Goal: Task Accomplishment & Management: Use online tool/utility

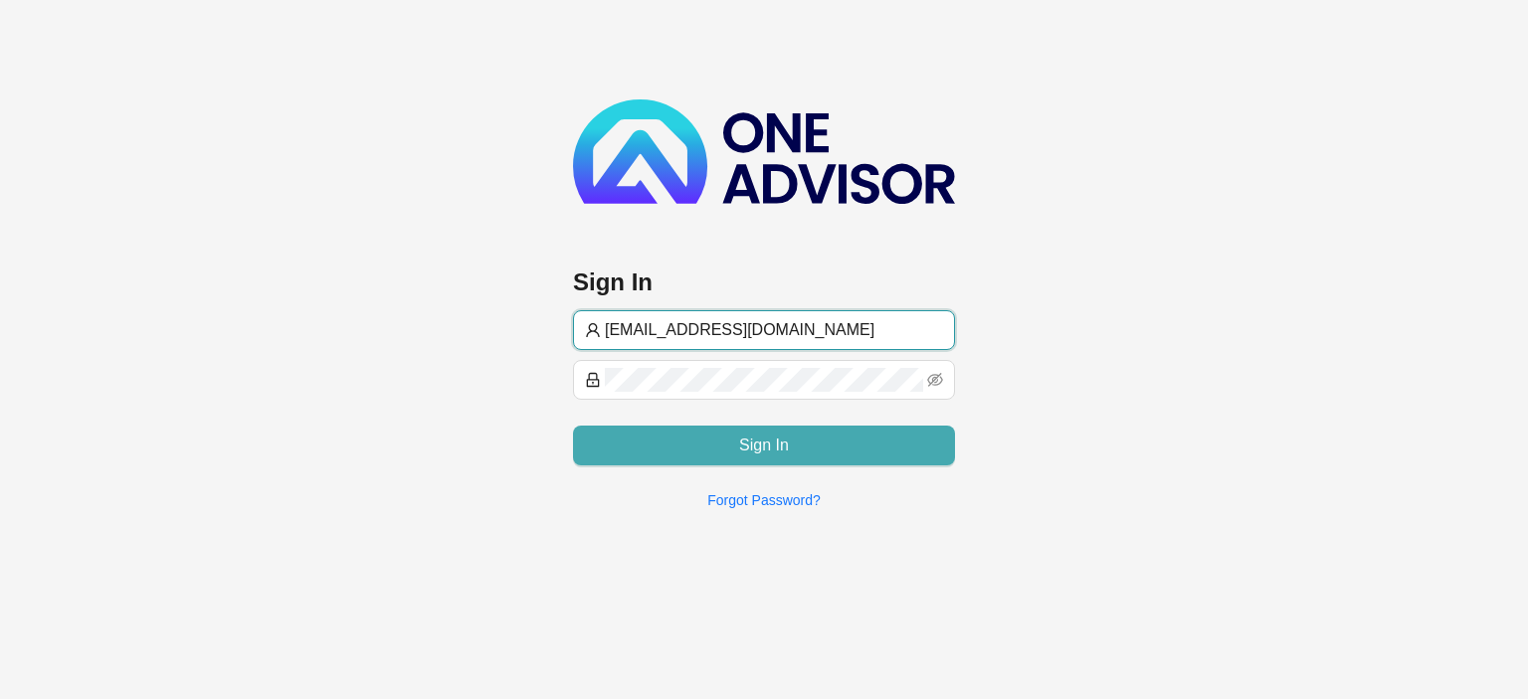
type input "[EMAIL_ADDRESS][DOMAIN_NAME]"
click at [754, 450] on span "Sign In" at bounding box center [764, 446] width 50 height 24
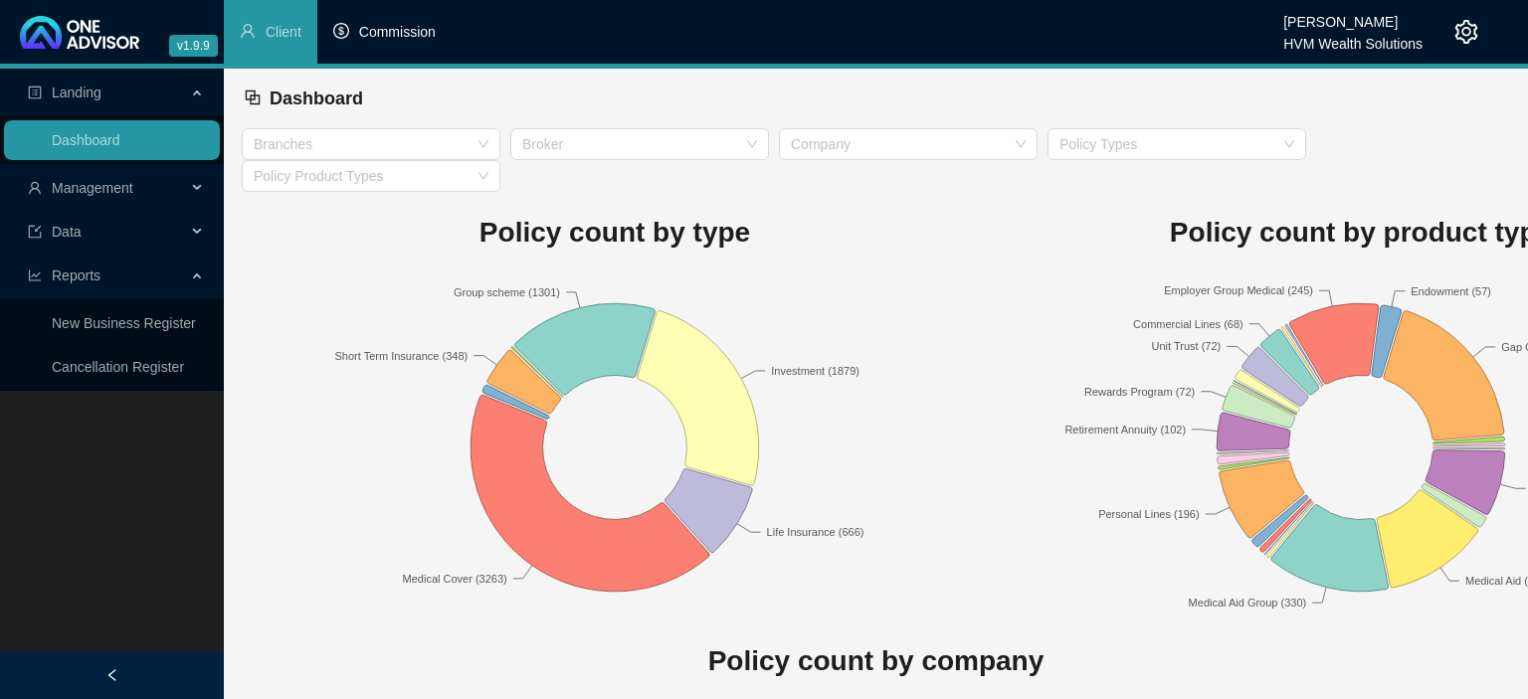
click at [404, 38] on span "Commission" at bounding box center [397, 32] width 77 height 16
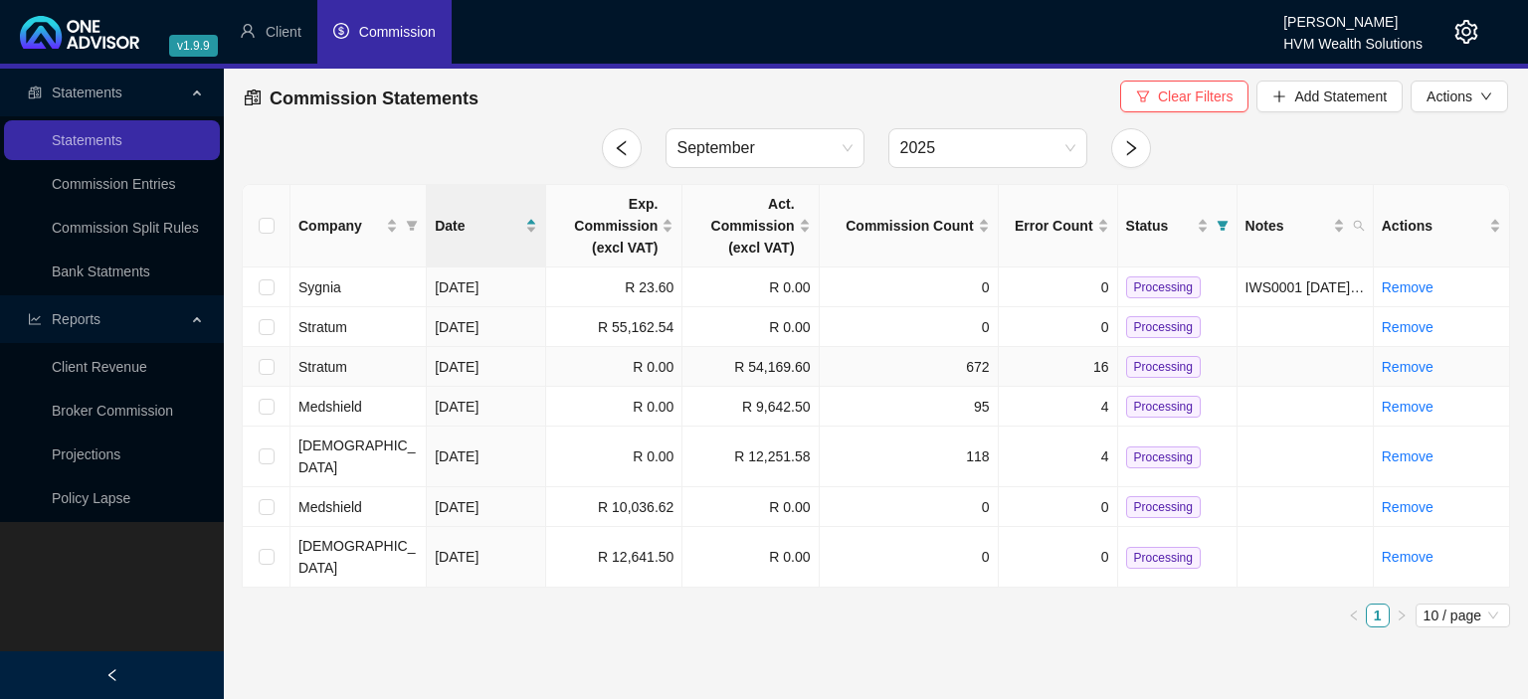
click at [541, 357] on td "[DATE]" at bounding box center [486, 367] width 119 height 40
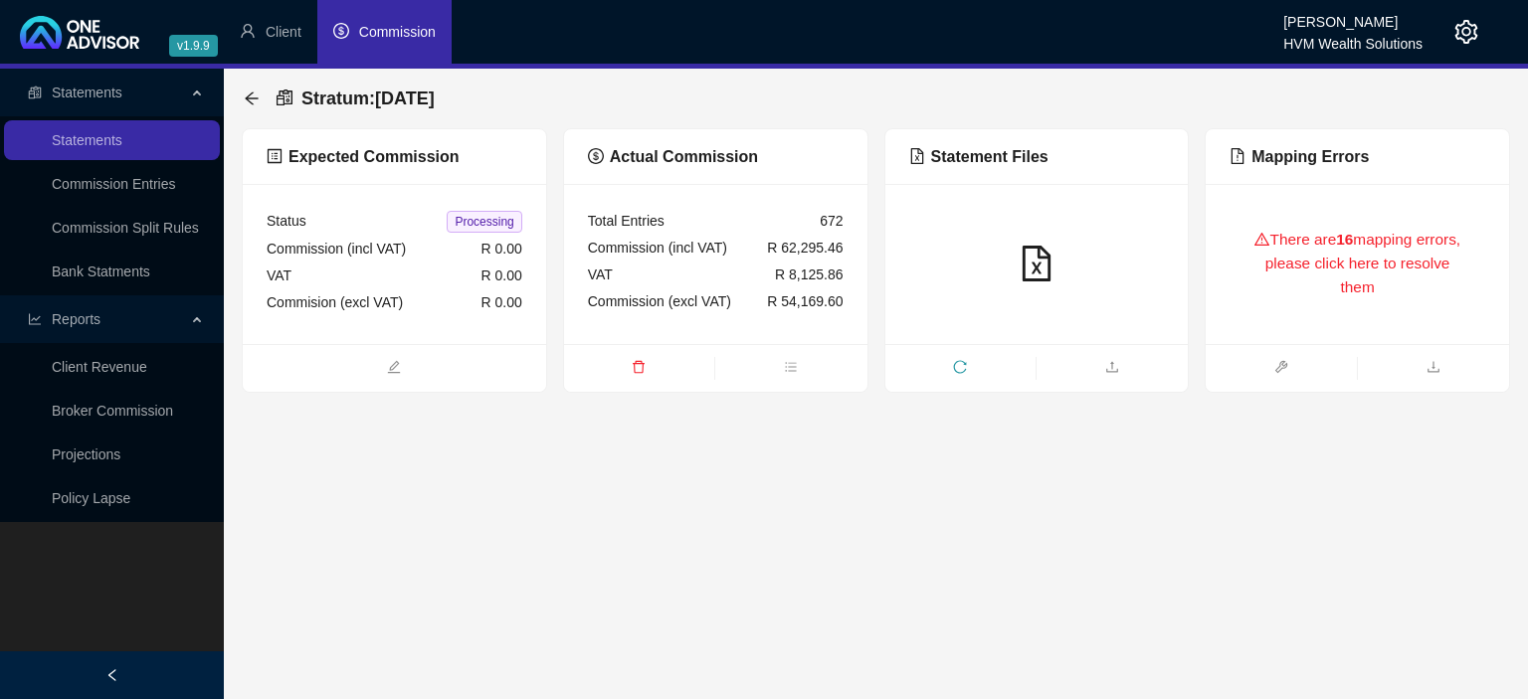
click at [1281, 249] on div "There are 16 mapping errors, please click here to resolve them" at bounding box center [1358, 264] width 256 height 112
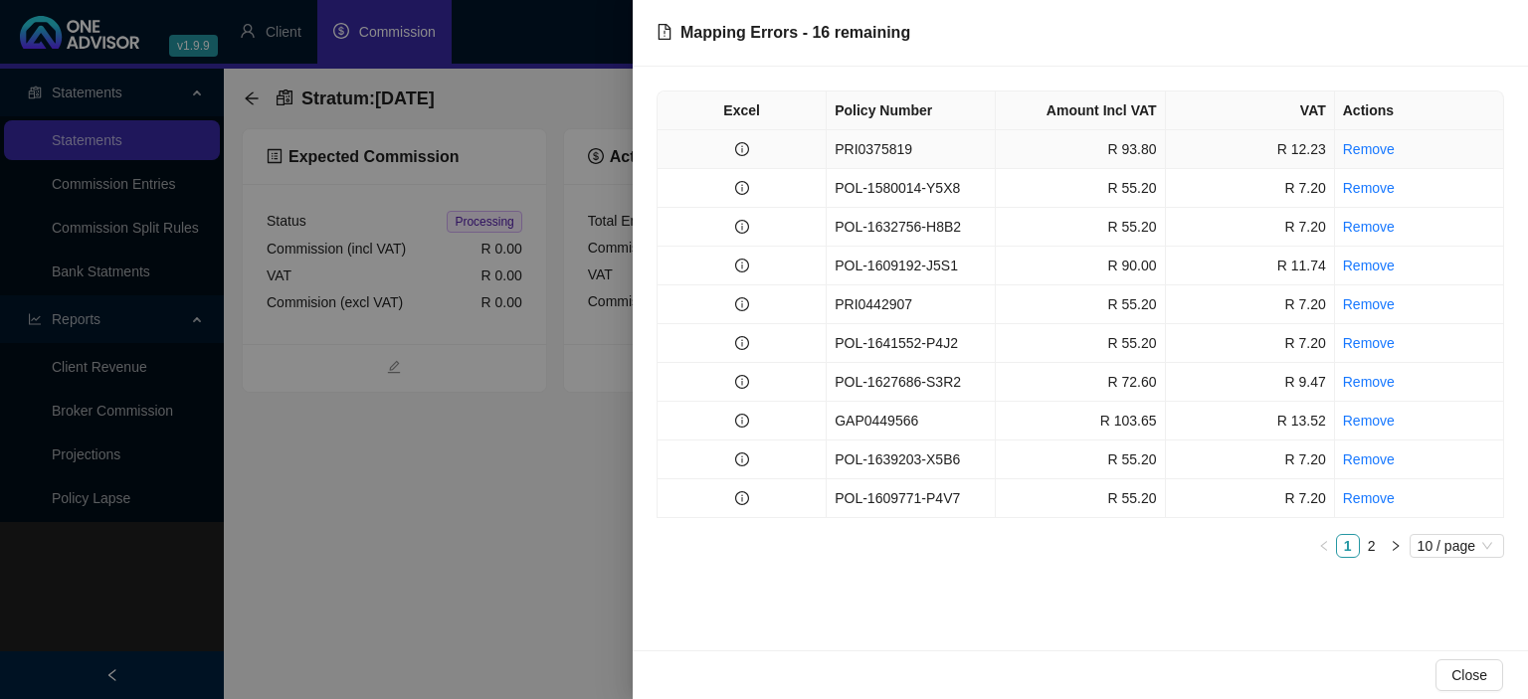
click at [887, 149] on td "PRI0375819" at bounding box center [911, 149] width 169 height 39
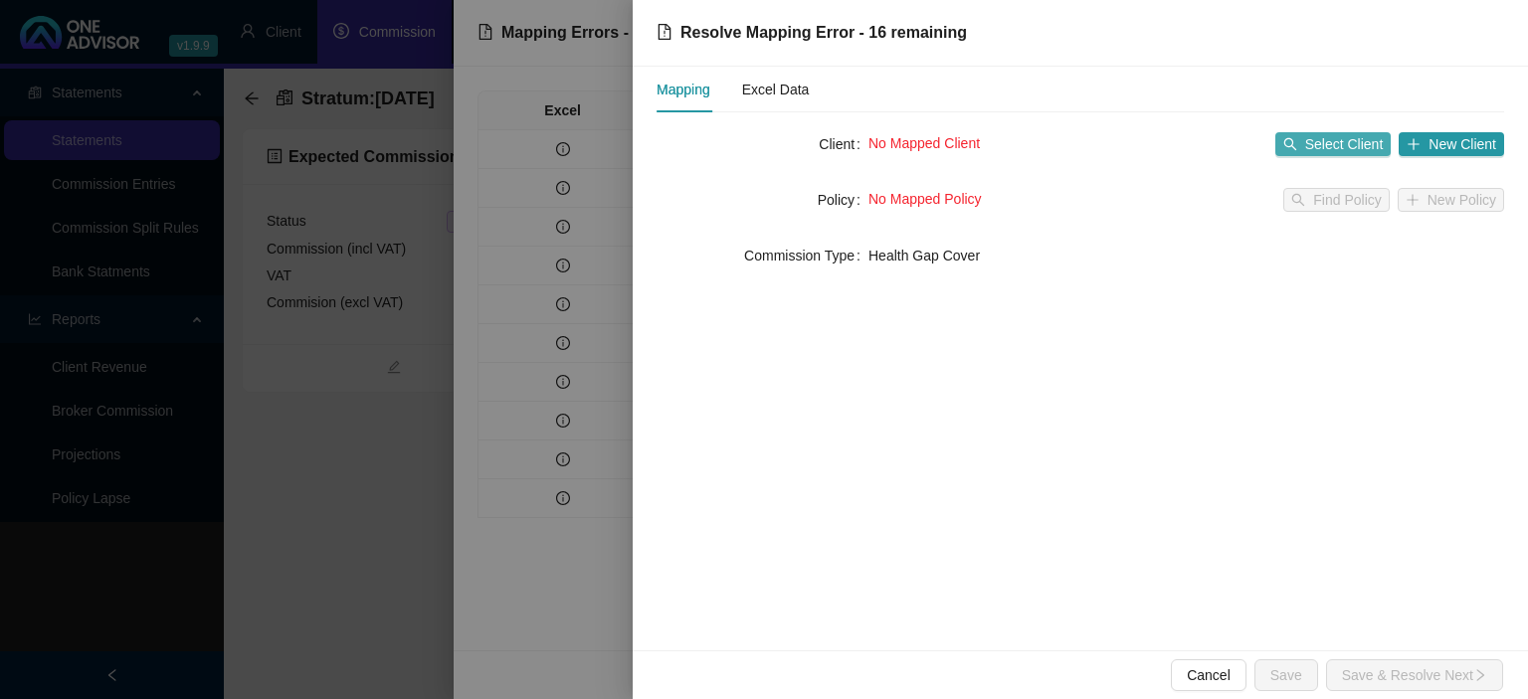
click at [1345, 149] on span "Select Client" at bounding box center [1344, 144] width 79 height 22
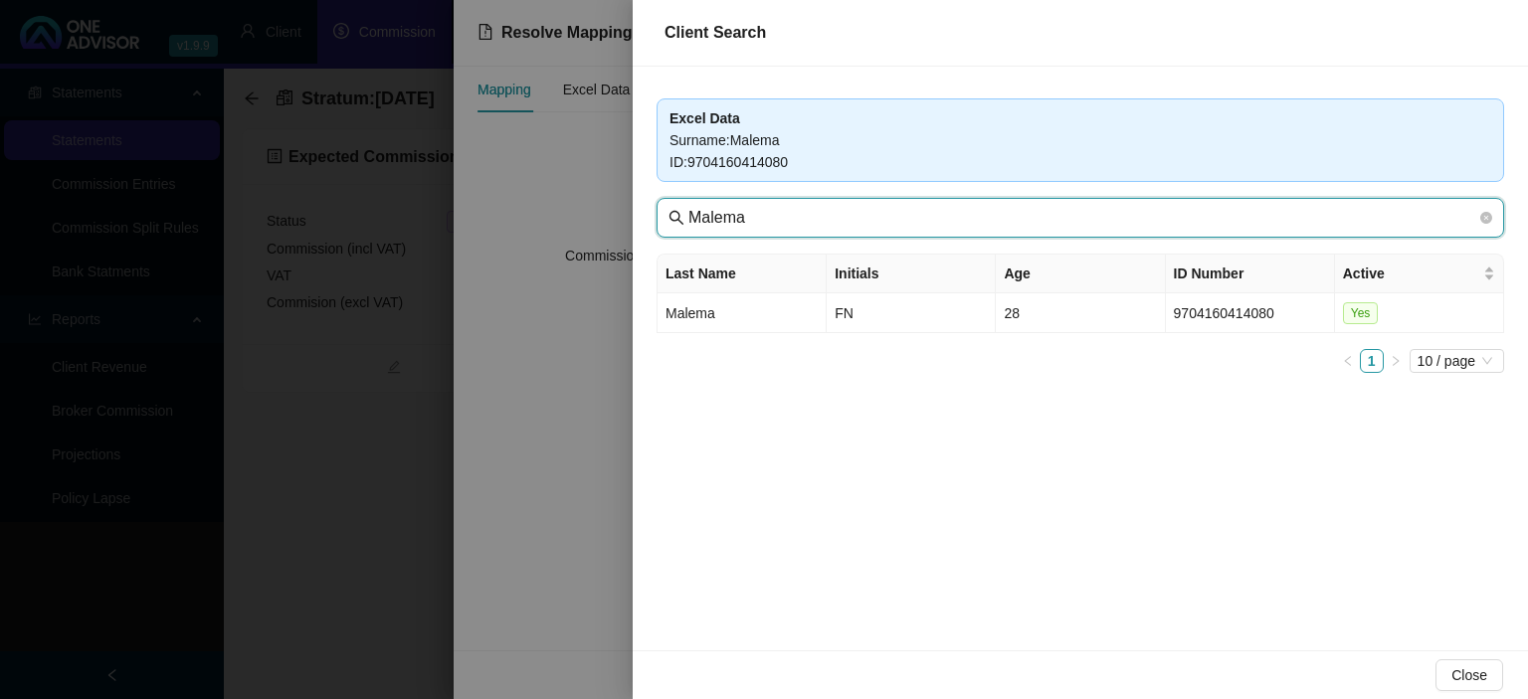
drag, startPoint x: 758, startPoint y: 216, endPoint x: 379, endPoint y: 166, distance: 382.3
click at [688, 206] on input "Malema" at bounding box center [1082, 218] width 788 height 24
type input "Masak"
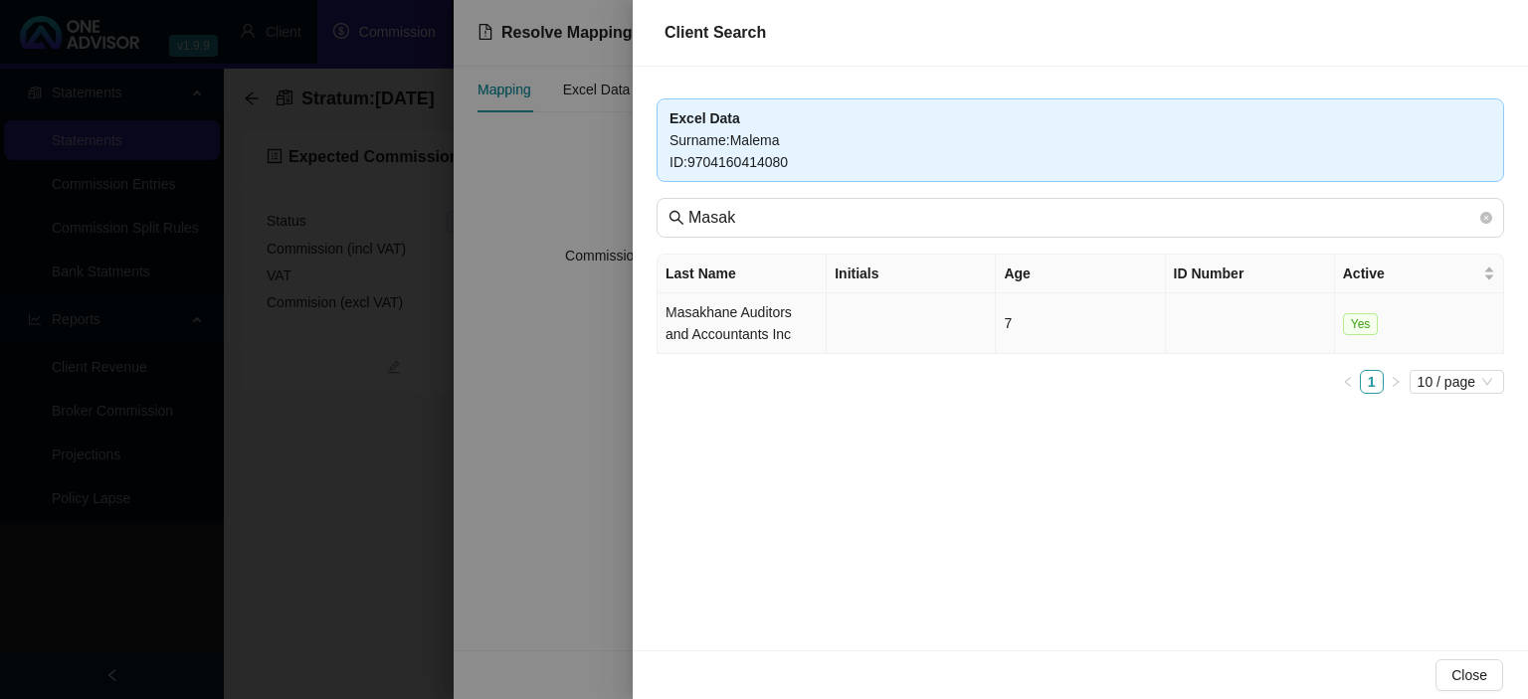
click at [694, 320] on td "Masakhane Auditors and Accountants Inc" at bounding box center [742, 323] width 169 height 61
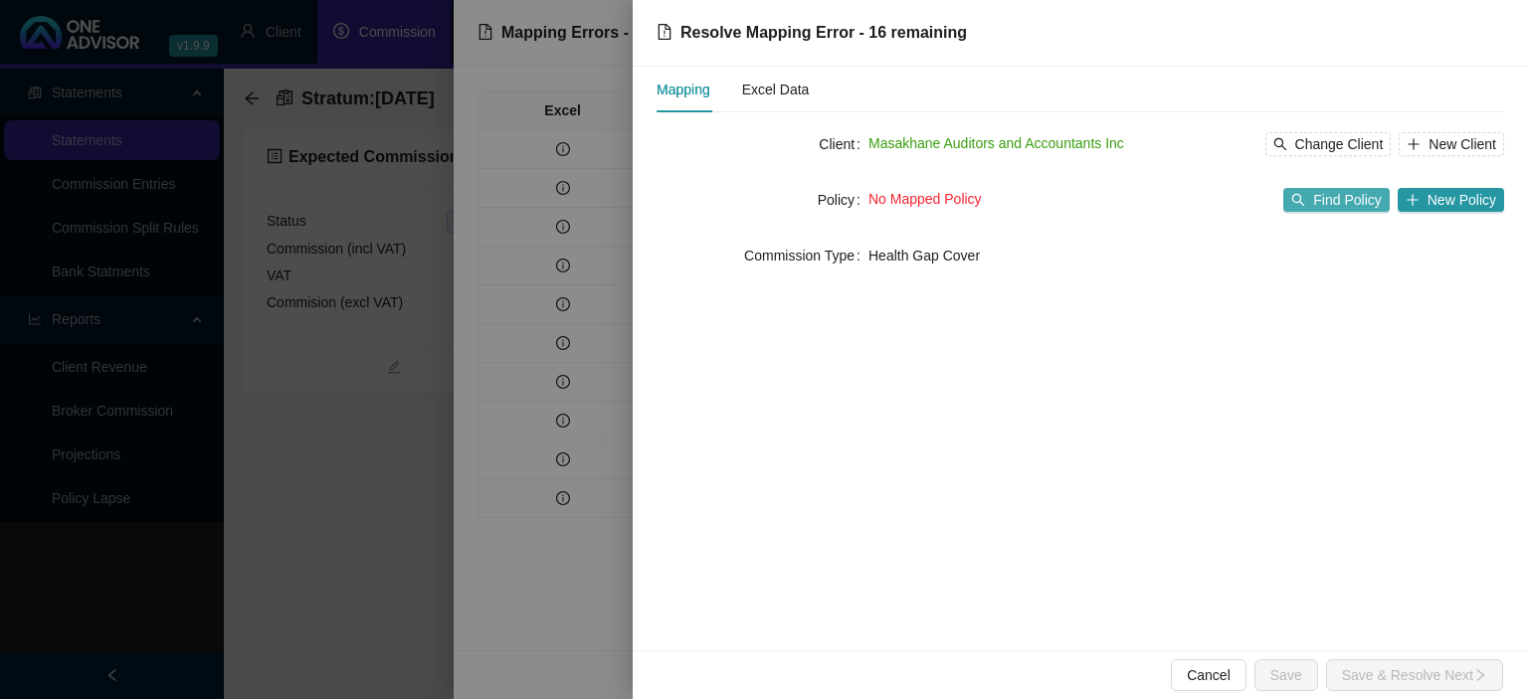
click at [1371, 205] on span "Find Policy" at bounding box center [1347, 200] width 68 height 22
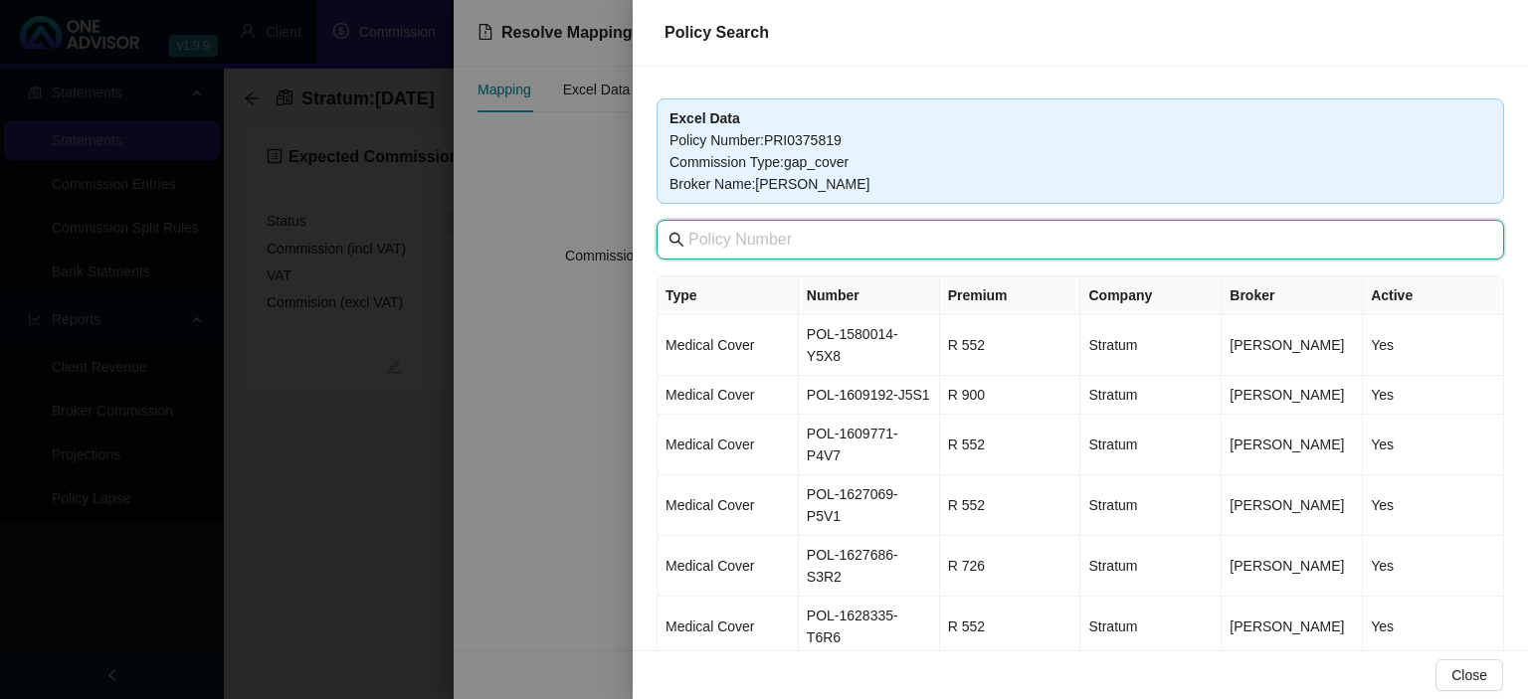
click at [794, 237] on input "text" at bounding box center [1082, 240] width 788 height 24
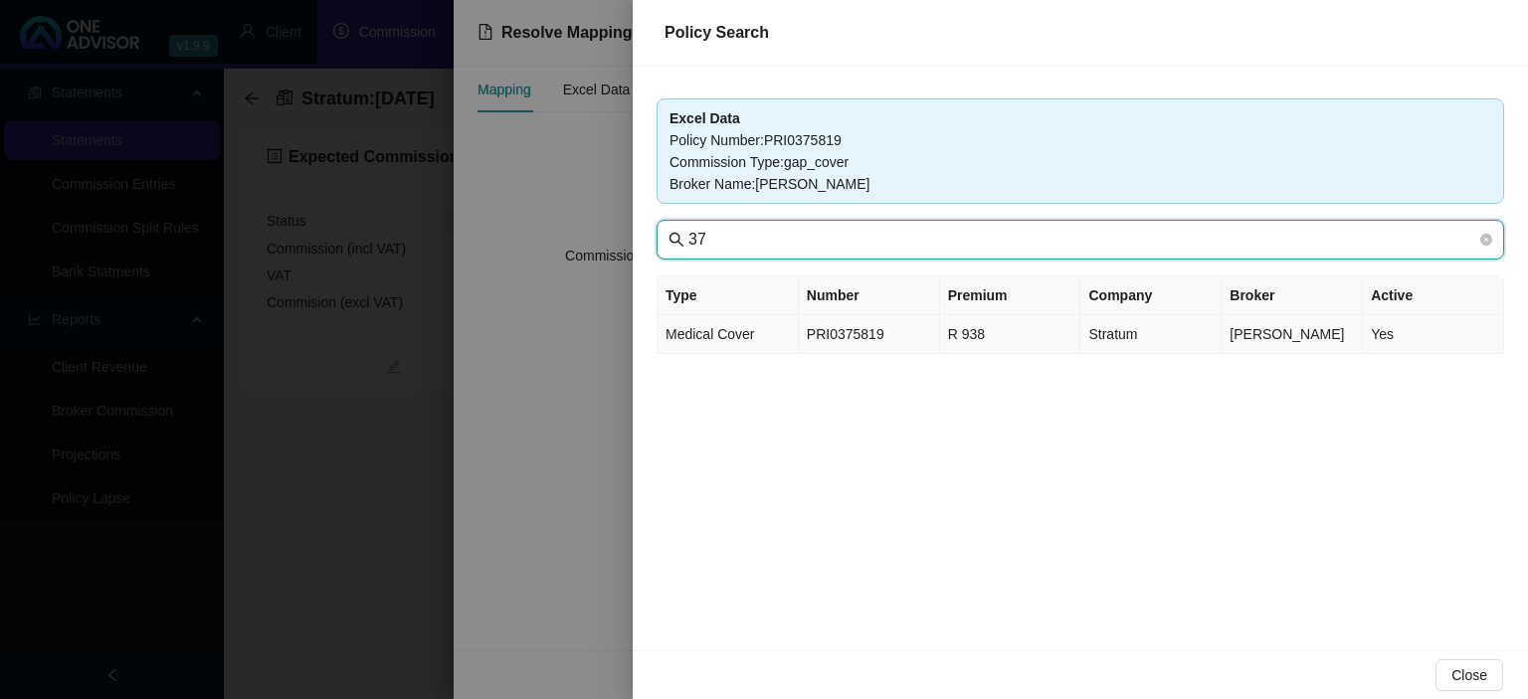
type input "37"
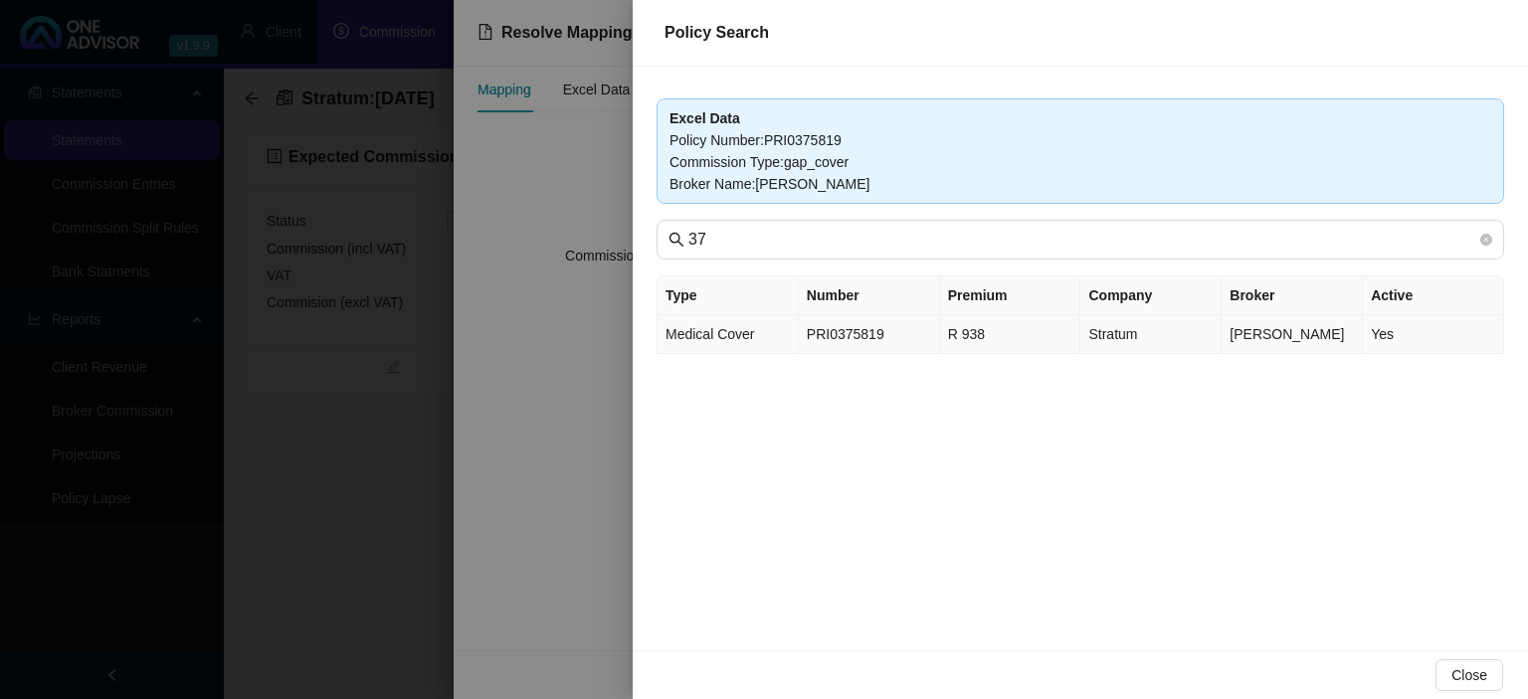
click at [885, 334] on td "PRI0375819" at bounding box center [869, 334] width 141 height 39
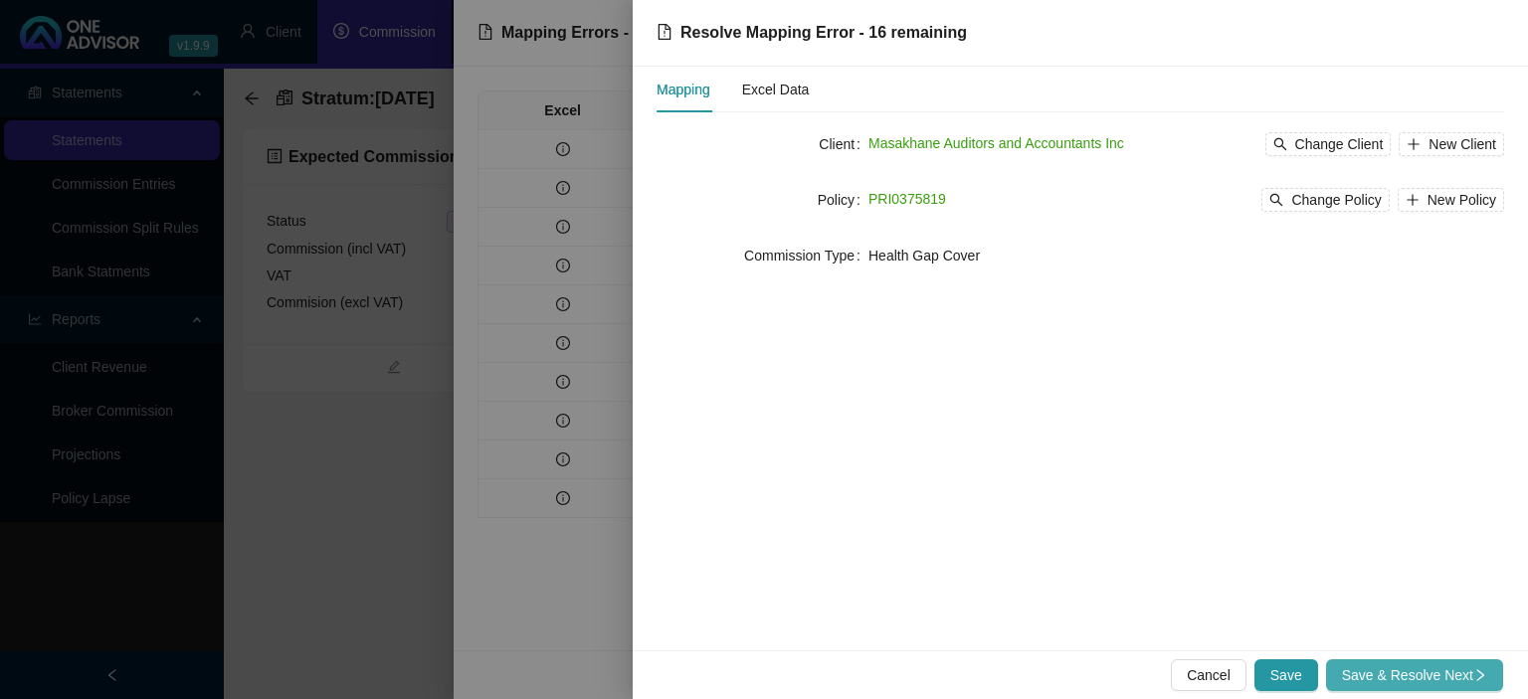
click at [1359, 668] on span "Save & Resolve Next" at bounding box center [1414, 676] width 145 height 22
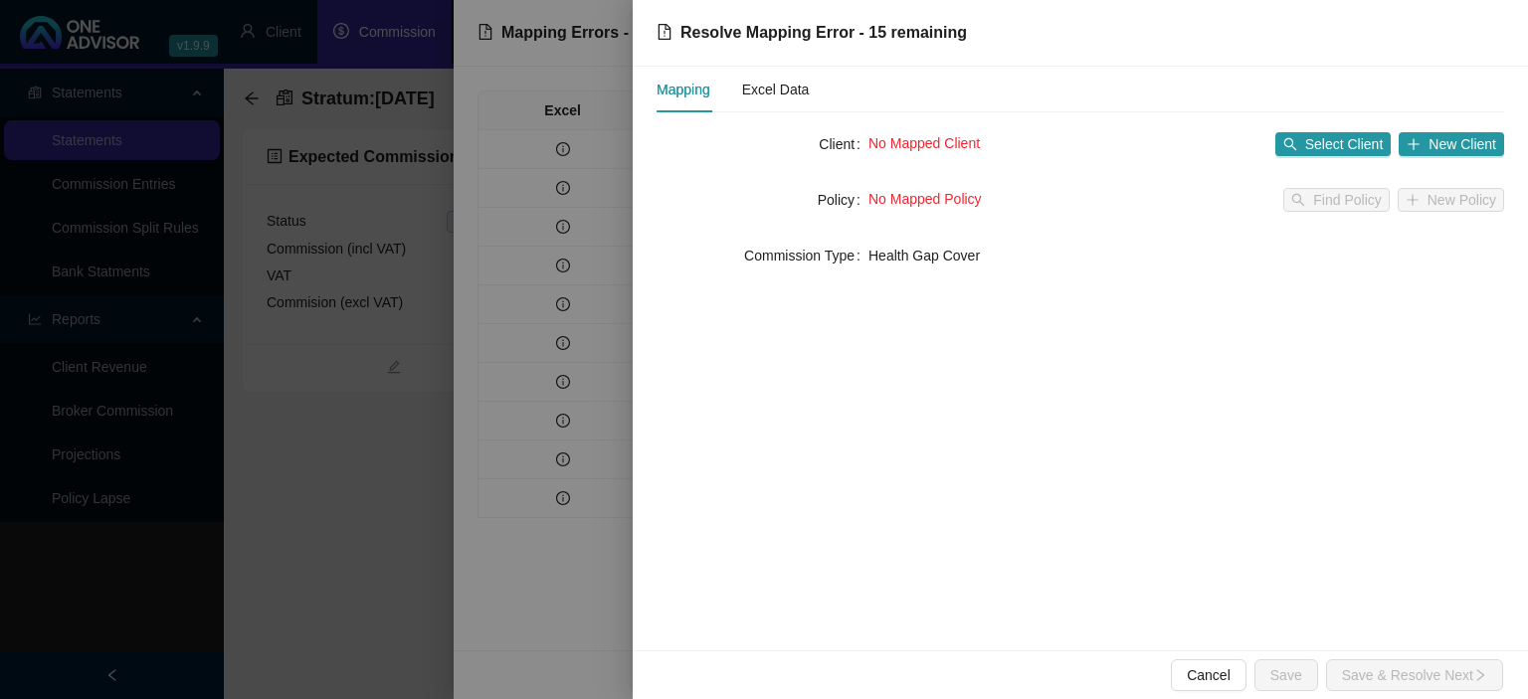
click at [1337, 163] on form "Client No Mapped Client Select Client New Client Policy No Mapped Policy Find P…" at bounding box center [1081, 199] width 848 height 143
click at [1331, 145] on span "Select Client" at bounding box center [1344, 144] width 79 height 22
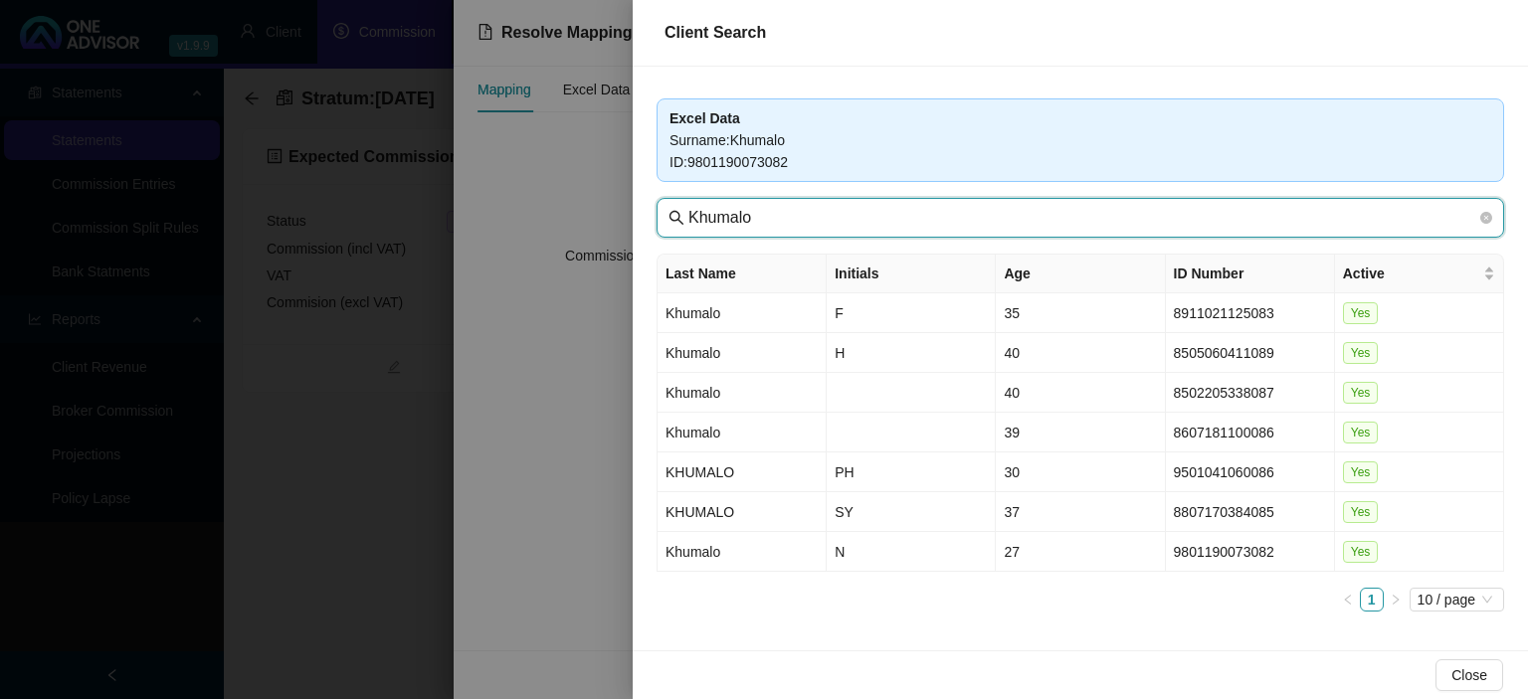
drag, startPoint x: 798, startPoint y: 217, endPoint x: 559, endPoint y: 208, distance: 238.9
click at [688, 208] on input "Khumalo" at bounding box center [1082, 218] width 788 height 24
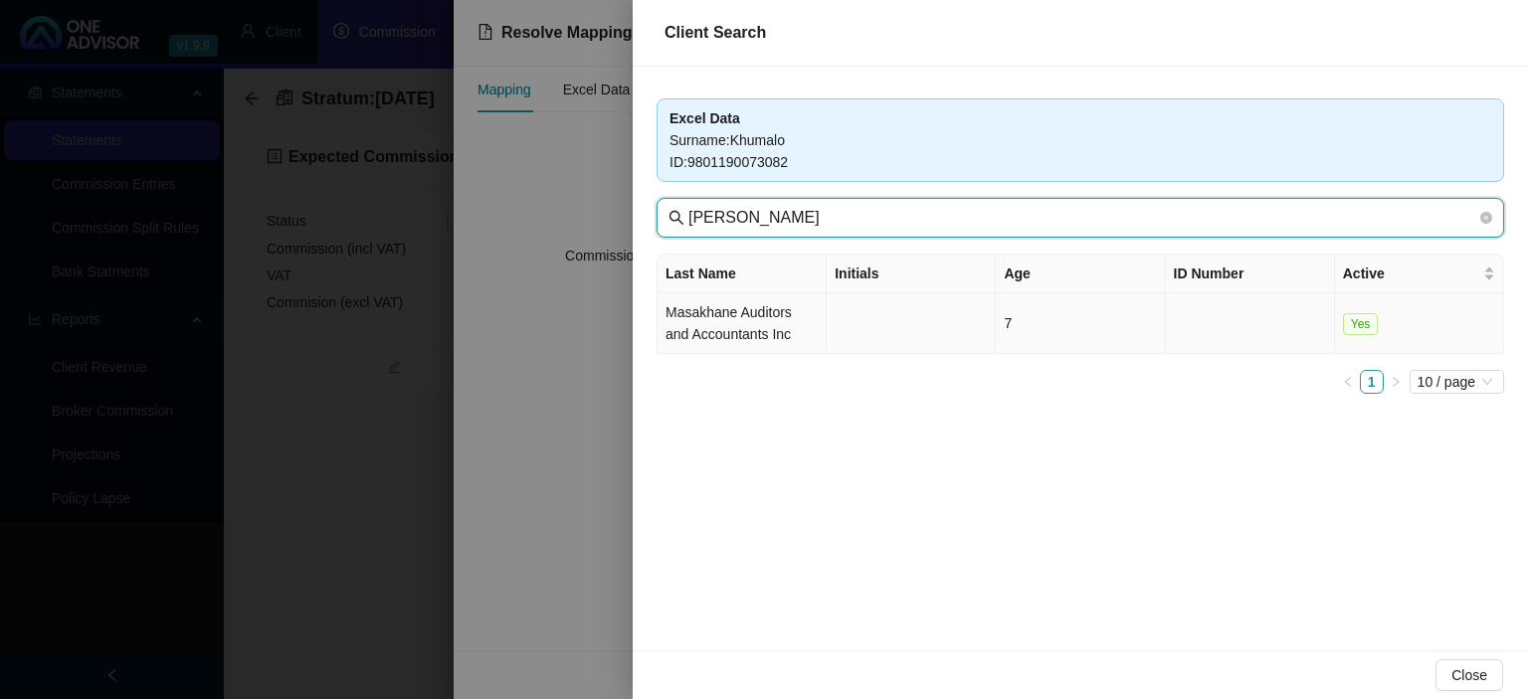
type input "[PERSON_NAME]"
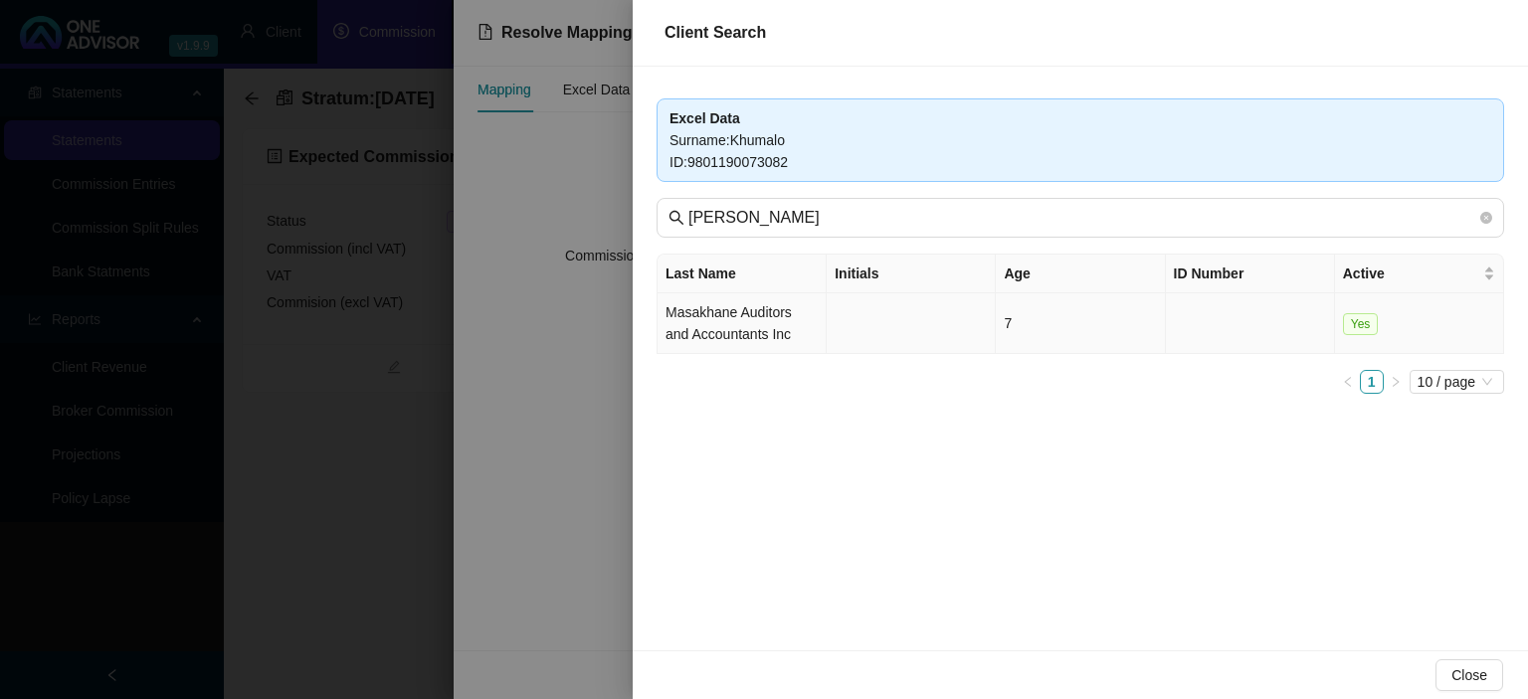
click at [719, 328] on td "Masakhane Auditors and Accountants Inc" at bounding box center [742, 323] width 169 height 61
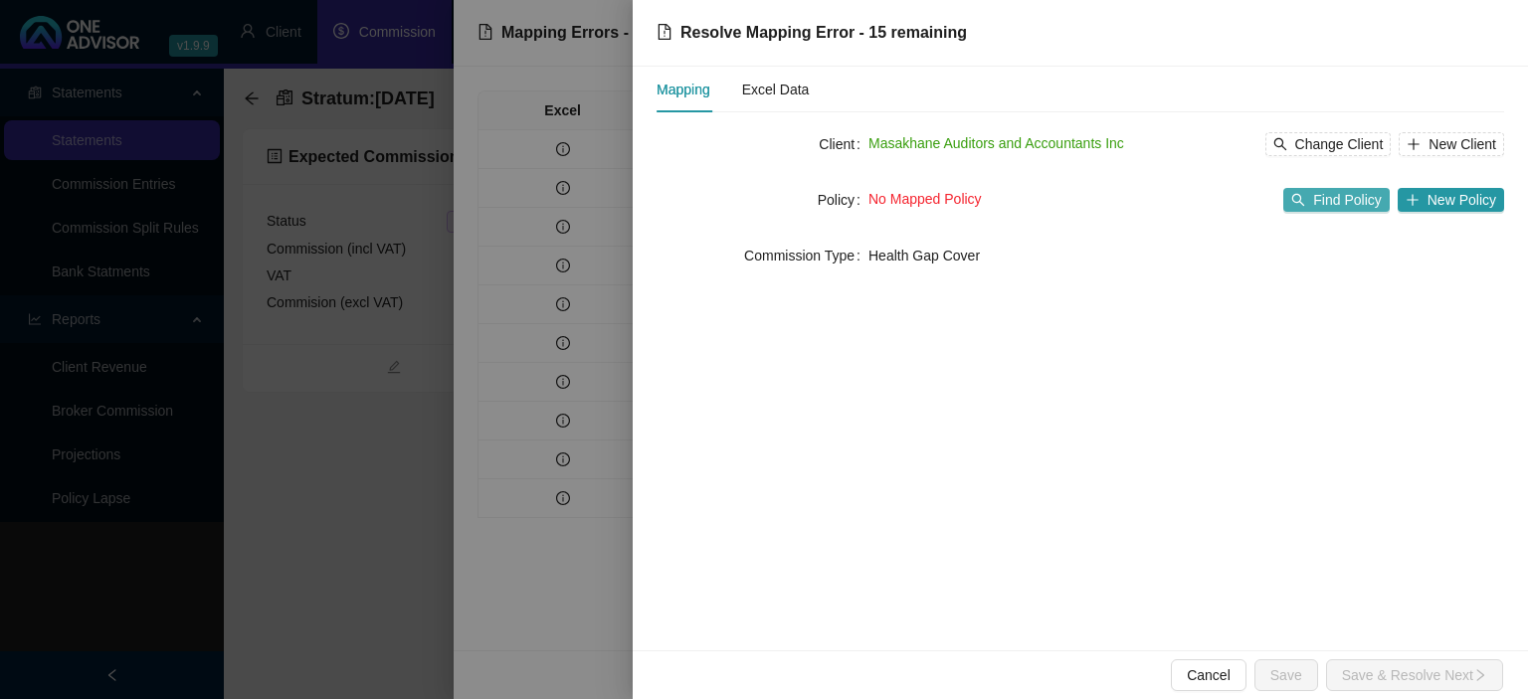
click at [1303, 201] on icon "search" at bounding box center [1298, 200] width 14 height 14
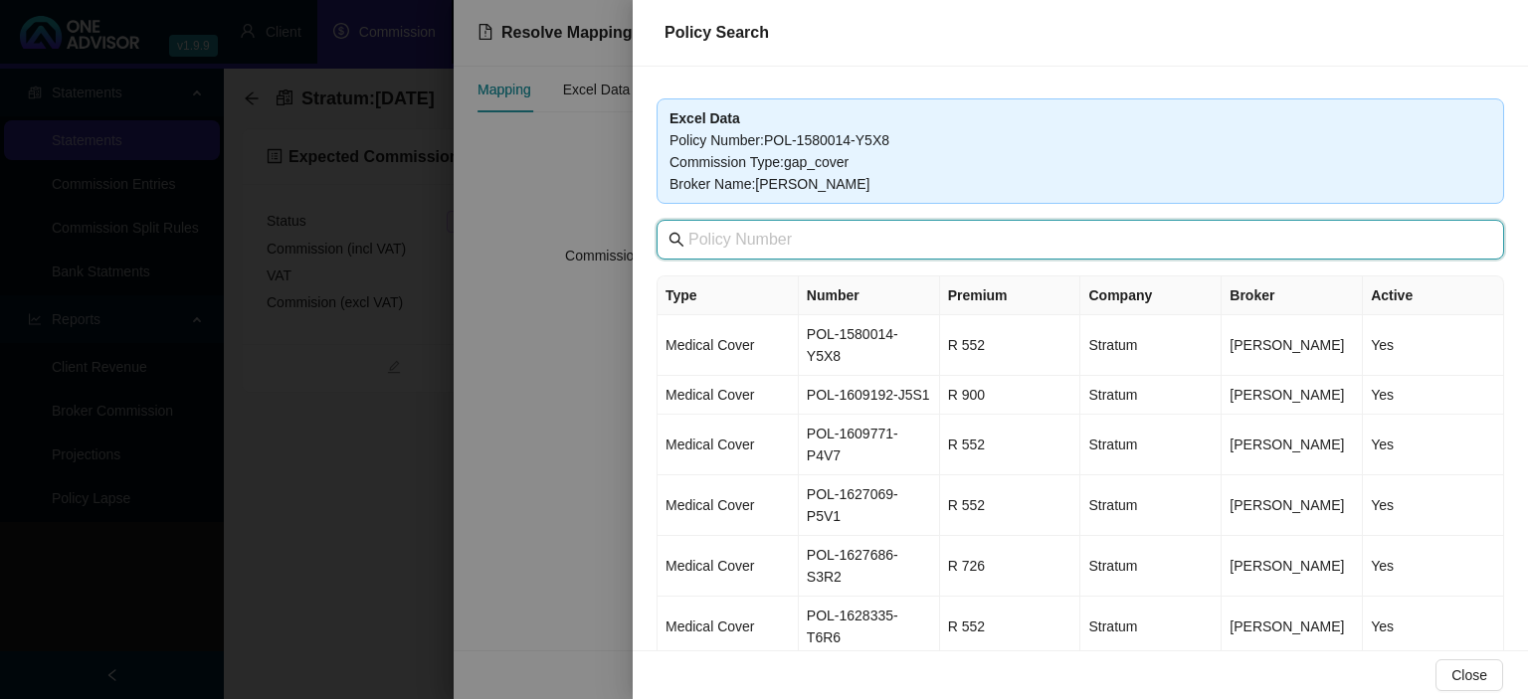
click at [810, 232] on input "text" at bounding box center [1082, 240] width 788 height 24
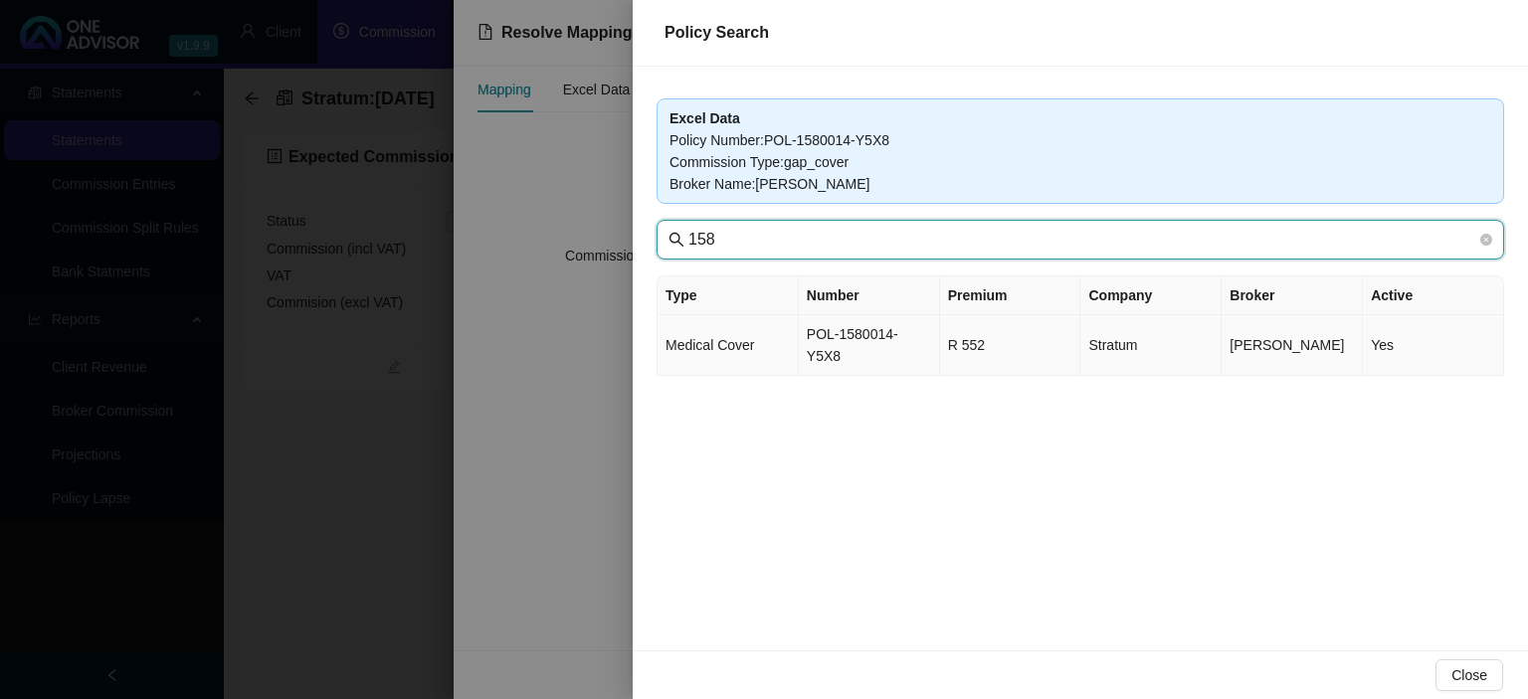
type input "158"
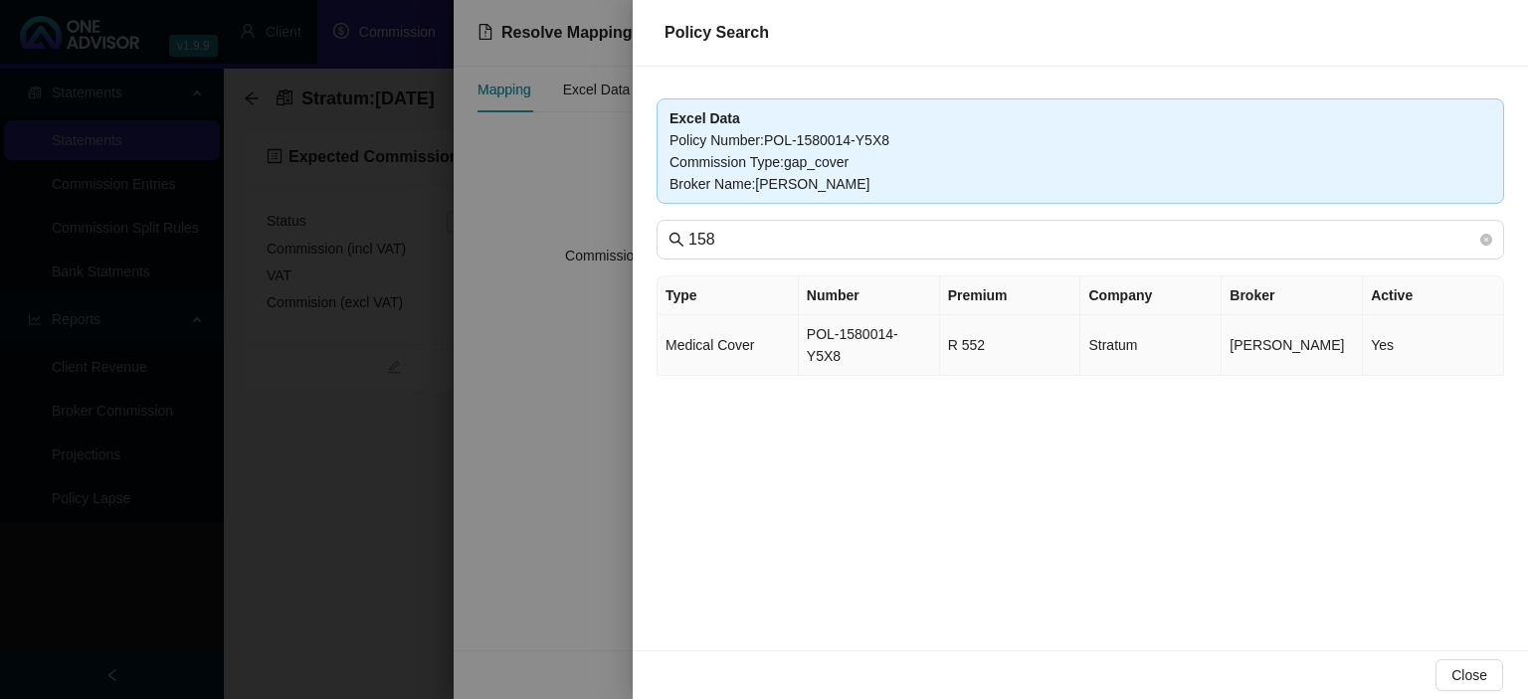
click at [861, 342] on td "POL-1580014-Y5X8" at bounding box center [869, 345] width 141 height 61
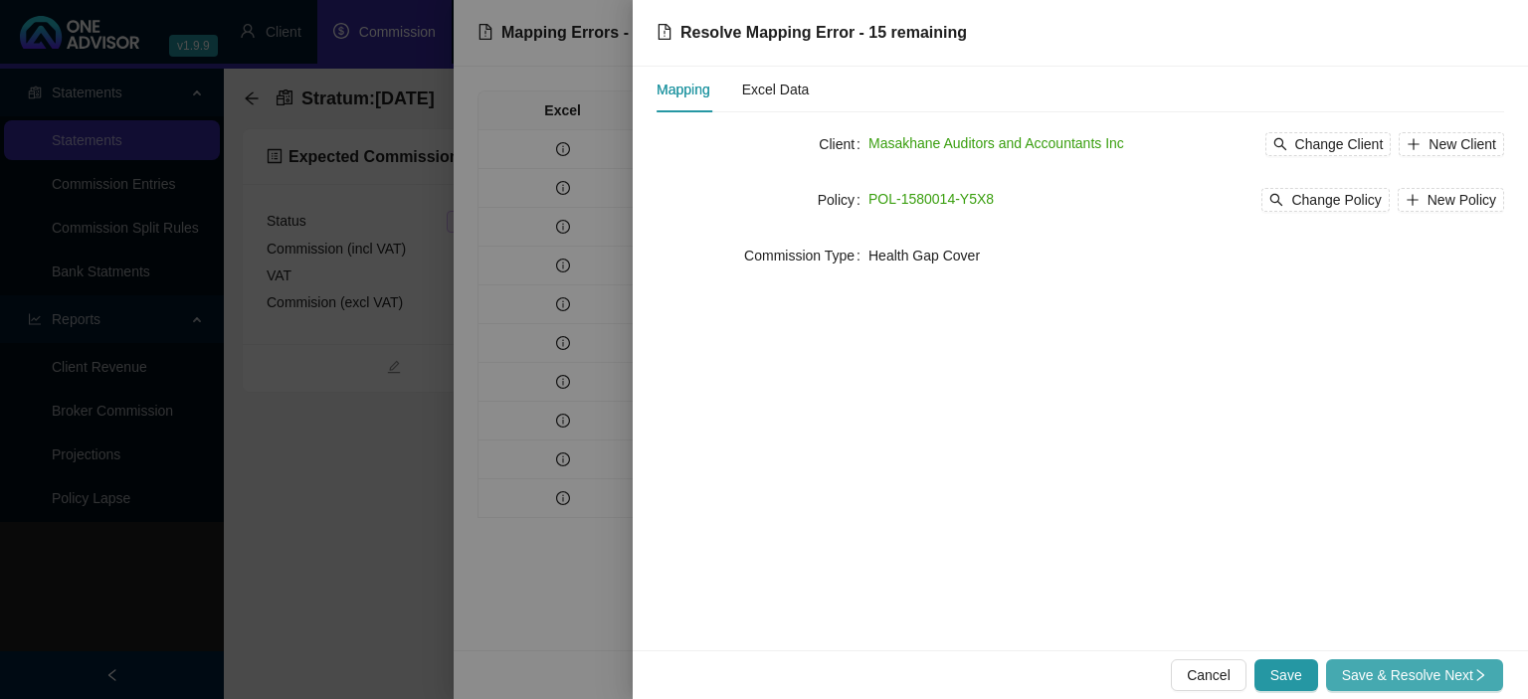
click at [1374, 674] on span "Save & Resolve Next" at bounding box center [1414, 676] width 145 height 22
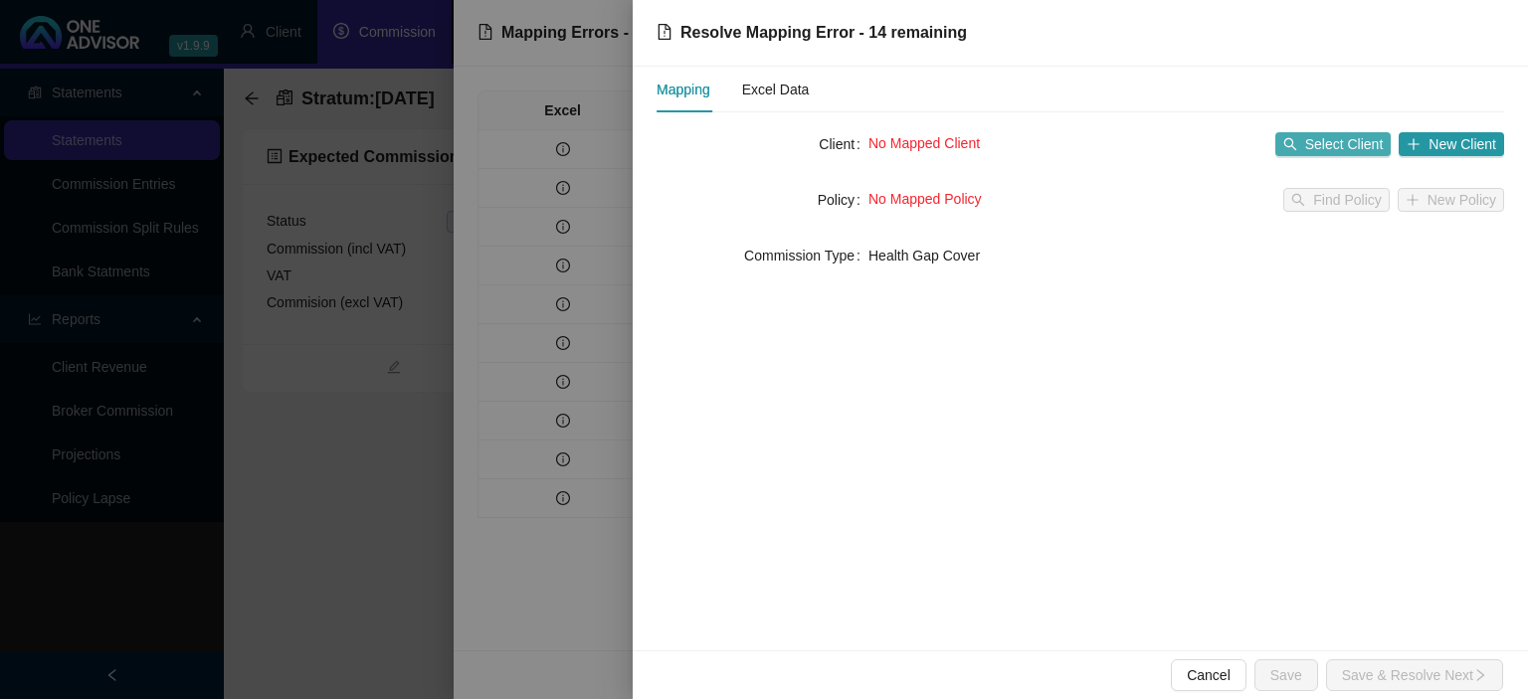
click at [1310, 141] on span "Select Client" at bounding box center [1344, 144] width 79 height 22
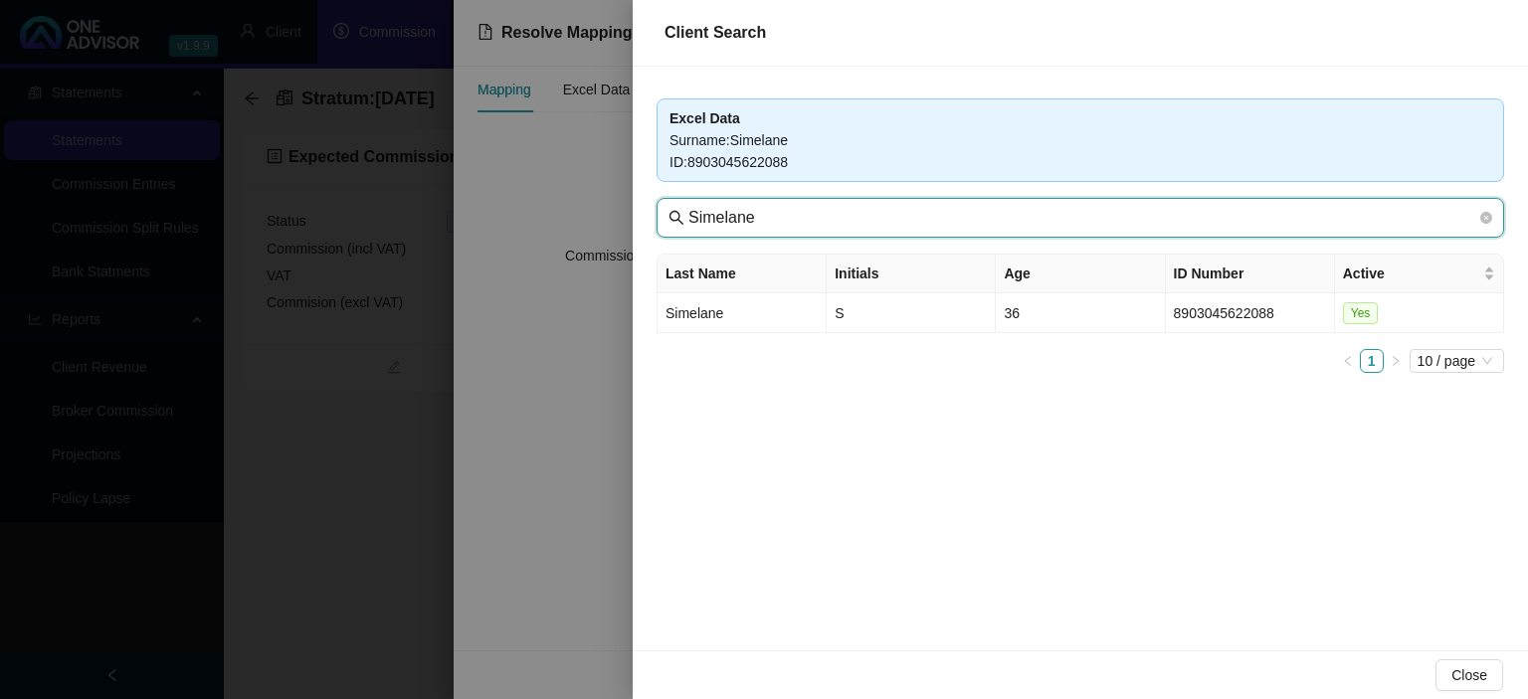
drag, startPoint x: 769, startPoint y: 217, endPoint x: 391, endPoint y: 179, distance: 379.9
click at [688, 206] on input "Simelane" at bounding box center [1082, 218] width 788 height 24
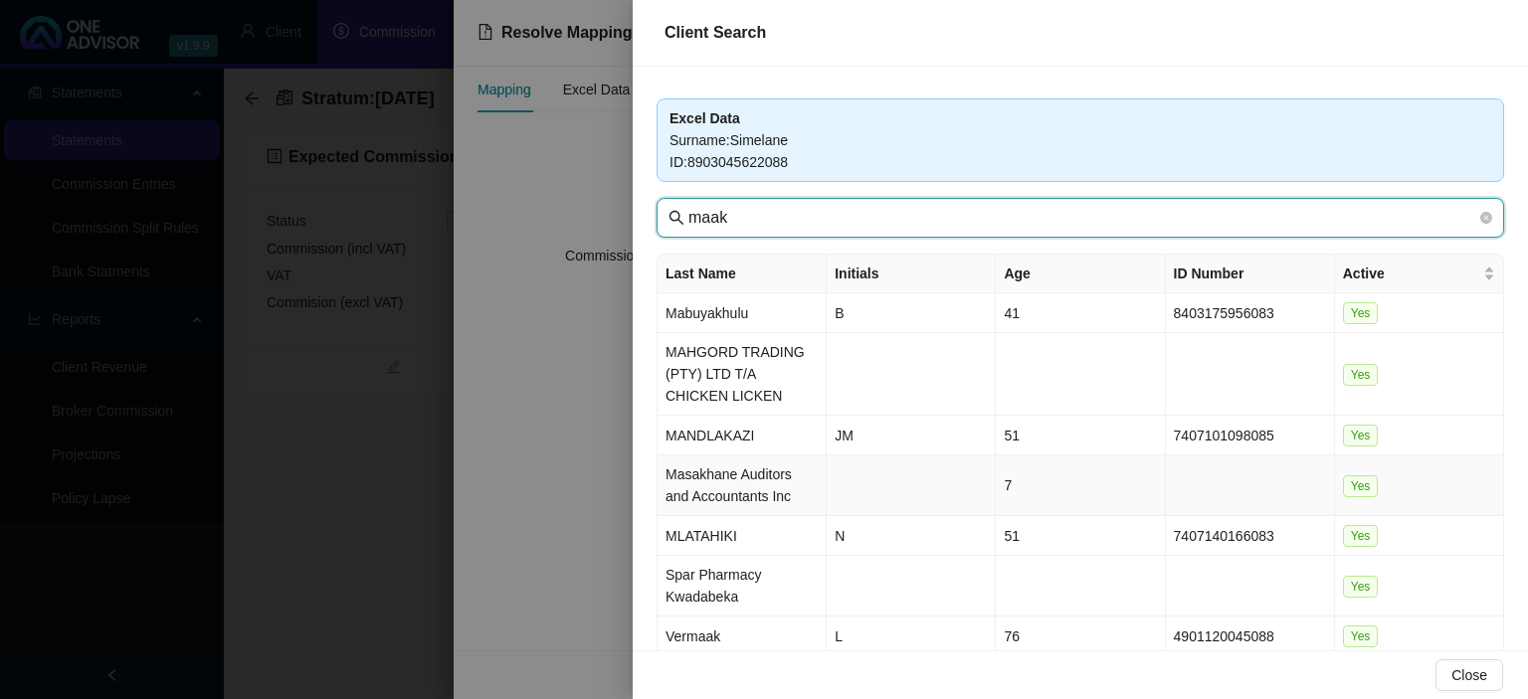
type input "maak"
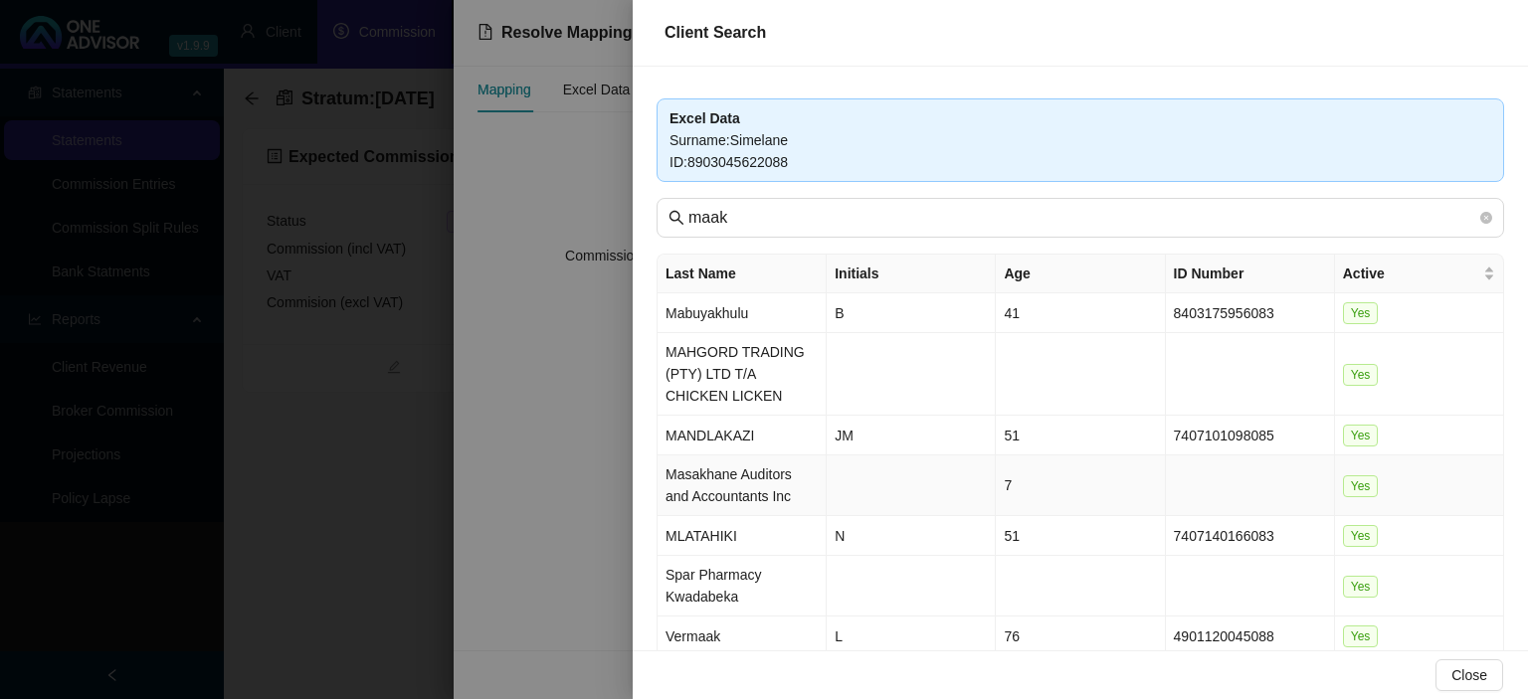
click at [696, 487] on td "Masakhane Auditors and Accountants Inc" at bounding box center [742, 486] width 169 height 61
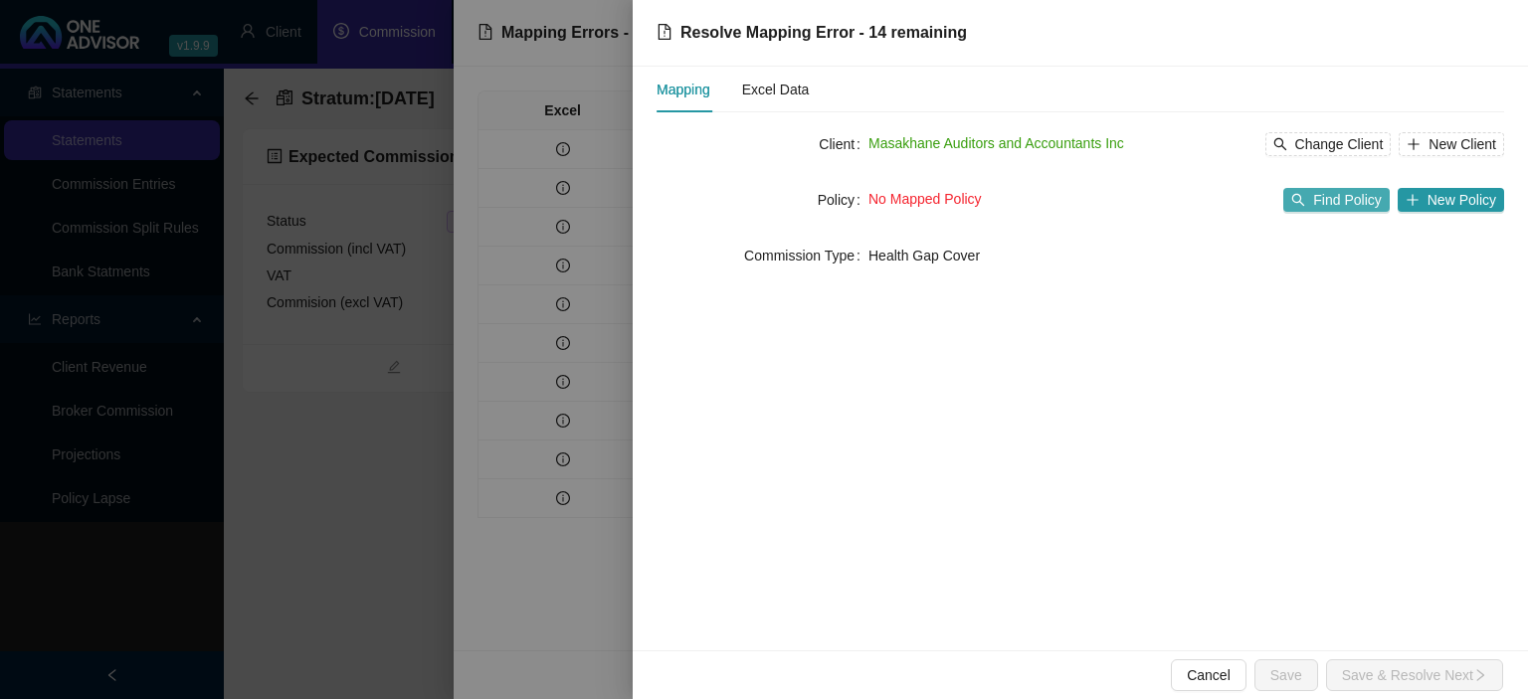
click at [1330, 203] on span "Find Policy" at bounding box center [1347, 200] width 68 height 22
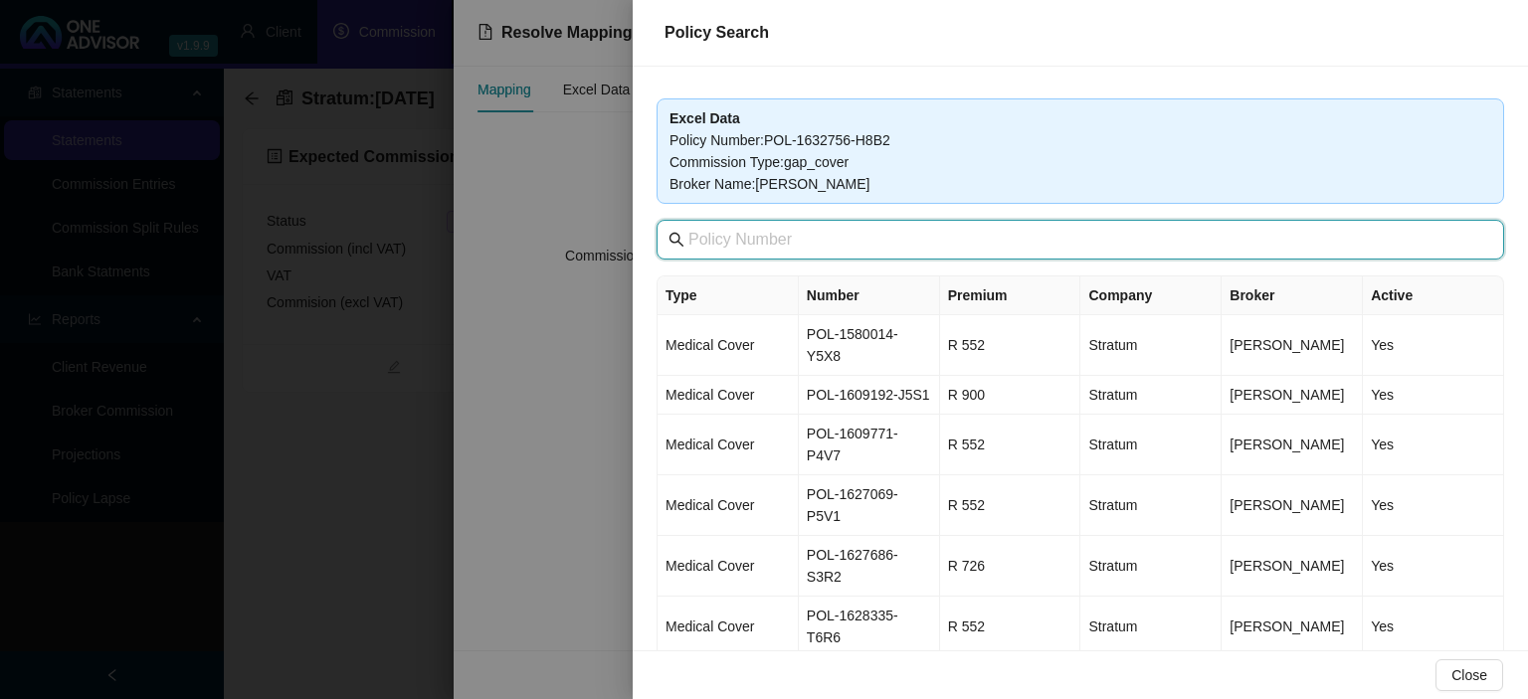
click at [900, 238] on input "text" at bounding box center [1082, 240] width 788 height 24
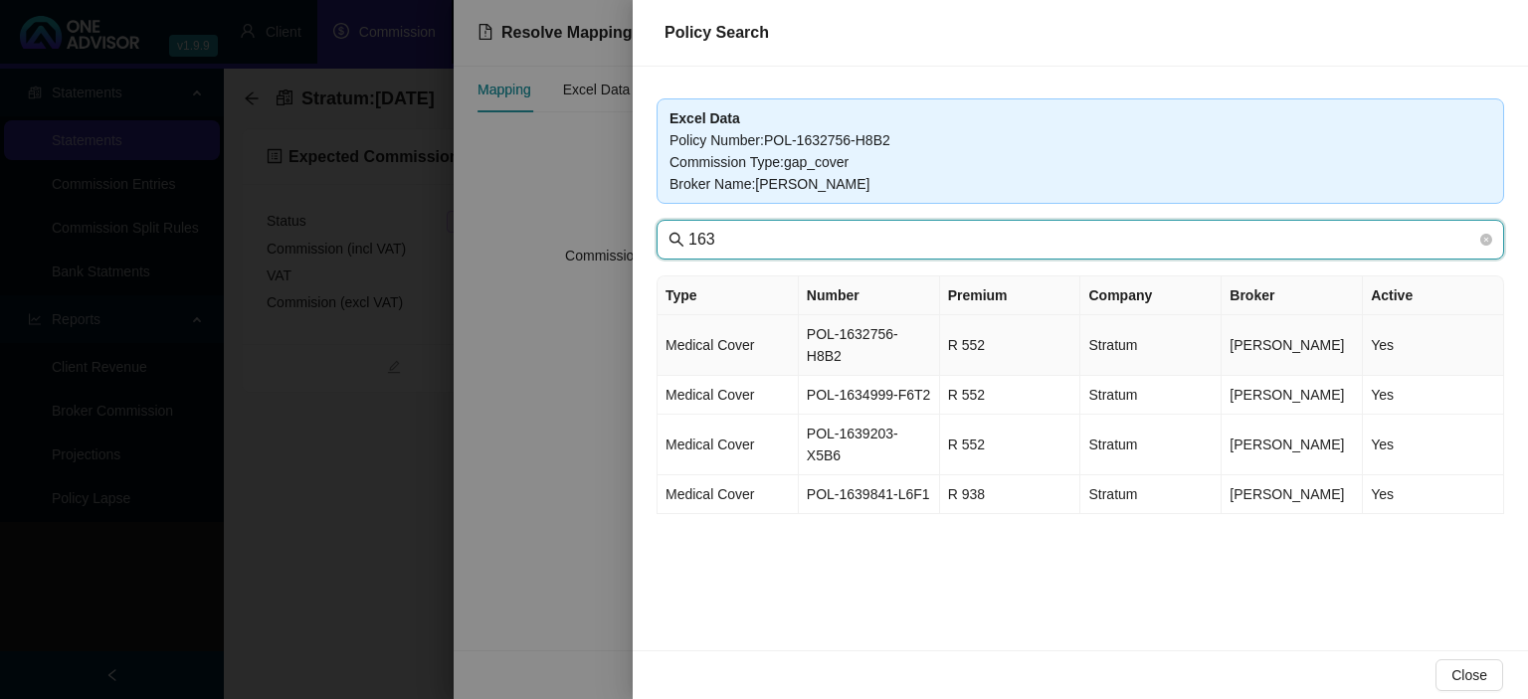
type input "163"
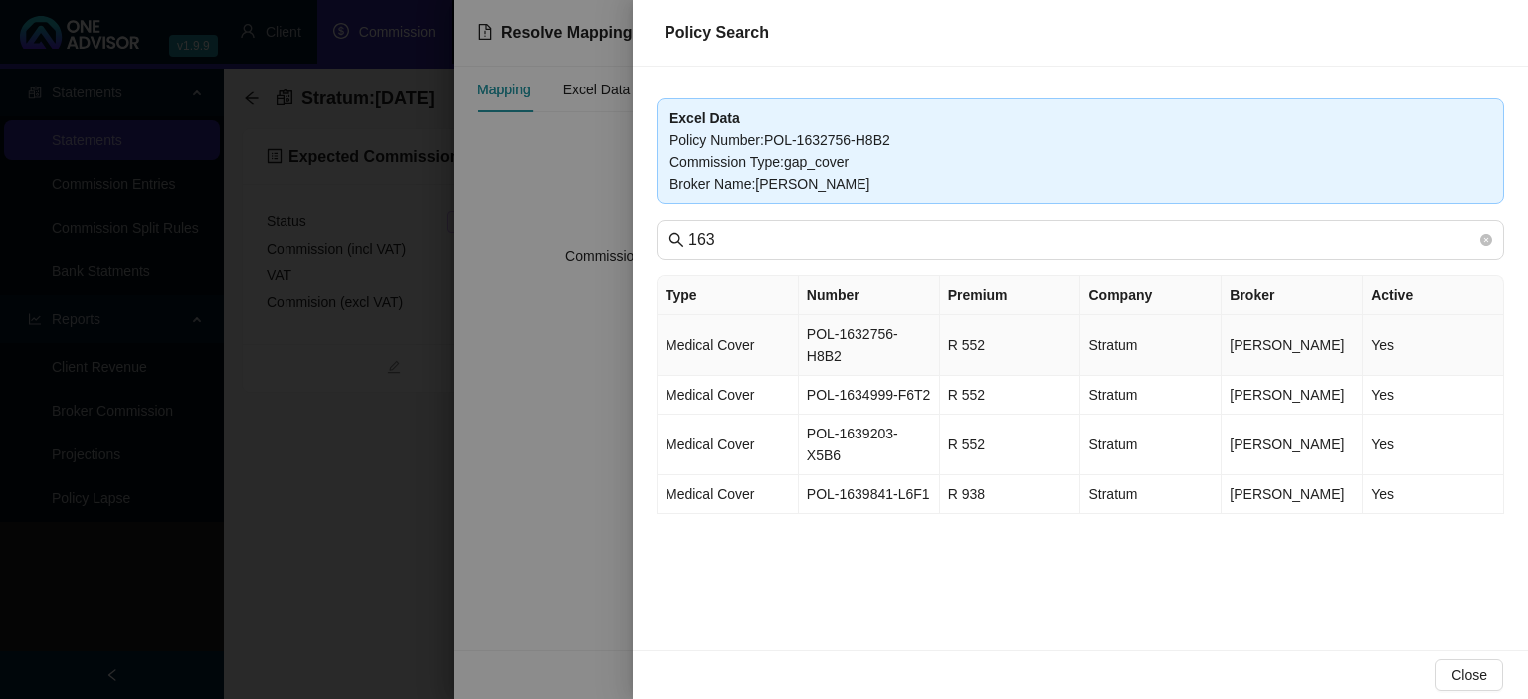
click at [905, 337] on td "POL-1632756-H8B2" at bounding box center [869, 345] width 141 height 61
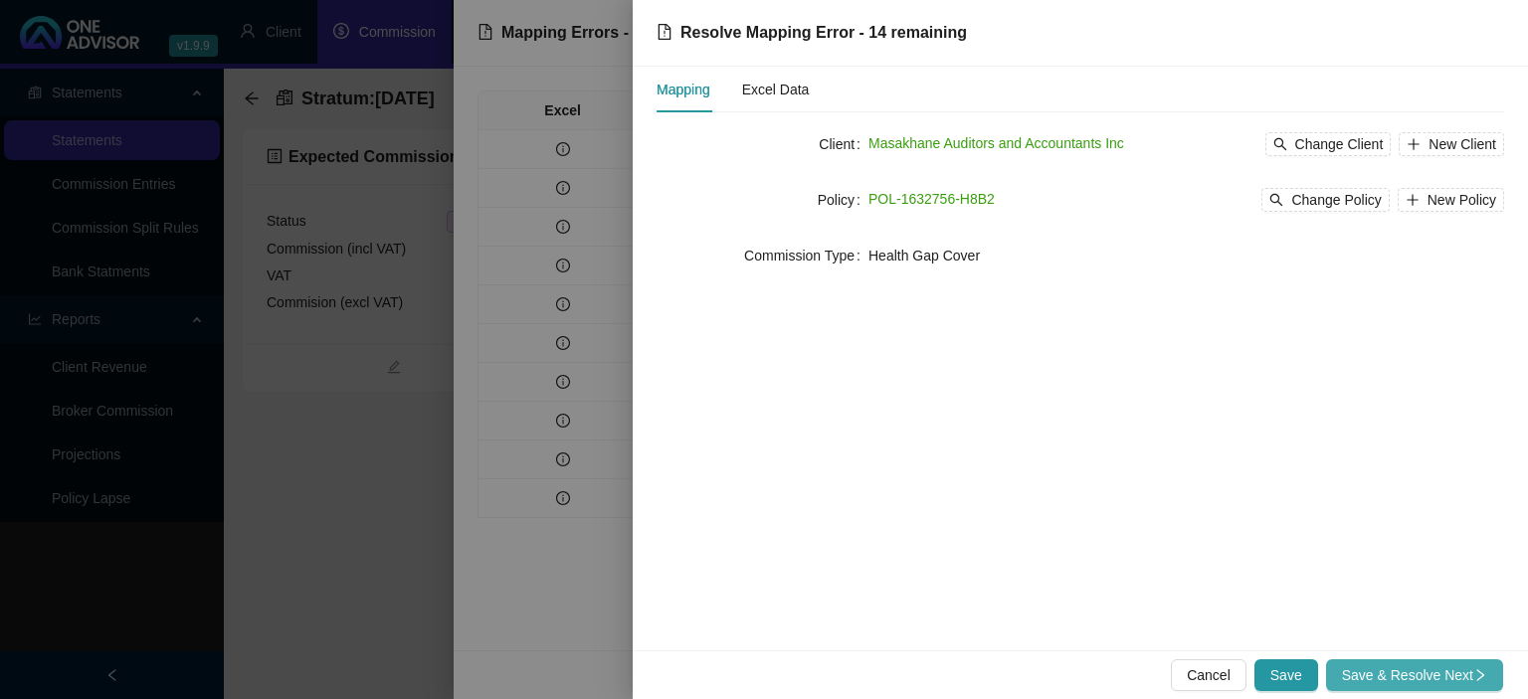
click at [1399, 673] on span "Save & Resolve Next" at bounding box center [1414, 676] width 145 height 22
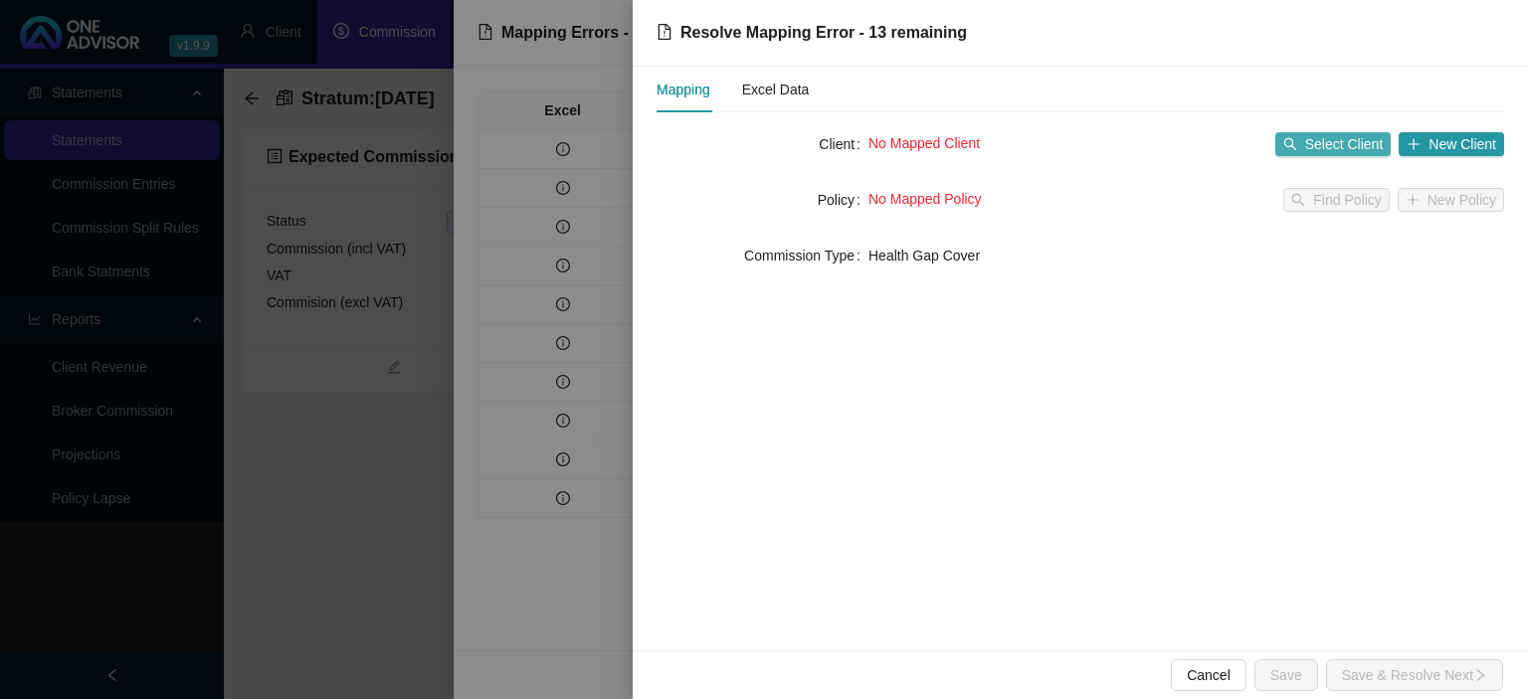
click at [1322, 149] on span "Select Client" at bounding box center [1344, 144] width 79 height 22
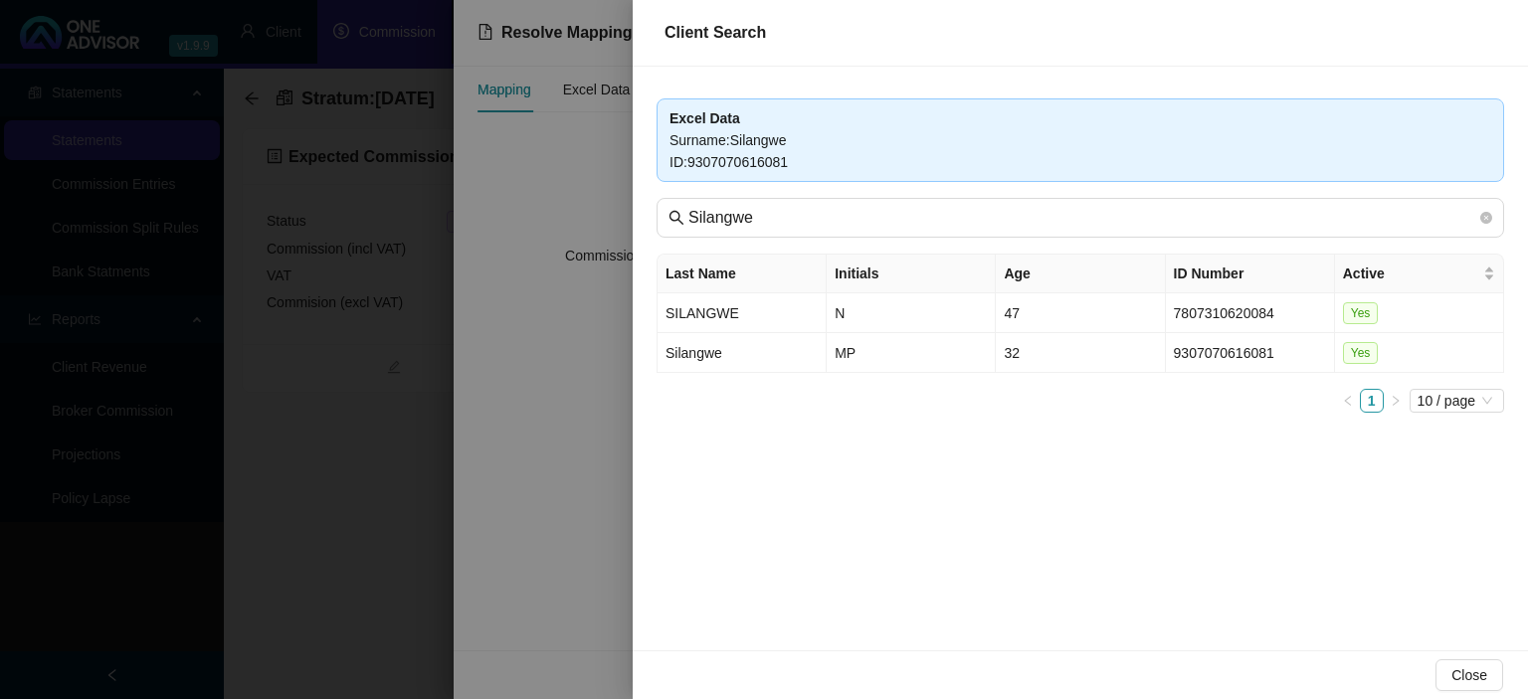
click at [511, 194] on div at bounding box center [764, 349] width 1528 height 699
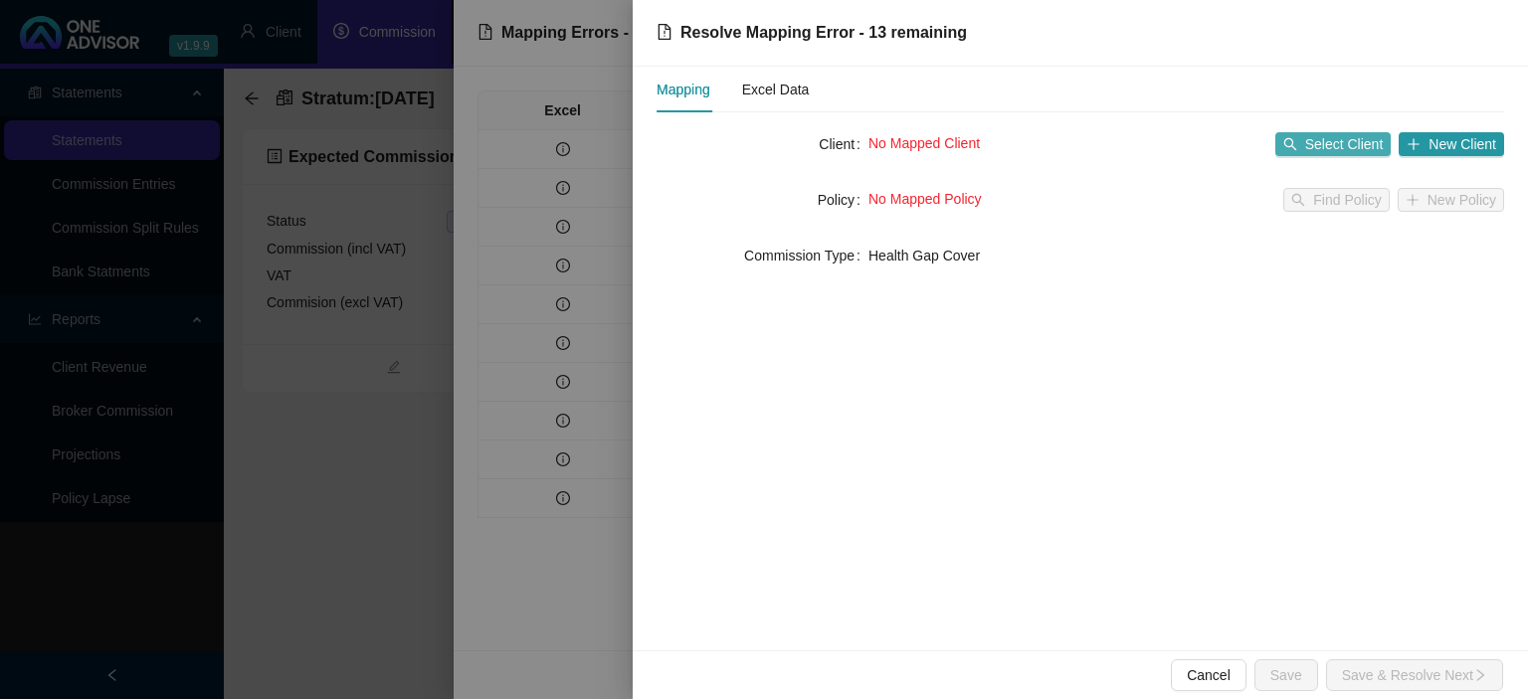
click at [1324, 143] on span "Select Client" at bounding box center [1344, 144] width 79 height 22
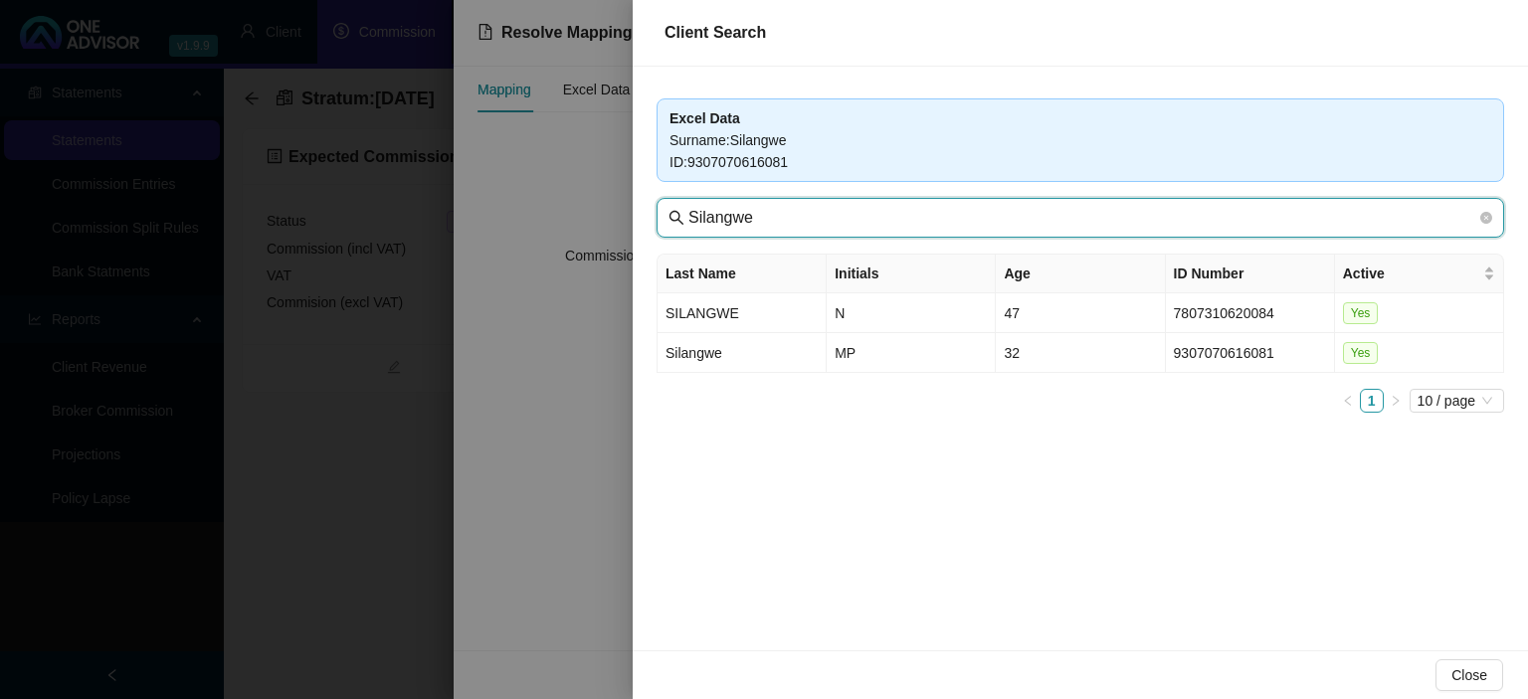
drag, startPoint x: 818, startPoint y: 223, endPoint x: 451, endPoint y: 201, distance: 367.7
click at [688, 206] on input "Silangwe" at bounding box center [1082, 218] width 788 height 24
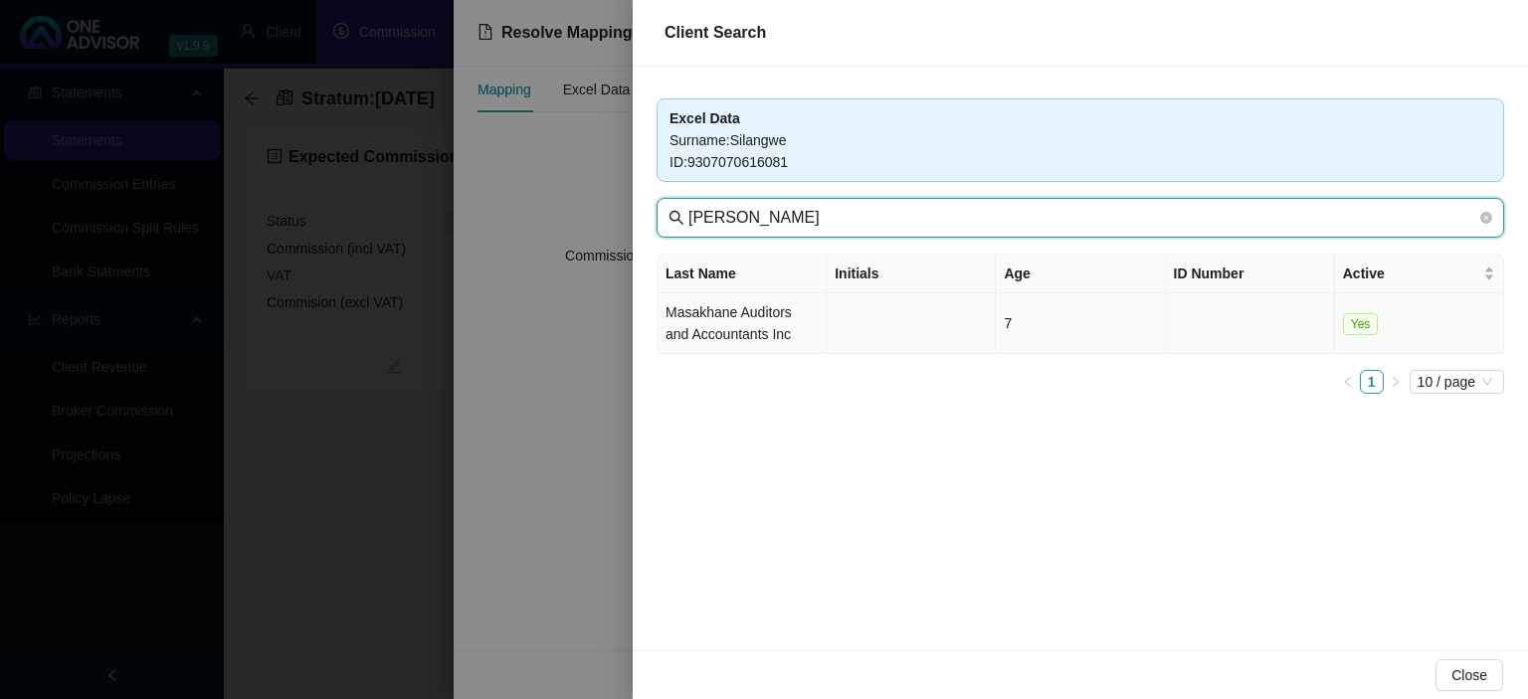
type input "[PERSON_NAME]"
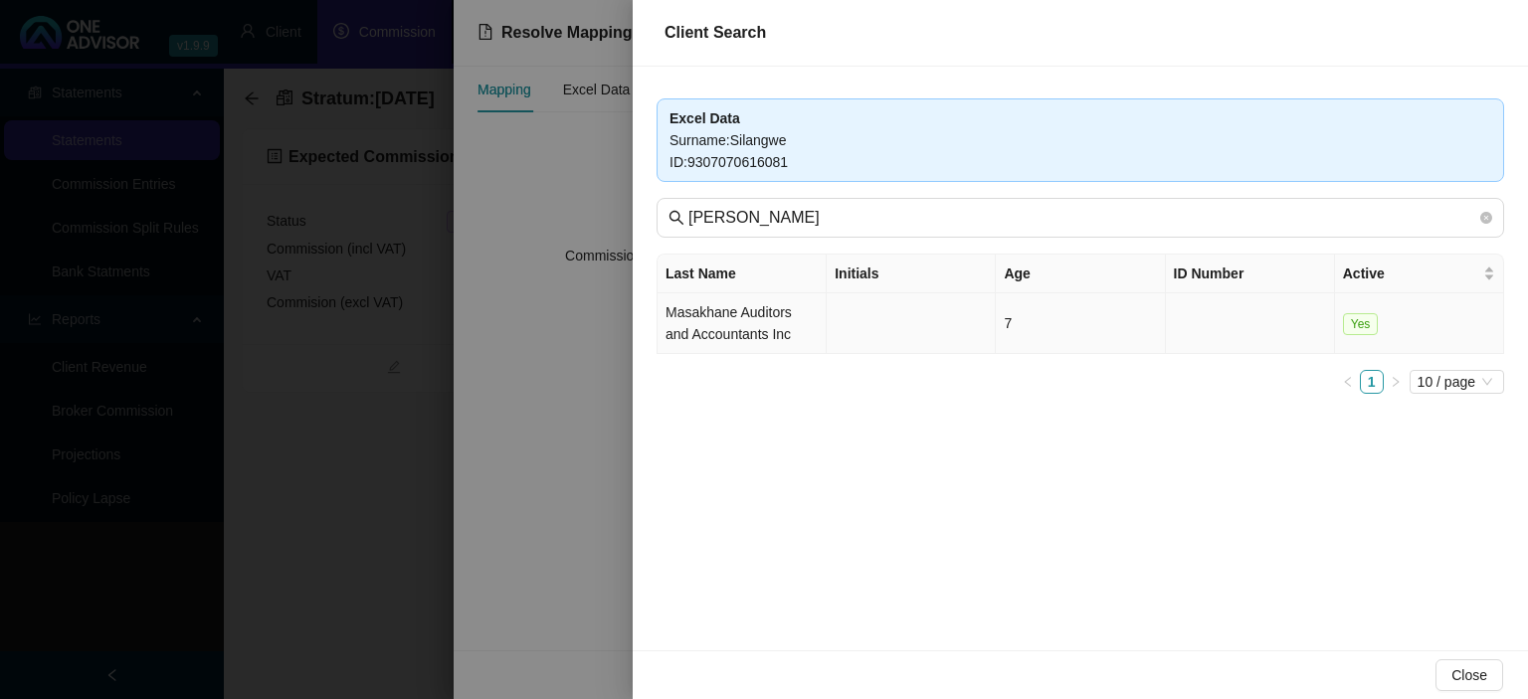
click at [754, 327] on td "Masakhane Auditors and Accountants Inc" at bounding box center [742, 323] width 169 height 61
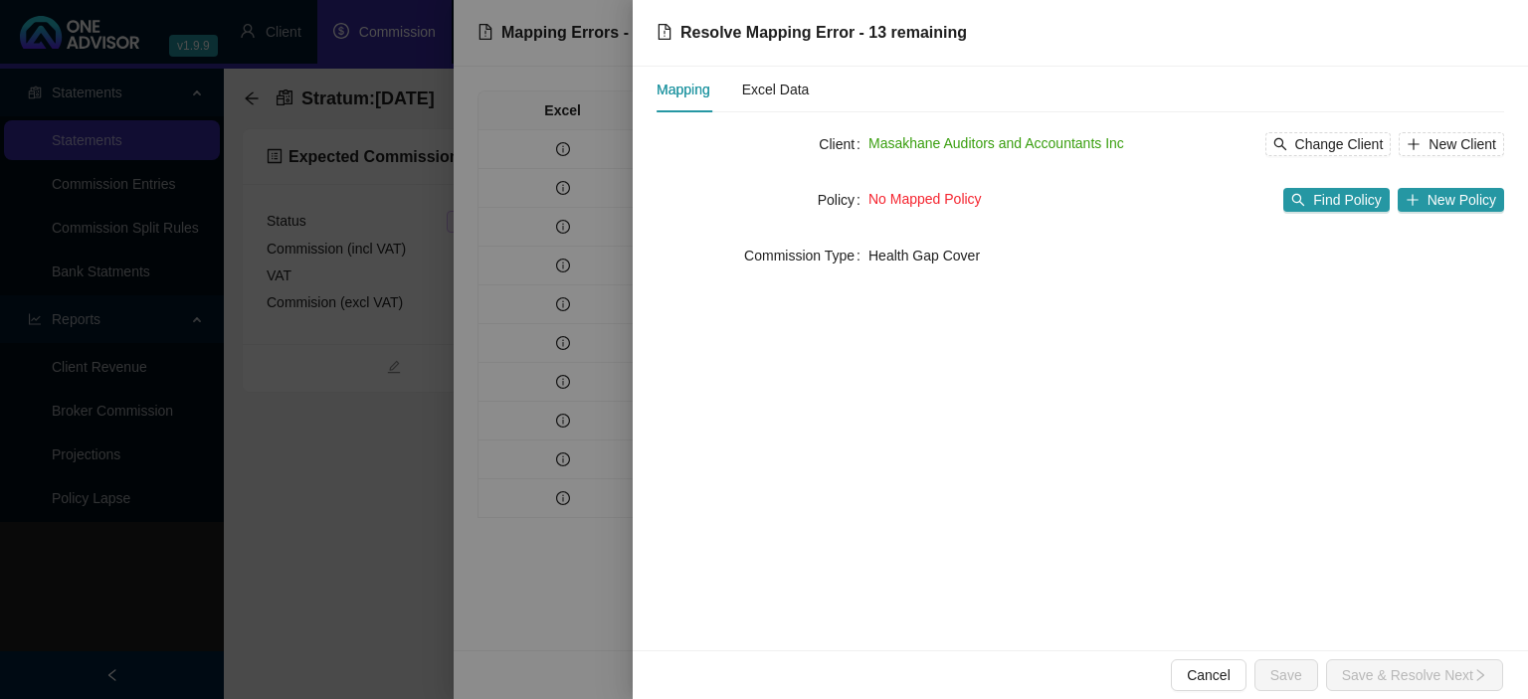
click at [1351, 212] on div "No Mapped Policy Find Policy New Policy" at bounding box center [1186, 200] width 636 height 32
click at [1347, 201] on span "Find Policy" at bounding box center [1347, 200] width 68 height 22
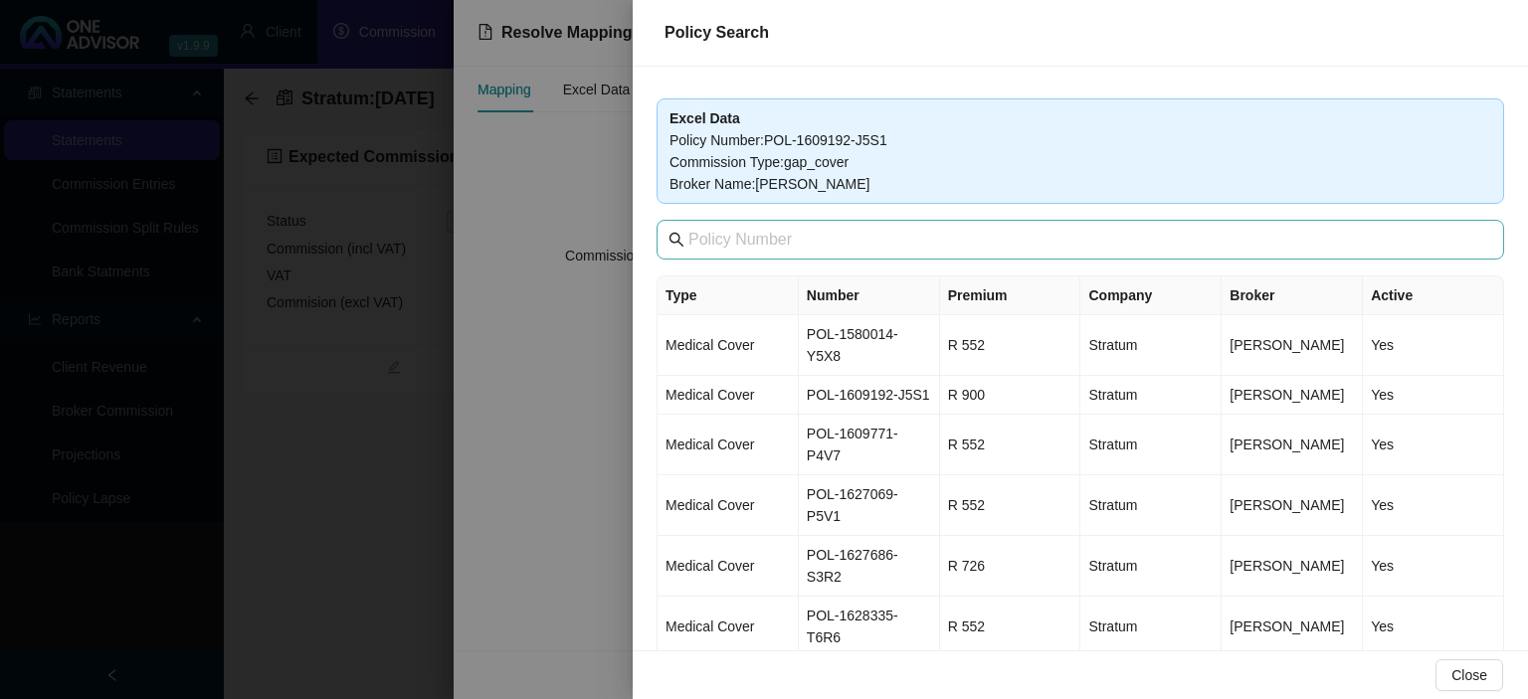
click at [833, 222] on span at bounding box center [1081, 240] width 848 height 40
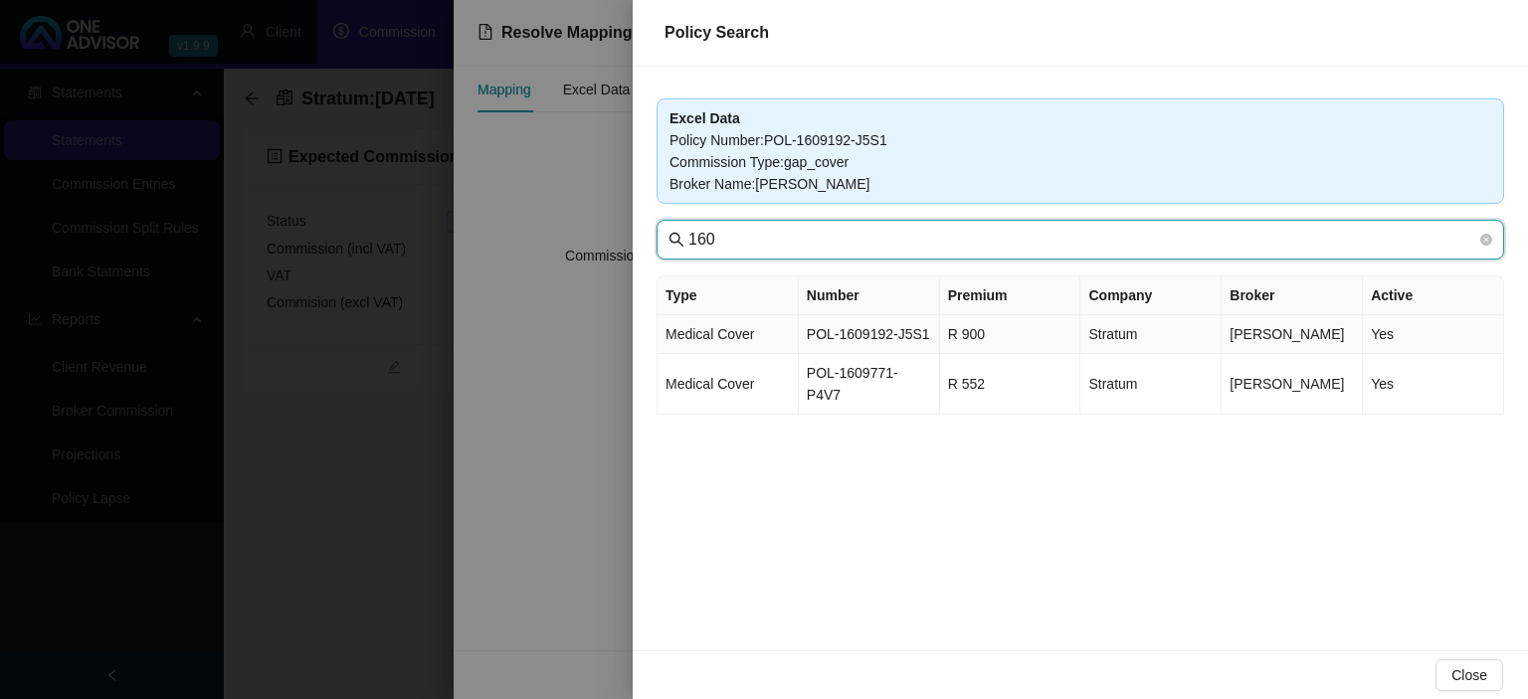
type input "160"
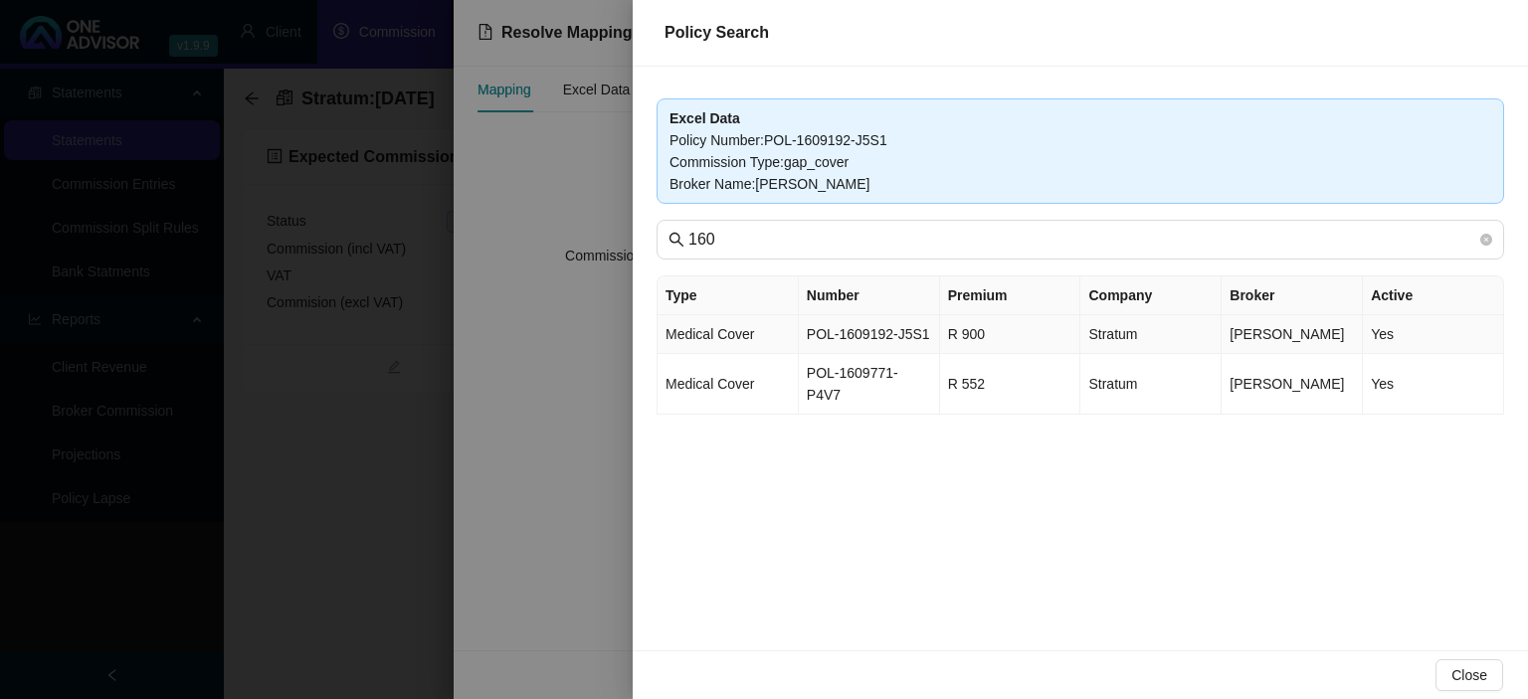
click at [879, 332] on td "POL-1609192-J5S1" at bounding box center [869, 334] width 141 height 39
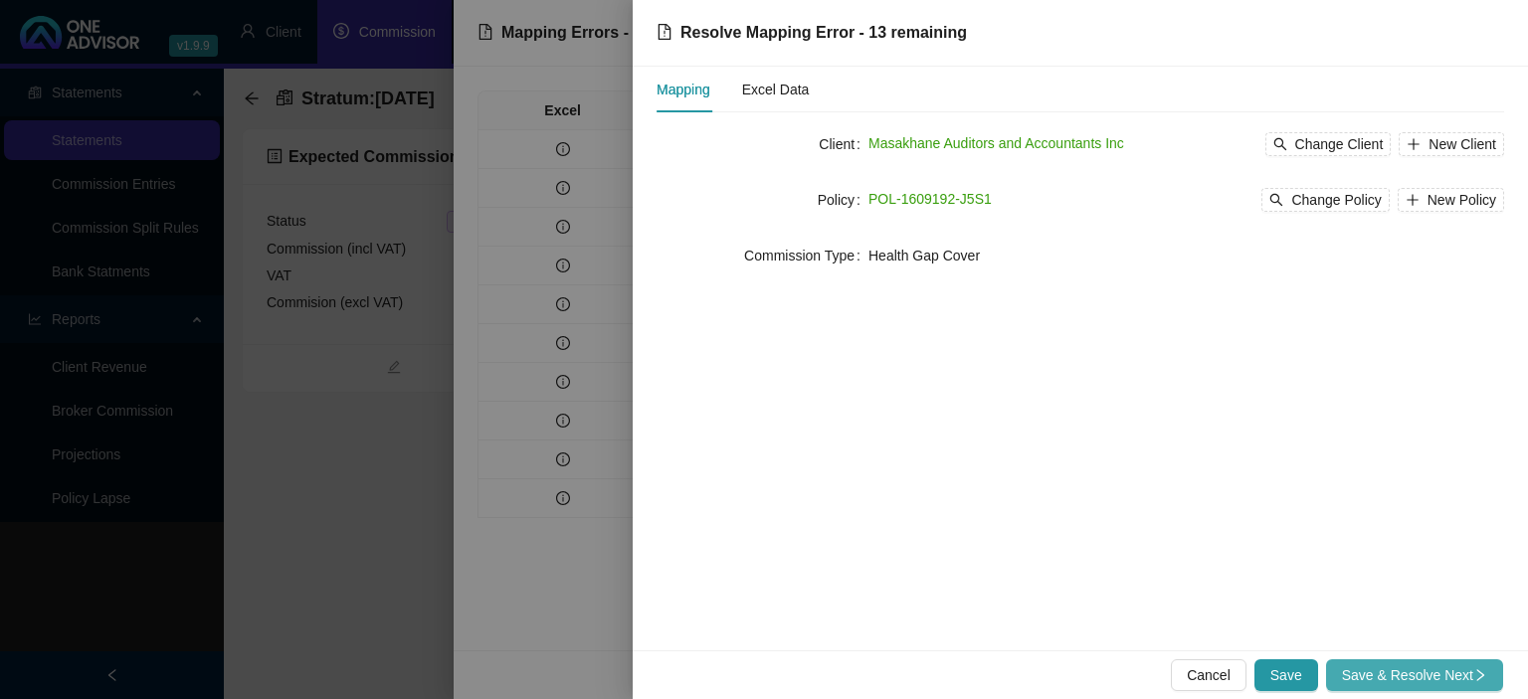
click at [1387, 671] on span "Save & Resolve Next" at bounding box center [1414, 676] width 145 height 22
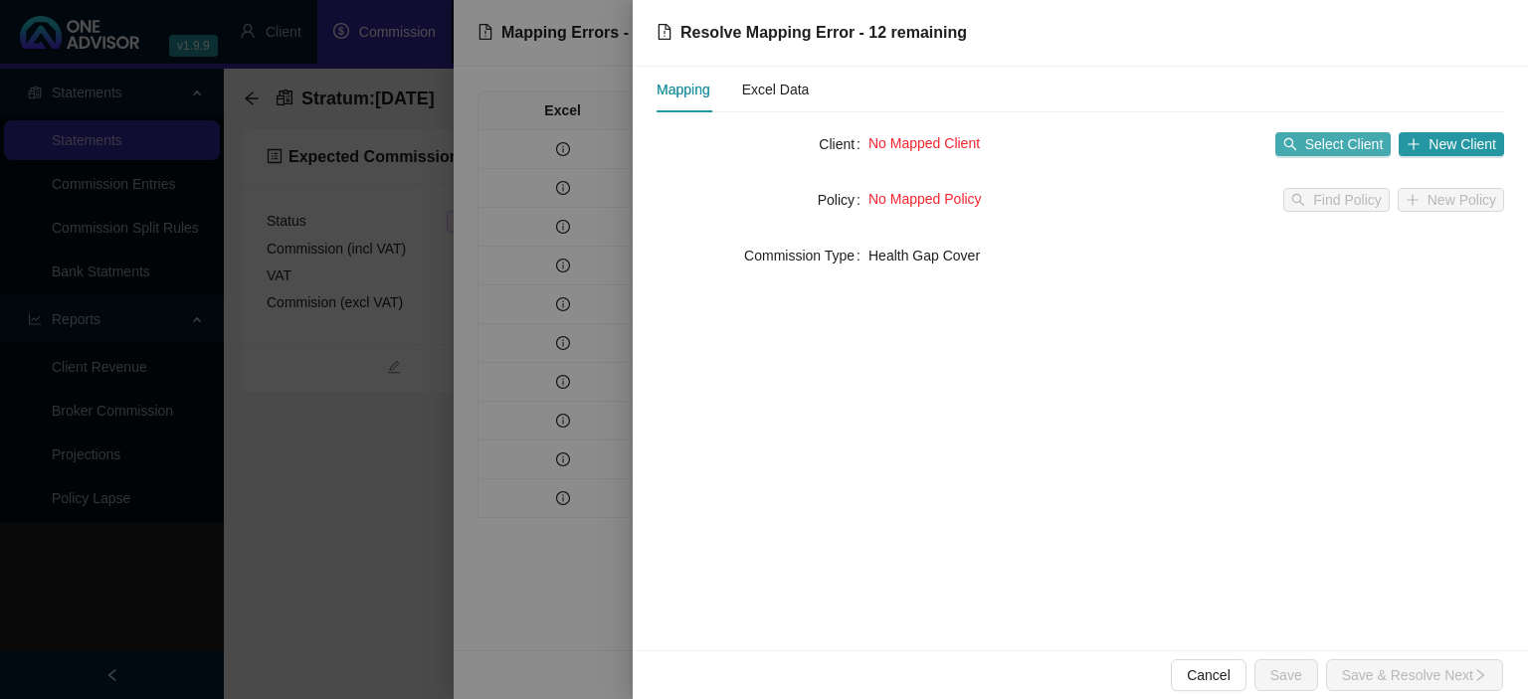
click at [1333, 147] on span "Select Client" at bounding box center [1344, 144] width 79 height 22
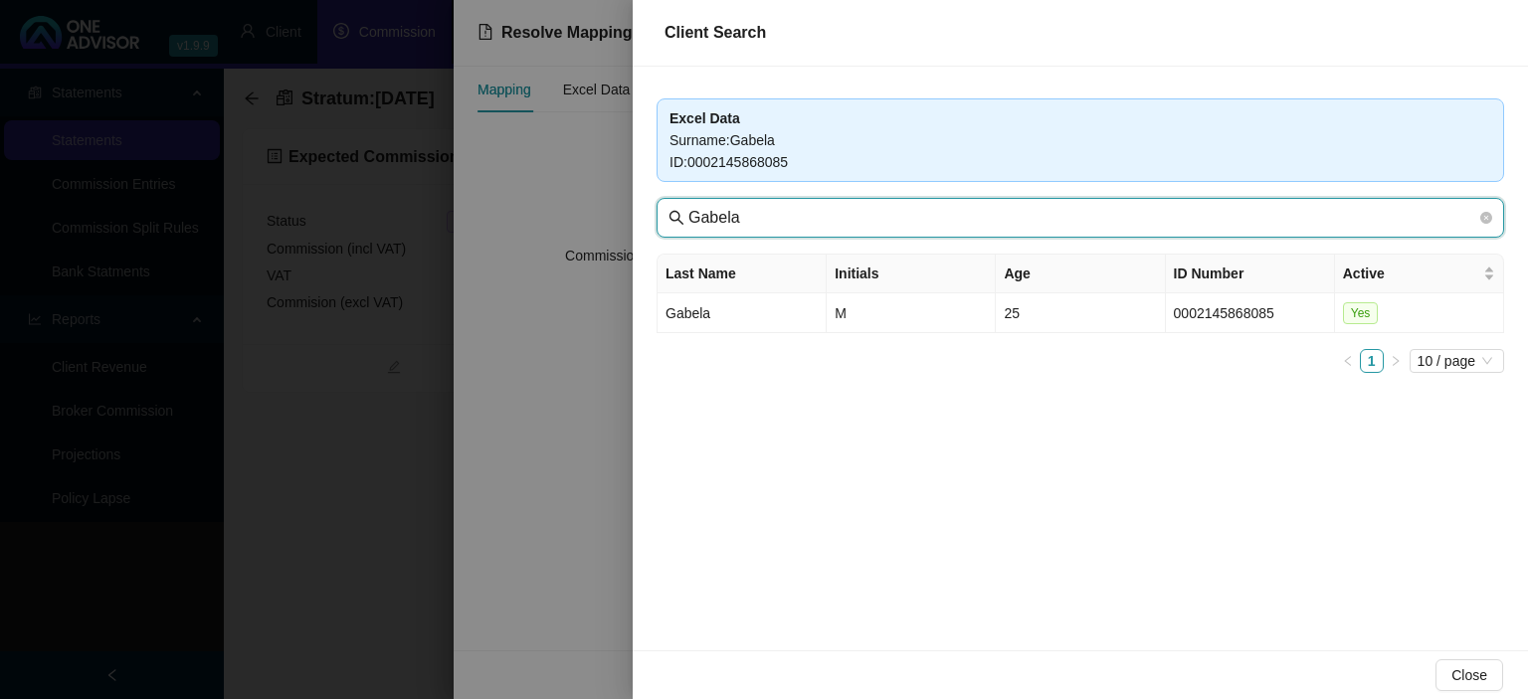
drag, startPoint x: 767, startPoint y: 221, endPoint x: 540, endPoint y: 198, distance: 228.0
click at [688, 206] on input "Gabela" at bounding box center [1082, 218] width 788 height 24
paste input "Masakhane"
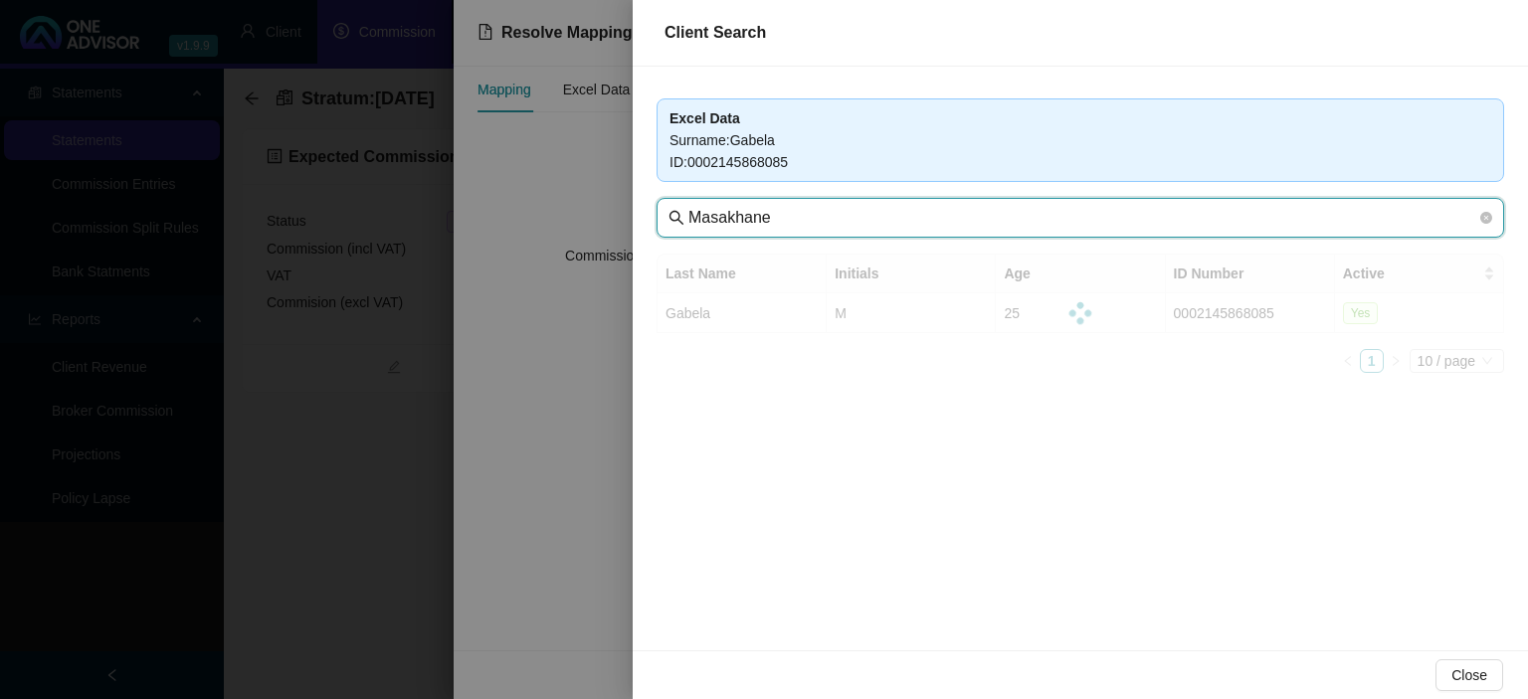
type input "Masakhane"
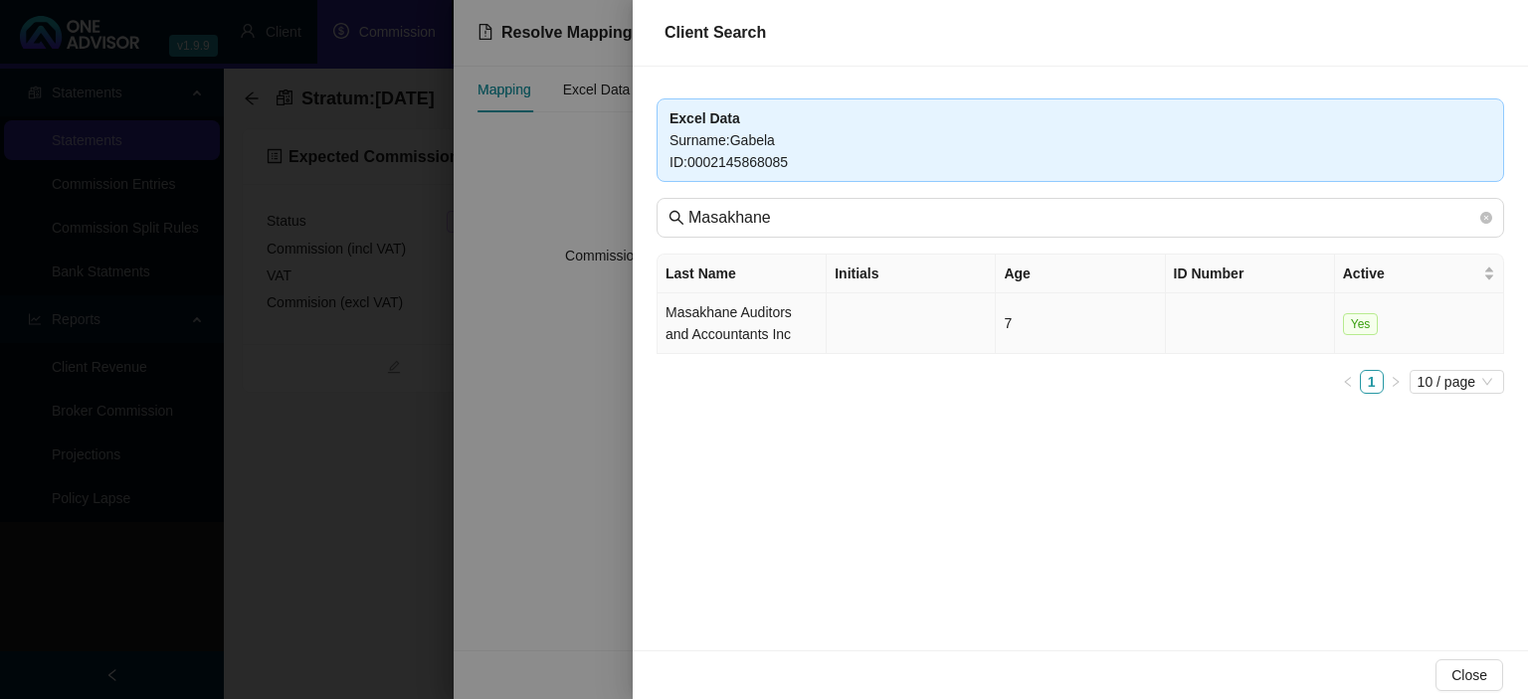
click at [745, 312] on td "Masakhane Auditors and Accountants Inc" at bounding box center [742, 323] width 169 height 61
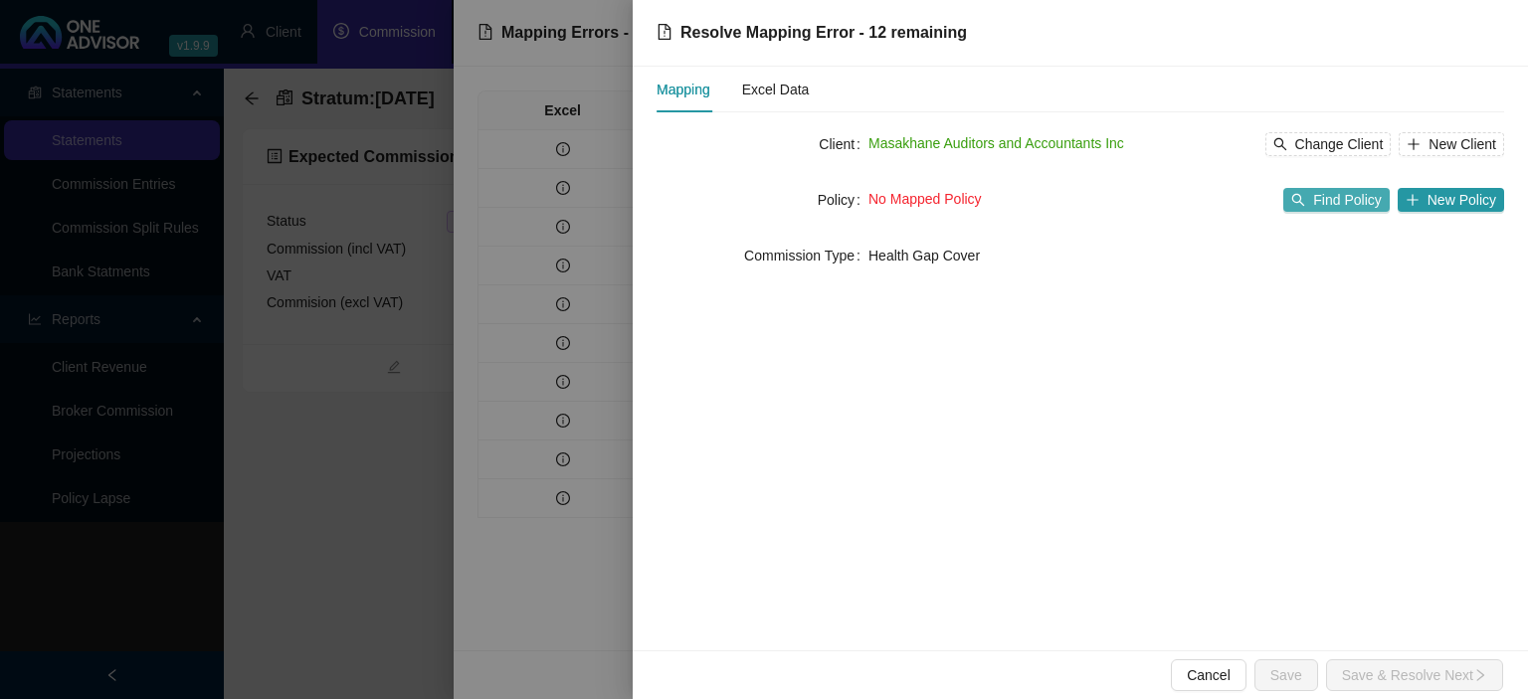
click at [1327, 210] on span "Find Policy" at bounding box center [1347, 200] width 68 height 22
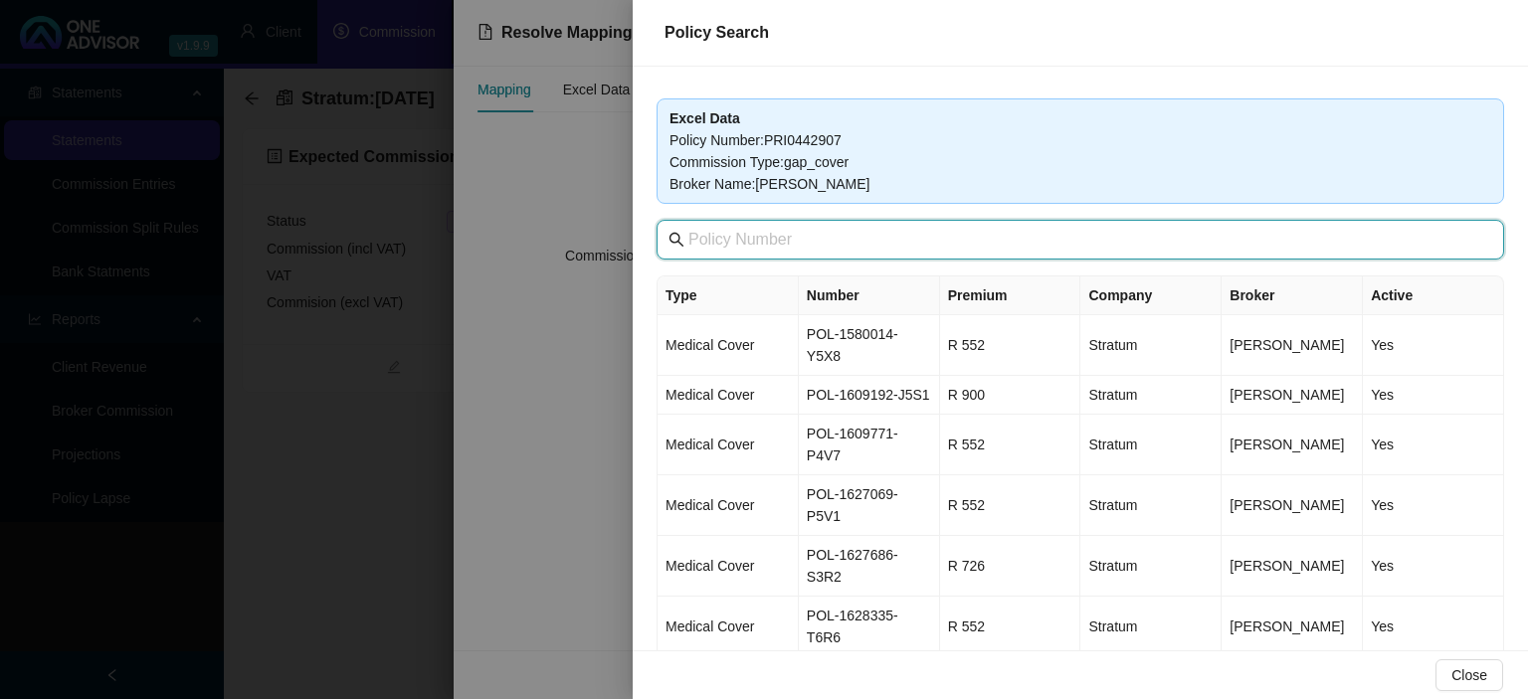
click at [878, 236] on input "text" at bounding box center [1082, 240] width 788 height 24
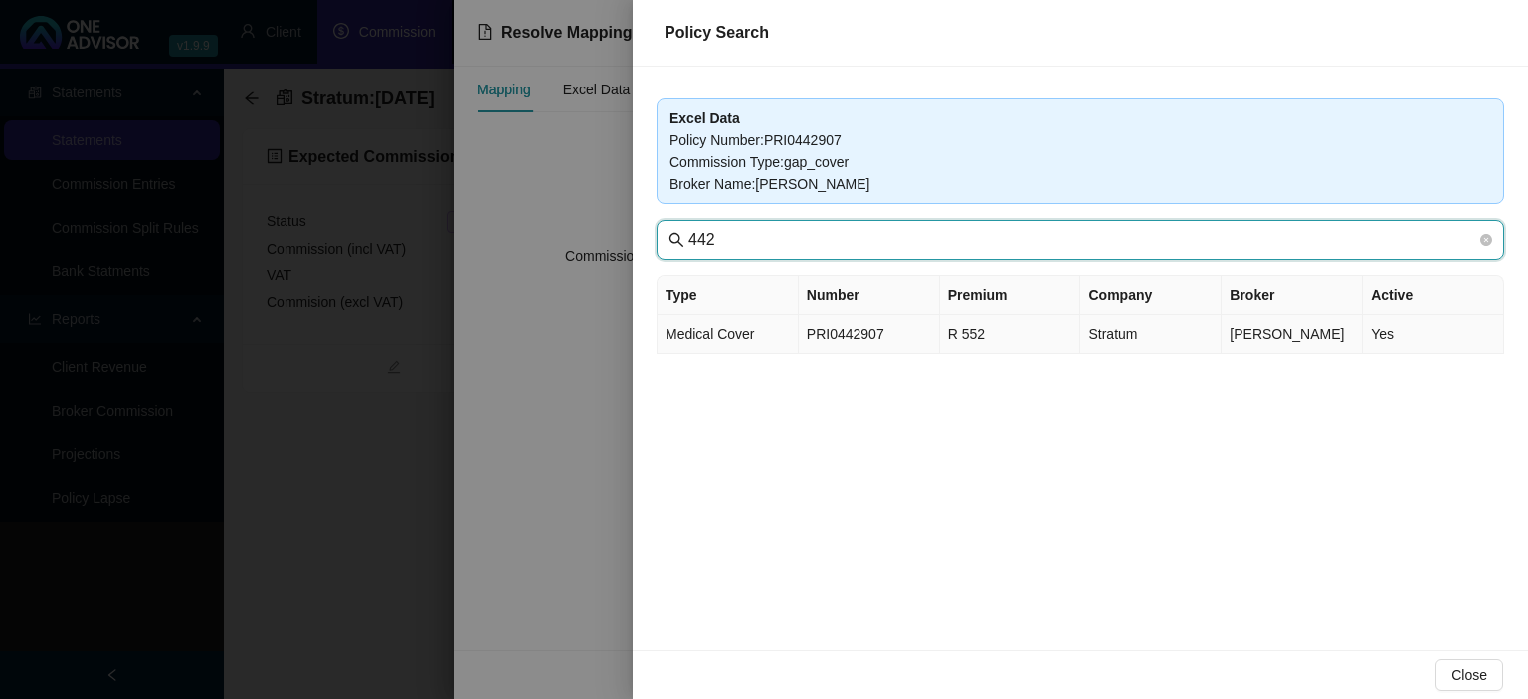
type input "442"
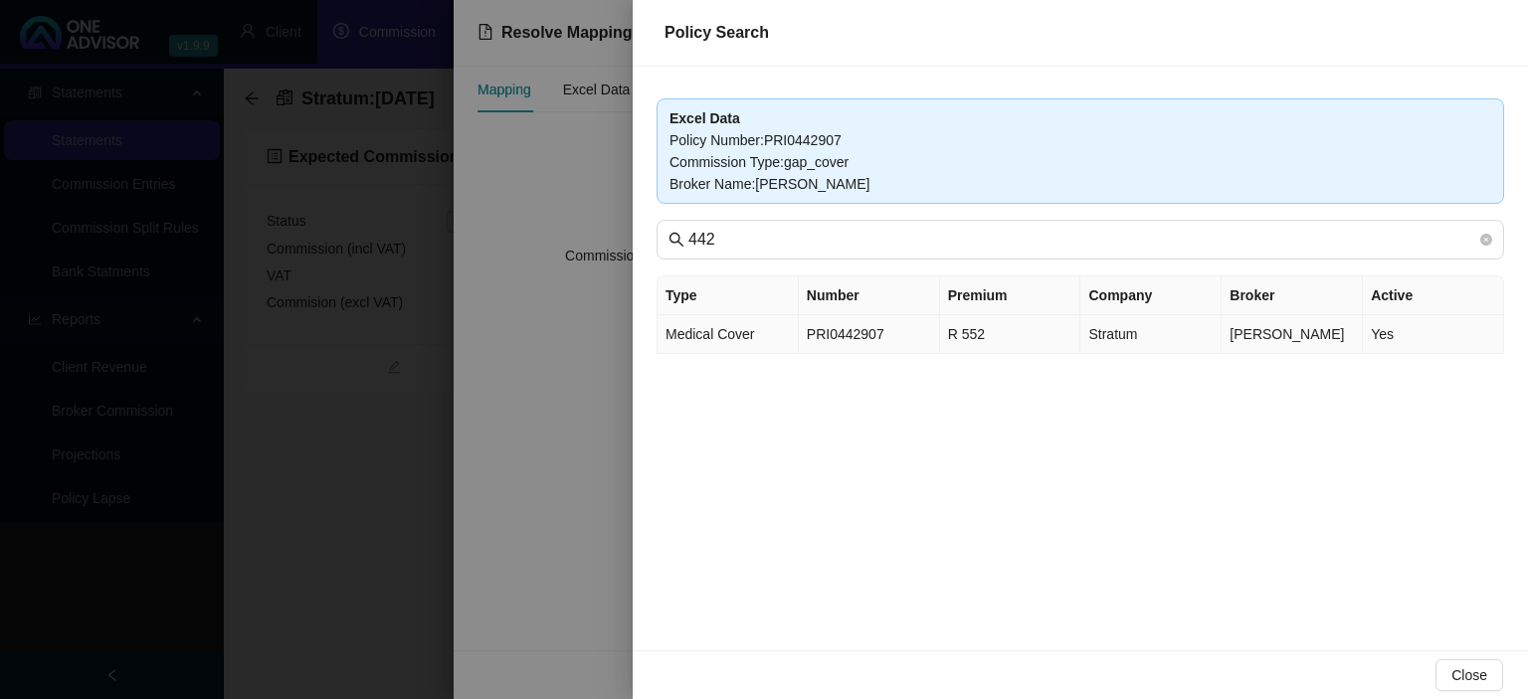
click at [931, 343] on td "PRI0442907" at bounding box center [869, 334] width 141 height 39
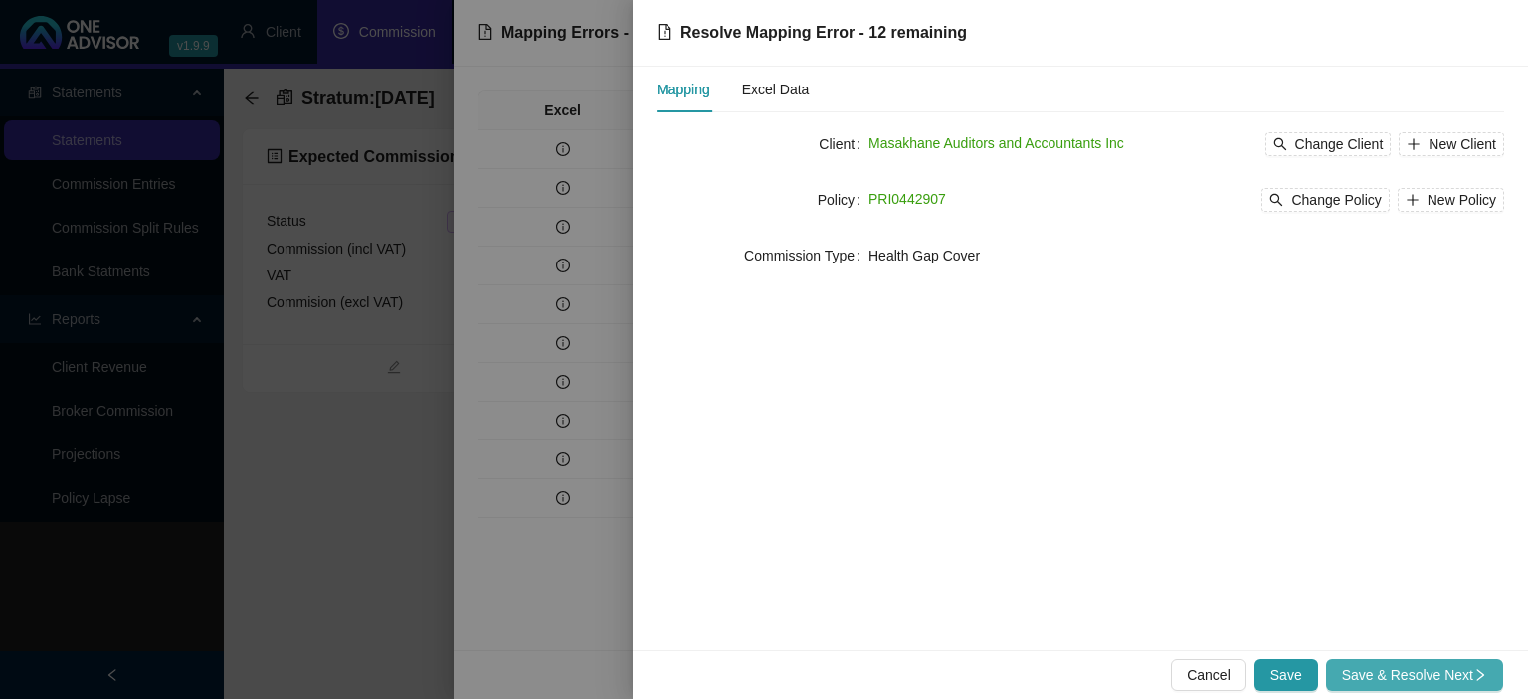
click at [1356, 672] on span "Save & Resolve Next" at bounding box center [1414, 676] width 145 height 22
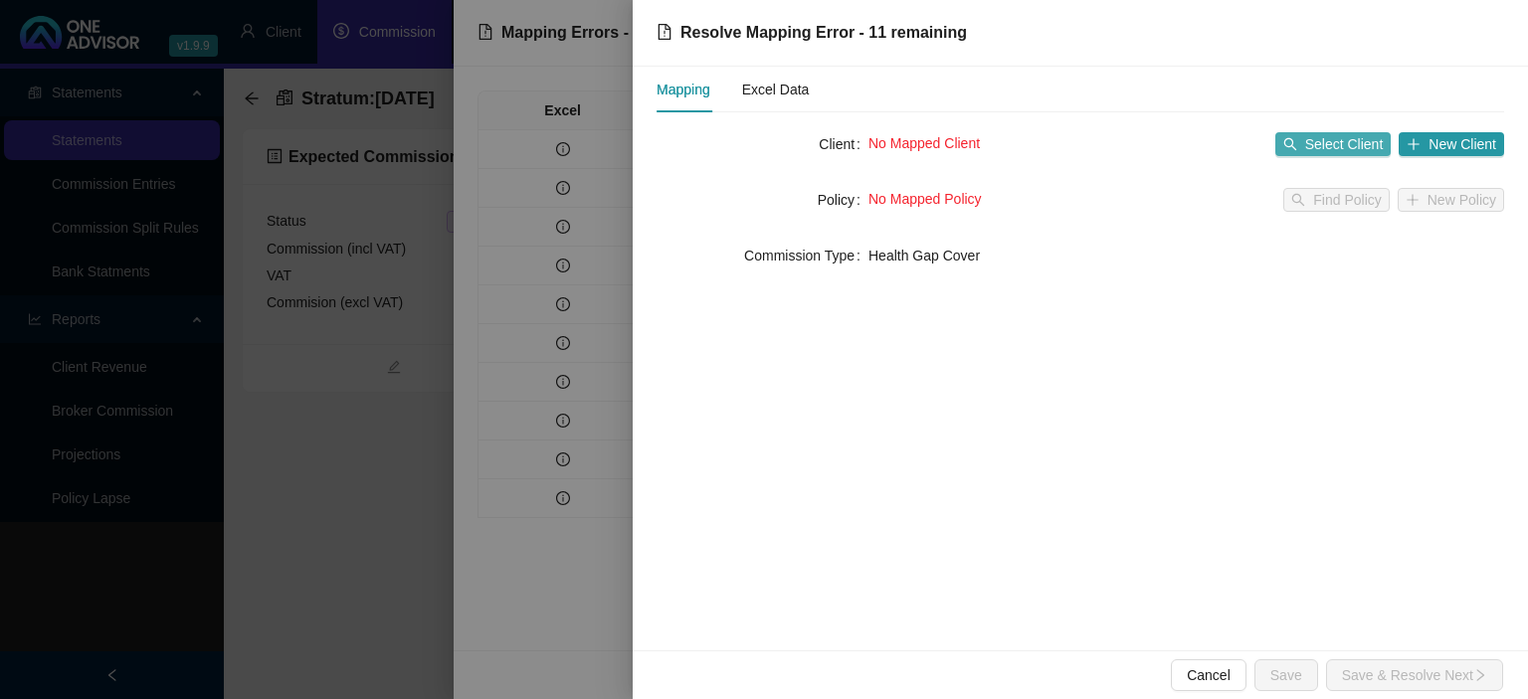
click at [1313, 151] on span "Select Client" at bounding box center [1344, 144] width 79 height 22
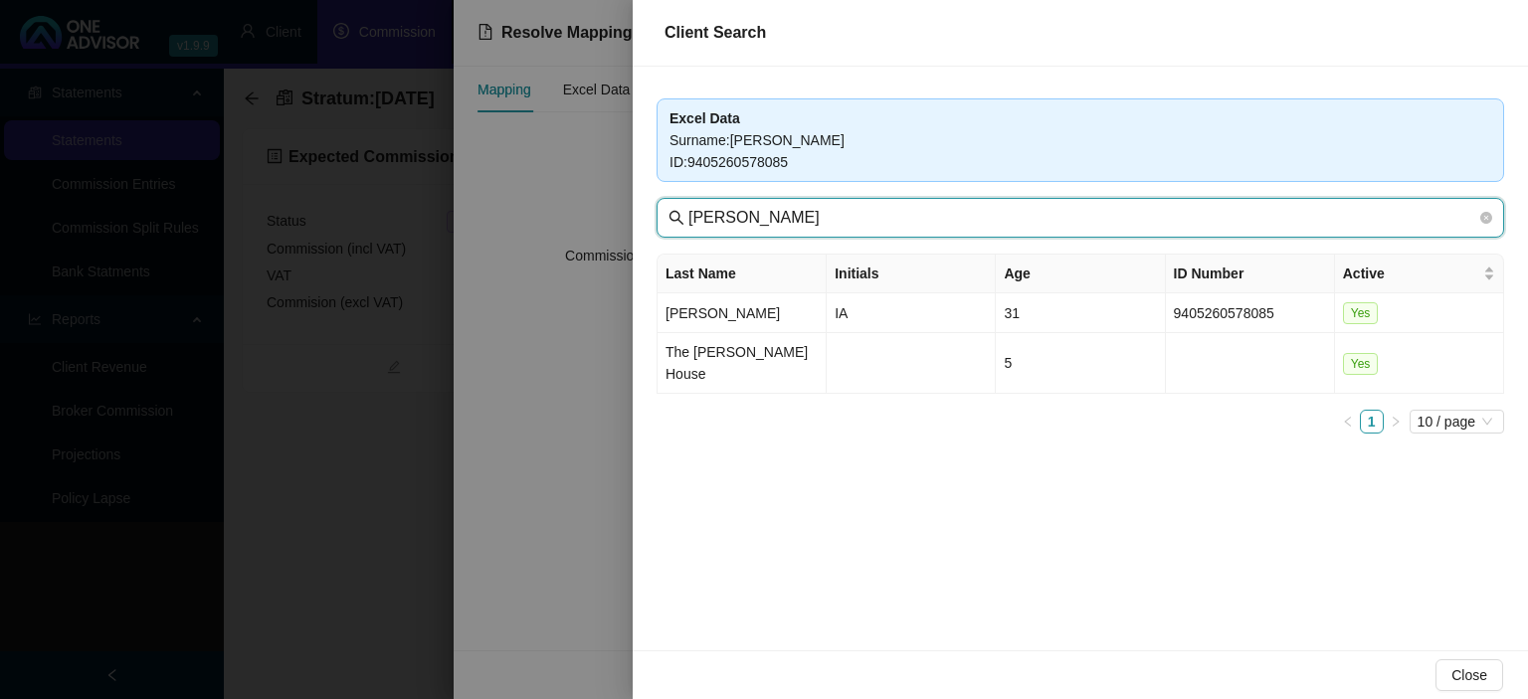
drag, startPoint x: 799, startPoint y: 220, endPoint x: 472, endPoint y: 209, distance: 327.5
click at [688, 209] on input "[PERSON_NAME]" at bounding box center [1082, 218] width 788 height 24
paste input "Masakhan"
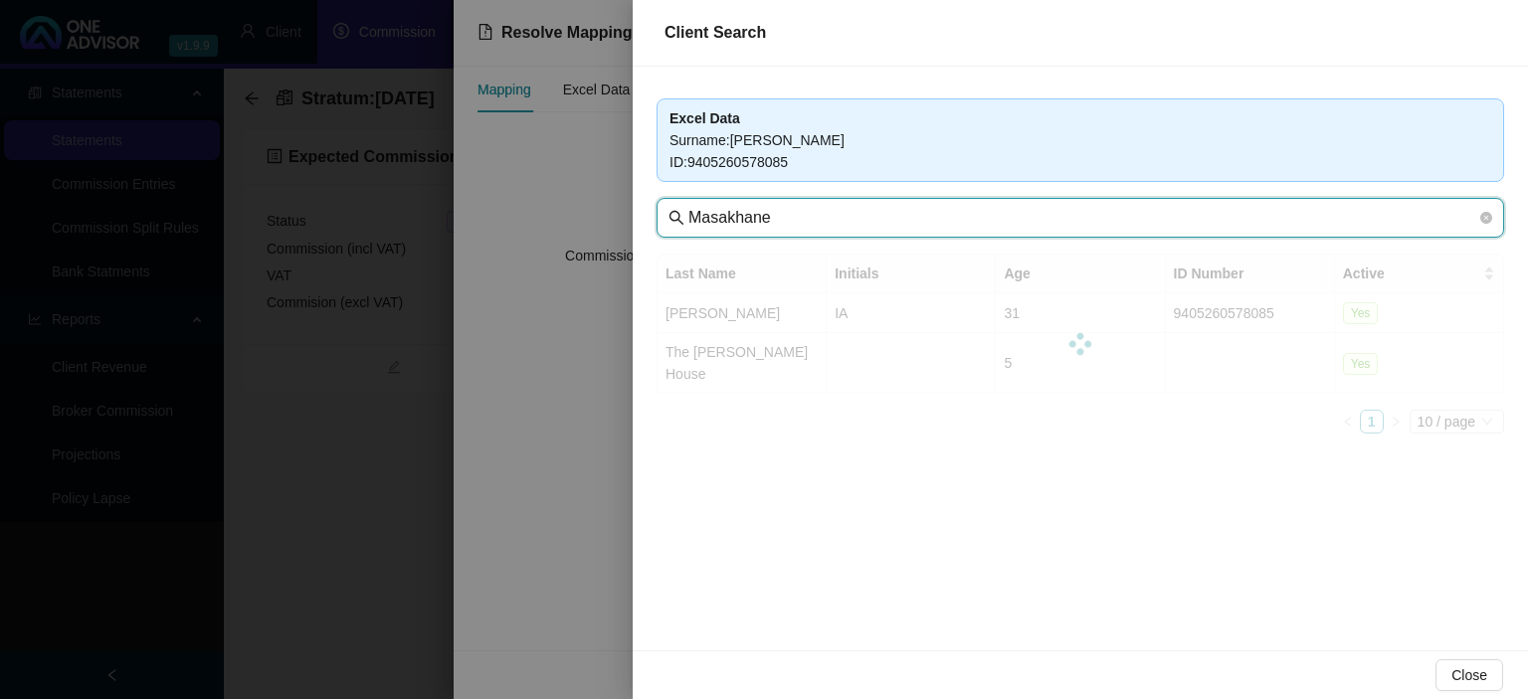
type input "Masakhane"
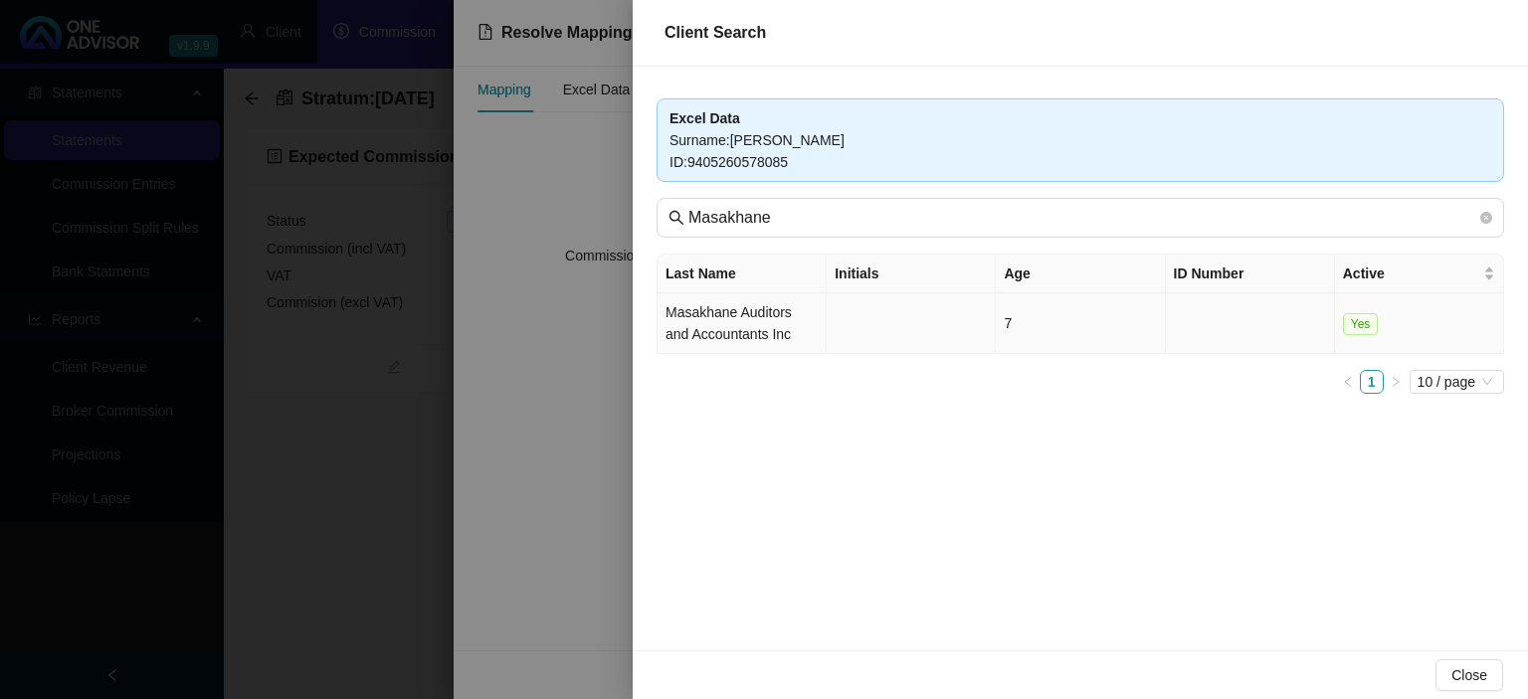
click at [702, 344] on td "Masakhane Auditors and Accountants Inc" at bounding box center [742, 323] width 169 height 61
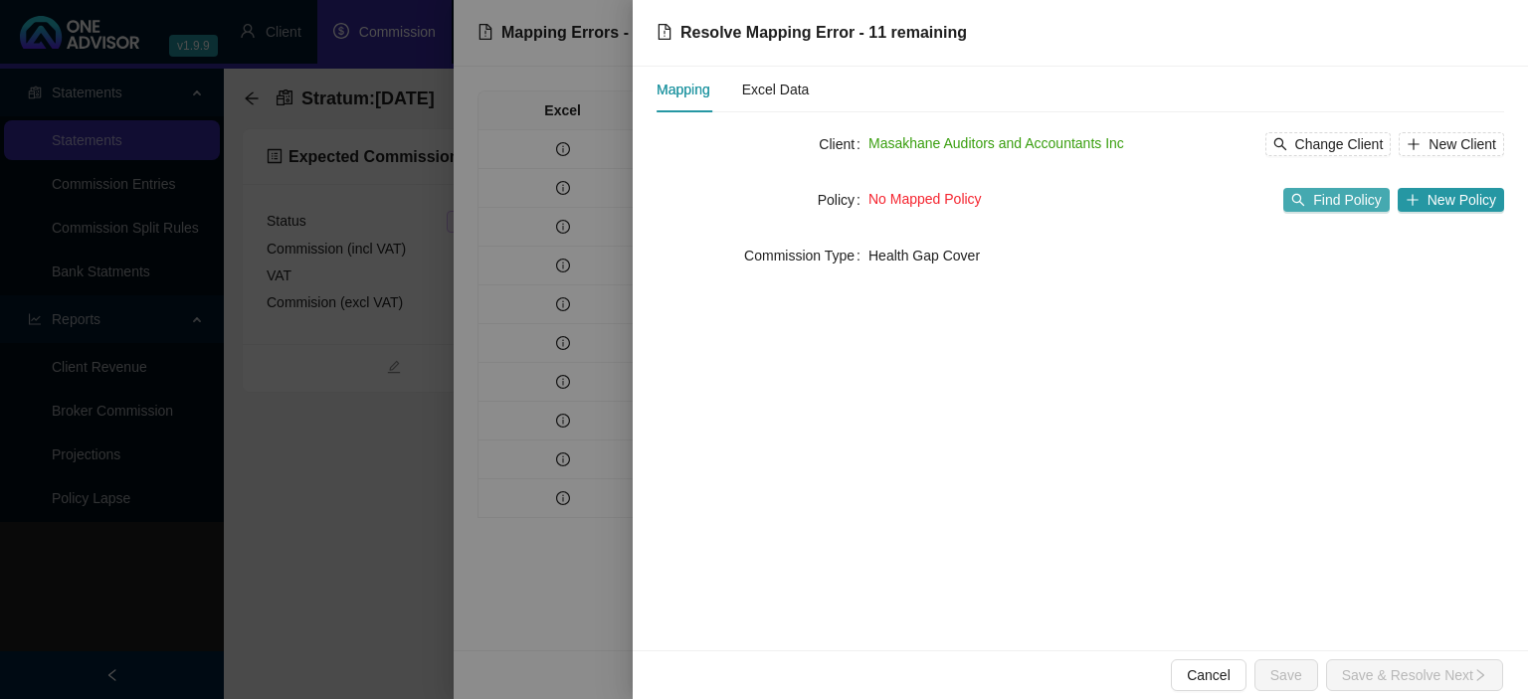
click at [1359, 199] on span "Find Policy" at bounding box center [1347, 200] width 68 height 22
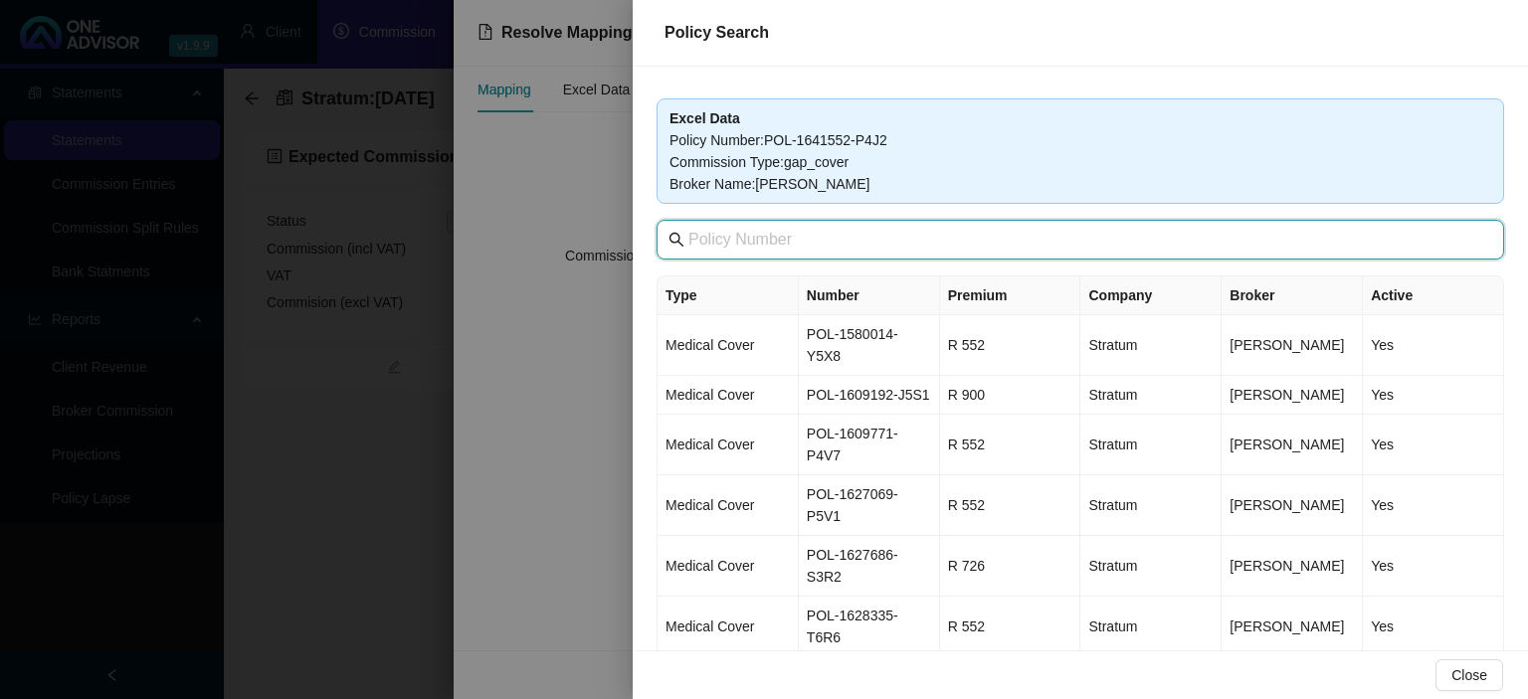
click at [792, 247] on input "text" at bounding box center [1082, 240] width 788 height 24
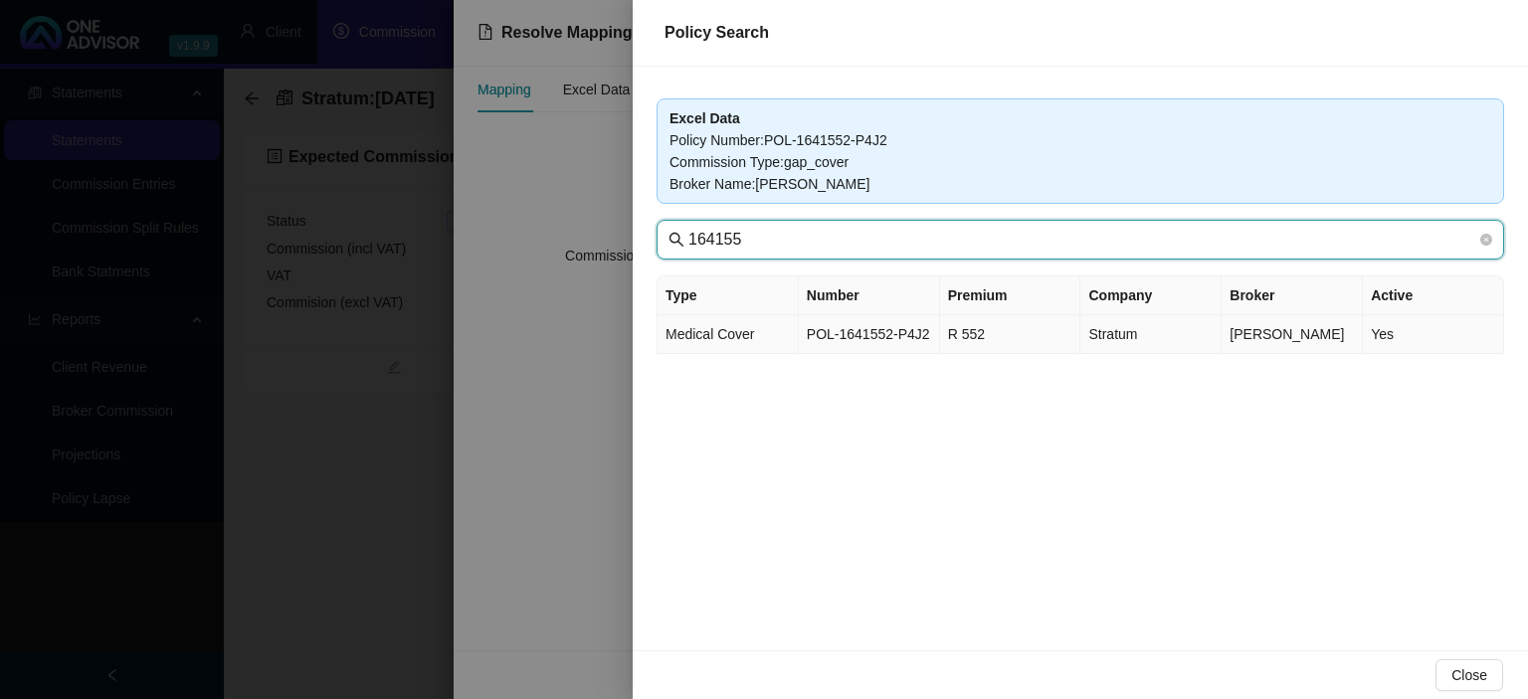
type input "164155"
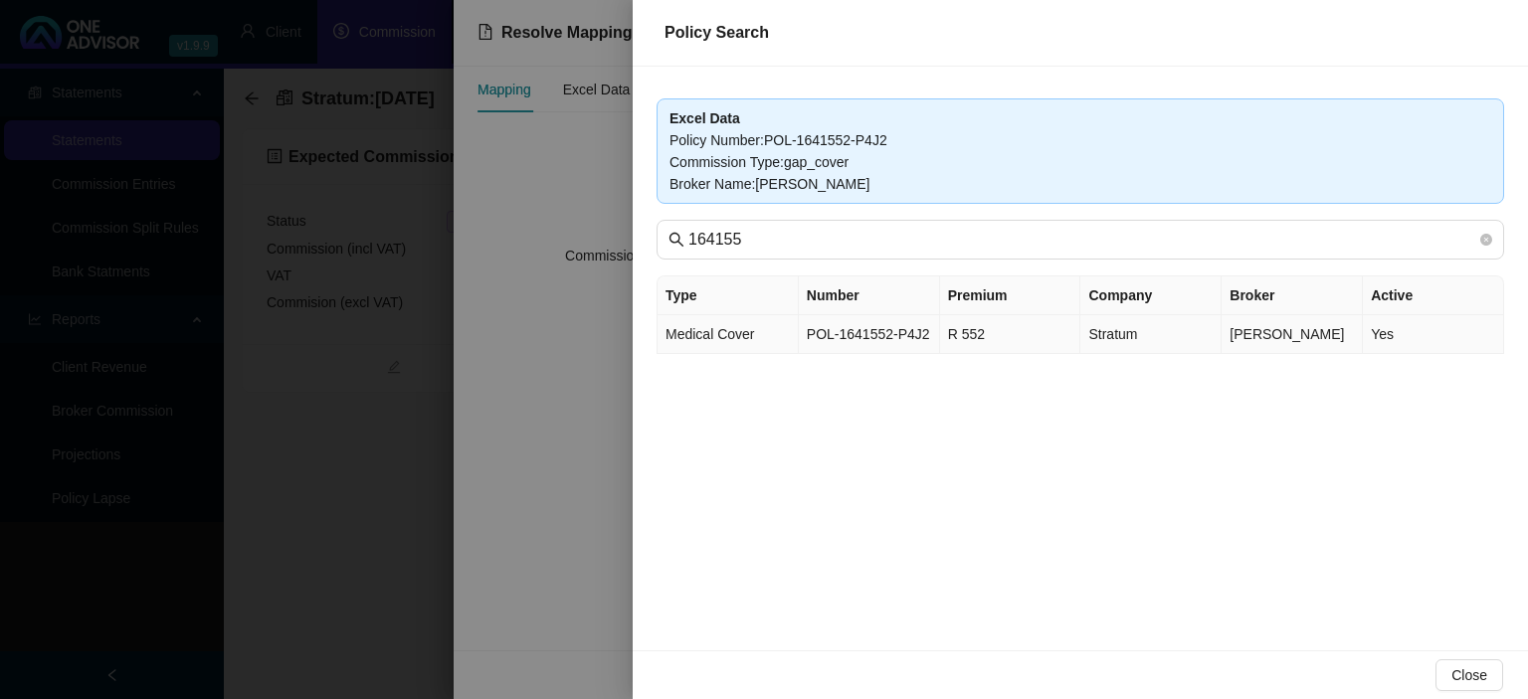
click at [759, 332] on td "Medical Cover" at bounding box center [728, 334] width 141 height 39
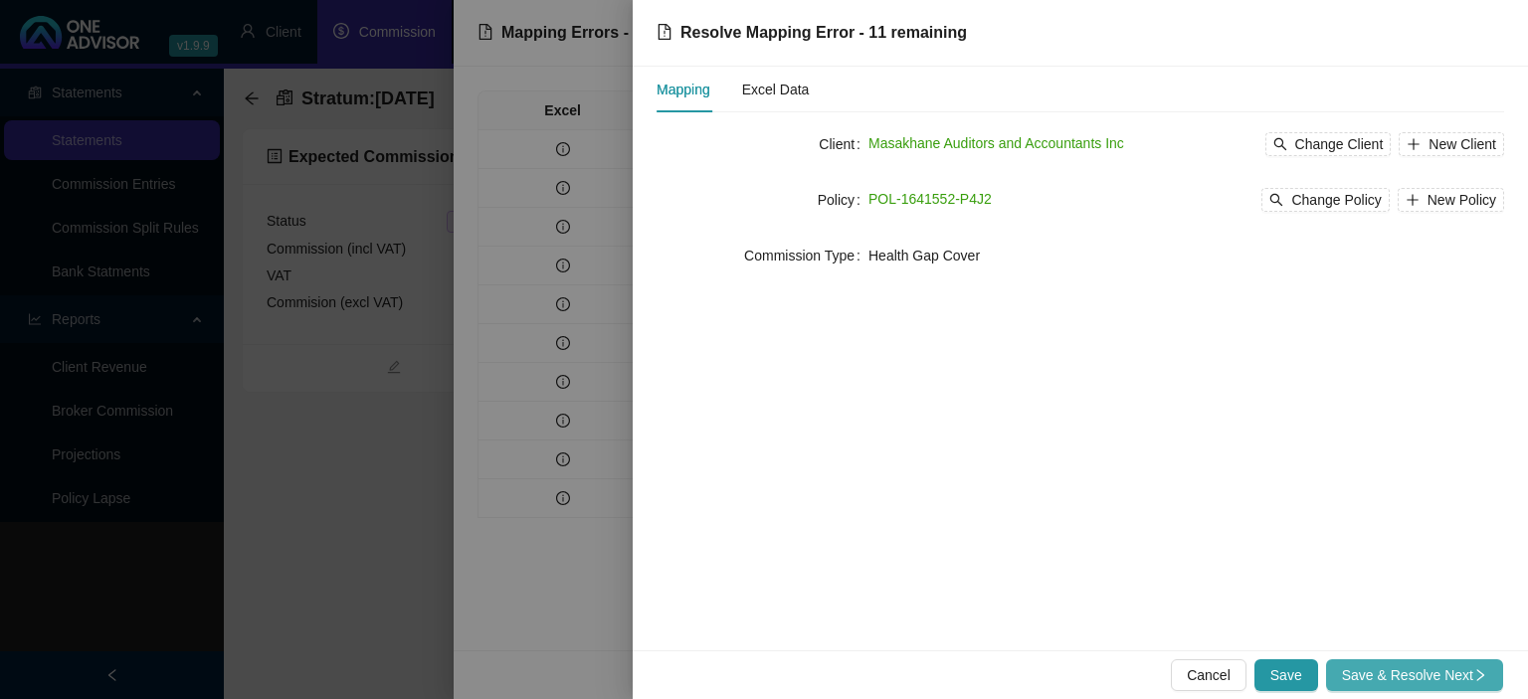
click at [1381, 672] on span "Save & Resolve Next" at bounding box center [1414, 676] width 145 height 22
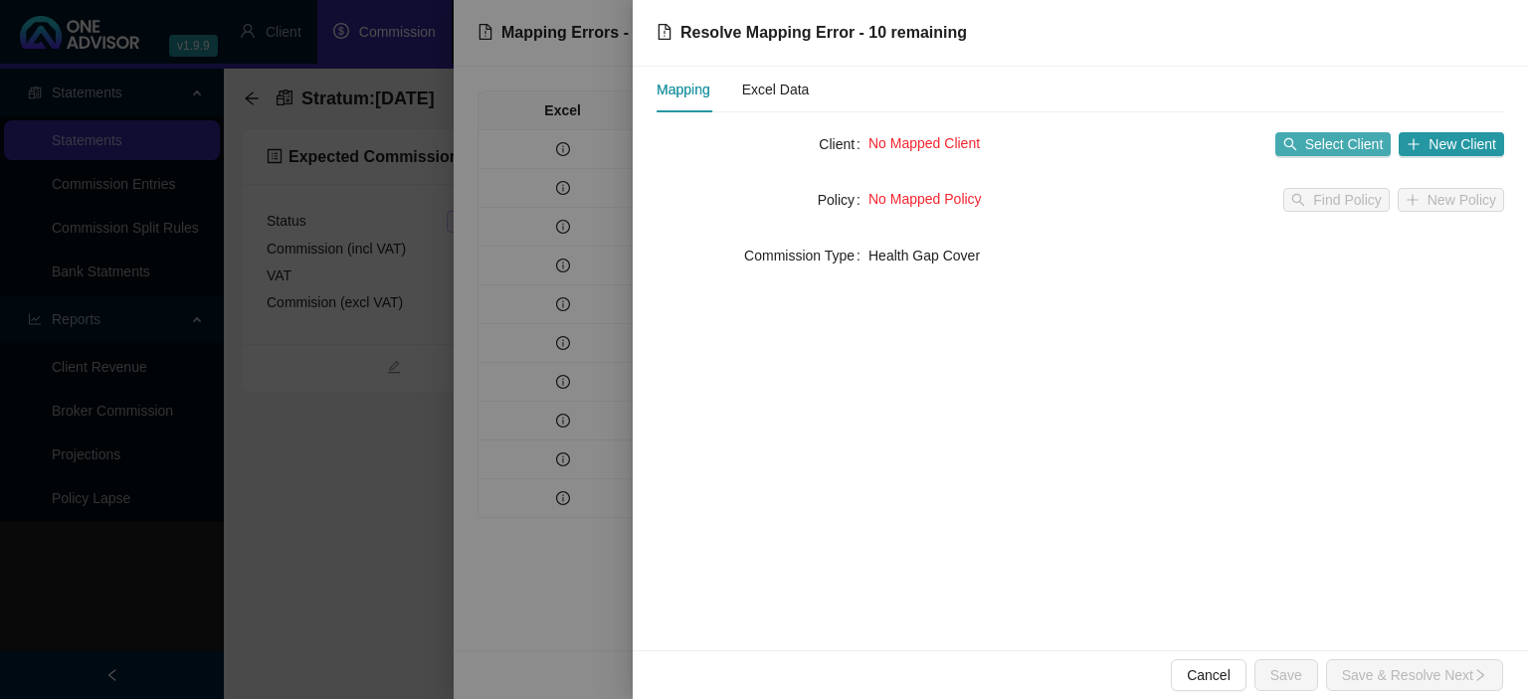
click at [1326, 144] on span "Select Client" at bounding box center [1344, 144] width 79 height 22
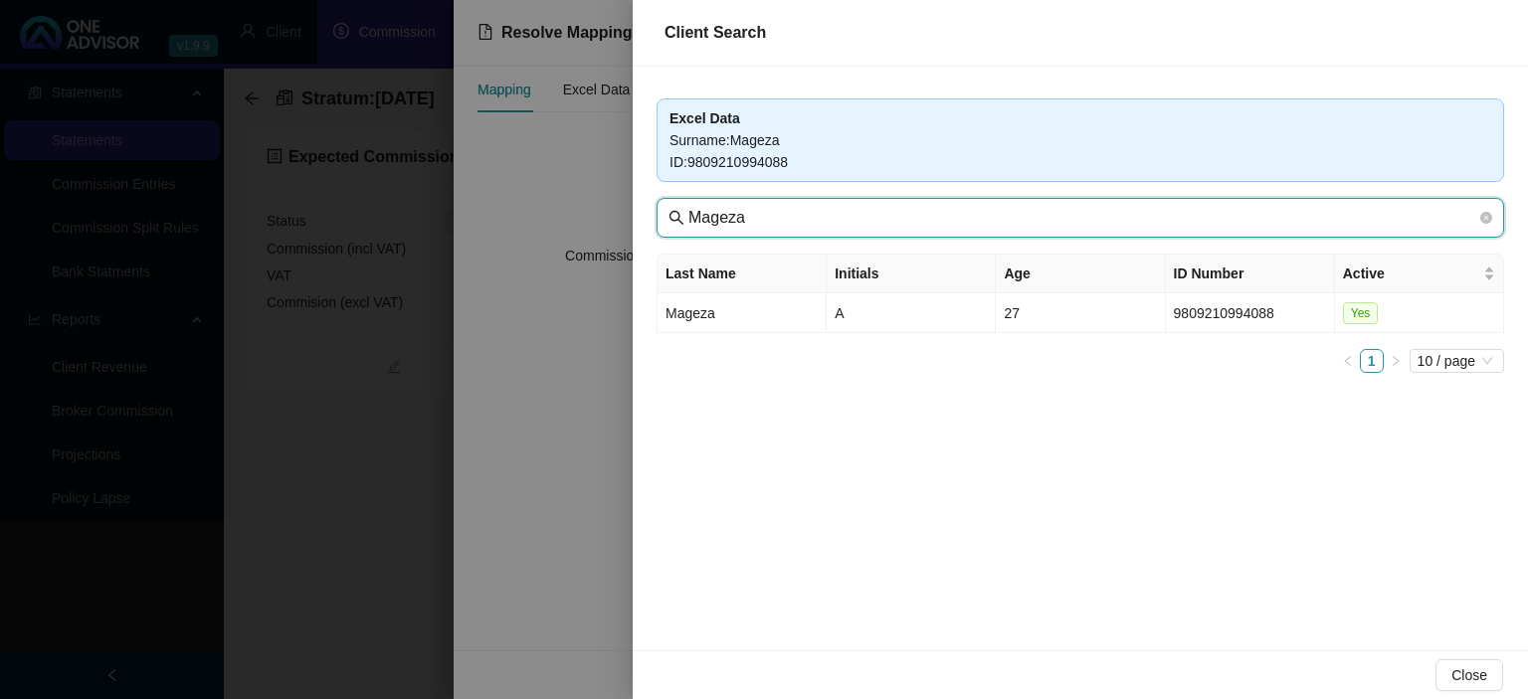
drag, startPoint x: 756, startPoint y: 217, endPoint x: 502, endPoint y: 212, distance: 253.7
click at [688, 212] on input "Mageza" at bounding box center [1082, 218] width 788 height 24
paste input "sakhane"
type input "Masakhane"
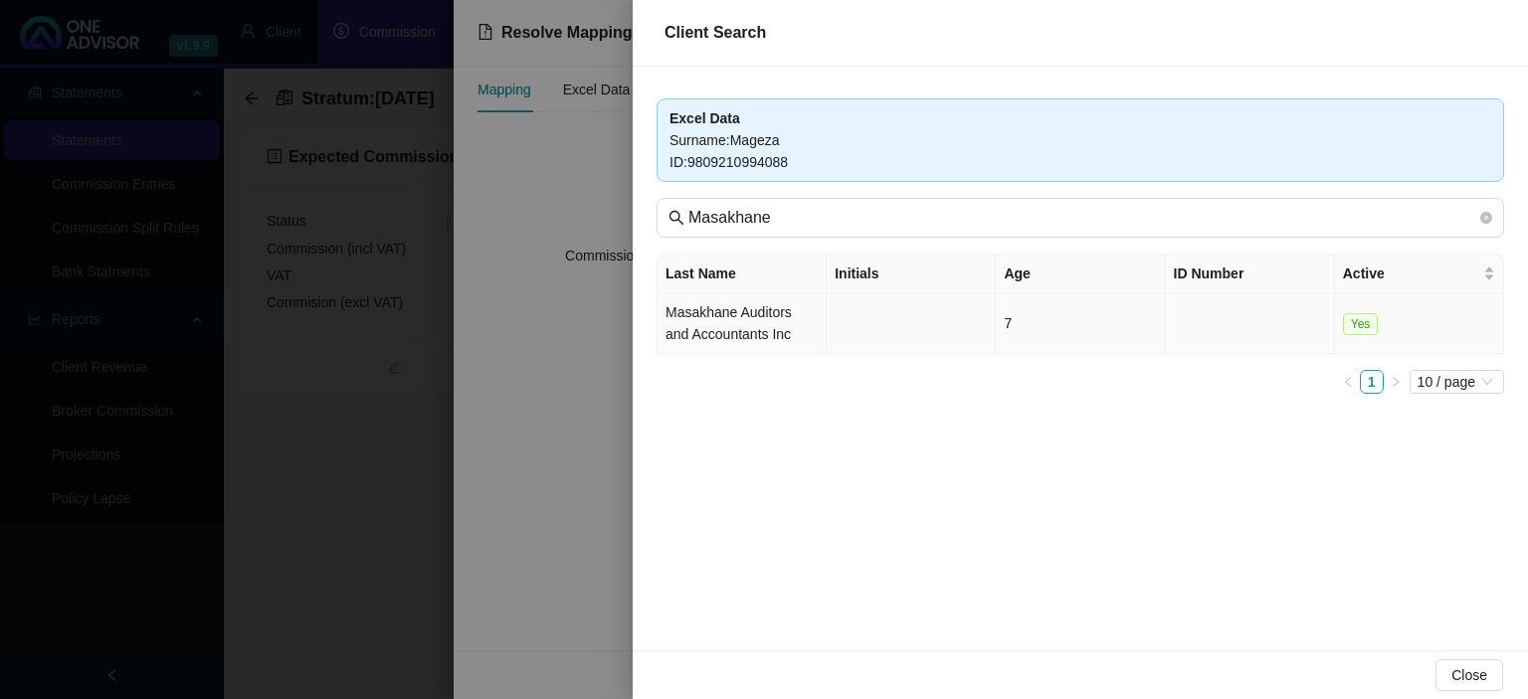
click at [727, 332] on td "Masakhane Auditors and Accountants Inc" at bounding box center [742, 323] width 169 height 61
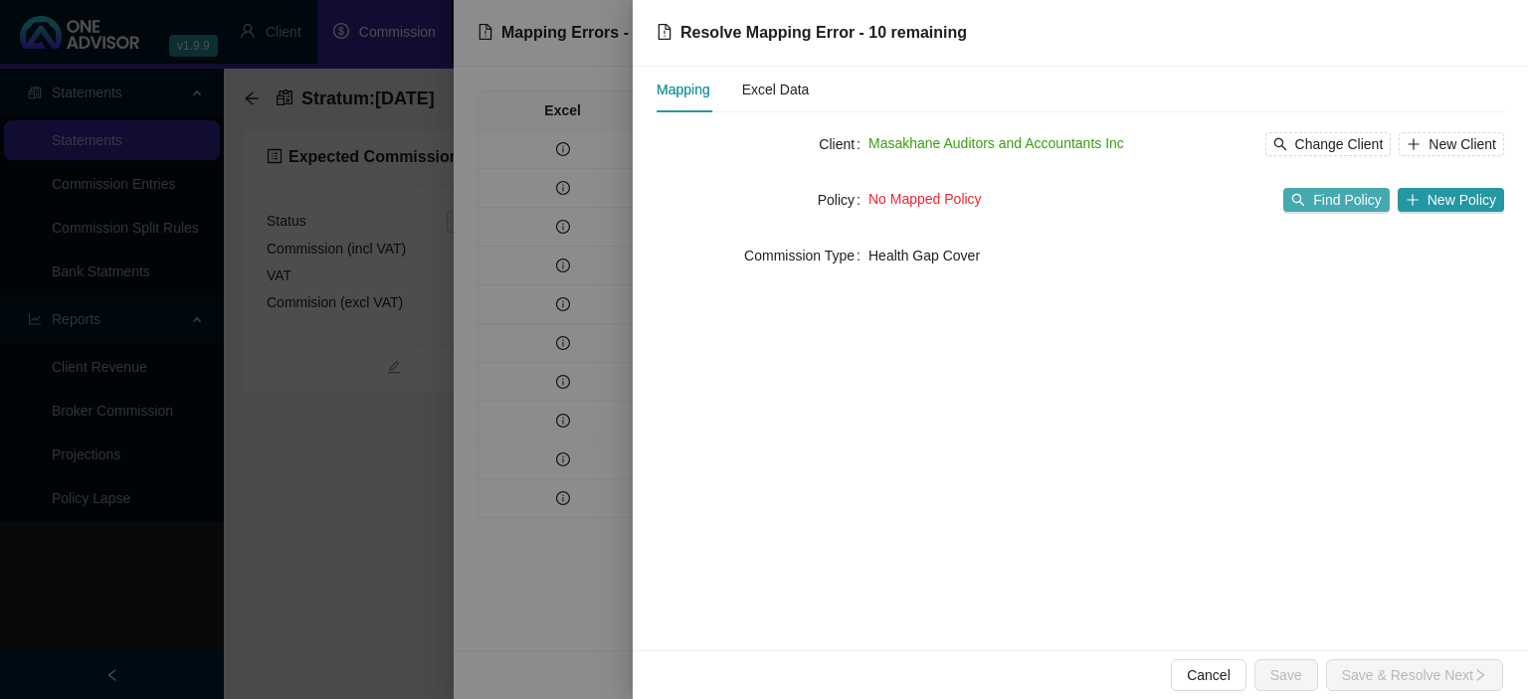
click at [1347, 194] on span "Find Policy" at bounding box center [1347, 200] width 68 height 22
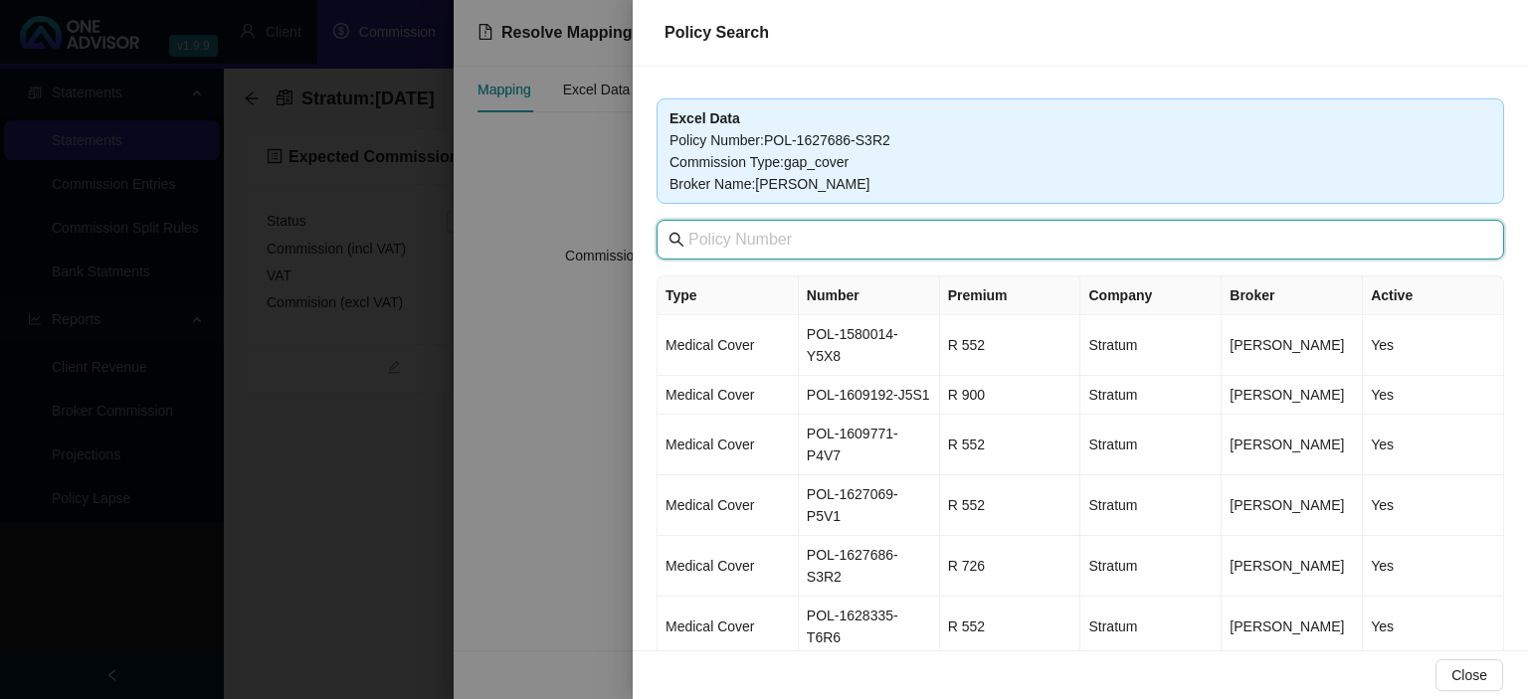
click at [818, 245] on input "text" at bounding box center [1082, 240] width 788 height 24
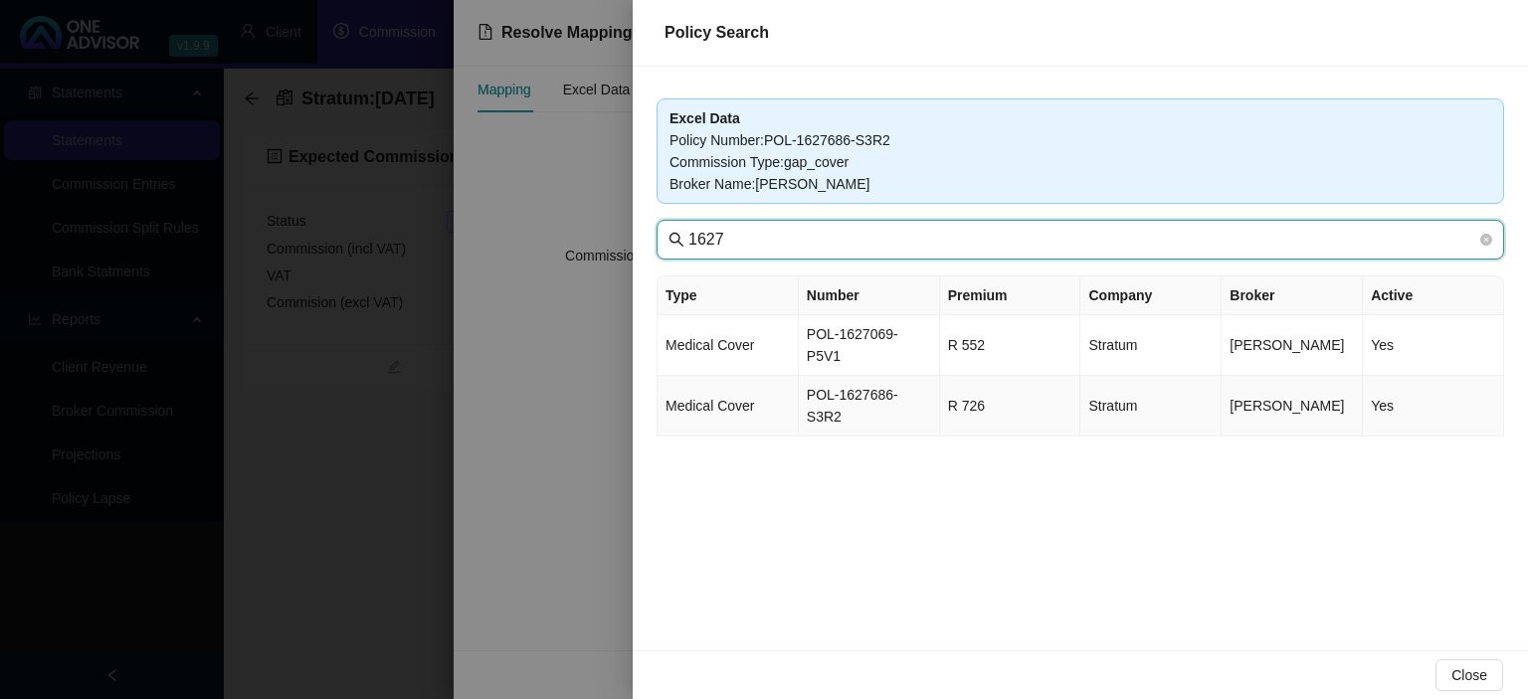
type input "1627"
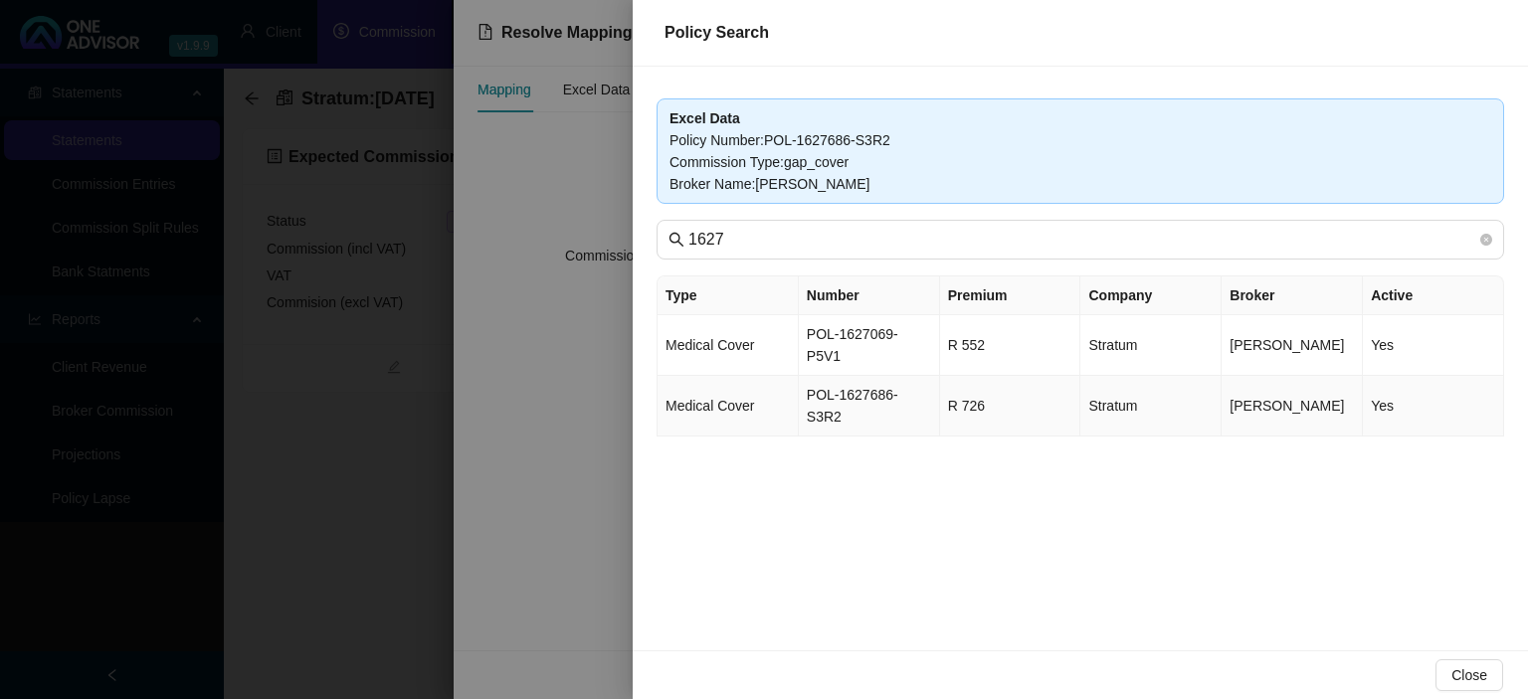
click at [889, 376] on td "POL-1627686-S3R2" at bounding box center [869, 406] width 141 height 61
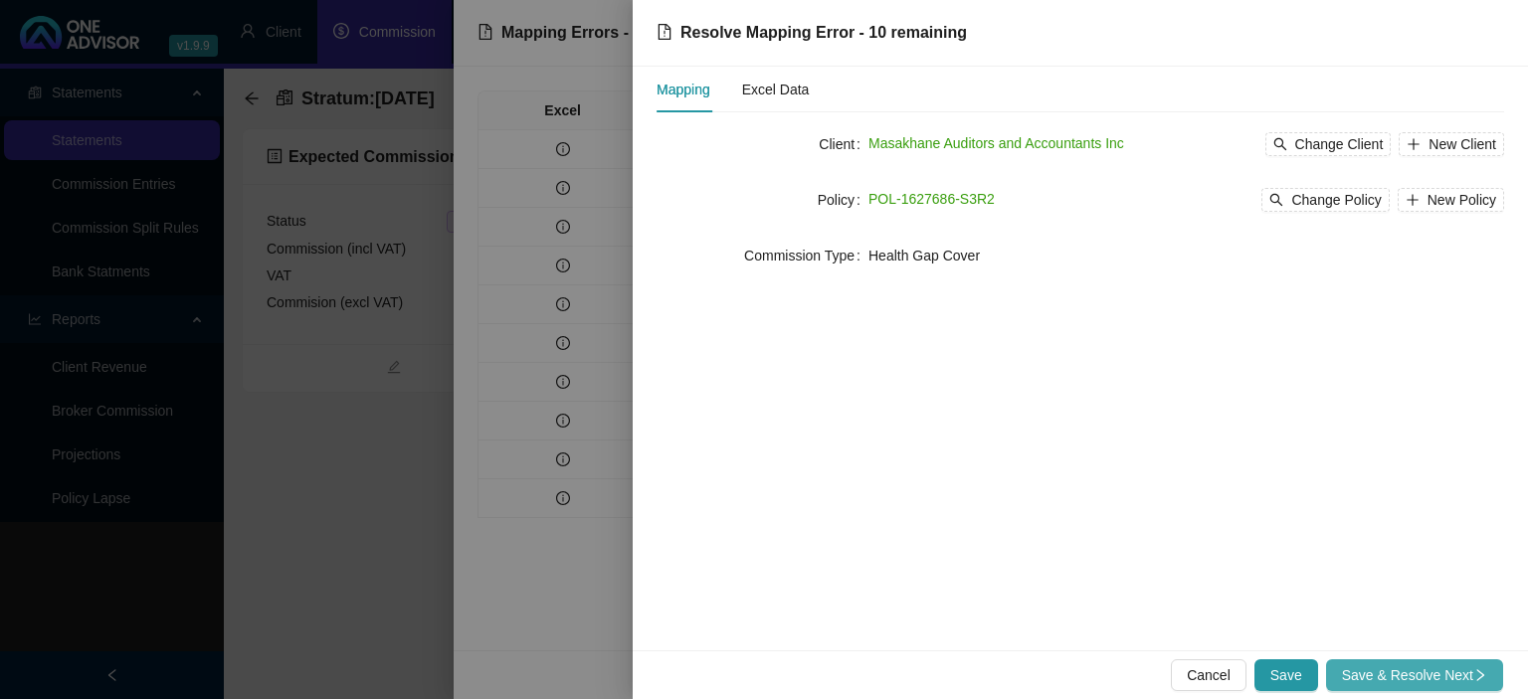
click at [1367, 676] on span "Save & Resolve Next" at bounding box center [1414, 676] width 145 height 22
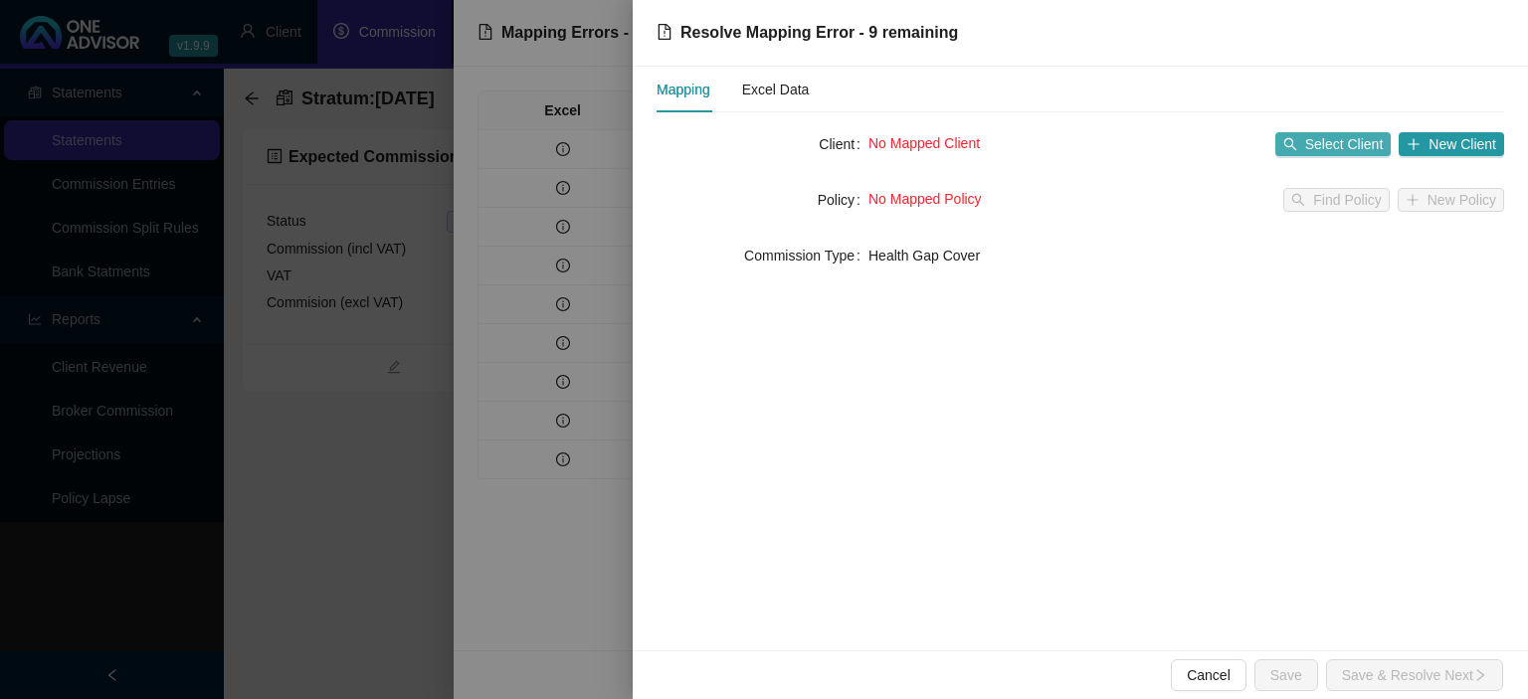
click at [1305, 147] on button "Select Client" at bounding box center [1333, 144] width 116 height 24
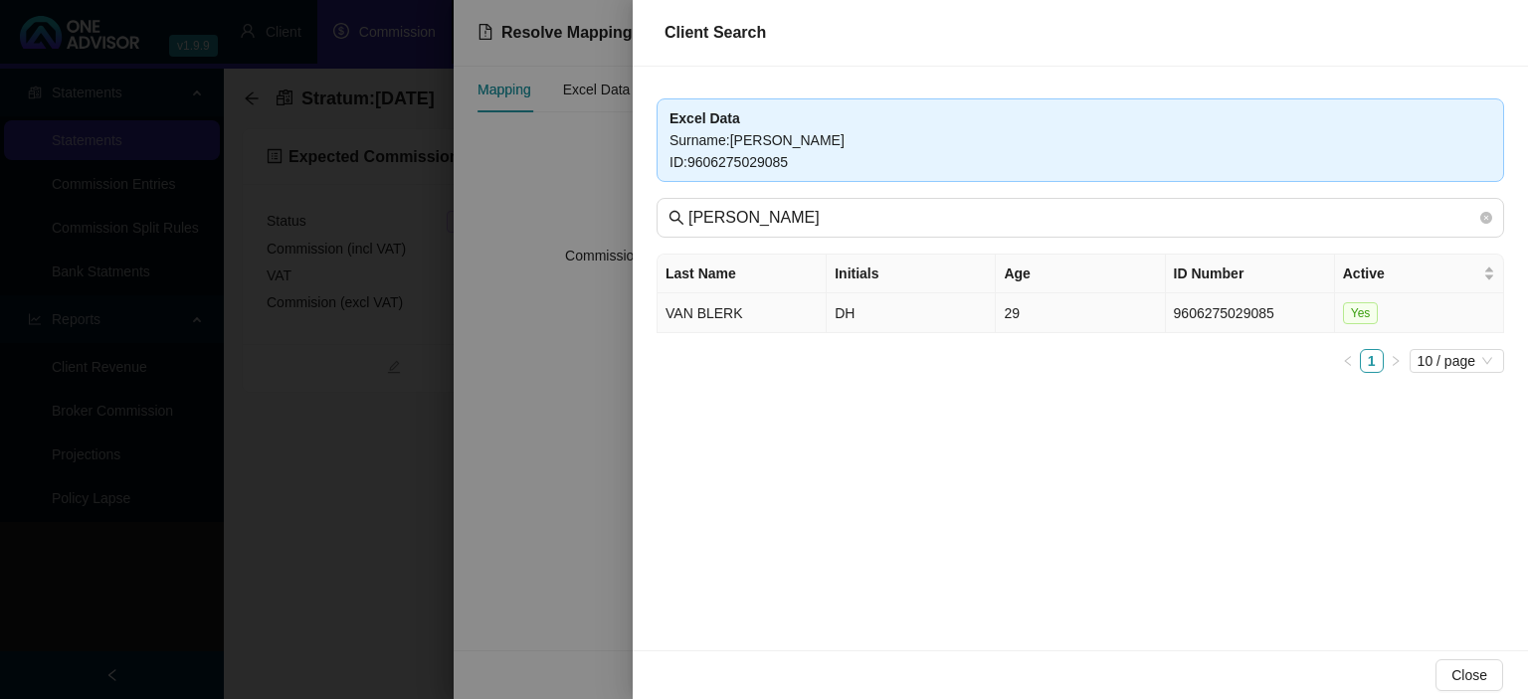
click at [849, 317] on td "DH" at bounding box center [911, 313] width 169 height 40
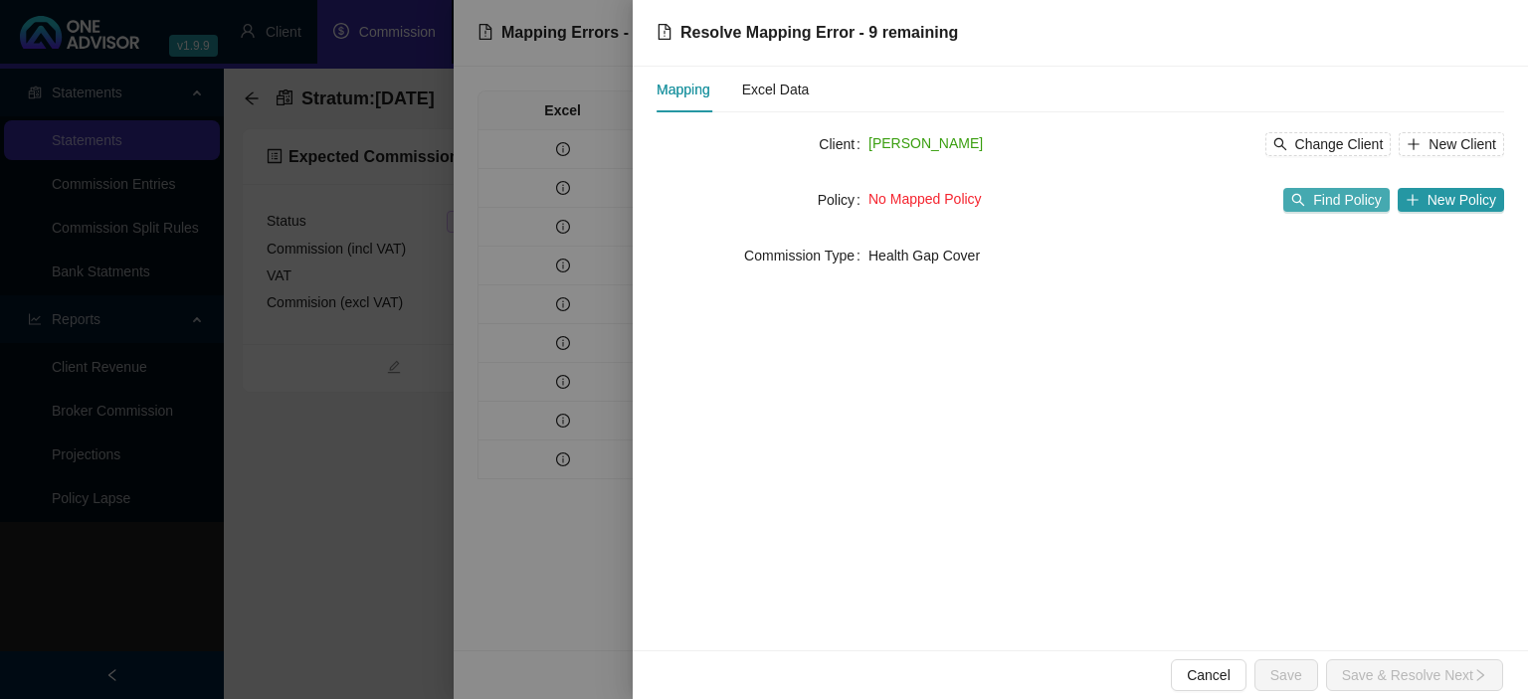
click at [1323, 199] on span "Find Policy" at bounding box center [1347, 200] width 68 height 22
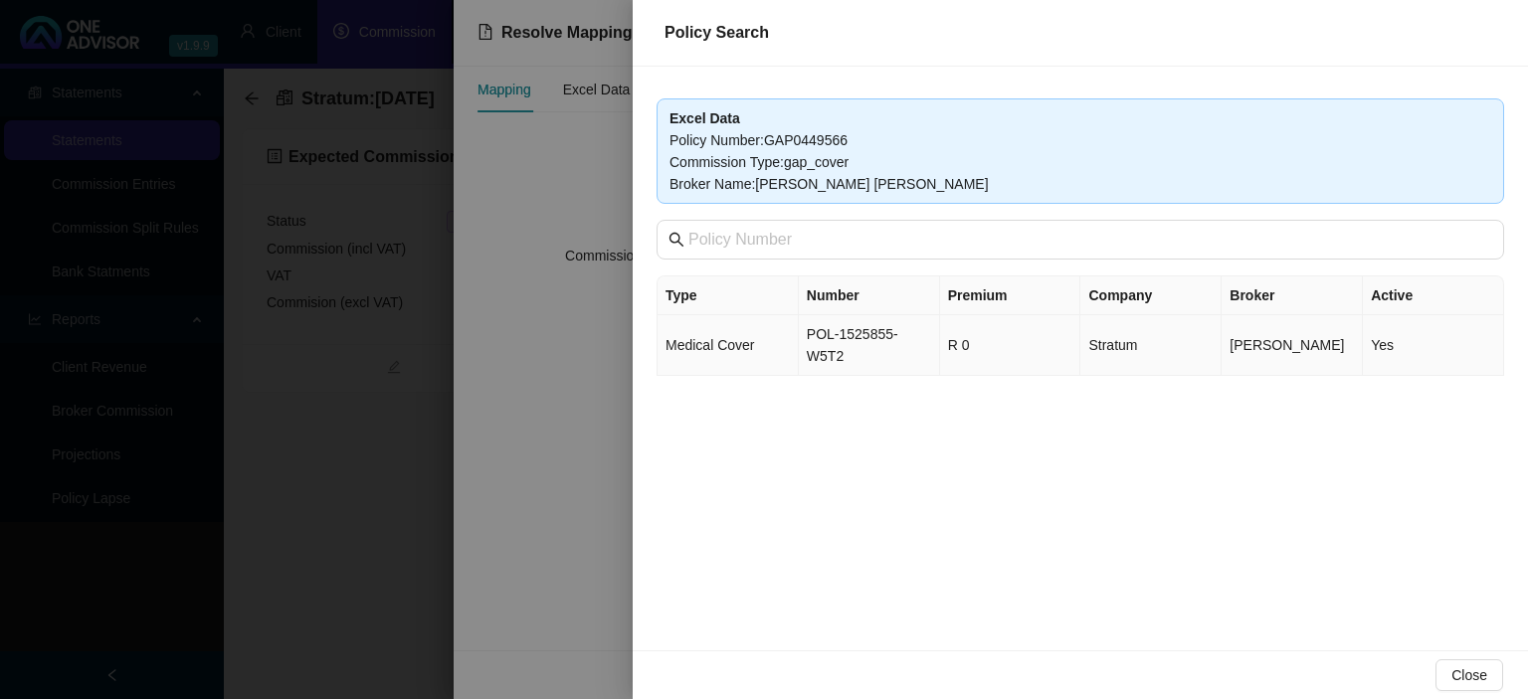
click at [897, 336] on td "POL-1525855-W5T2" at bounding box center [869, 345] width 141 height 61
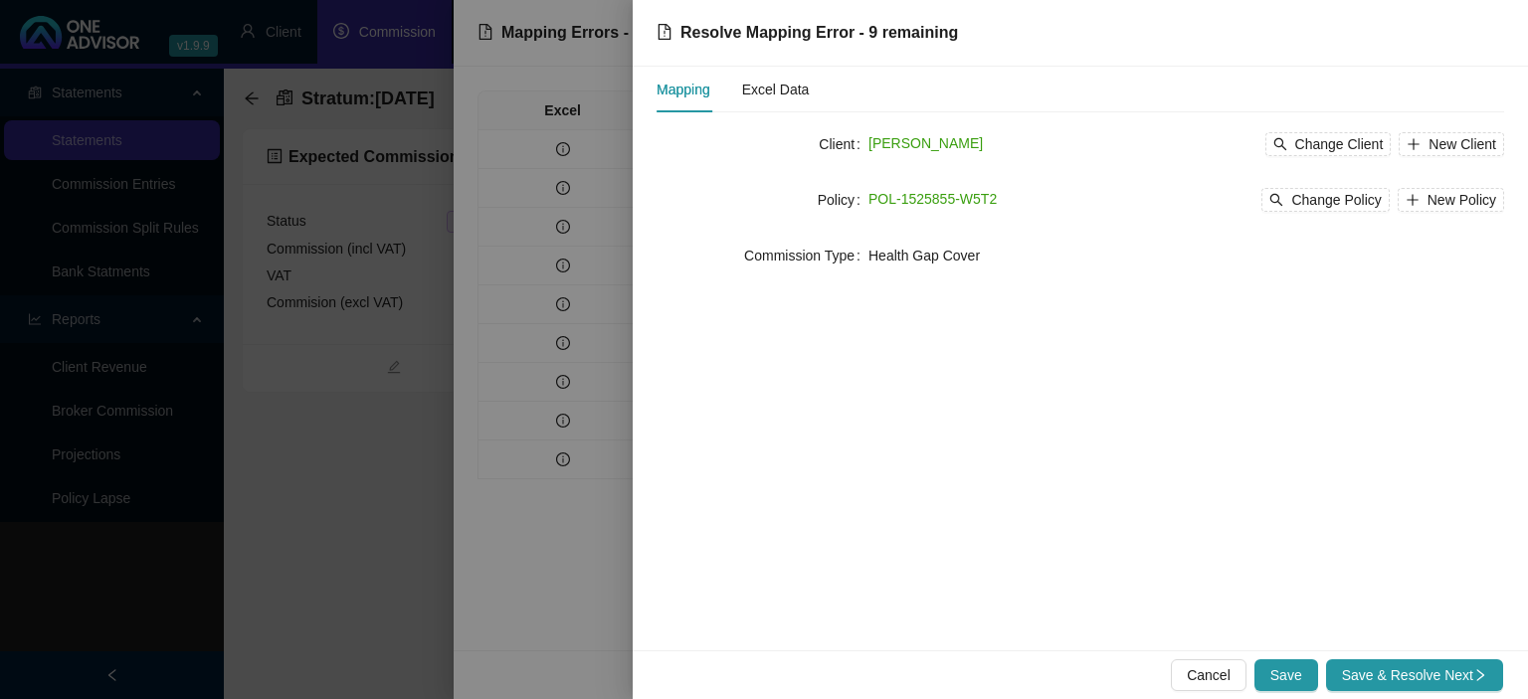
click at [993, 195] on div "POL-1525855-W5T2 Change Policy New Policy" at bounding box center [1186, 200] width 636 height 24
click at [1331, 203] on span "Change Policy" at bounding box center [1336, 200] width 90 height 22
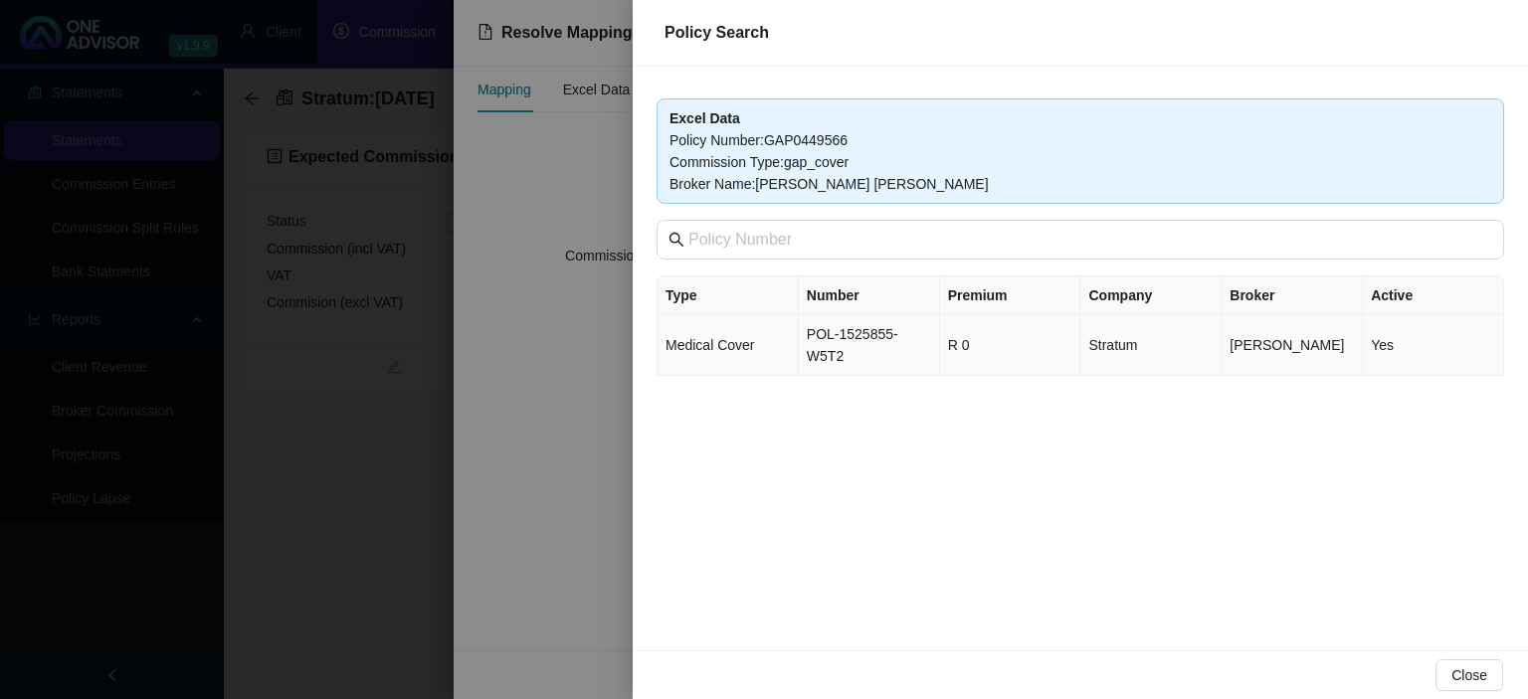
click at [828, 334] on td "POL-1525855-W5T2" at bounding box center [869, 345] width 141 height 61
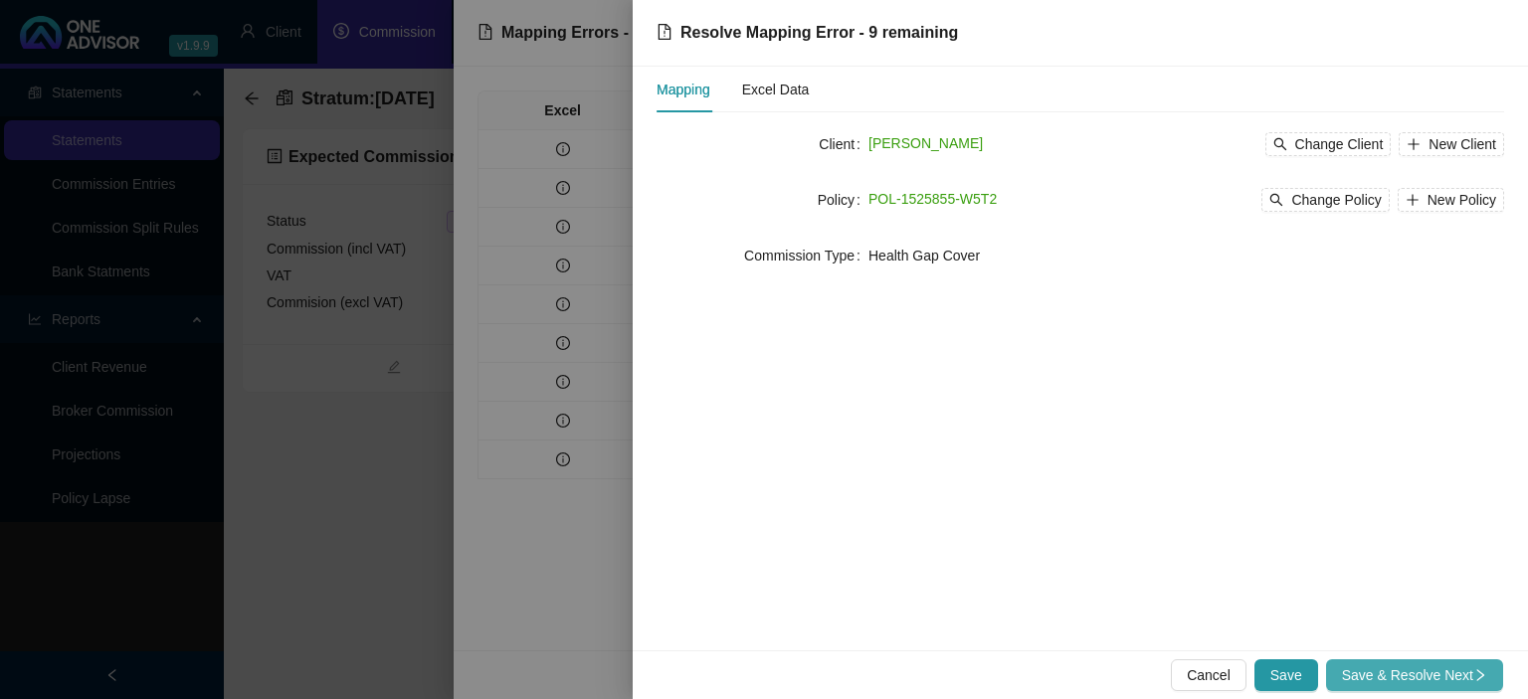
click at [1335, 666] on button "Save & Resolve Next" at bounding box center [1414, 676] width 177 height 32
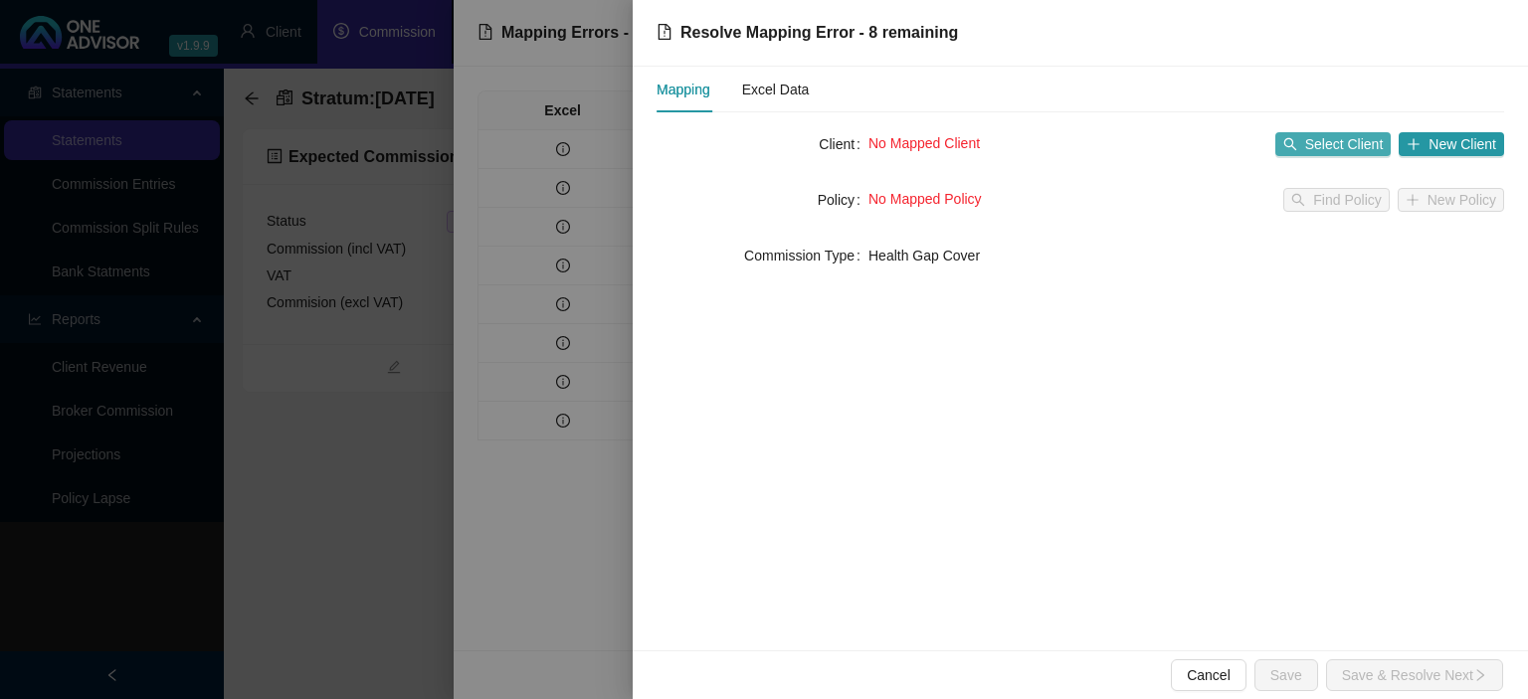
click at [1309, 138] on span "Select Client" at bounding box center [1344, 144] width 79 height 22
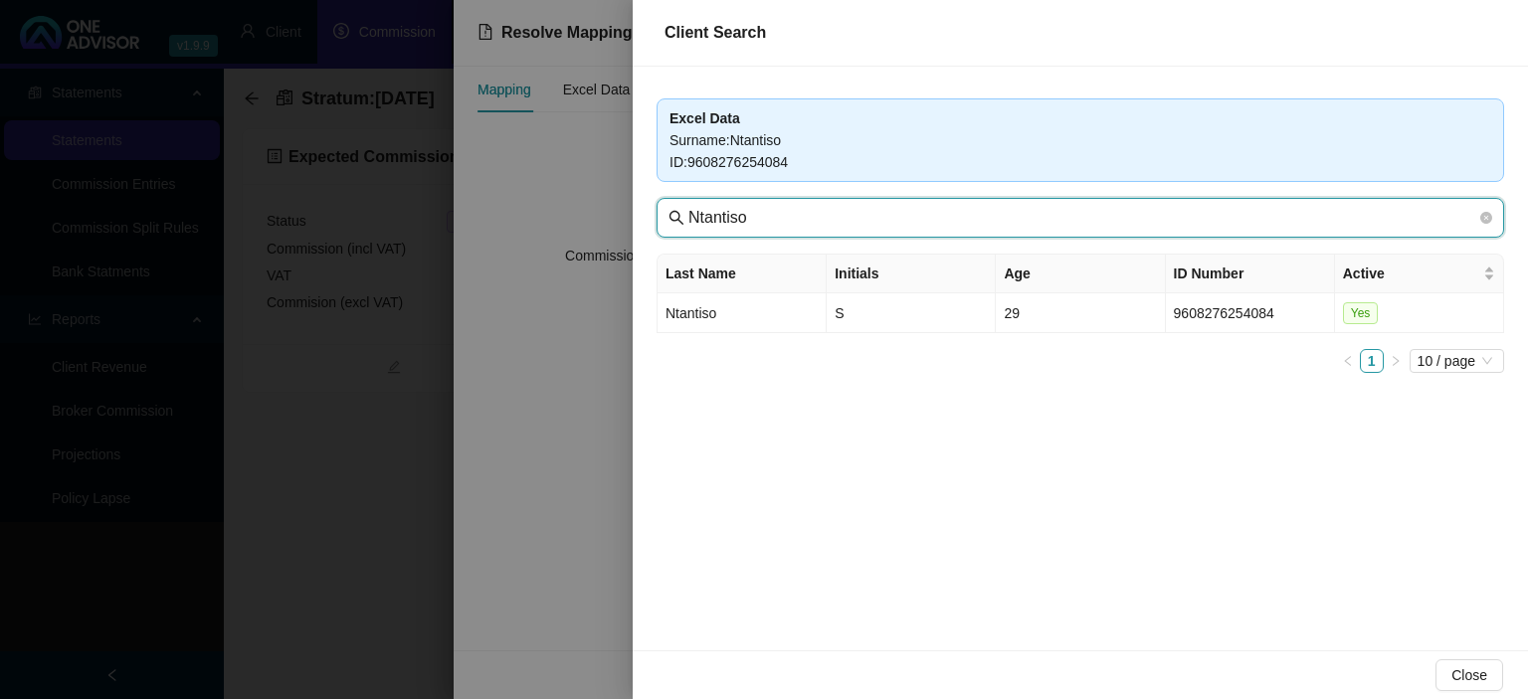
drag, startPoint x: 781, startPoint y: 219, endPoint x: 491, endPoint y: 200, distance: 290.1
click at [688, 206] on input "Ntantiso" at bounding box center [1082, 218] width 788 height 24
paste input "Masakhane"
type input "Masakhane"
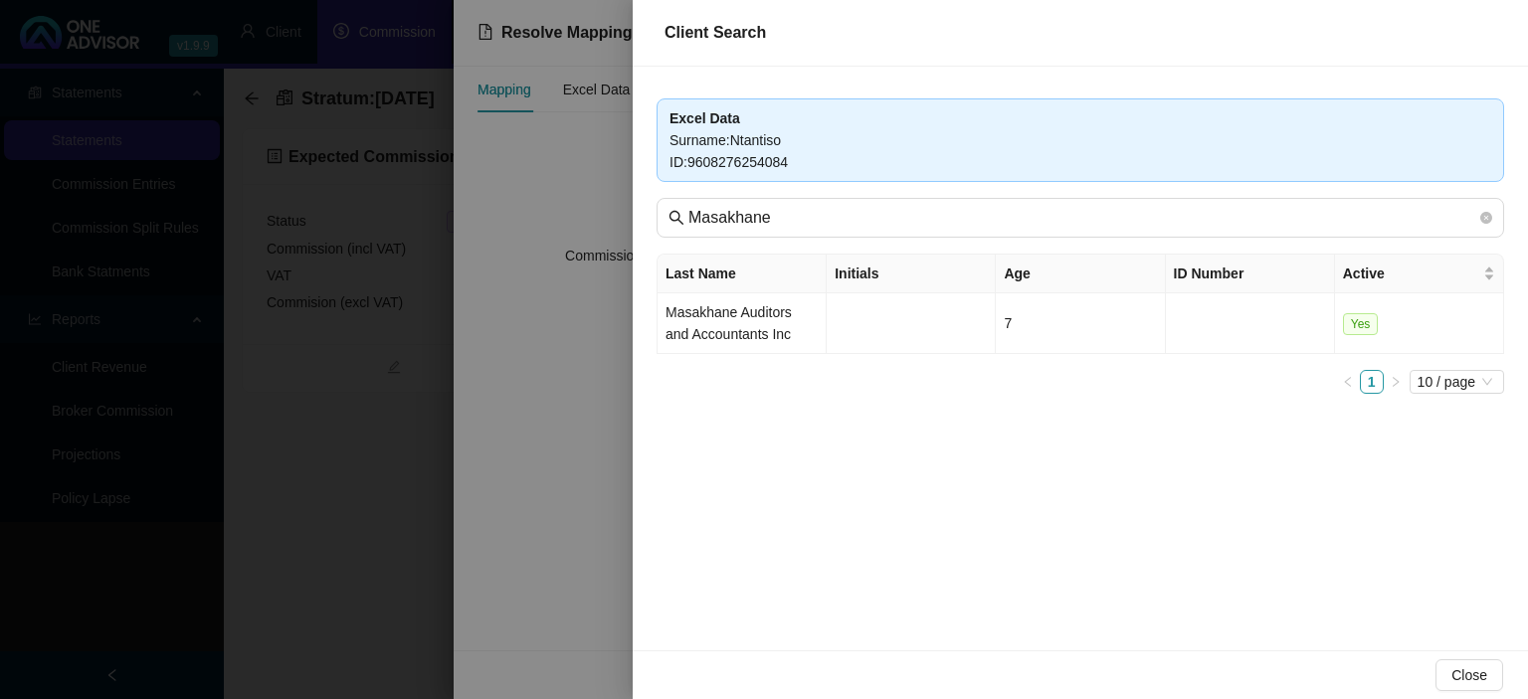
click at [713, 331] on td "Masakhane Auditors and Accountants Inc" at bounding box center [742, 323] width 169 height 61
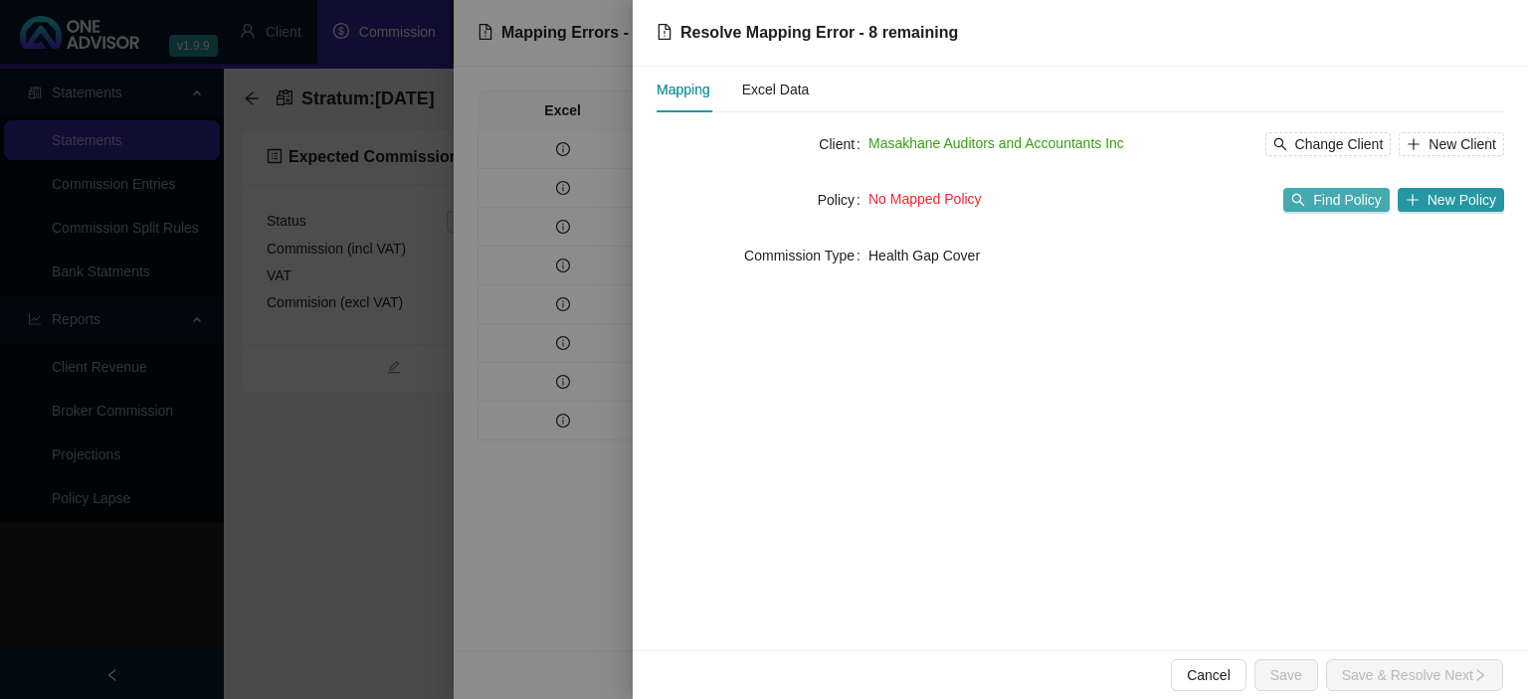
click at [1363, 195] on span "Find Policy" at bounding box center [1347, 200] width 68 height 22
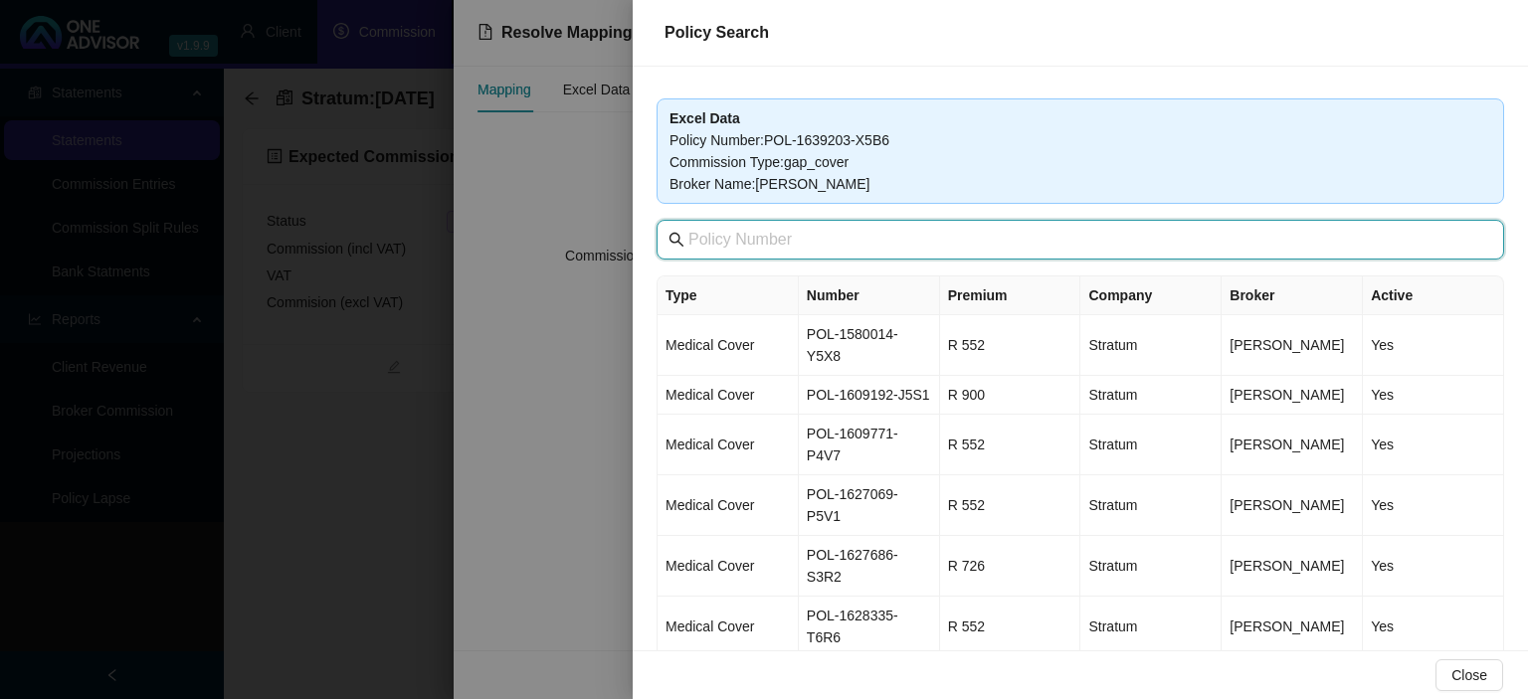
click at [825, 241] on input "text" at bounding box center [1082, 240] width 788 height 24
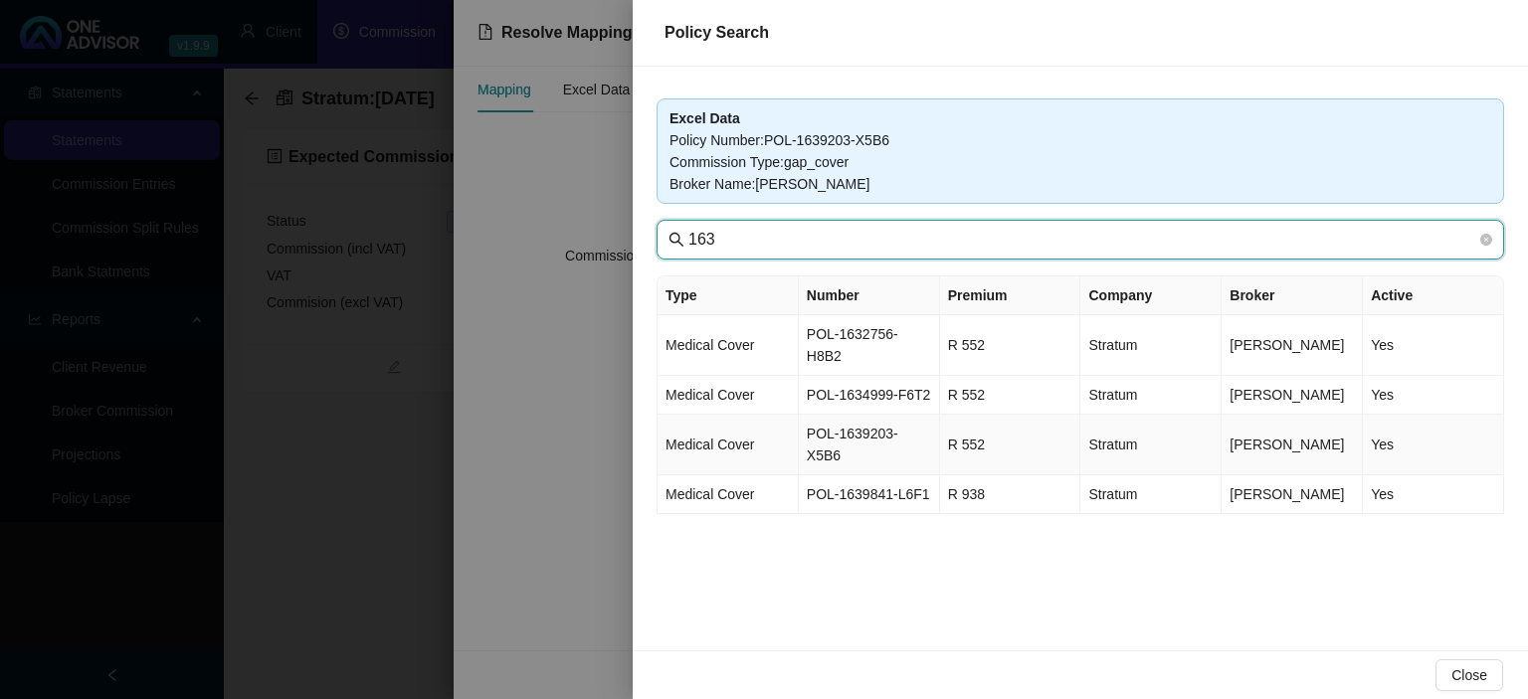
type input "163"
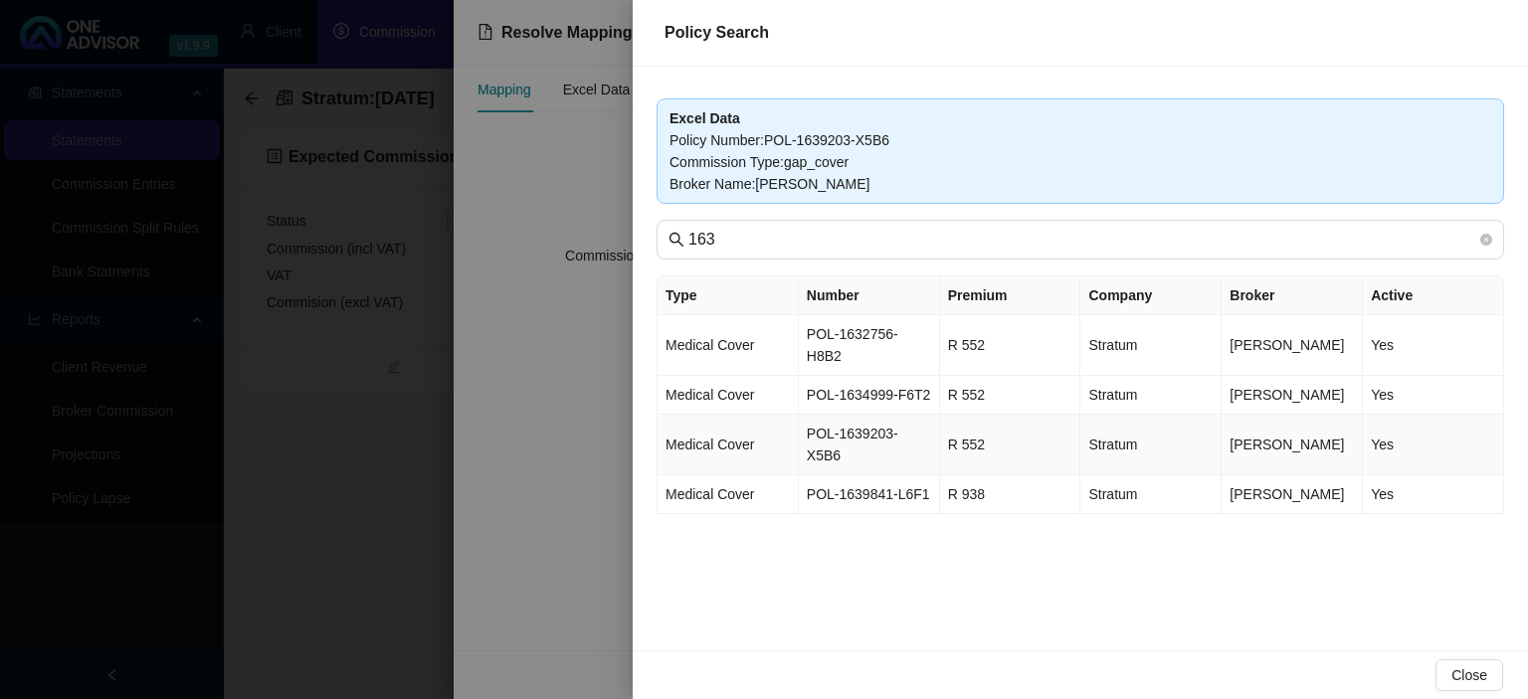
click at [933, 415] on td "POL-1639203-X5B6" at bounding box center [869, 445] width 141 height 61
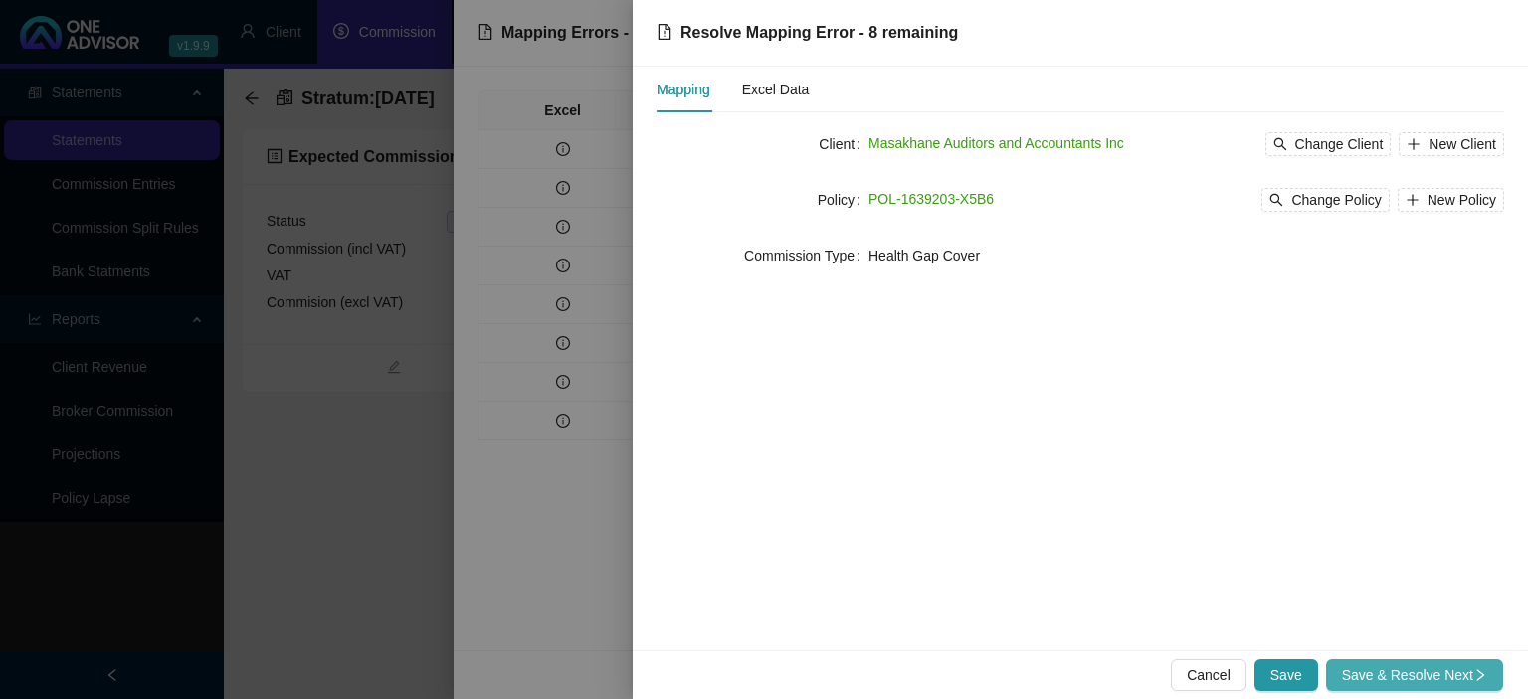
click at [1407, 675] on span "Save & Resolve Next" at bounding box center [1414, 676] width 145 height 22
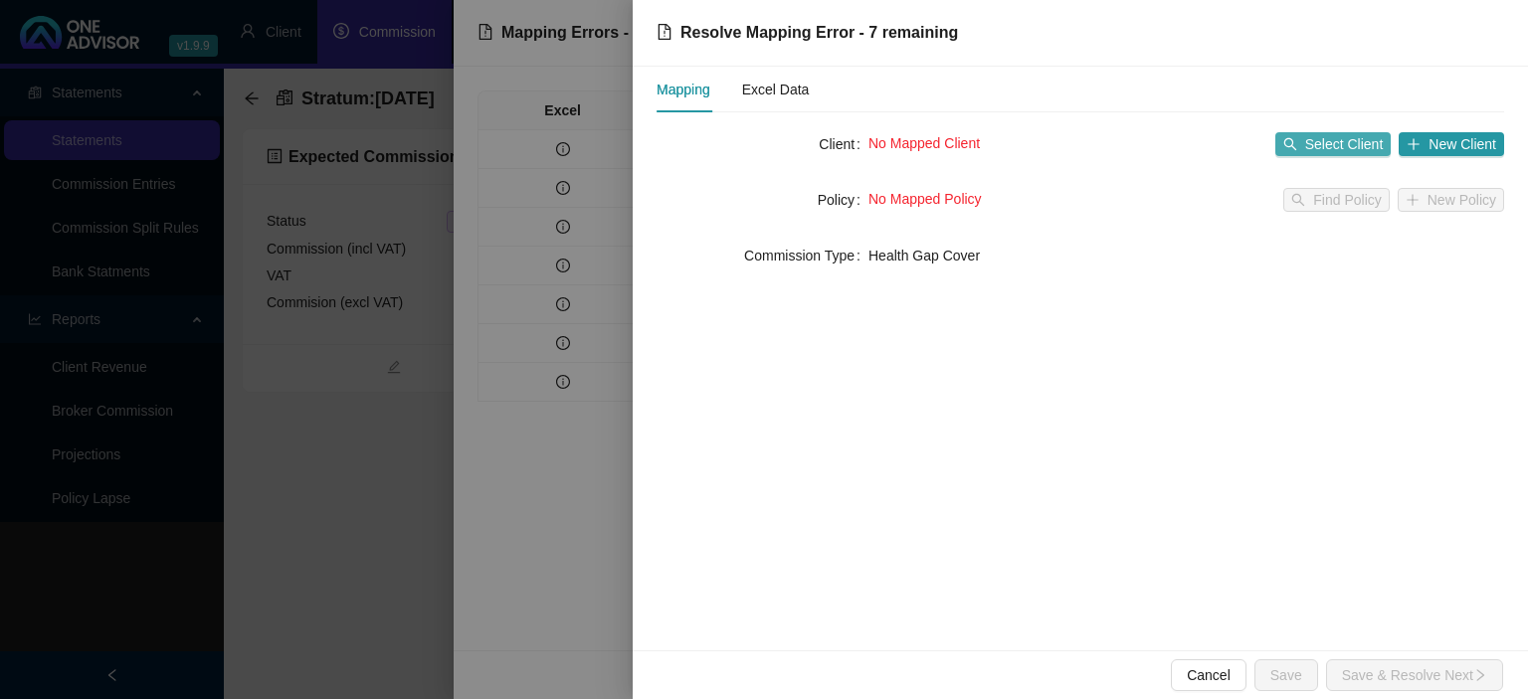
click at [1361, 150] on span "Select Client" at bounding box center [1344, 144] width 79 height 22
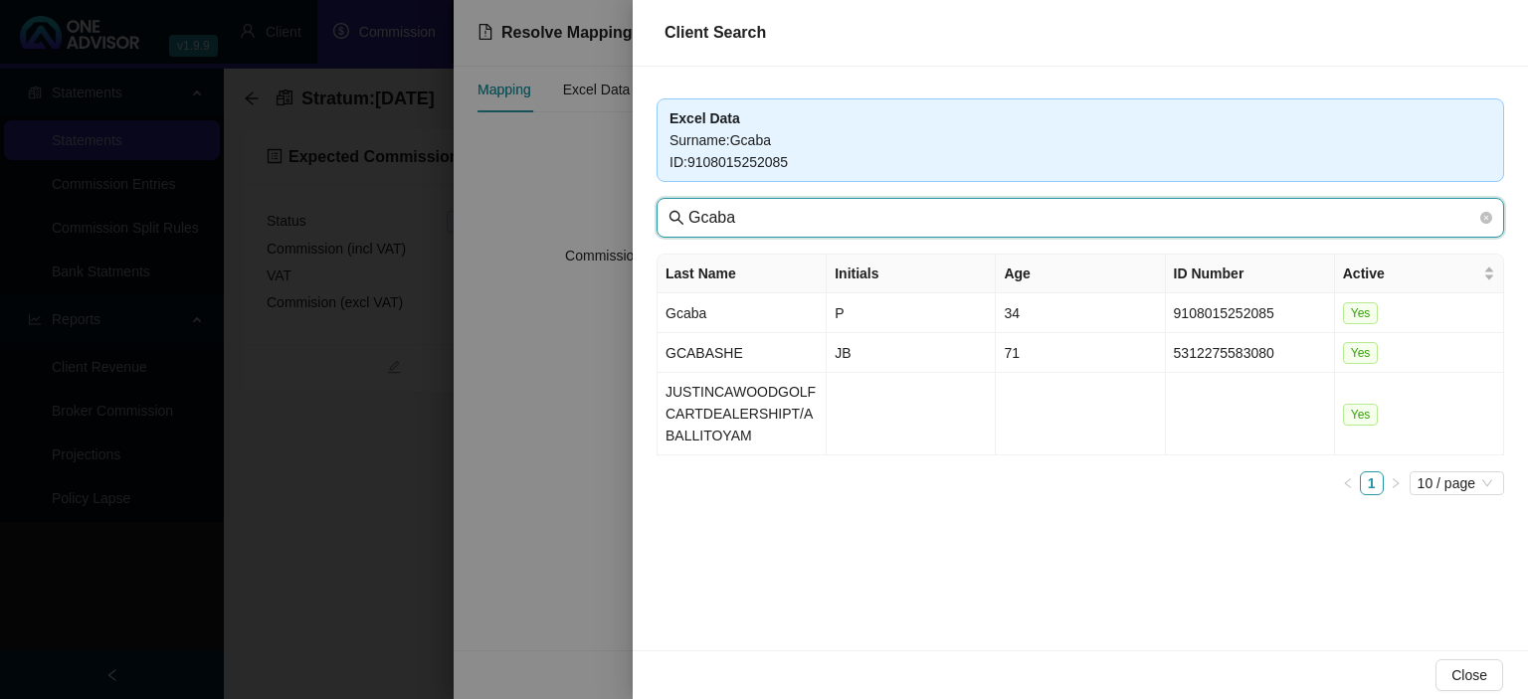
drag, startPoint x: 787, startPoint y: 209, endPoint x: 537, endPoint y: 197, distance: 250.0
click at [688, 206] on input "Gcaba" at bounding box center [1082, 218] width 788 height 24
paste input "Masakhane"
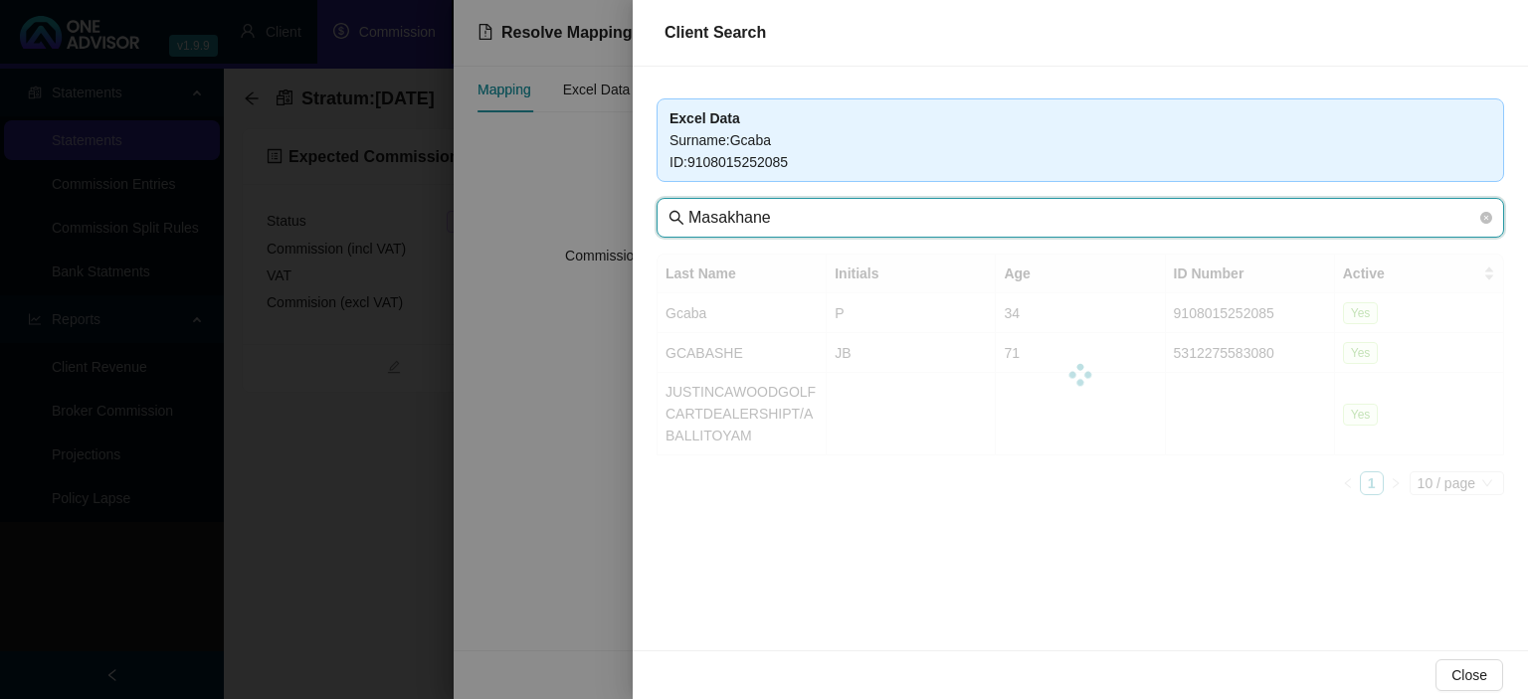
type input "Masakhane"
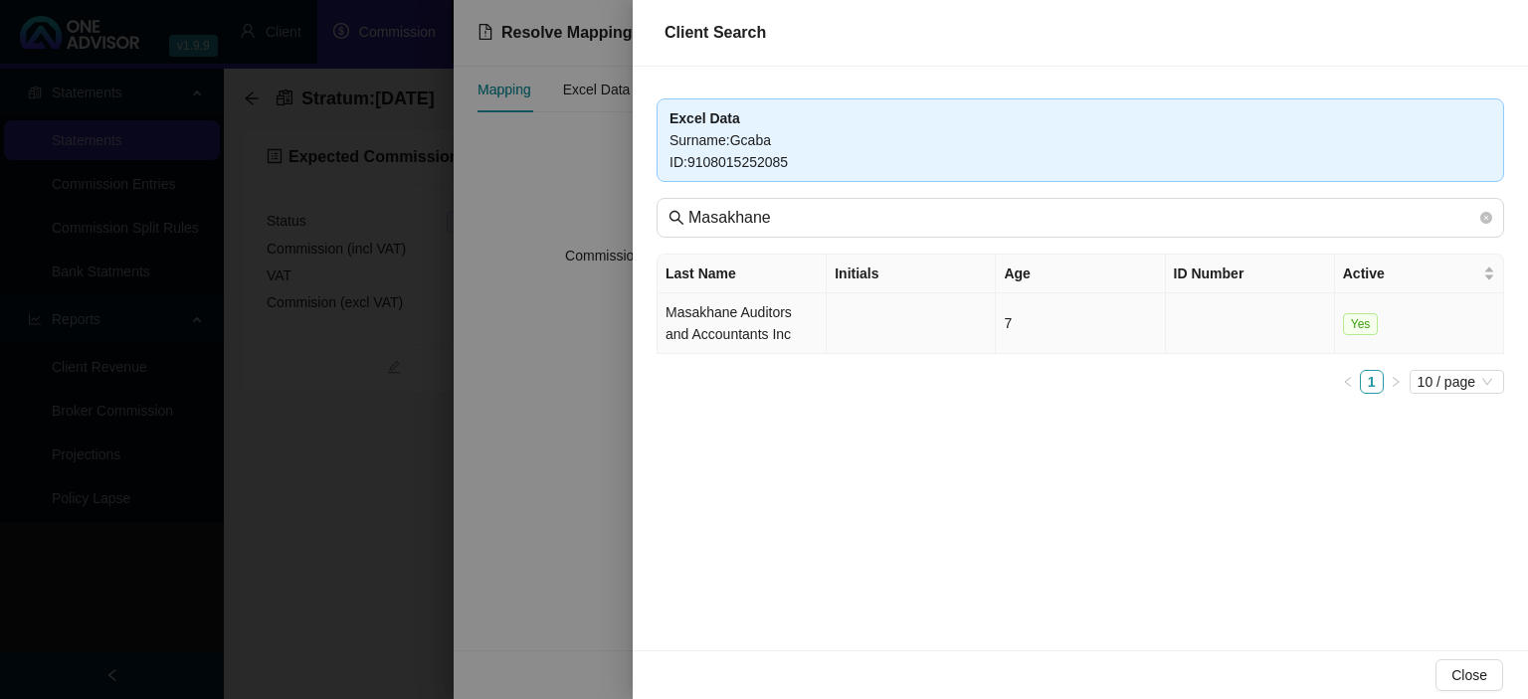
click at [740, 317] on td "Masakhane Auditors and Accountants Inc" at bounding box center [742, 323] width 169 height 61
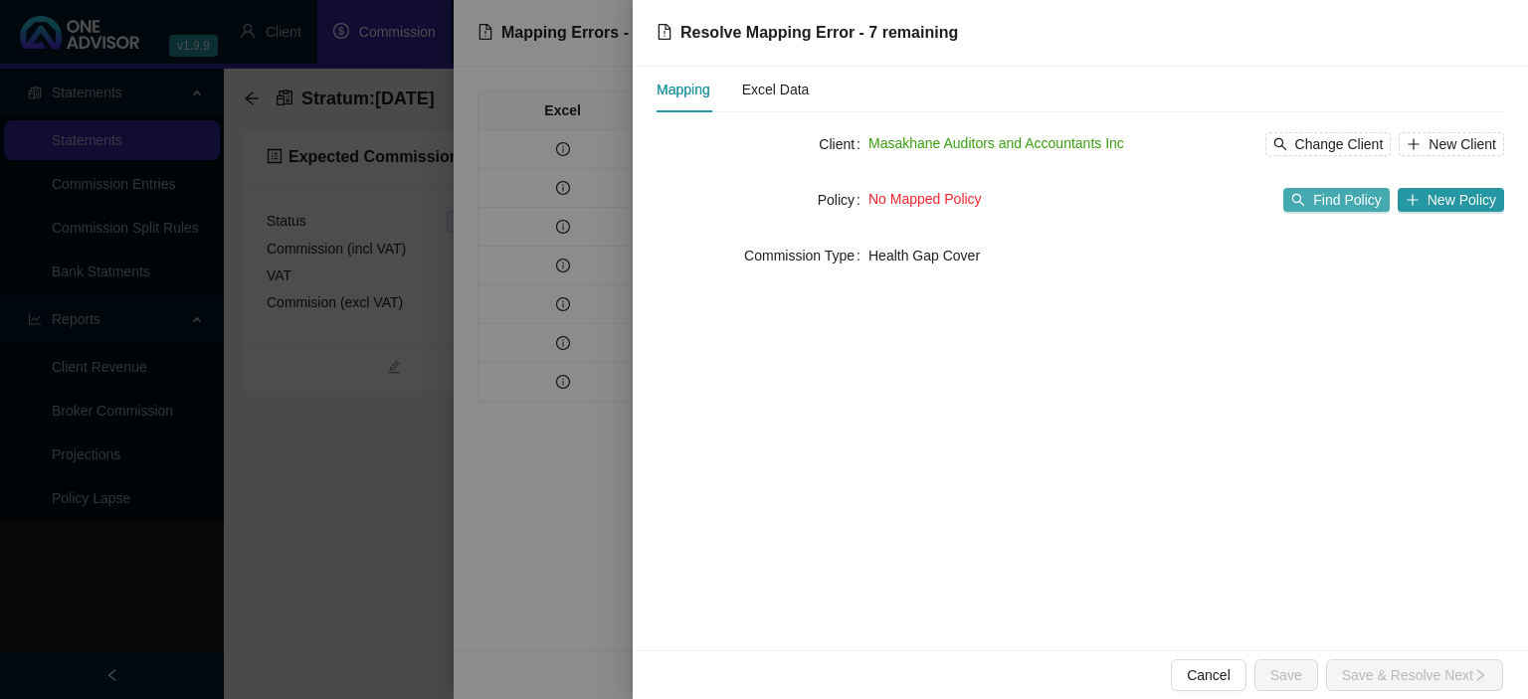
click at [1318, 209] on button "Find Policy" at bounding box center [1335, 200] width 105 height 24
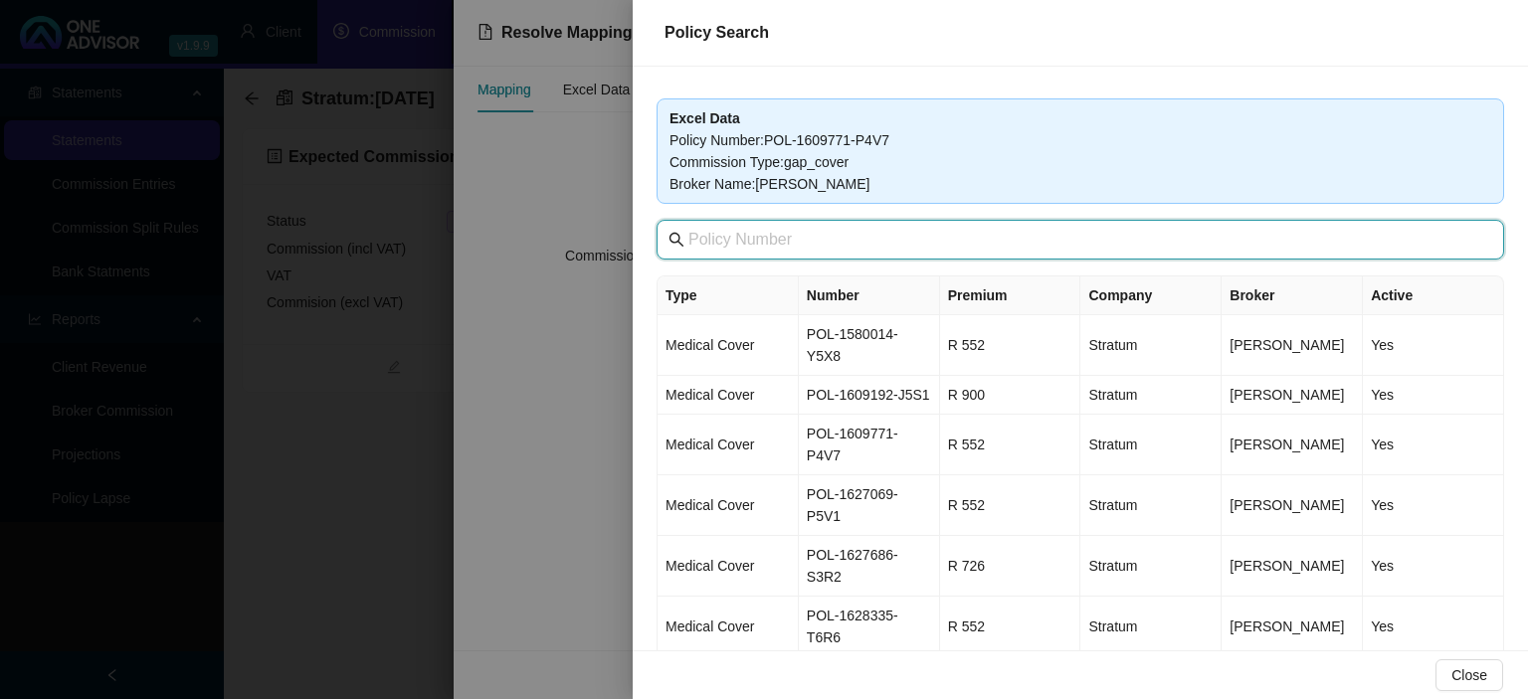
click at [853, 237] on input "text" at bounding box center [1082, 240] width 788 height 24
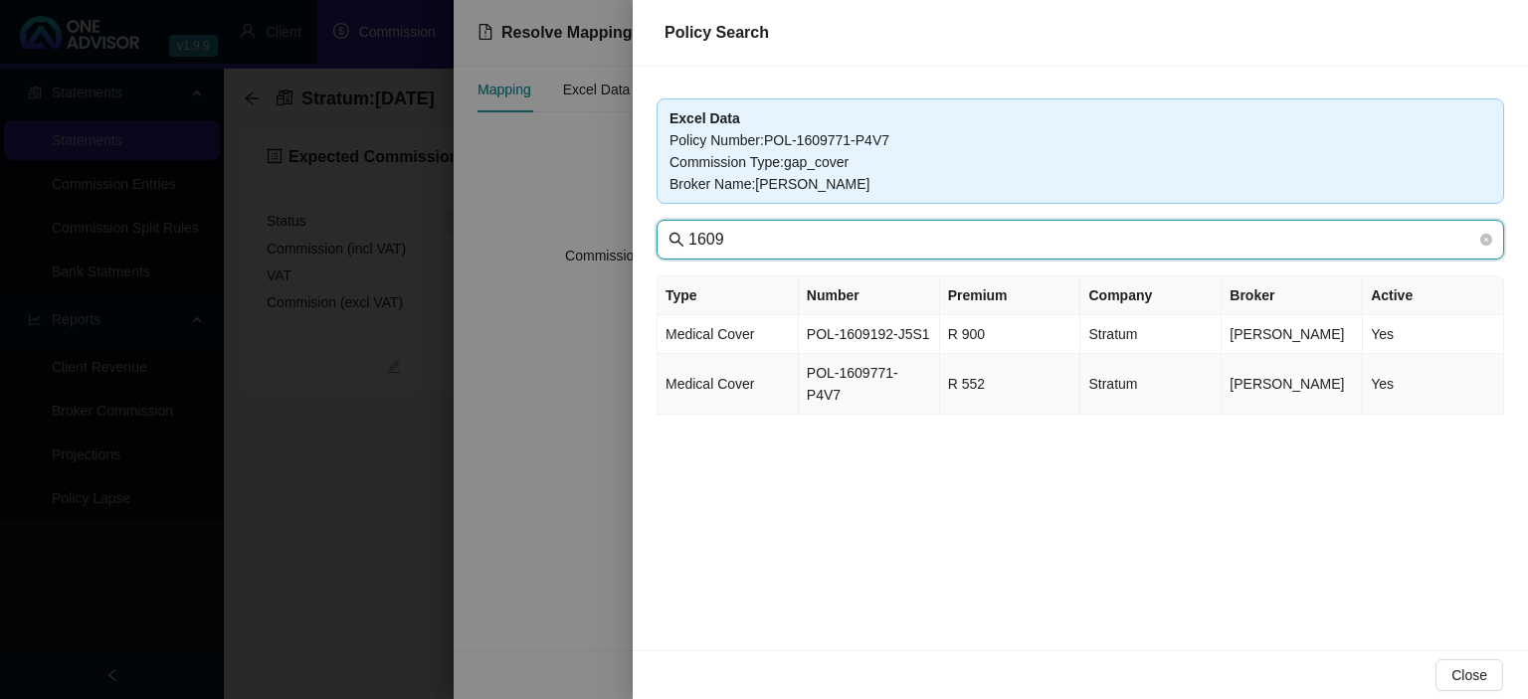
type input "1609"
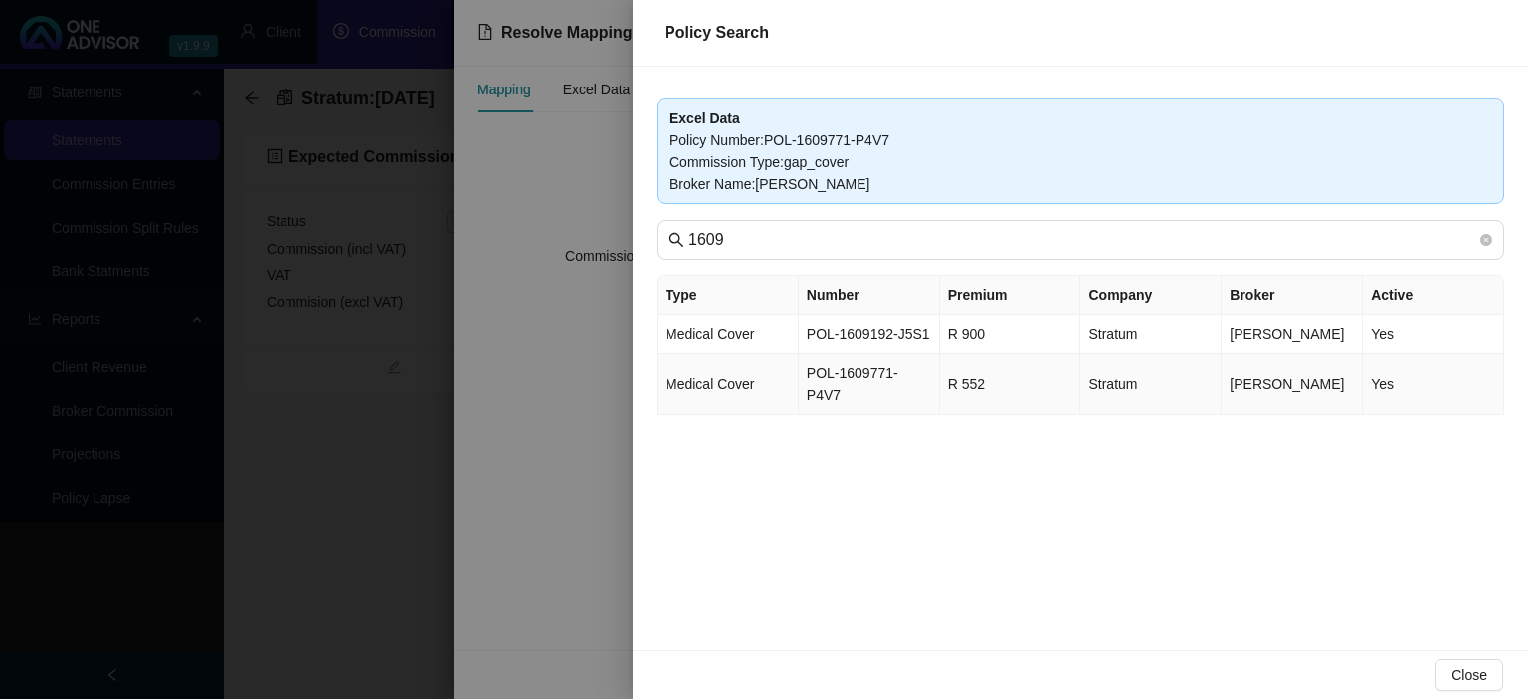
click at [781, 369] on td "Medical Cover" at bounding box center [728, 384] width 141 height 61
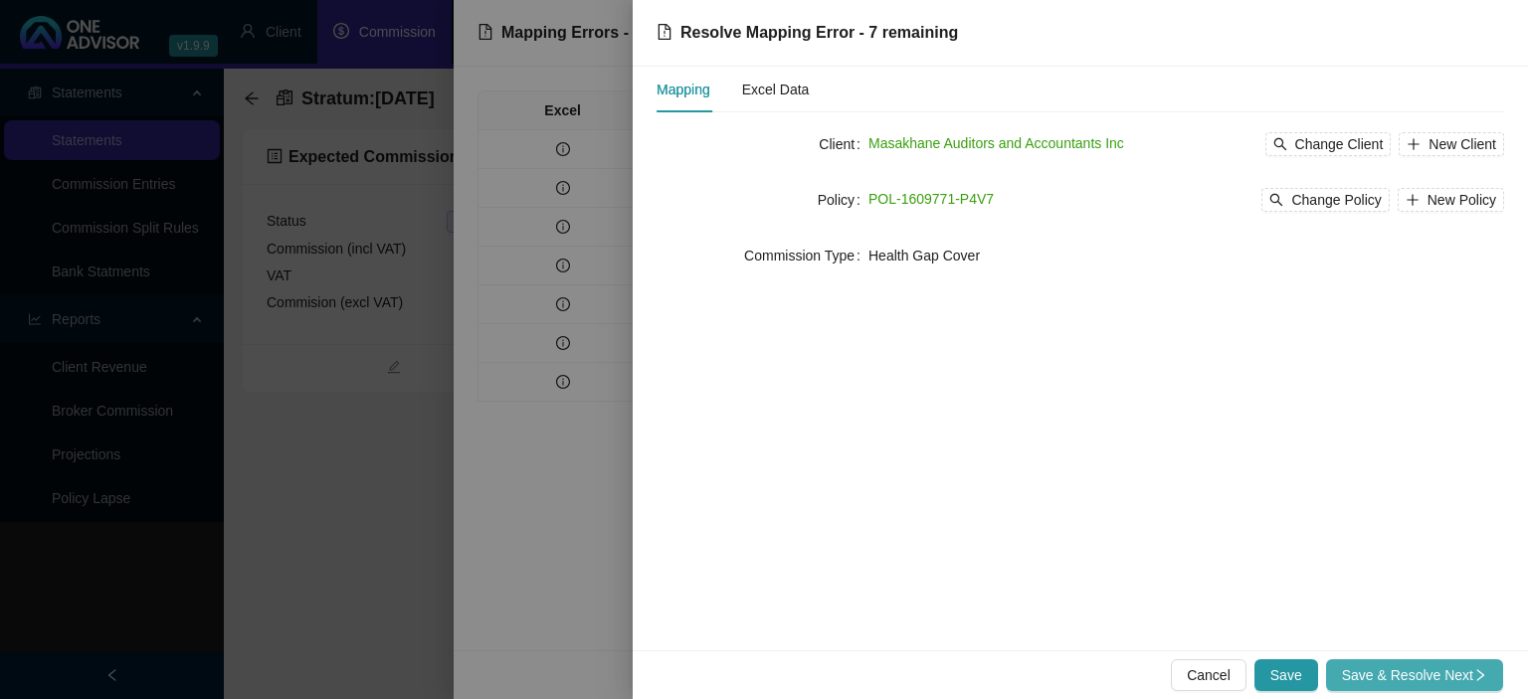
click at [1381, 679] on span "Save & Resolve Next" at bounding box center [1414, 676] width 145 height 22
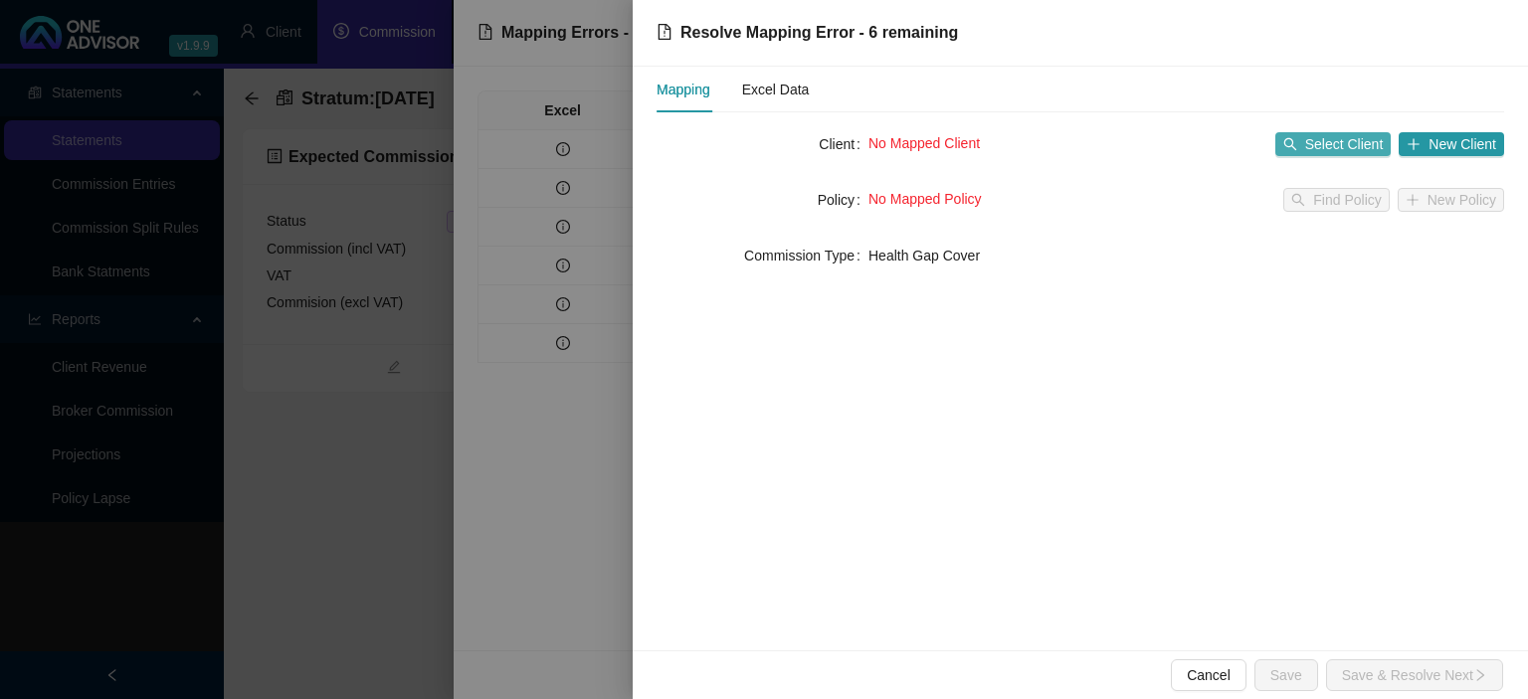
click at [1293, 145] on icon "search" at bounding box center [1290, 144] width 14 height 14
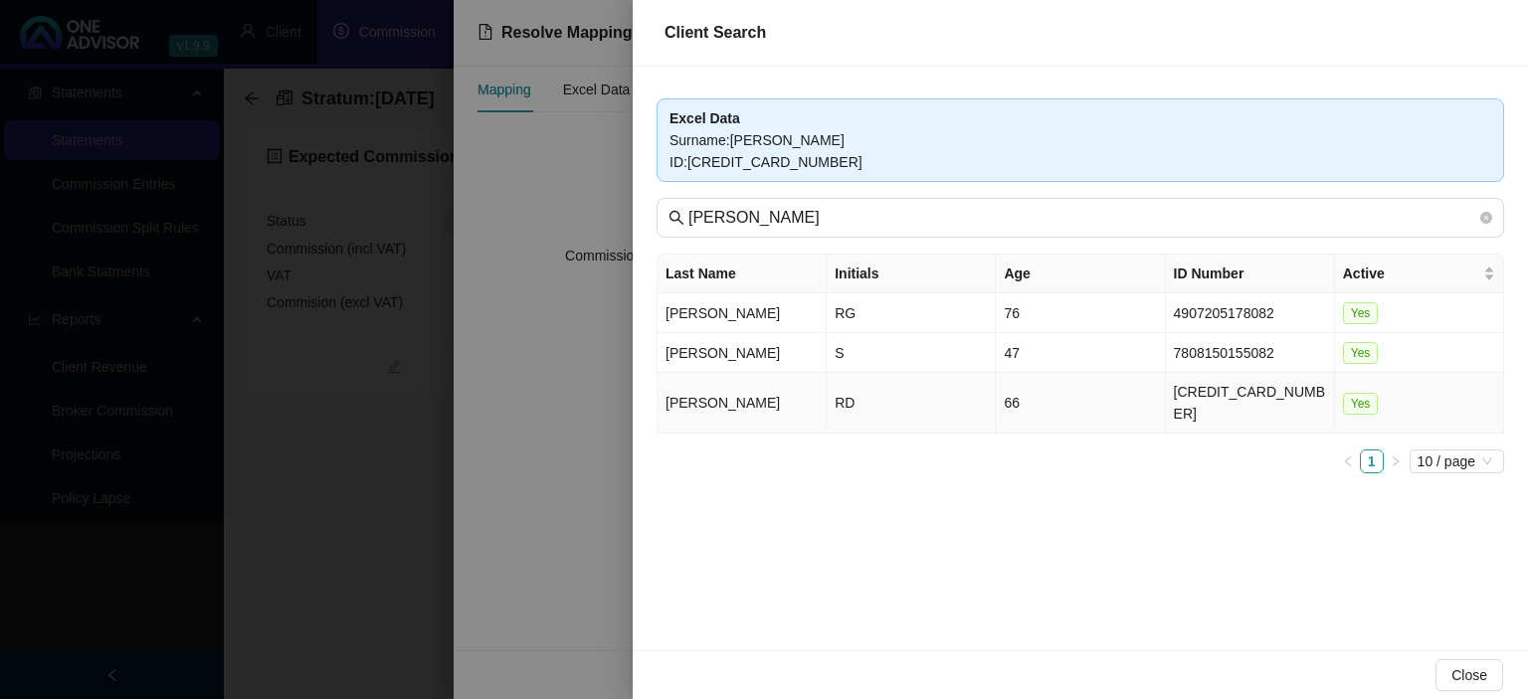
click at [944, 392] on td "RD" at bounding box center [911, 403] width 169 height 61
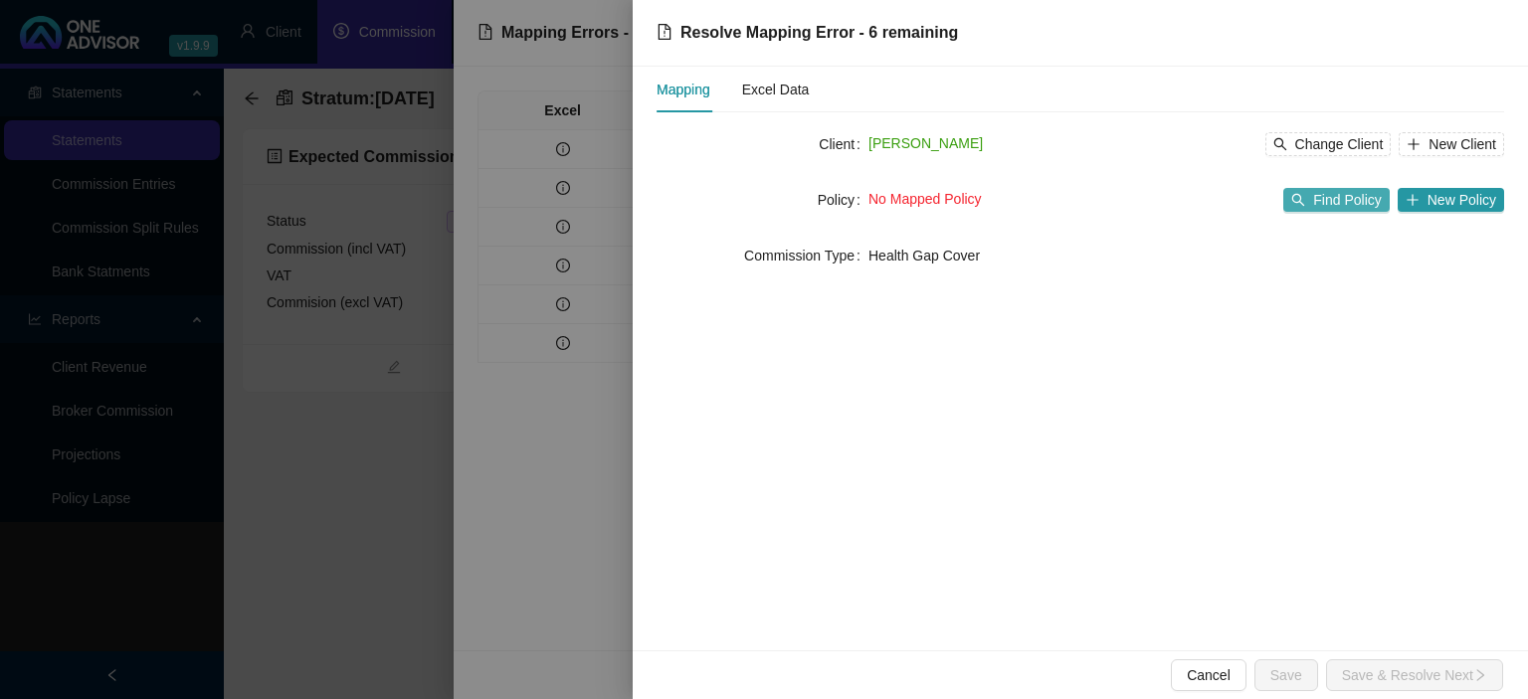
click at [1343, 209] on span "Find Policy" at bounding box center [1347, 200] width 68 height 22
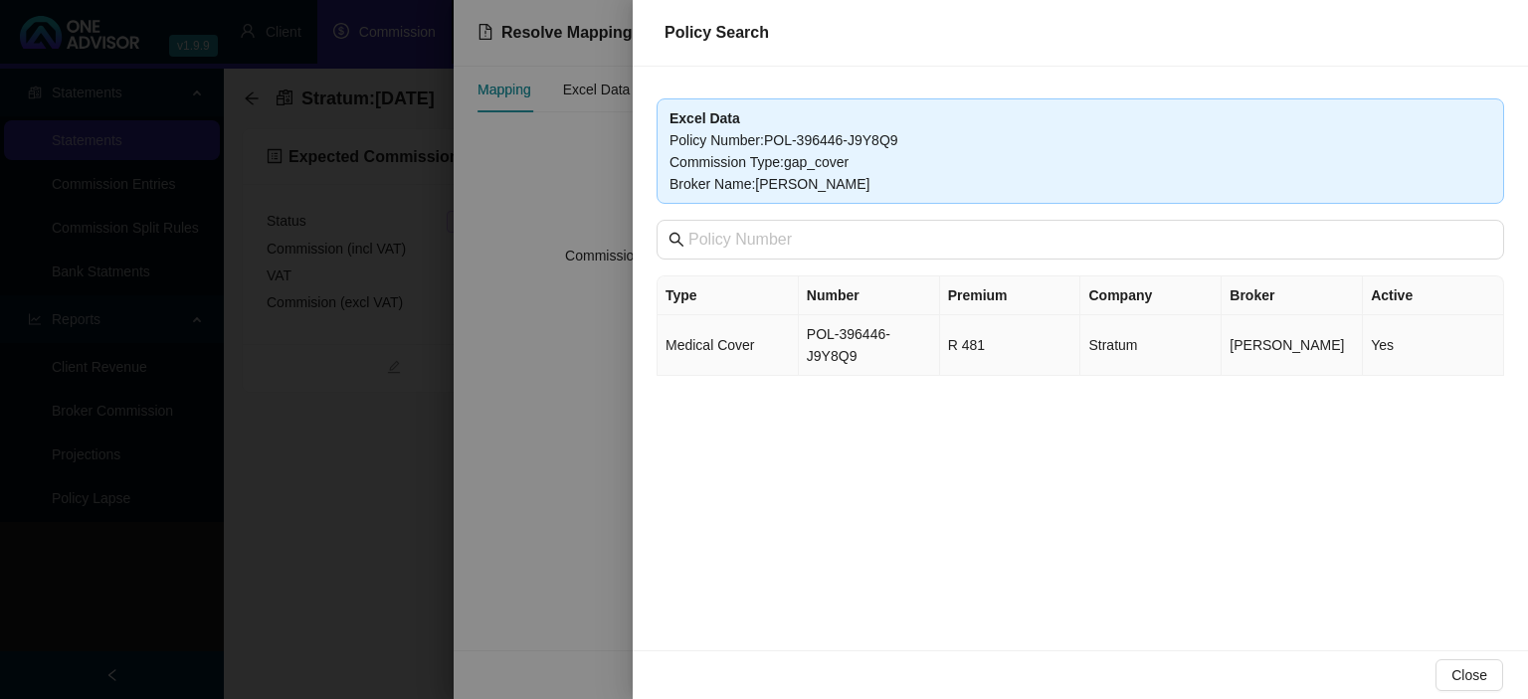
click at [881, 339] on td "POL-396446-J9Y8Q9" at bounding box center [869, 345] width 141 height 61
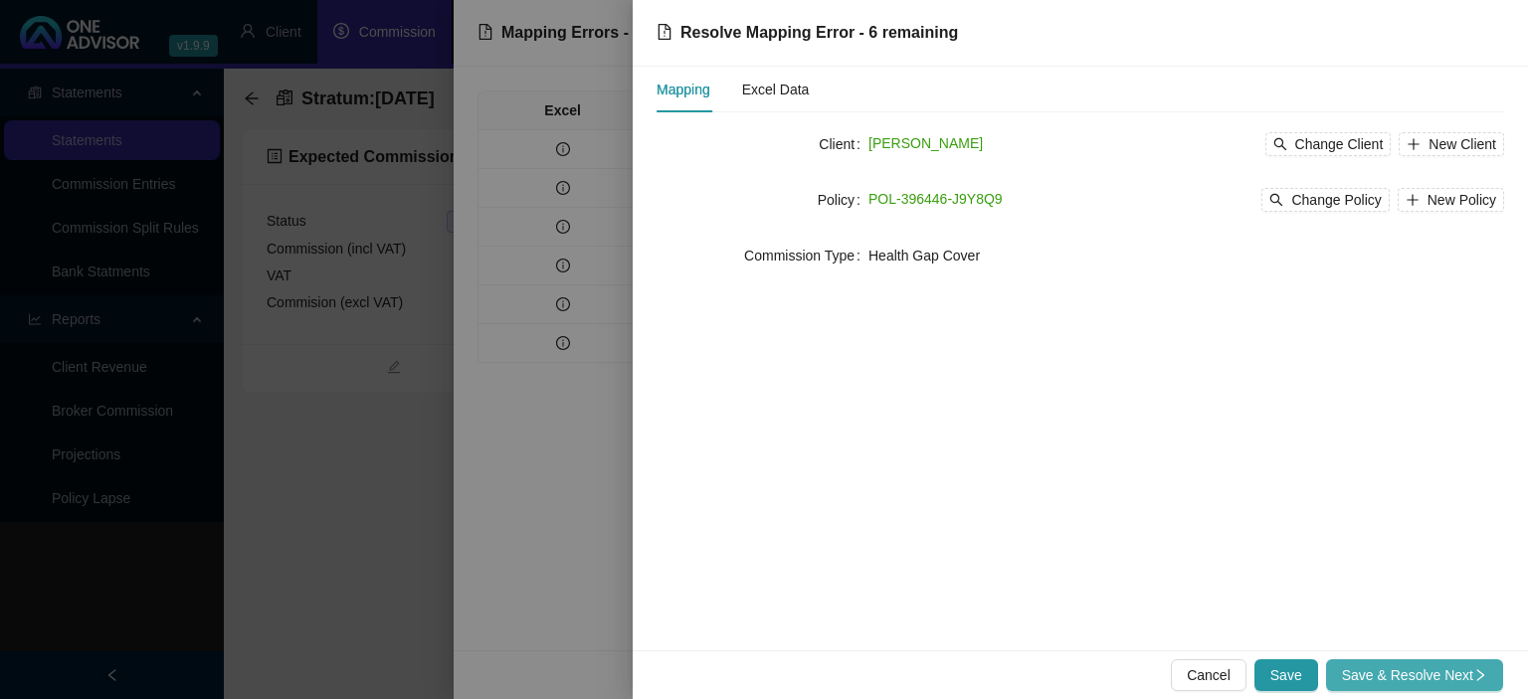
click at [1363, 671] on span "Save & Resolve Next" at bounding box center [1414, 676] width 145 height 22
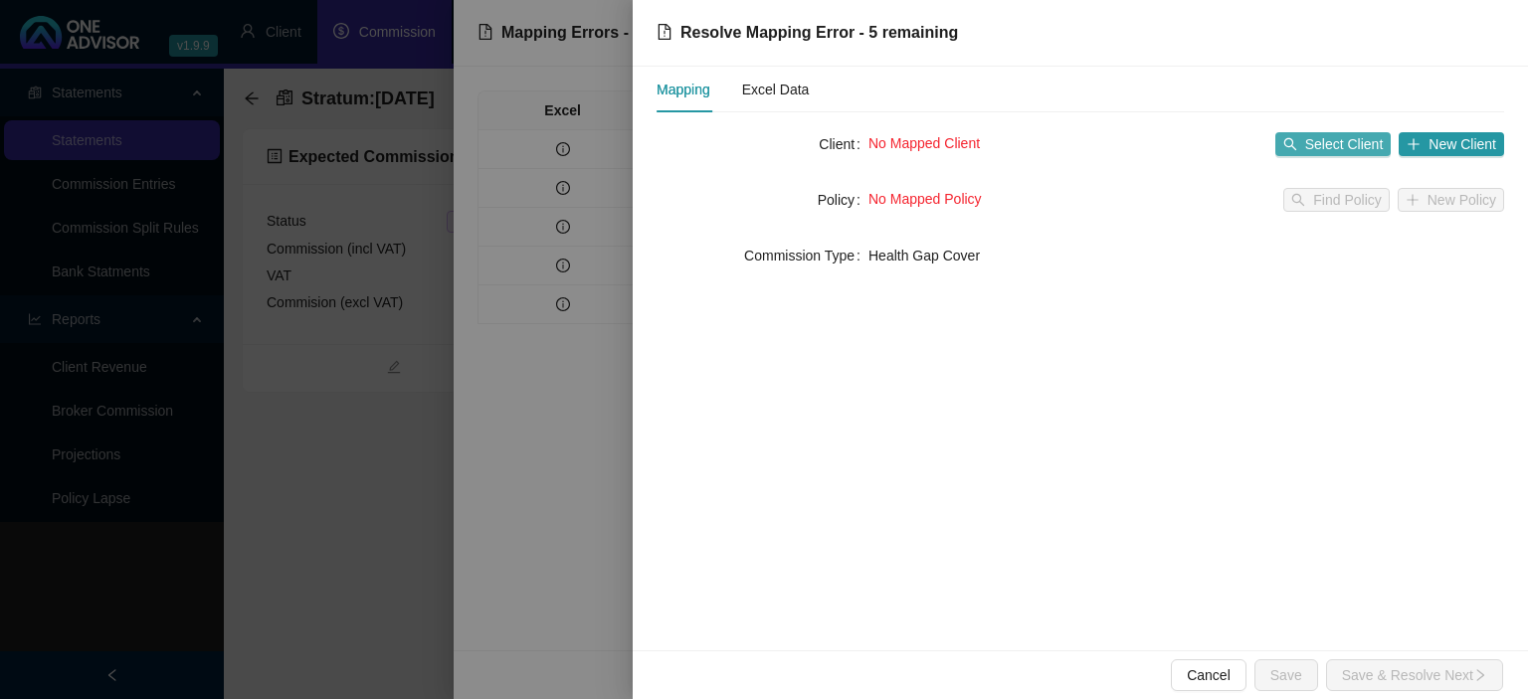
click at [1332, 136] on span "Select Client" at bounding box center [1344, 144] width 79 height 22
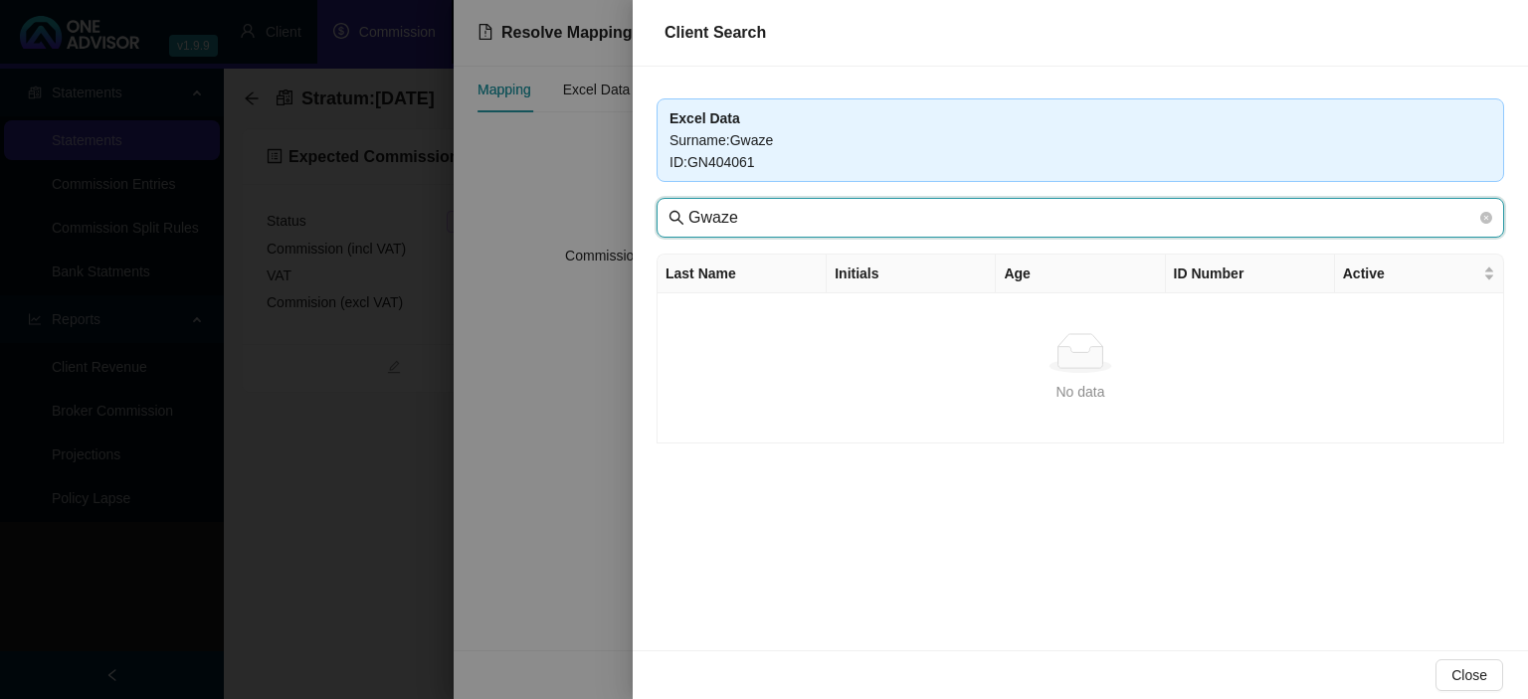
drag, startPoint x: 749, startPoint y: 224, endPoint x: 531, endPoint y: 196, distance: 219.6
click at [688, 206] on input "Gwaze" at bounding box center [1082, 218] width 788 height 24
paste input "Masakhan"
type input "Masakhane"
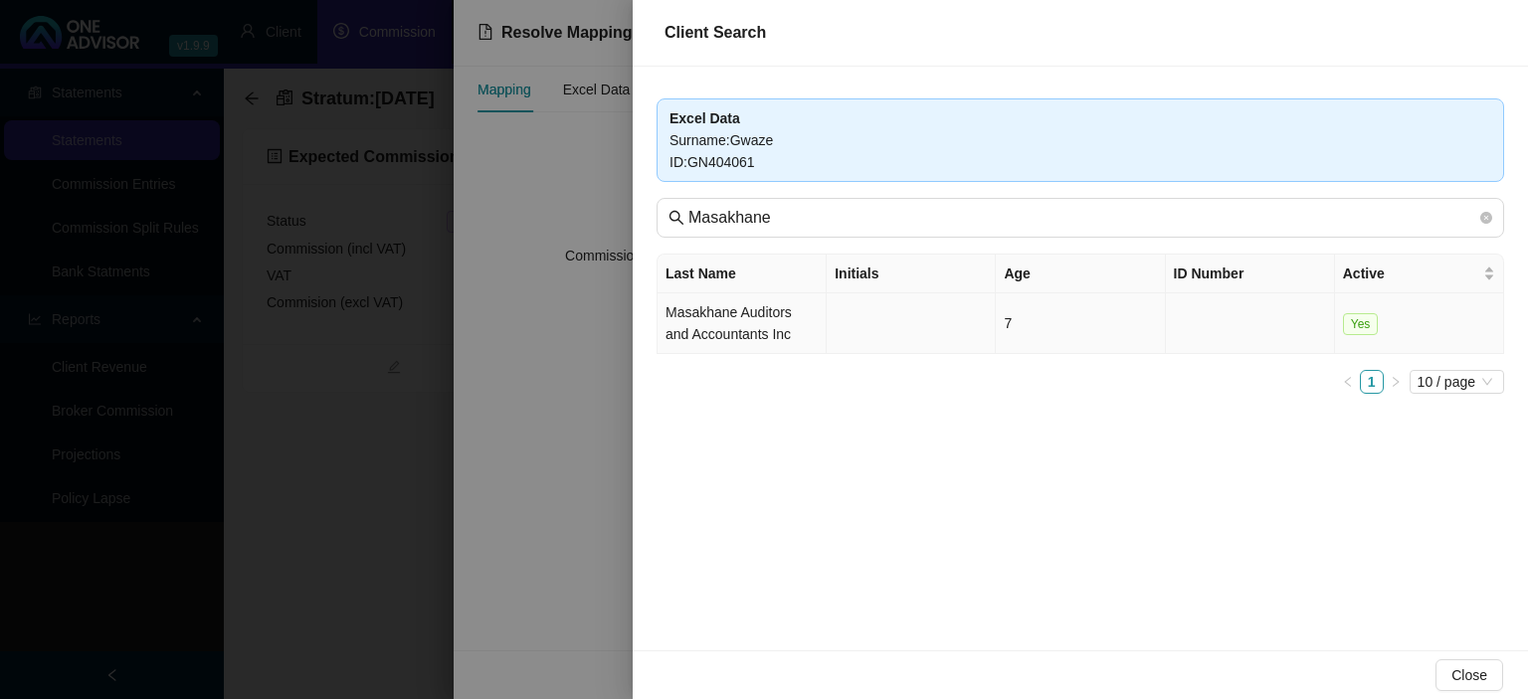
click at [794, 338] on td "Masakhane Auditors and Accountants Inc" at bounding box center [742, 323] width 169 height 61
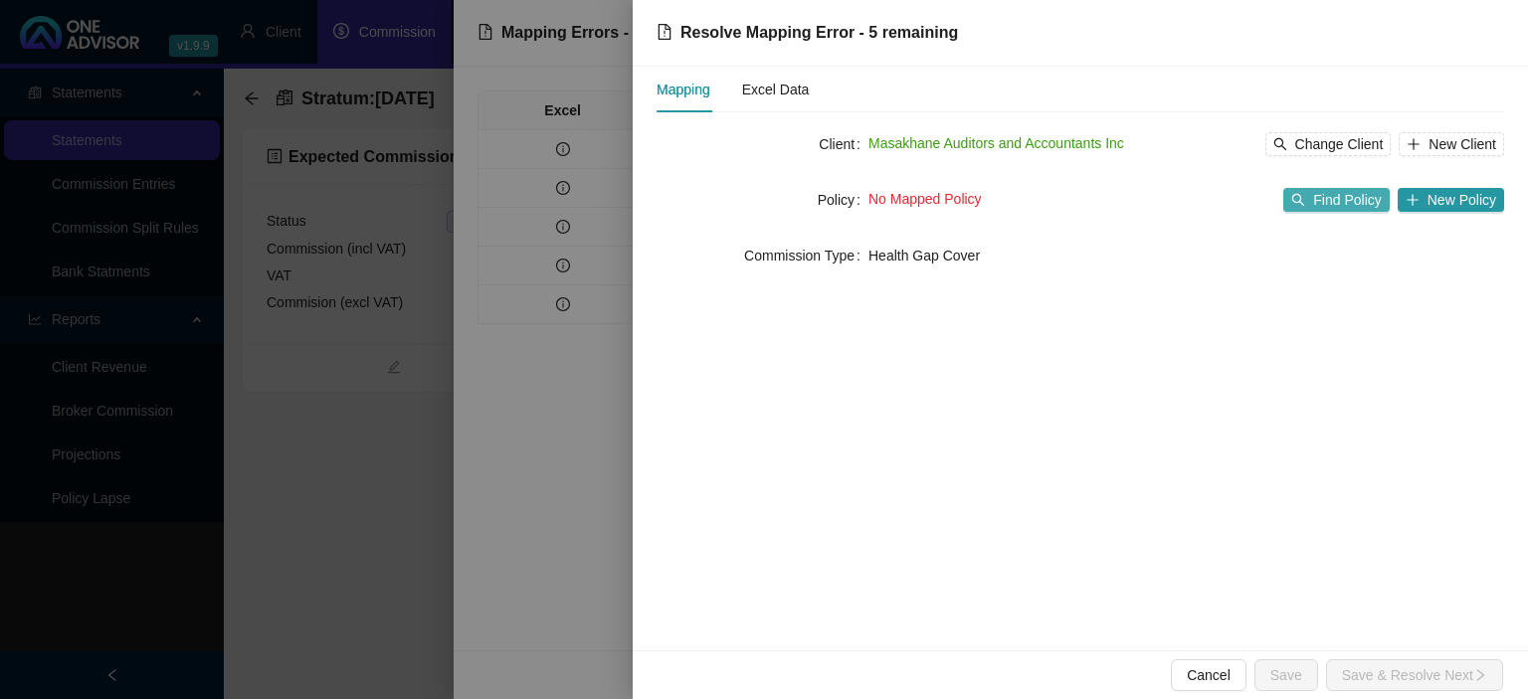
click at [1343, 203] on span "Find Policy" at bounding box center [1347, 200] width 68 height 22
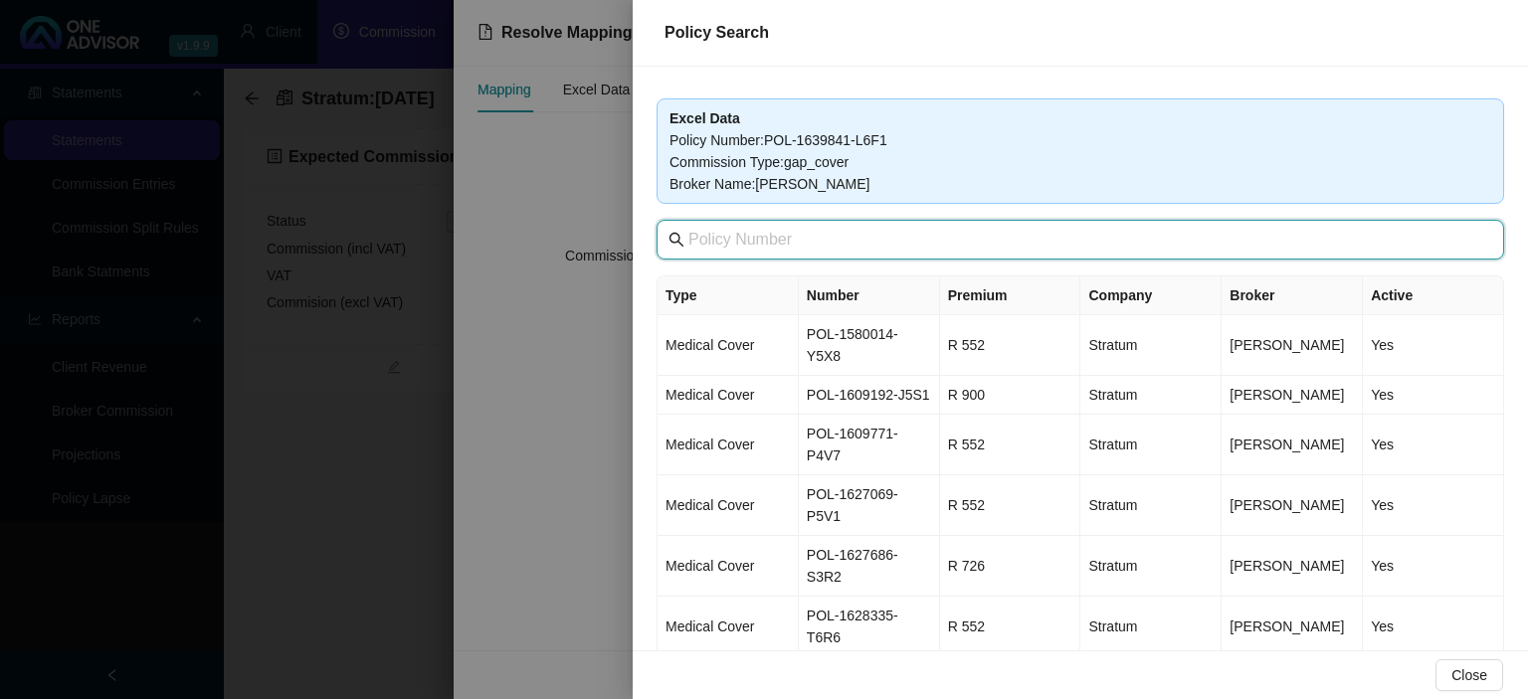
click at [946, 241] on input "text" at bounding box center [1082, 240] width 788 height 24
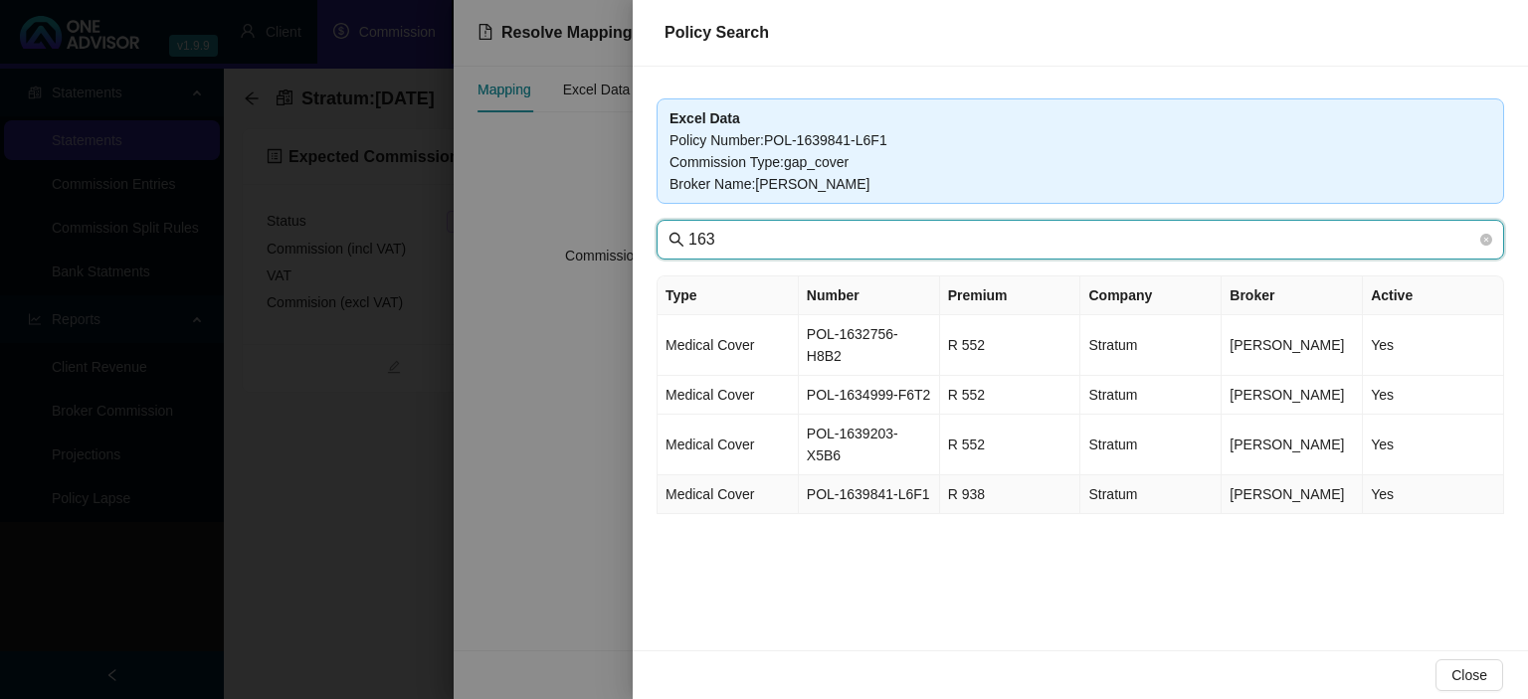
type input "163"
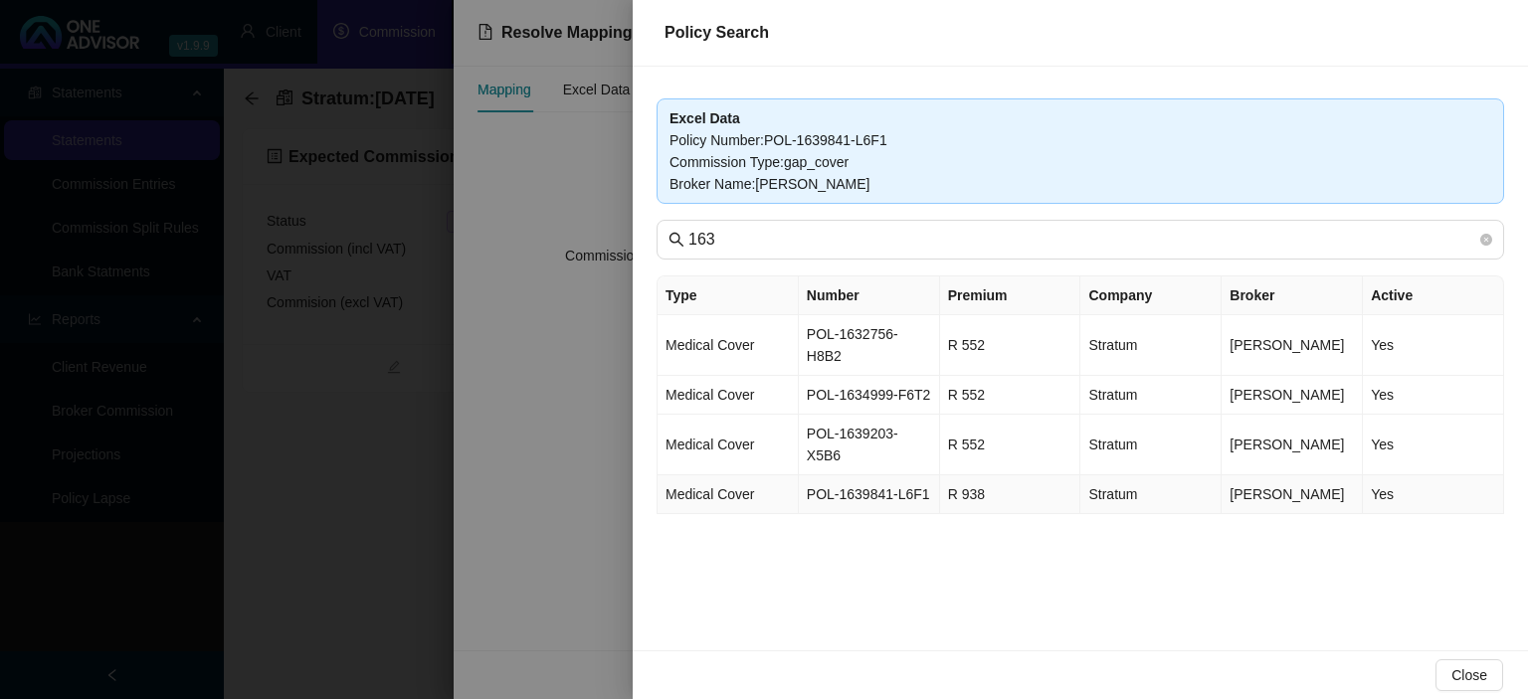
click at [844, 475] on td "POL-1639841-L6F1" at bounding box center [869, 494] width 141 height 39
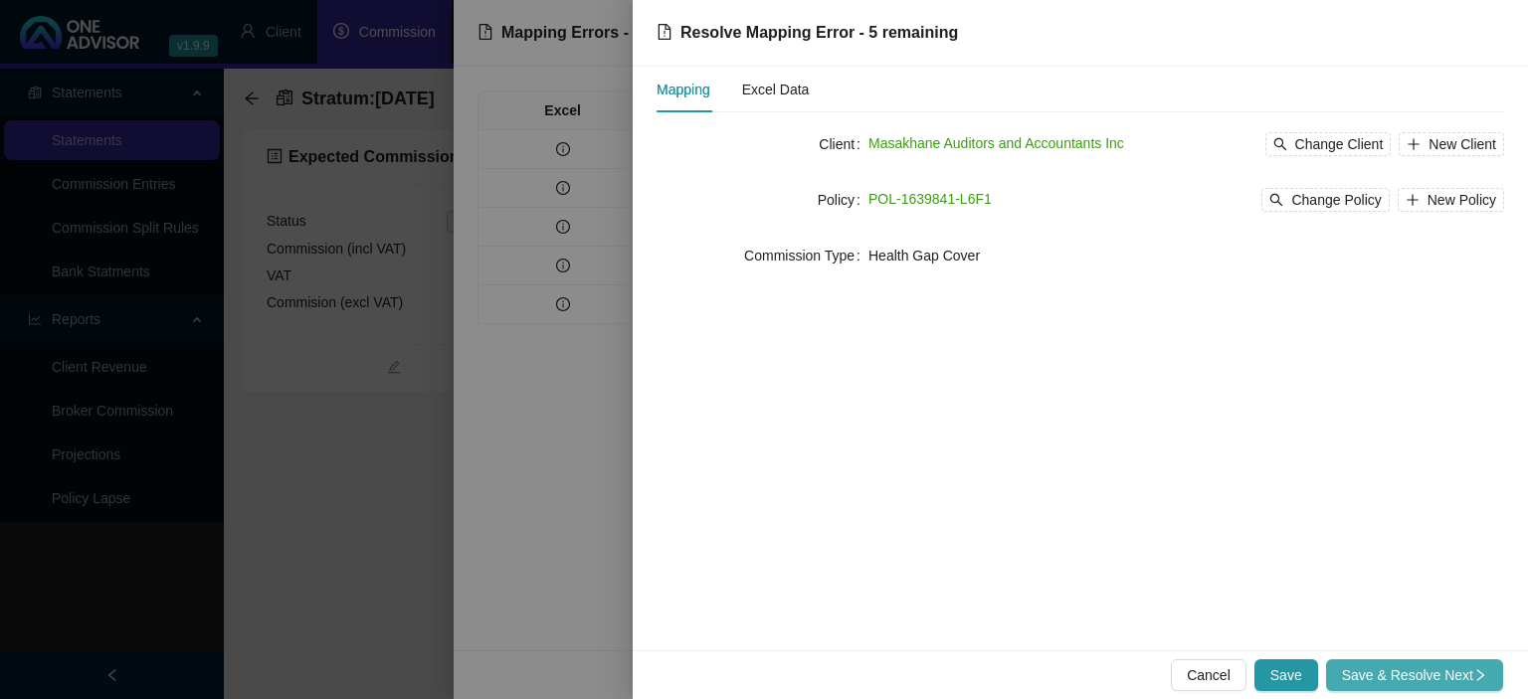
click at [1342, 678] on button "Save & Resolve Next" at bounding box center [1414, 676] width 177 height 32
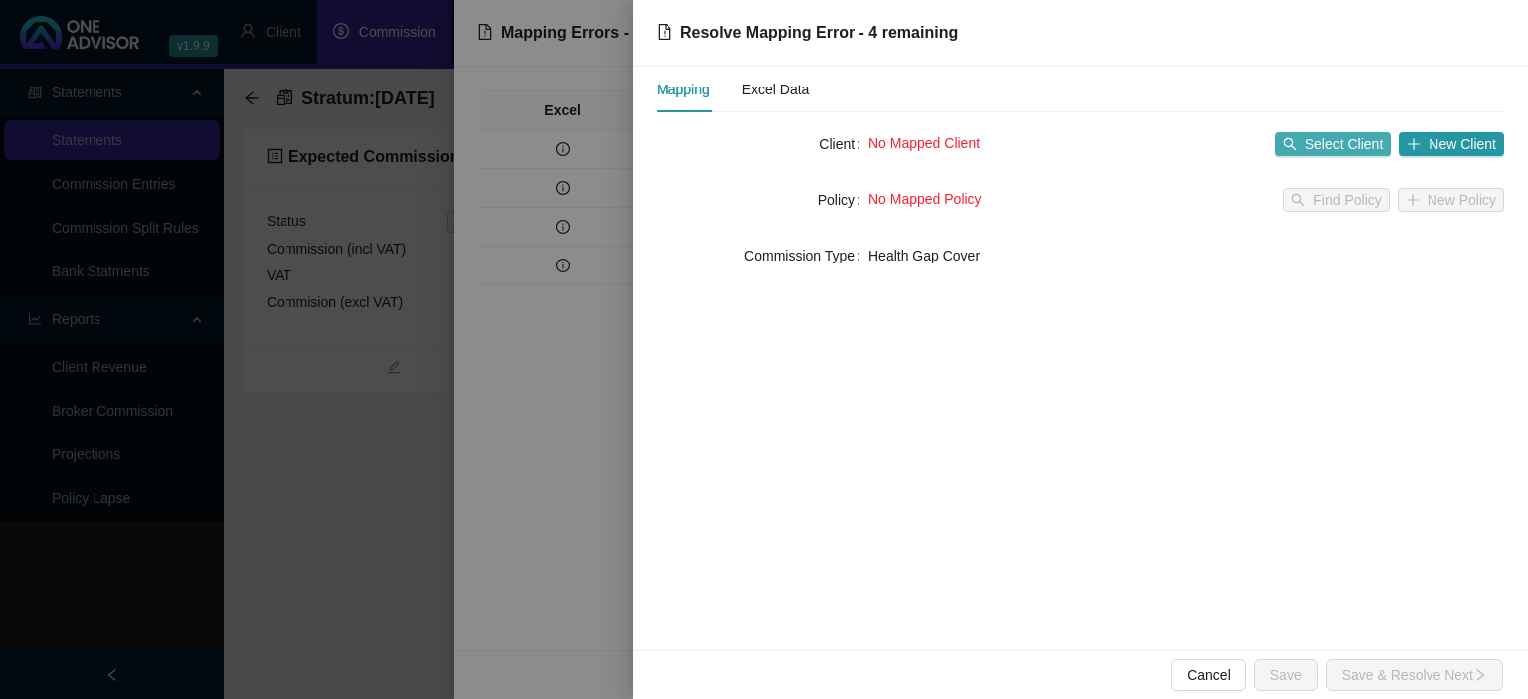
click at [1346, 152] on span "Select Client" at bounding box center [1344, 144] width 79 height 22
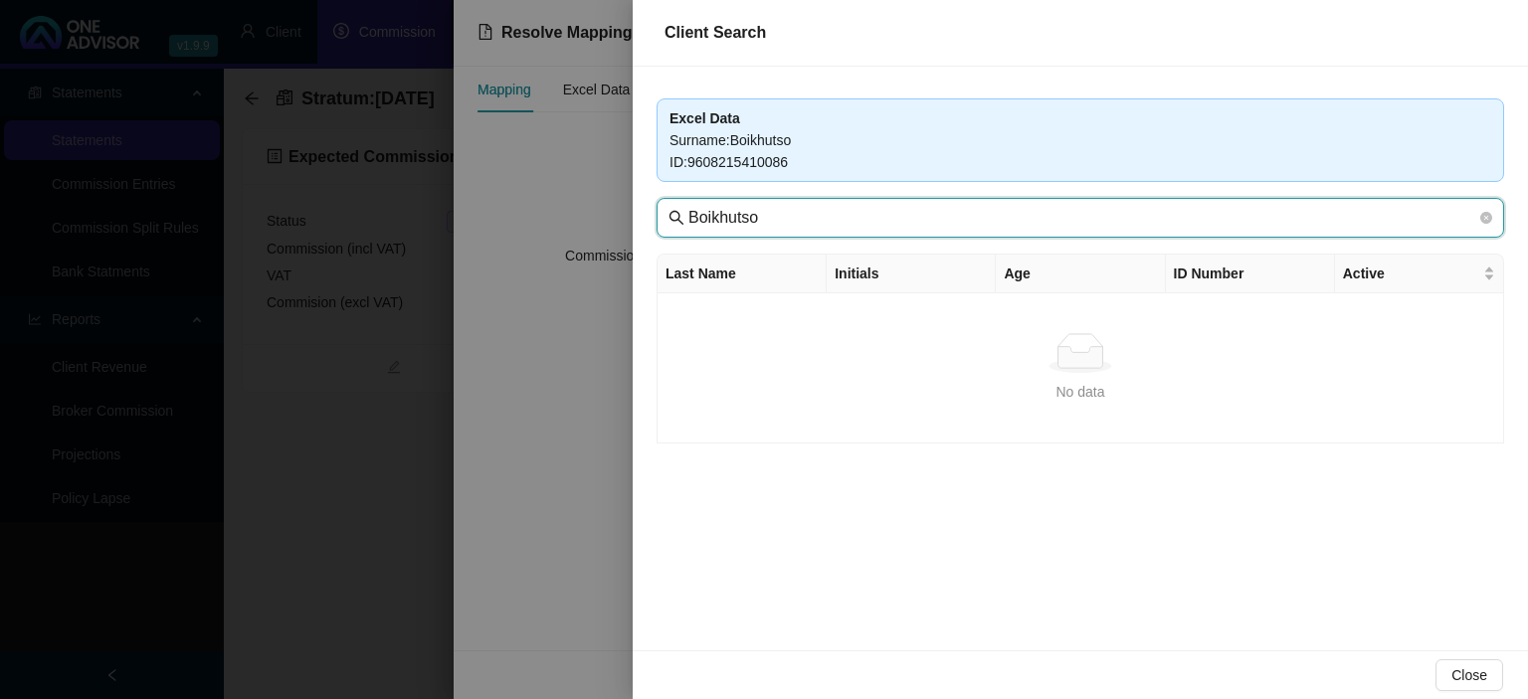
drag, startPoint x: 804, startPoint y: 225, endPoint x: 571, endPoint y: 213, distance: 233.1
click at [688, 213] on input "Boikhutso" at bounding box center [1082, 218] width 788 height 24
paste input "Masakhane"
type input "Masakhane"
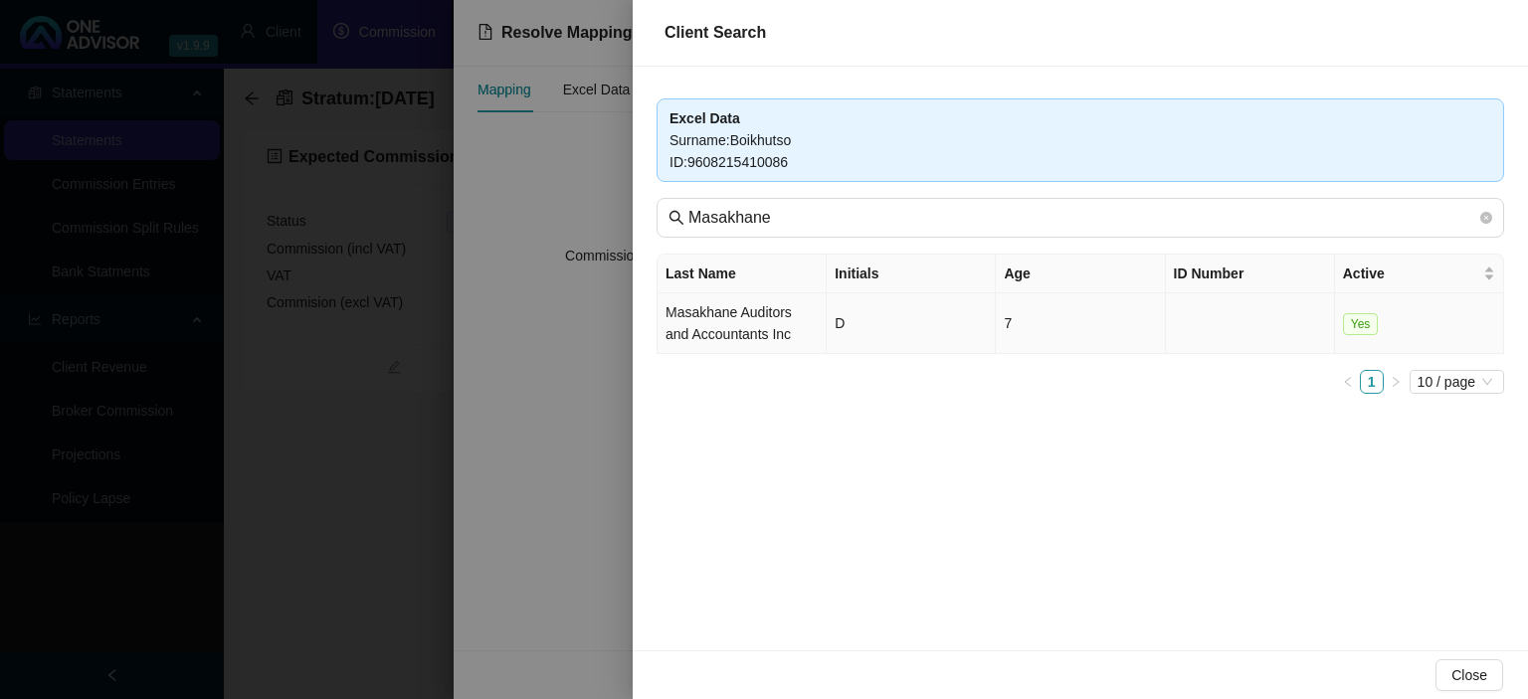
click at [765, 328] on td "Masakhane Auditors and Accountants Inc" at bounding box center [742, 323] width 169 height 61
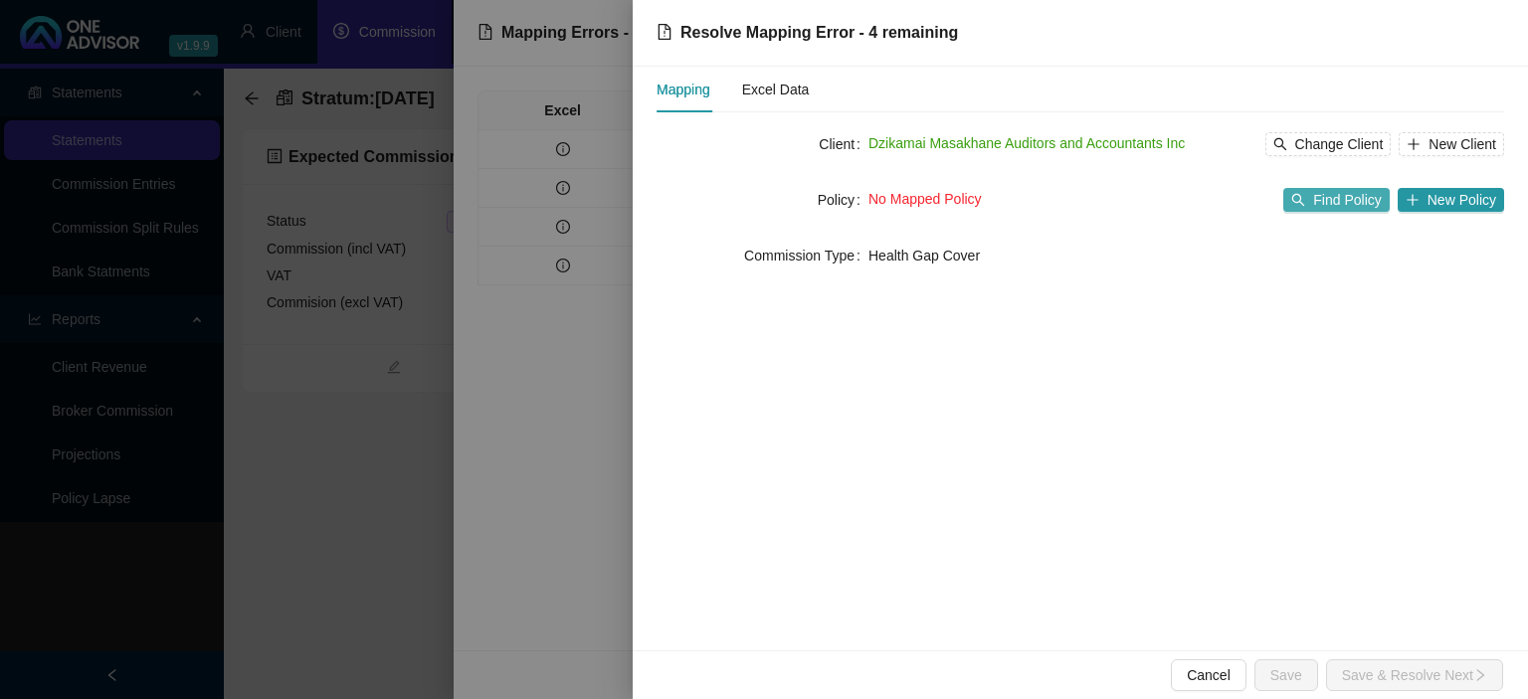
click at [1324, 209] on span "Find Policy" at bounding box center [1347, 200] width 68 height 22
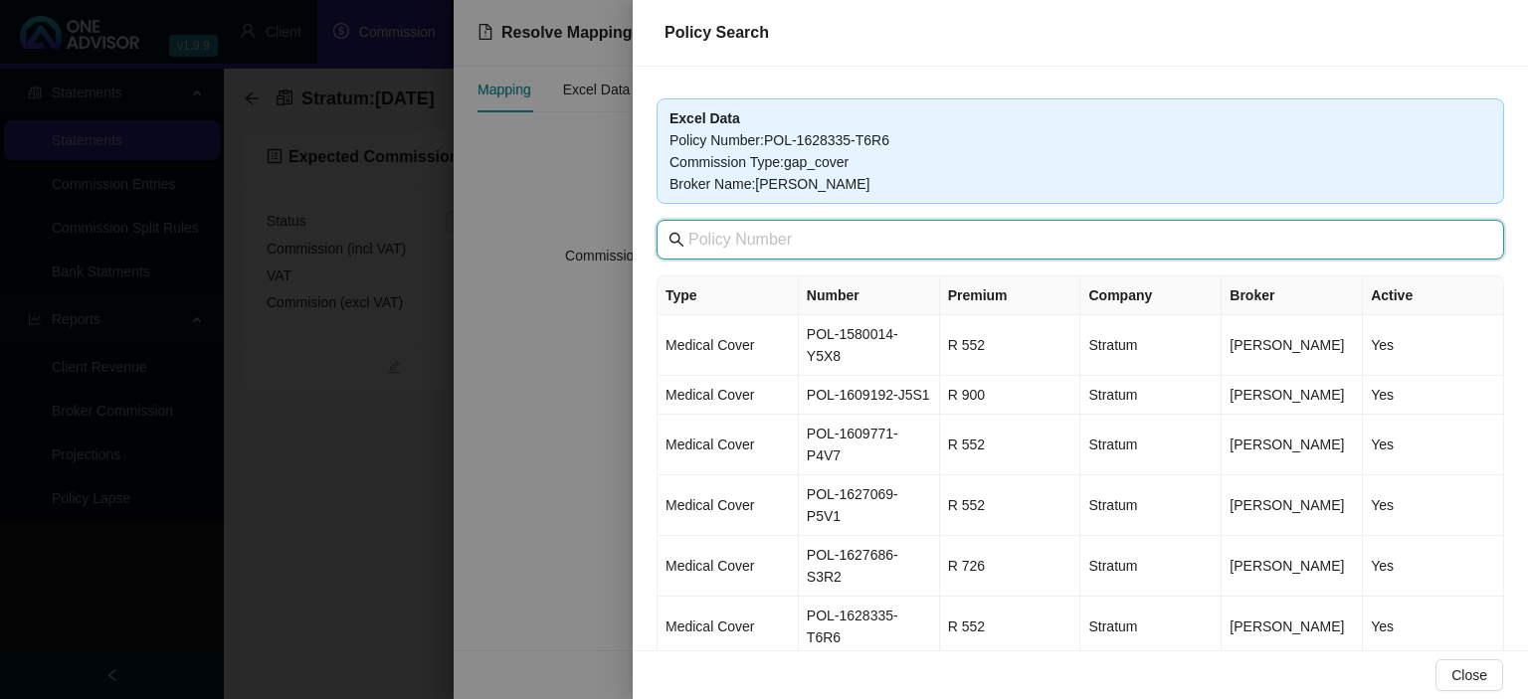
click at [831, 231] on input "text" at bounding box center [1082, 240] width 788 height 24
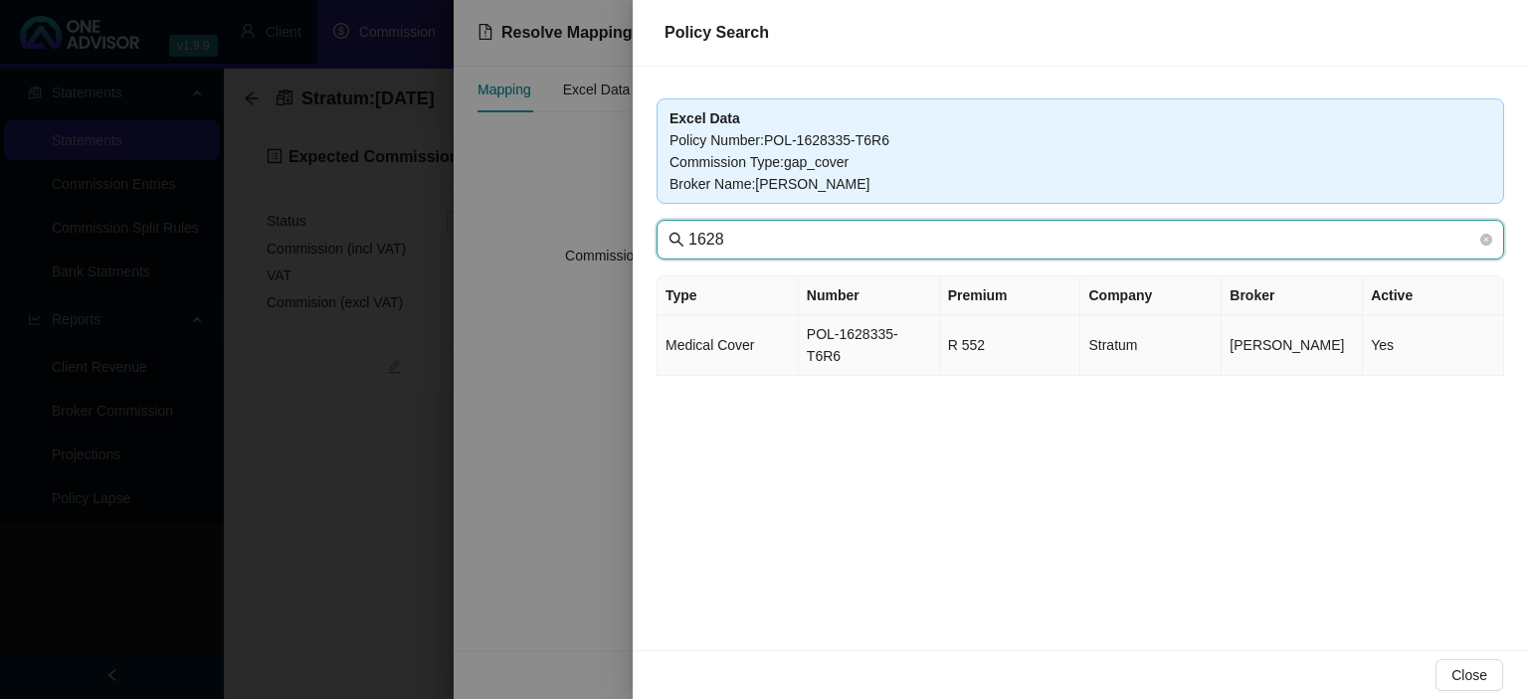
type input "1628"
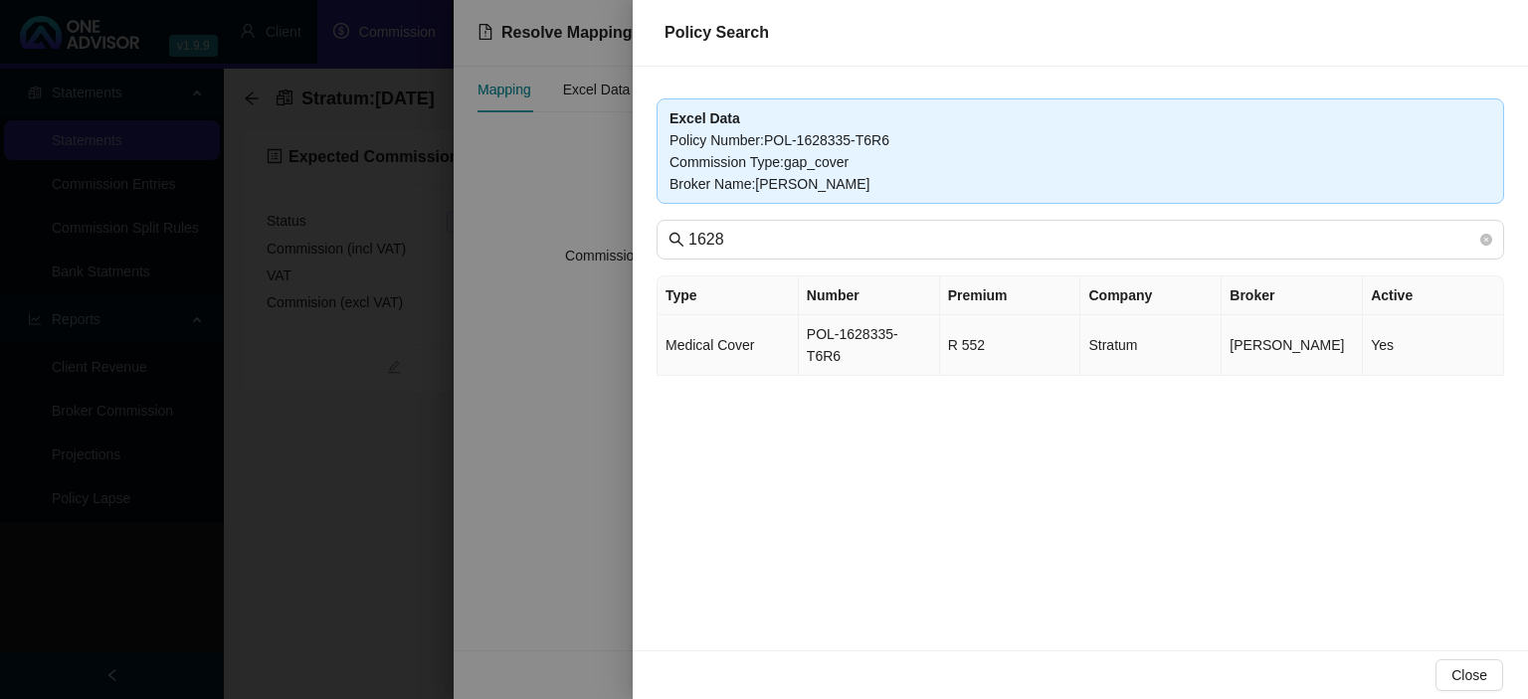
click at [940, 340] on td "R 552" at bounding box center [1010, 345] width 141 height 61
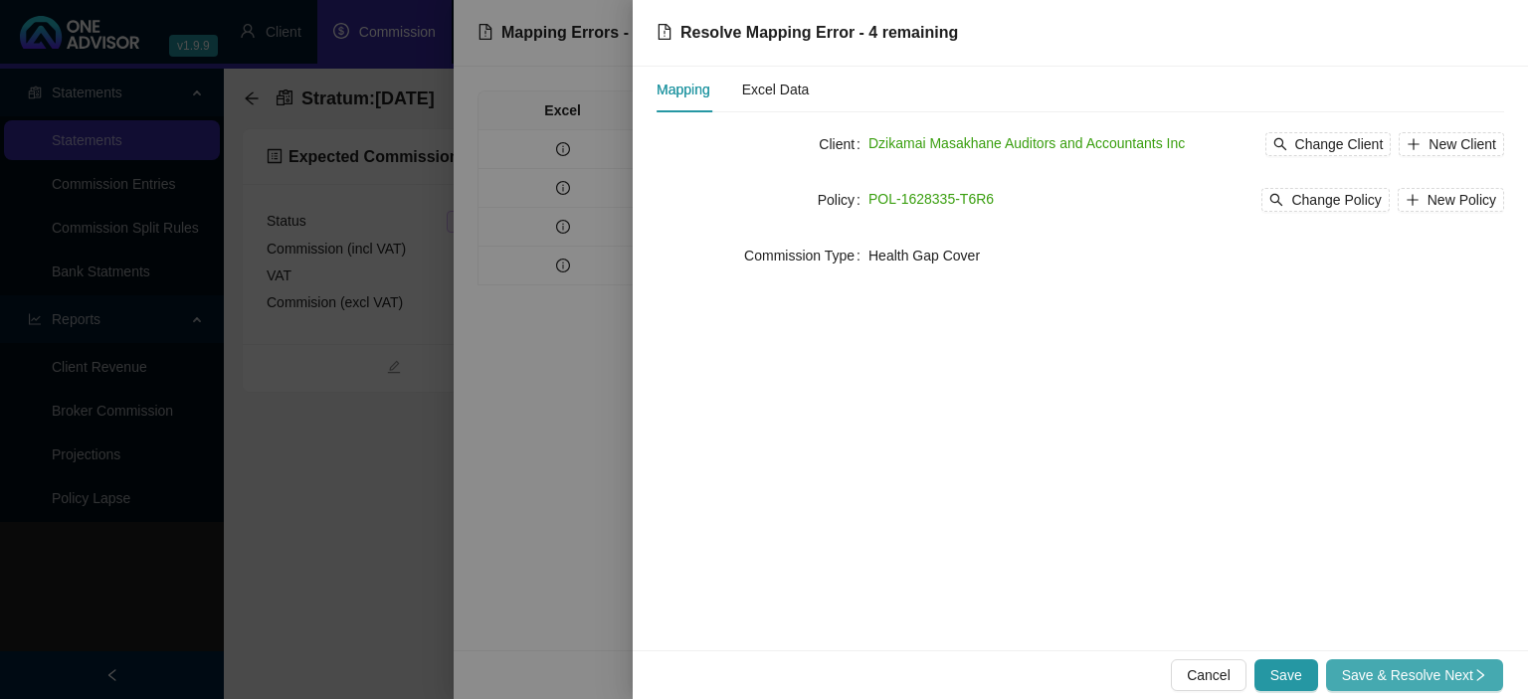
click at [1358, 681] on span "Save & Resolve Next" at bounding box center [1414, 676] width 145 height 22
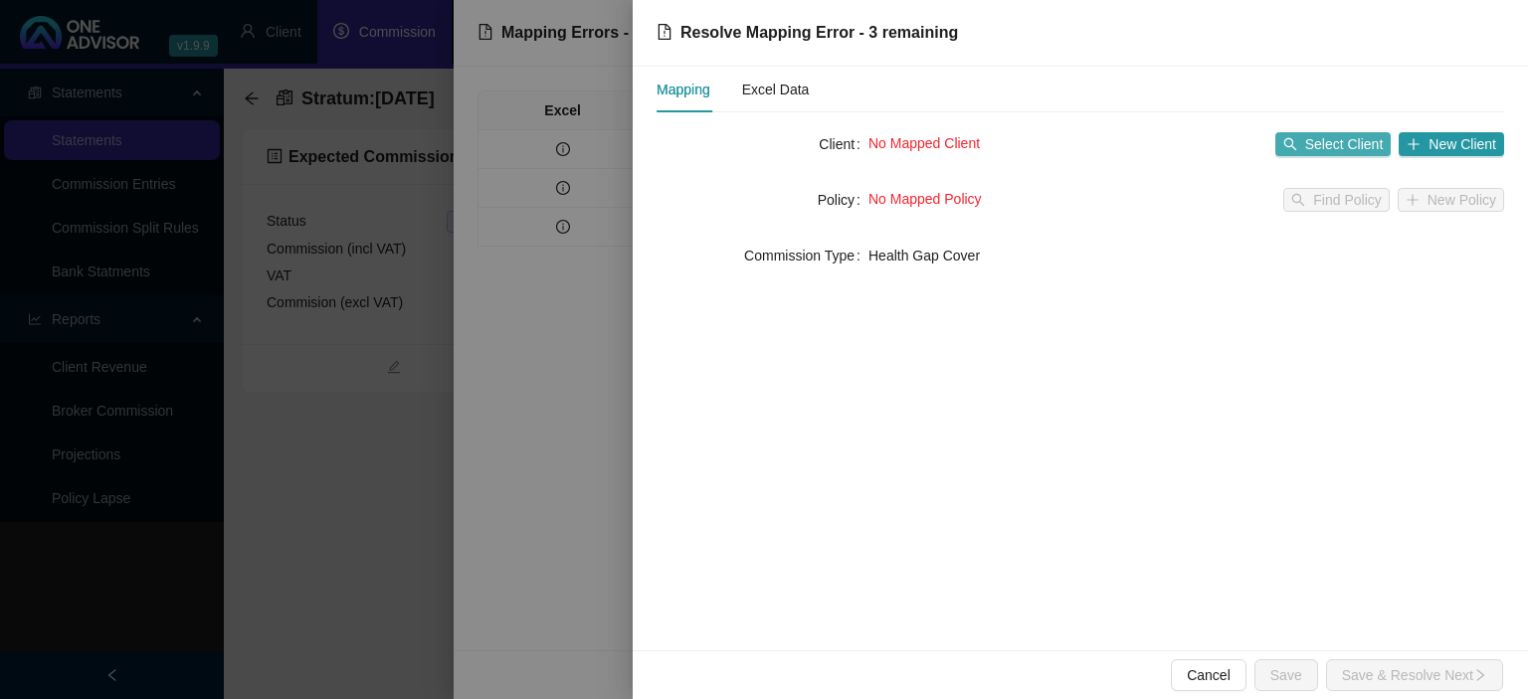
click at [1323, 153] on span "Select Client" at bounding box center [1344, 144] width 79 height 22
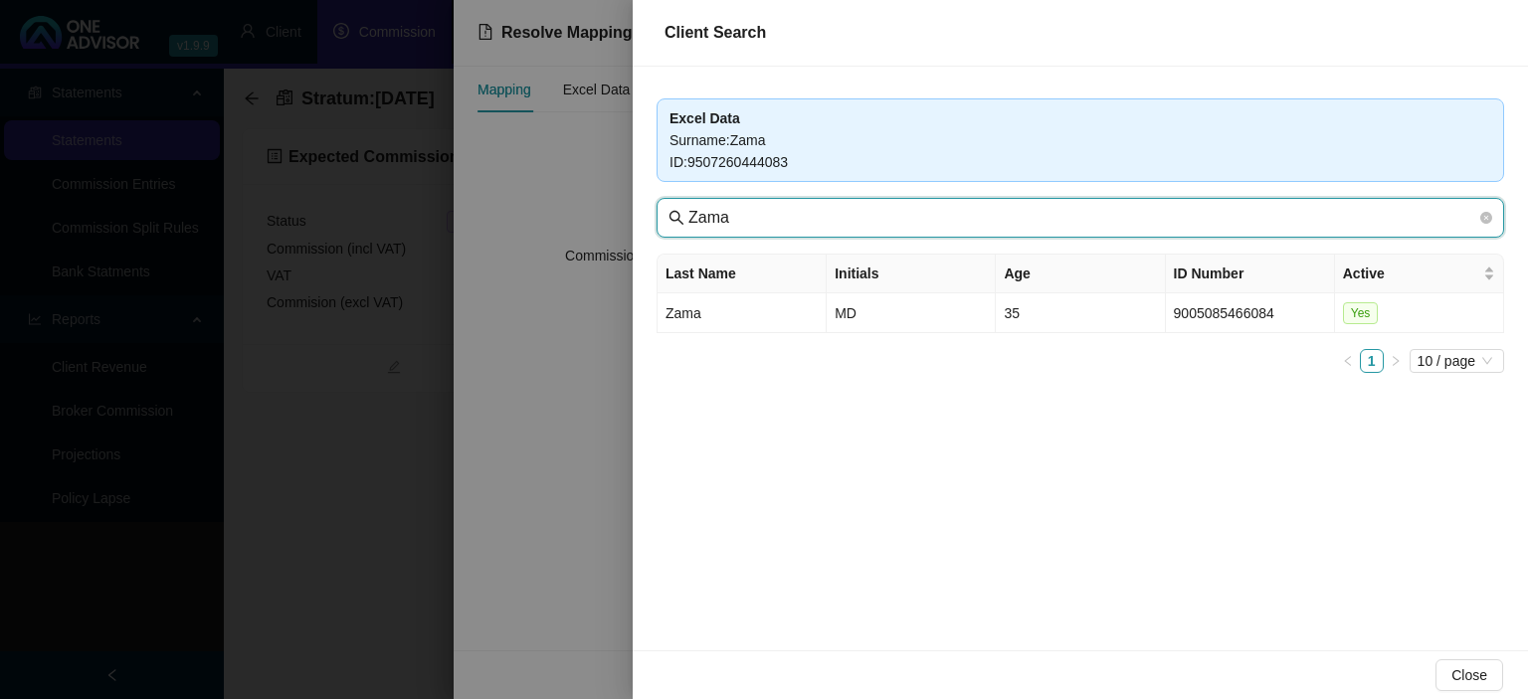
drag, startPoint x: 850, startPoint y: 208, endPoint x: 644, endPoint y: 199, distance: 206.1
click at [688, 206] on input "Zama" at bounding box center [1082, 218] width 788 height 24
paste input "Masakhane"
type input "Masakhane"
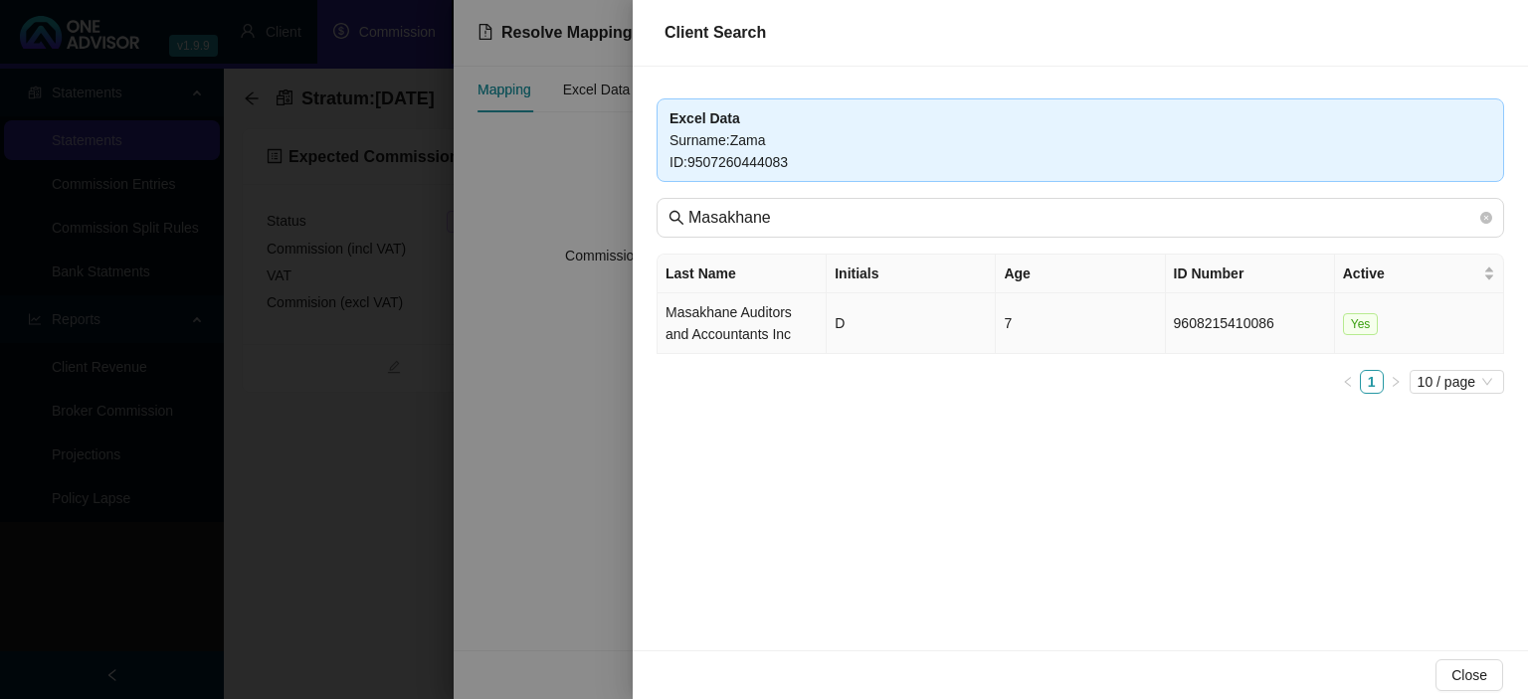
click at [744, 336] on td "Masakhane Auditors and Accountants Inc" at bounding box center [742, 323] width 169 height 61
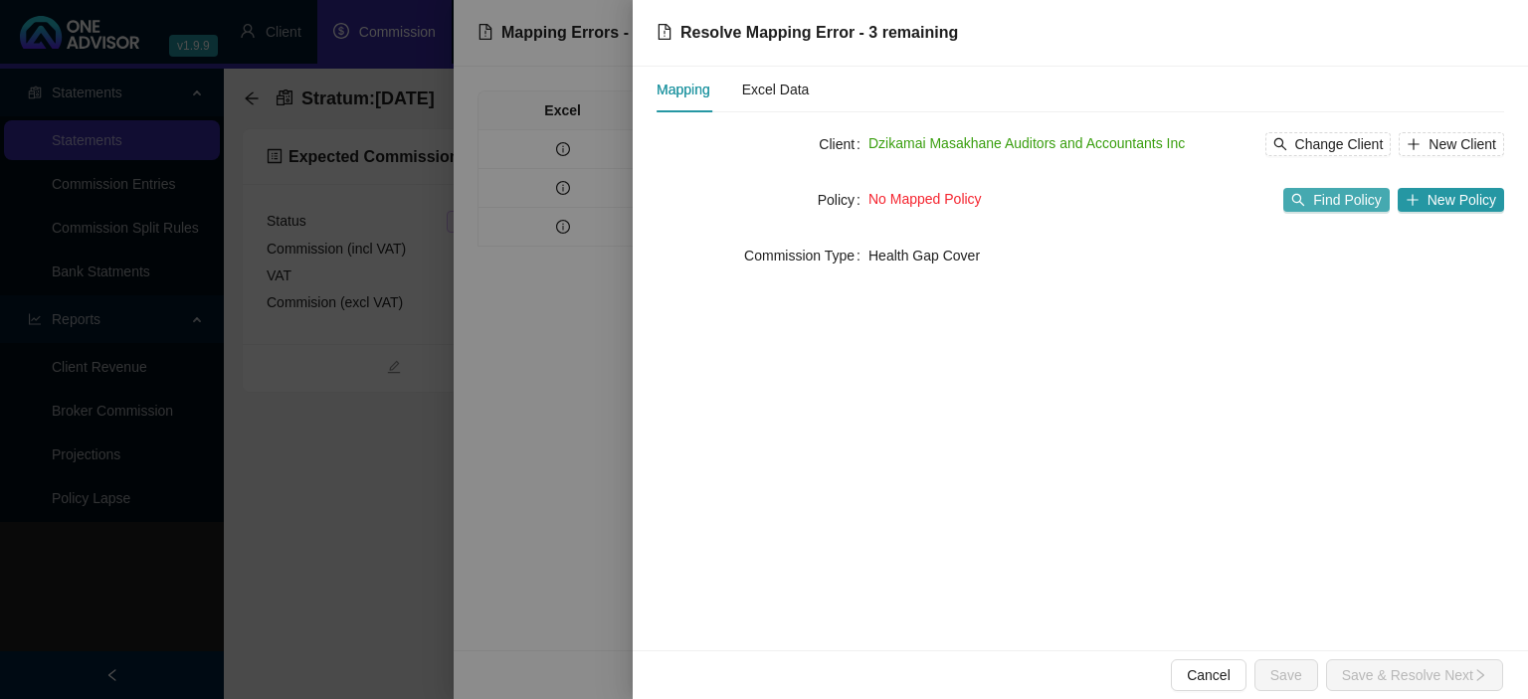
click at [1364, 201] on span "Find Policy" at bounding box center [1347, 200] width 68 height 22
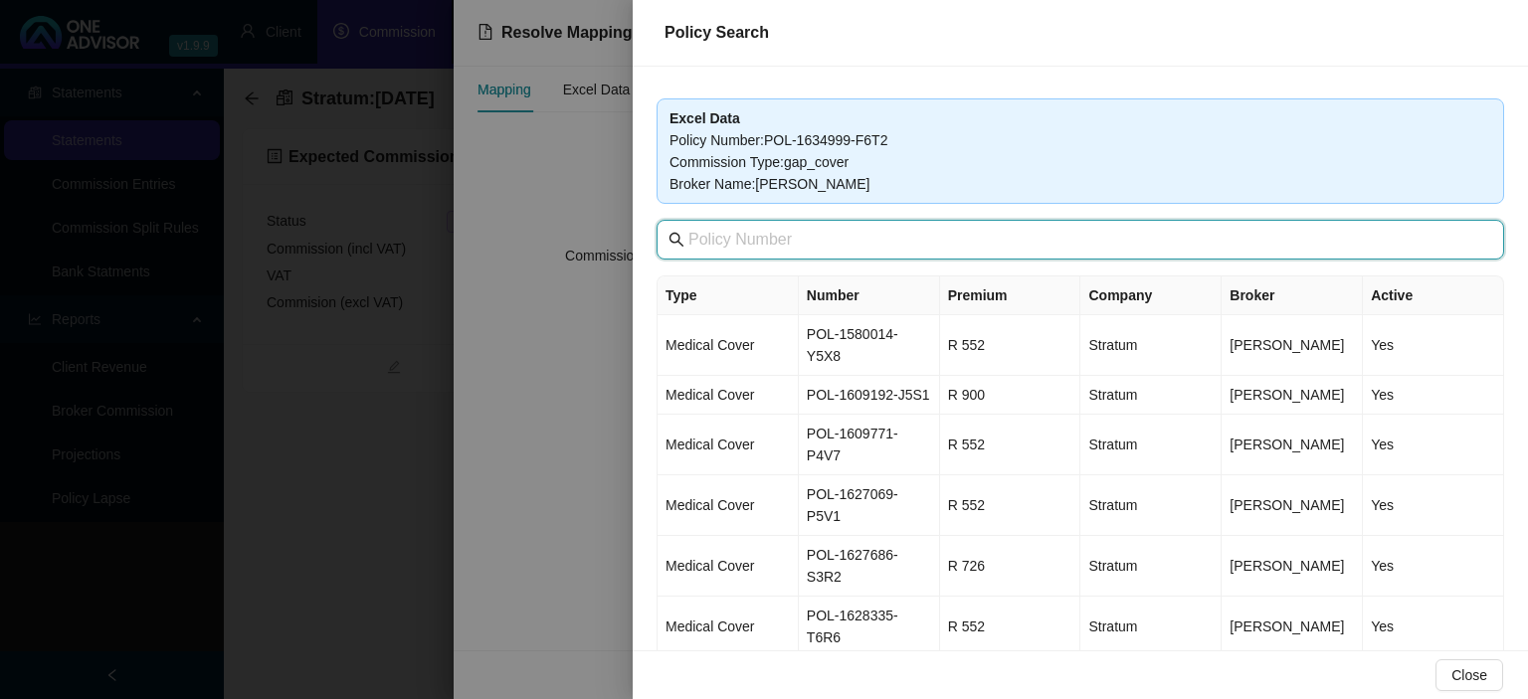
click at [842, 240] on input "text" at bounding box center [1082, 240] width 788 height 24
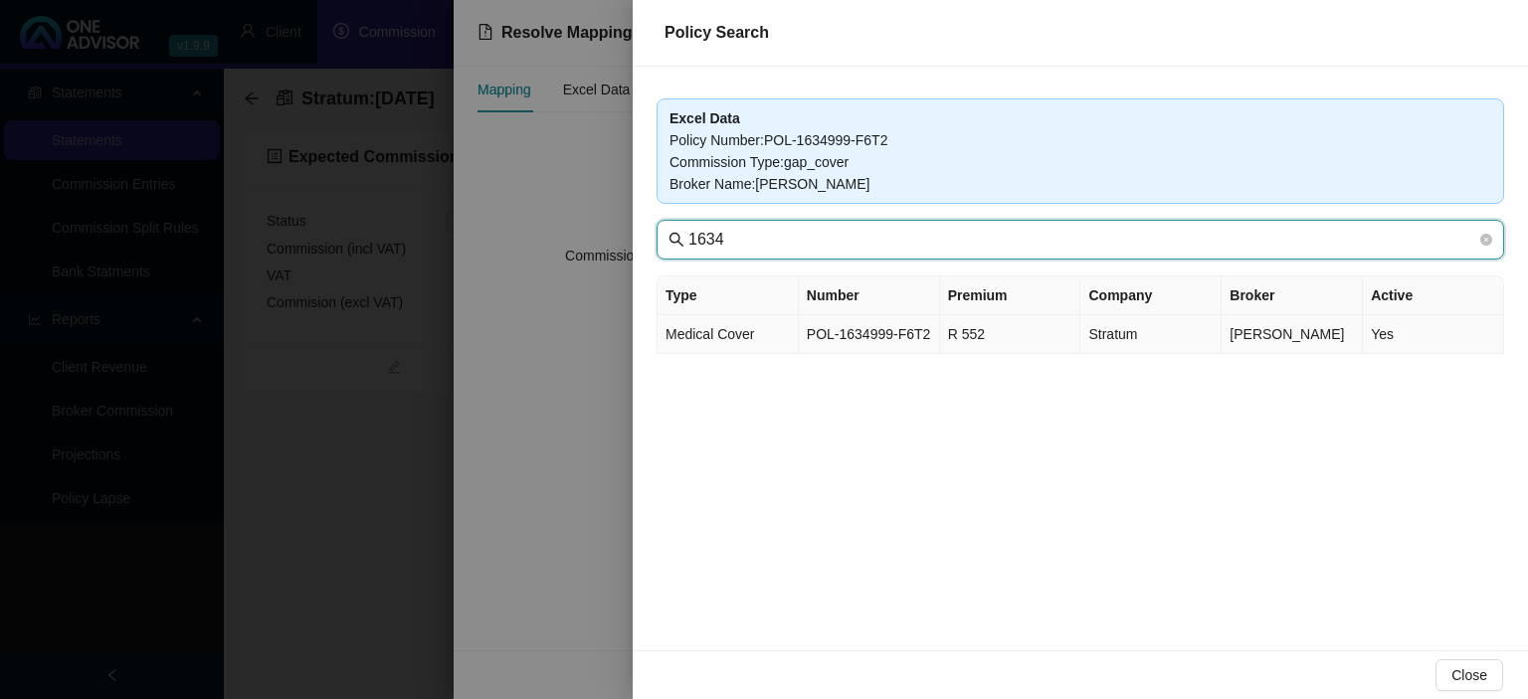
type input "1634"
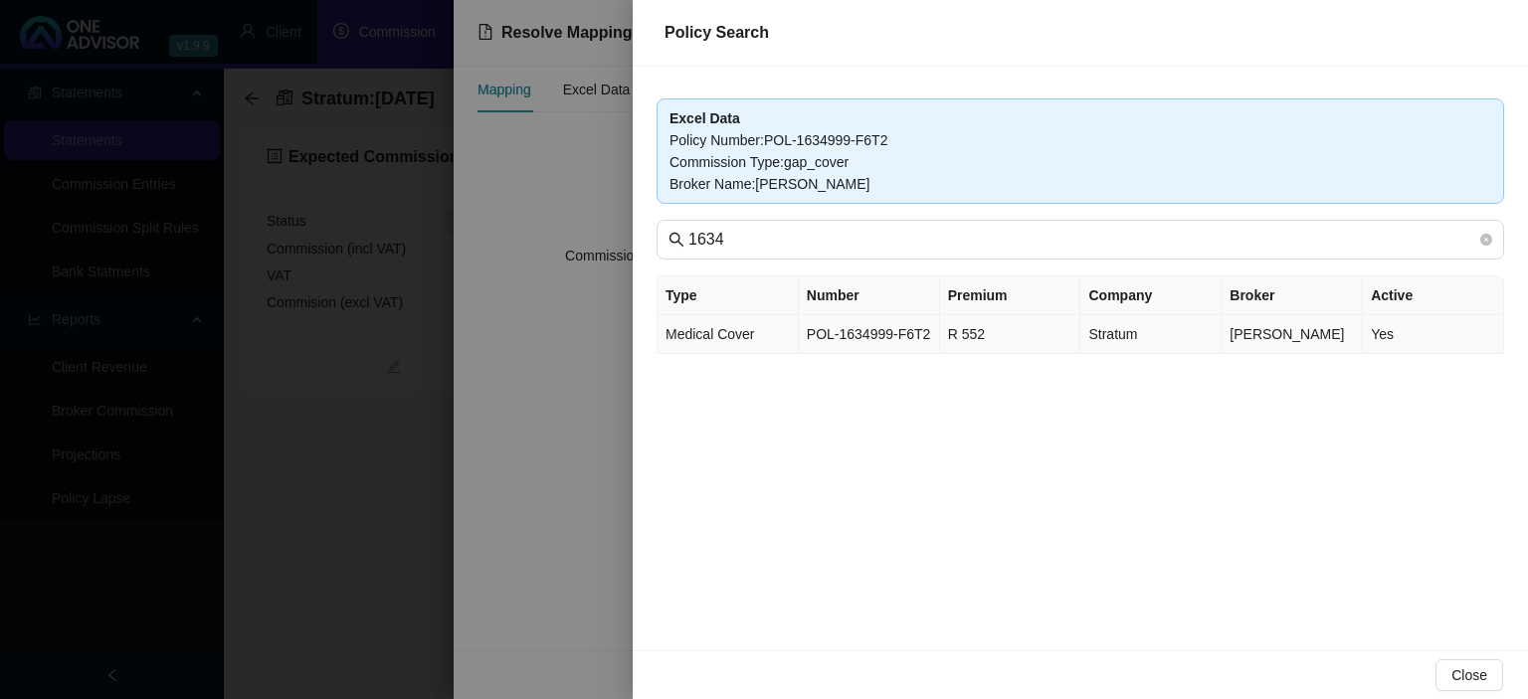
click at [833, 335] on td "POL-1634999-F6T2" at bounding box center [869, 334] width 141 height 39
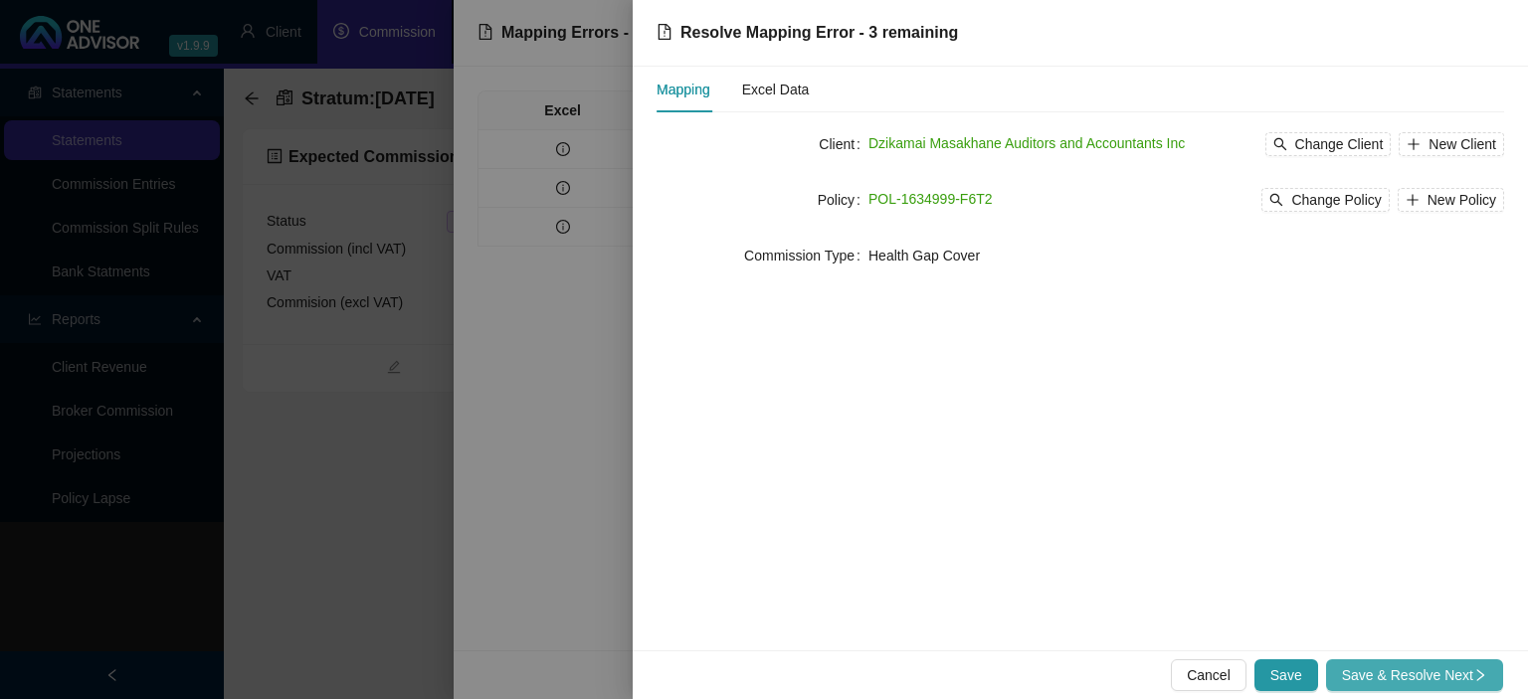
click at [1355, 670] on span "Save & Resolve Next" at bounding box center [1414, 676] width 145 height 22
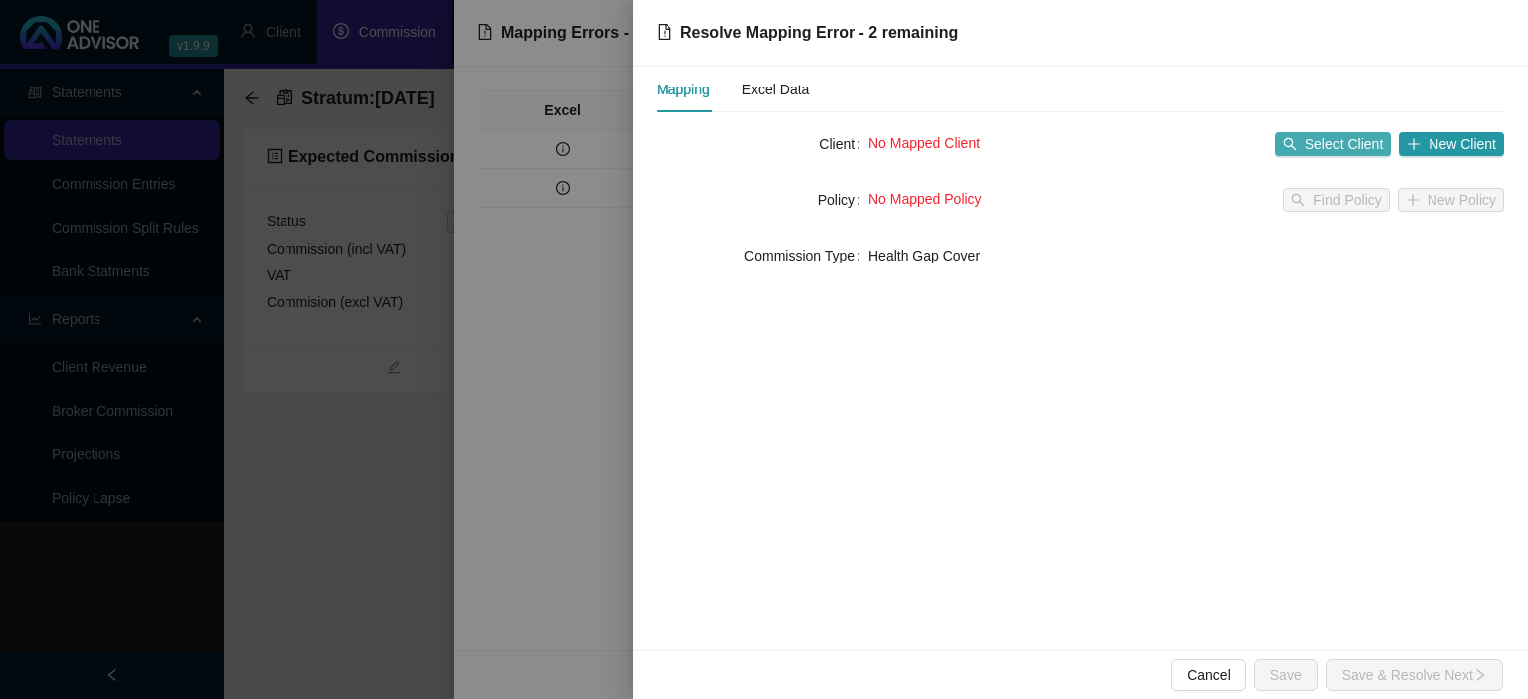
click at [1347, 145] on span "Select Client" at bounding box center [1344, 144] width 79 height 22
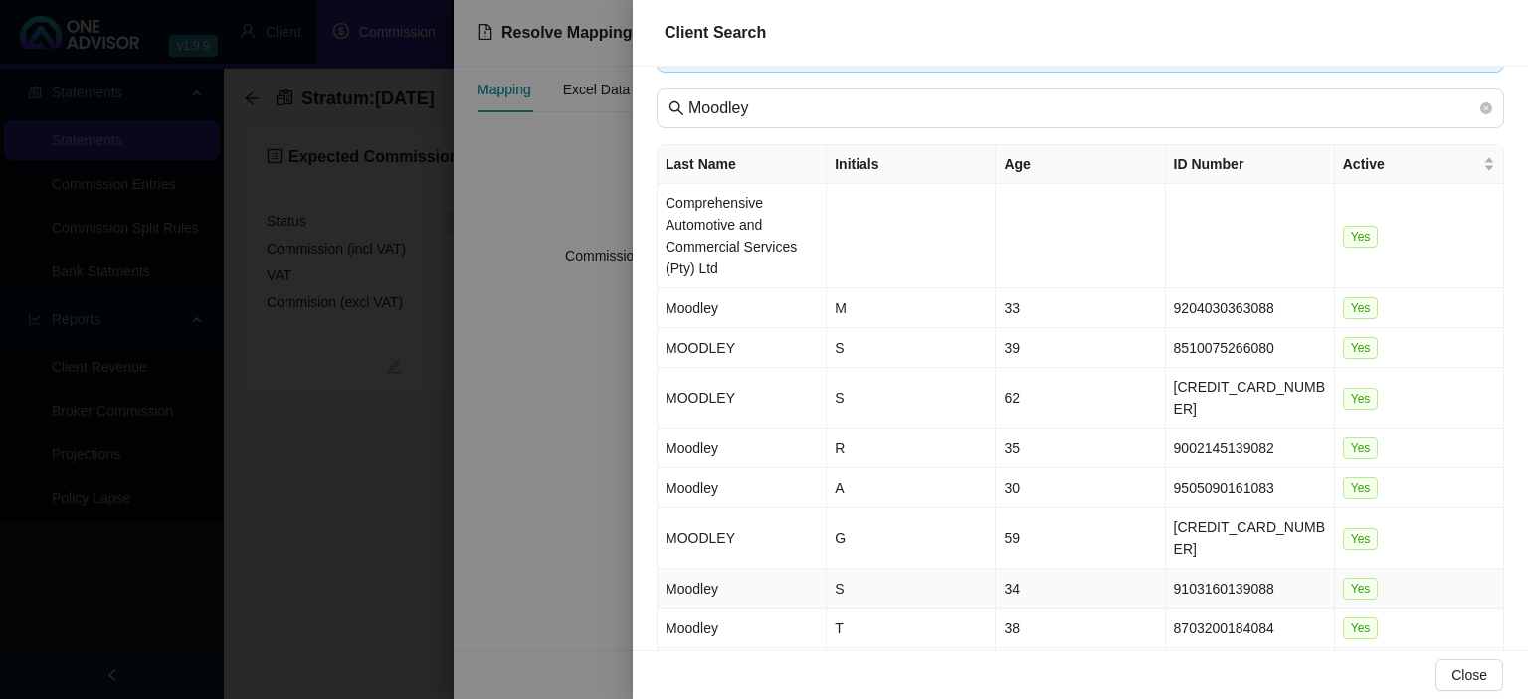
scroll to position [181, 0]
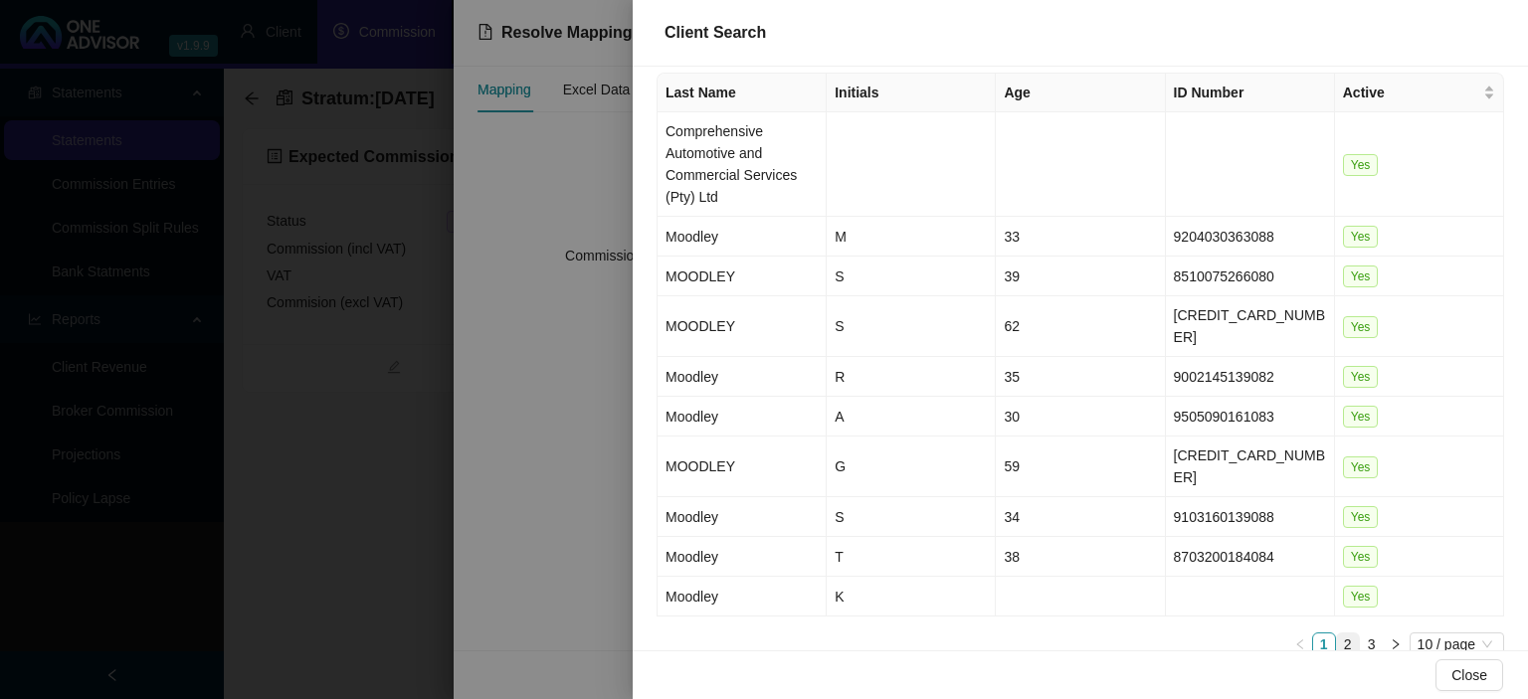
click at [1348, 634] on link "2" at bounding box center [1348, 645] width 22 height 22
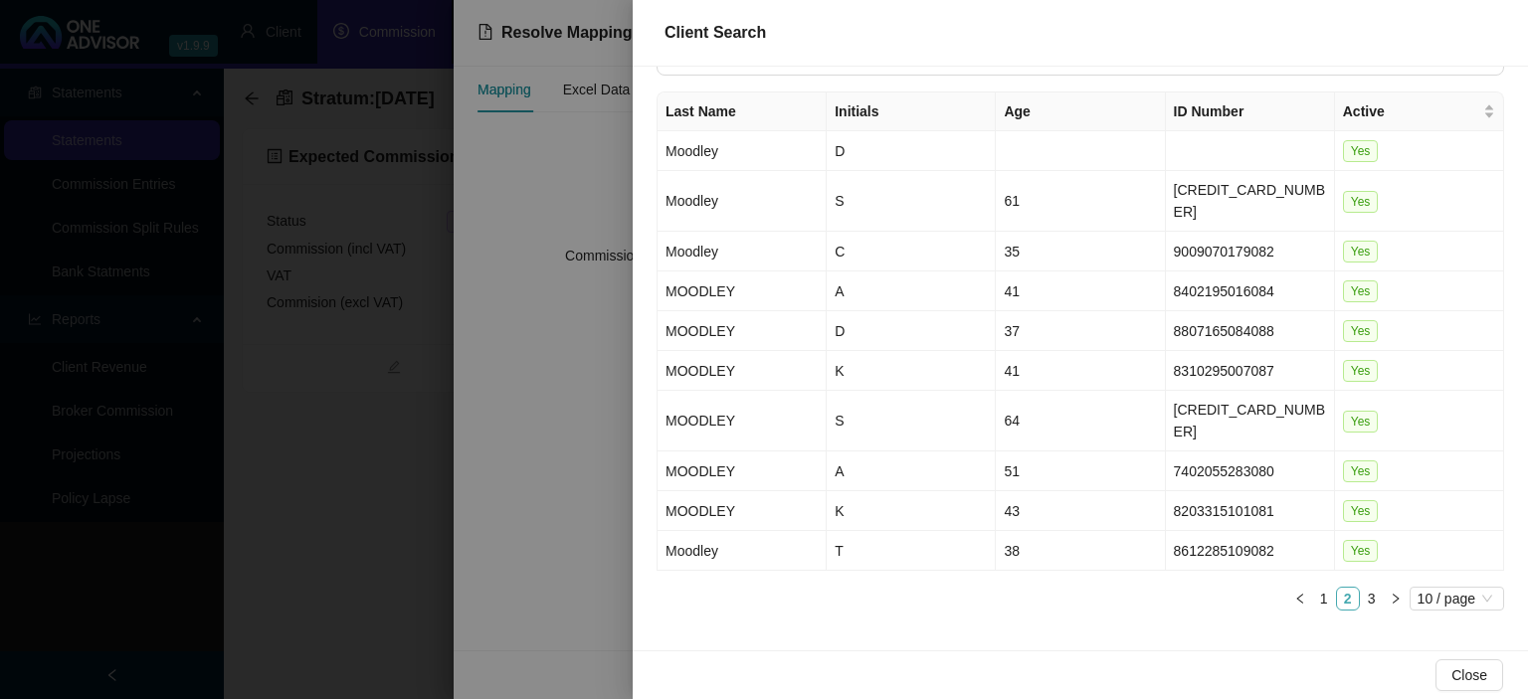
scroll to position [116, 0]
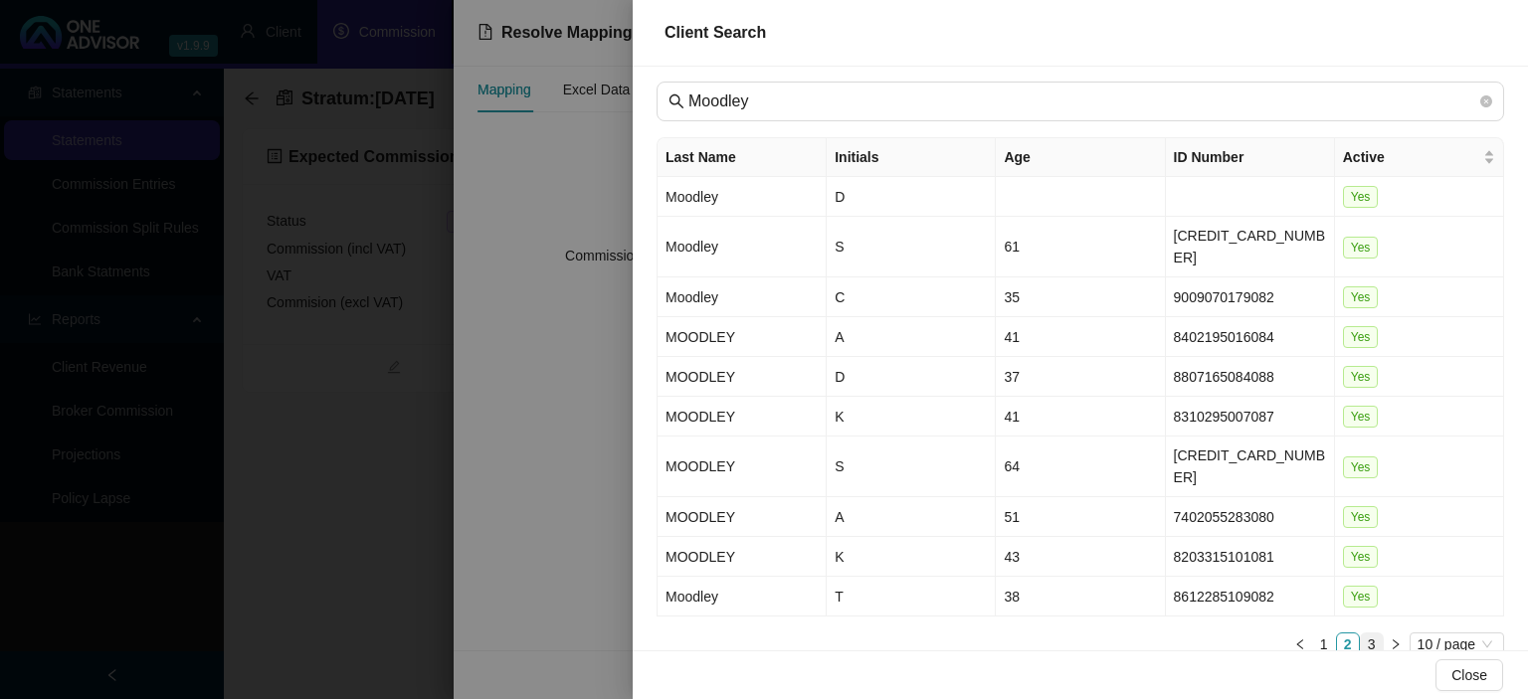
click at [1366, 634] on link "3" at bounding box center [1372, 645] width 22 height 22
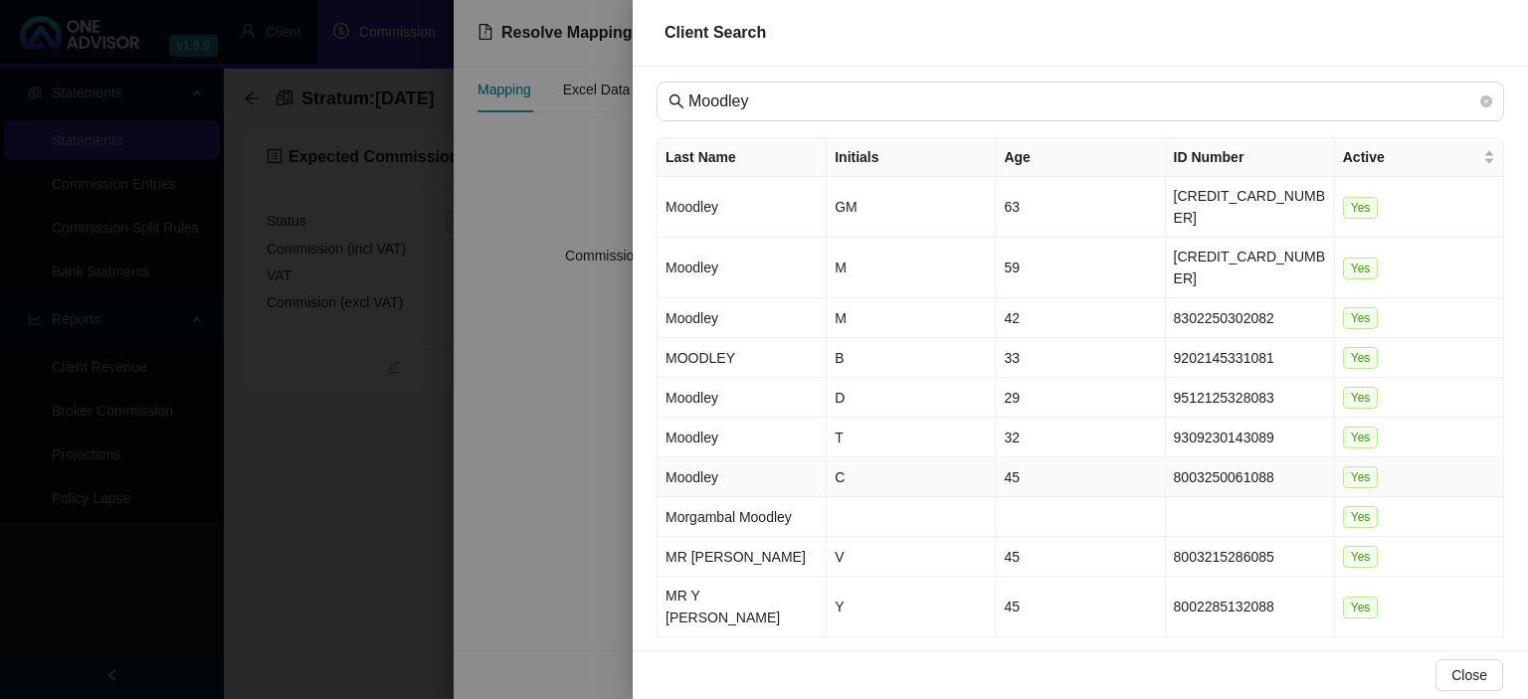
click at [1230, 458] on td "8003250061088" at bounding box center [1250, 478] width 169 height 40
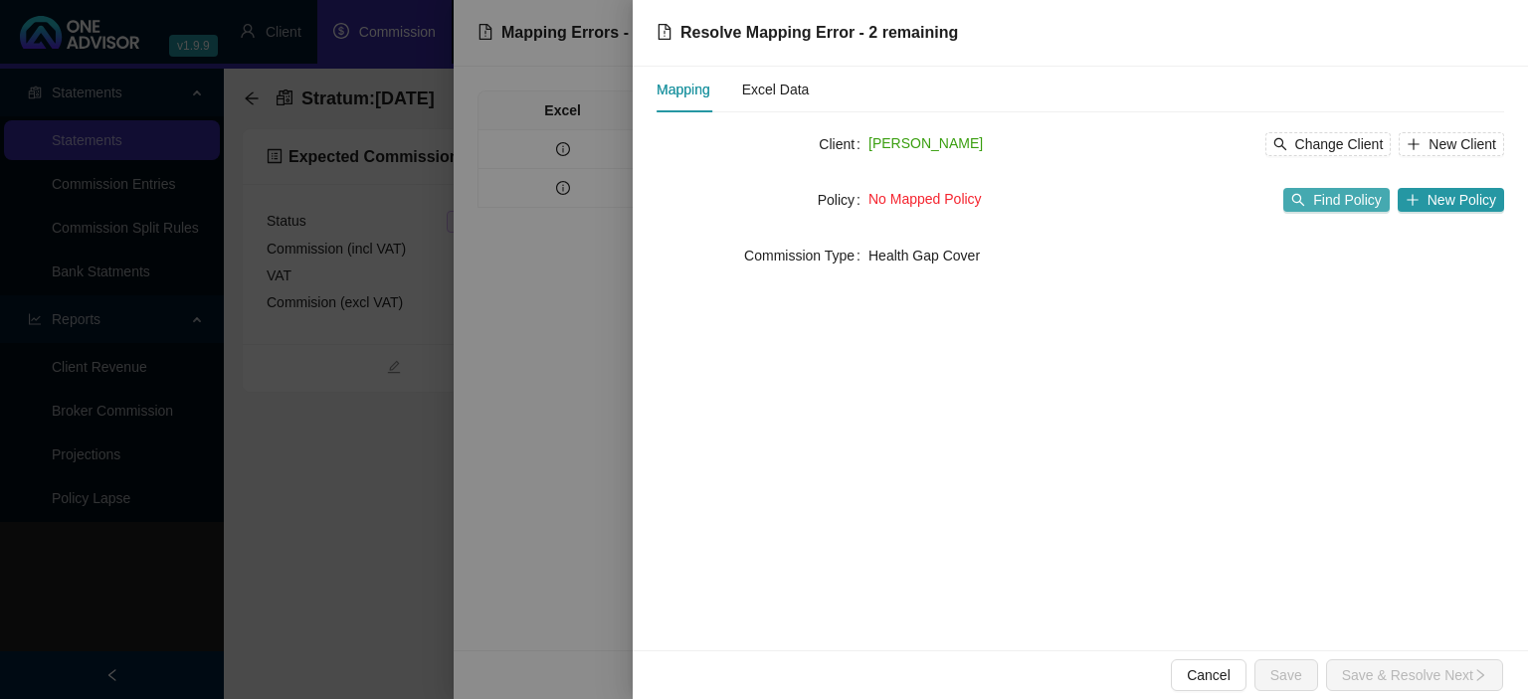
click at [1316, 209] on button "Find Policy" at bounding box center [1335, 200] width 105 height 24
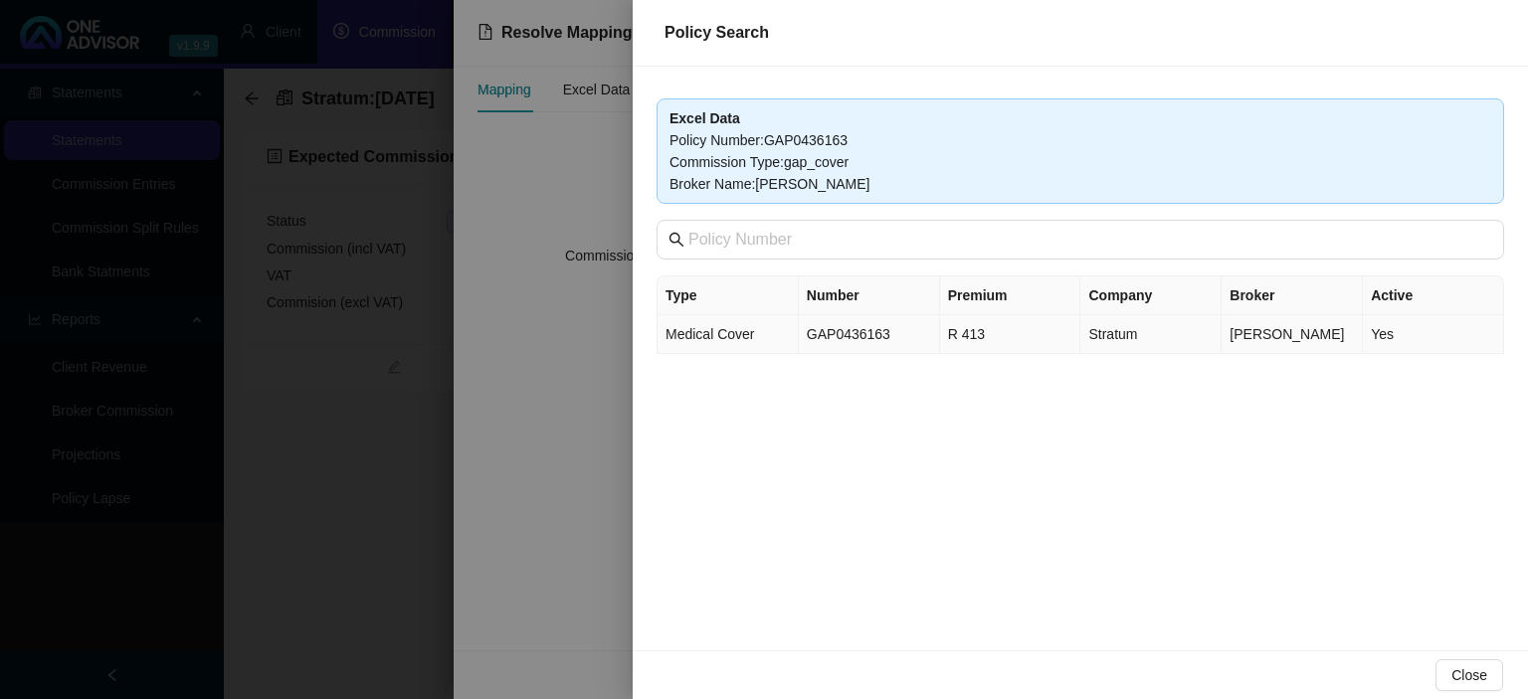
click at [901, 337] on td "GAP0436163" at bounding box center [869, 334] width 141 height 39
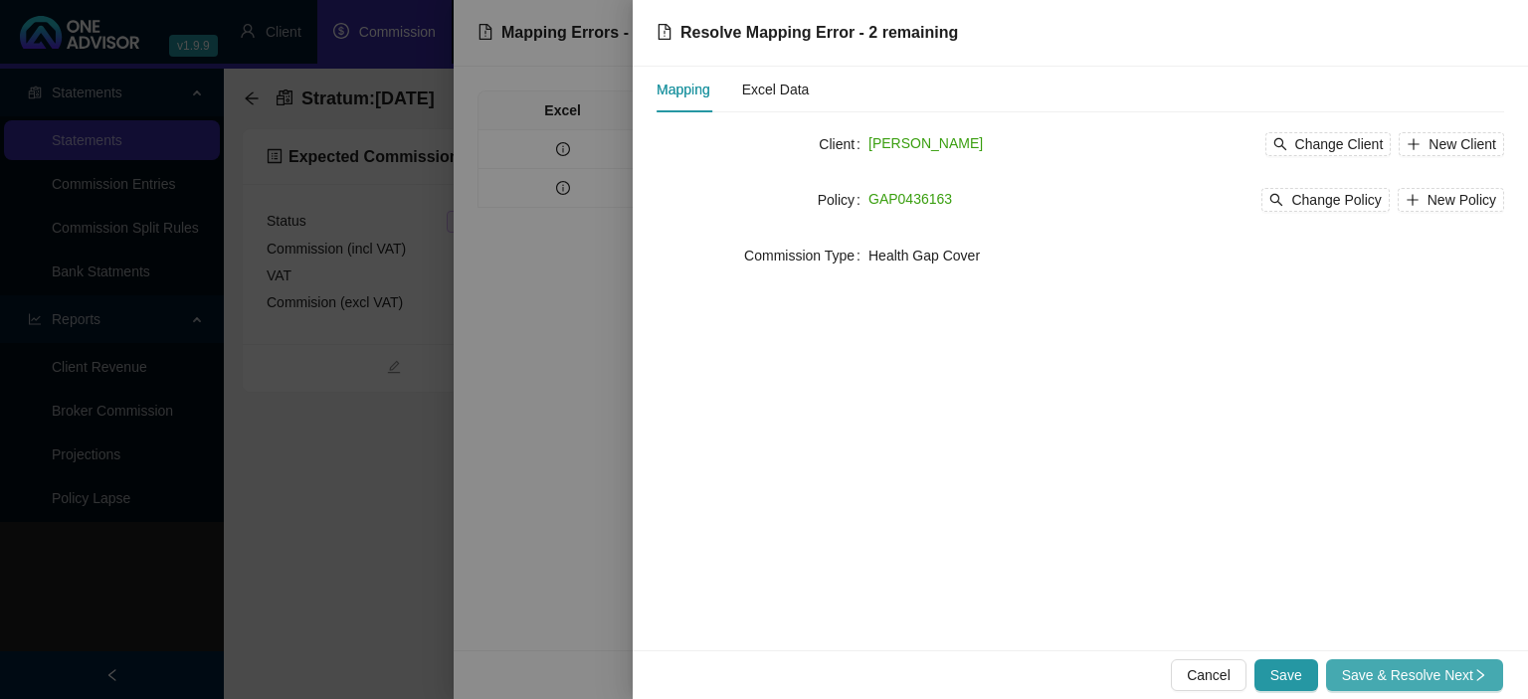
click at [1362, 677] on span "Save & Resolve Next" at bounding box center [1414, 676] width 145 height 22
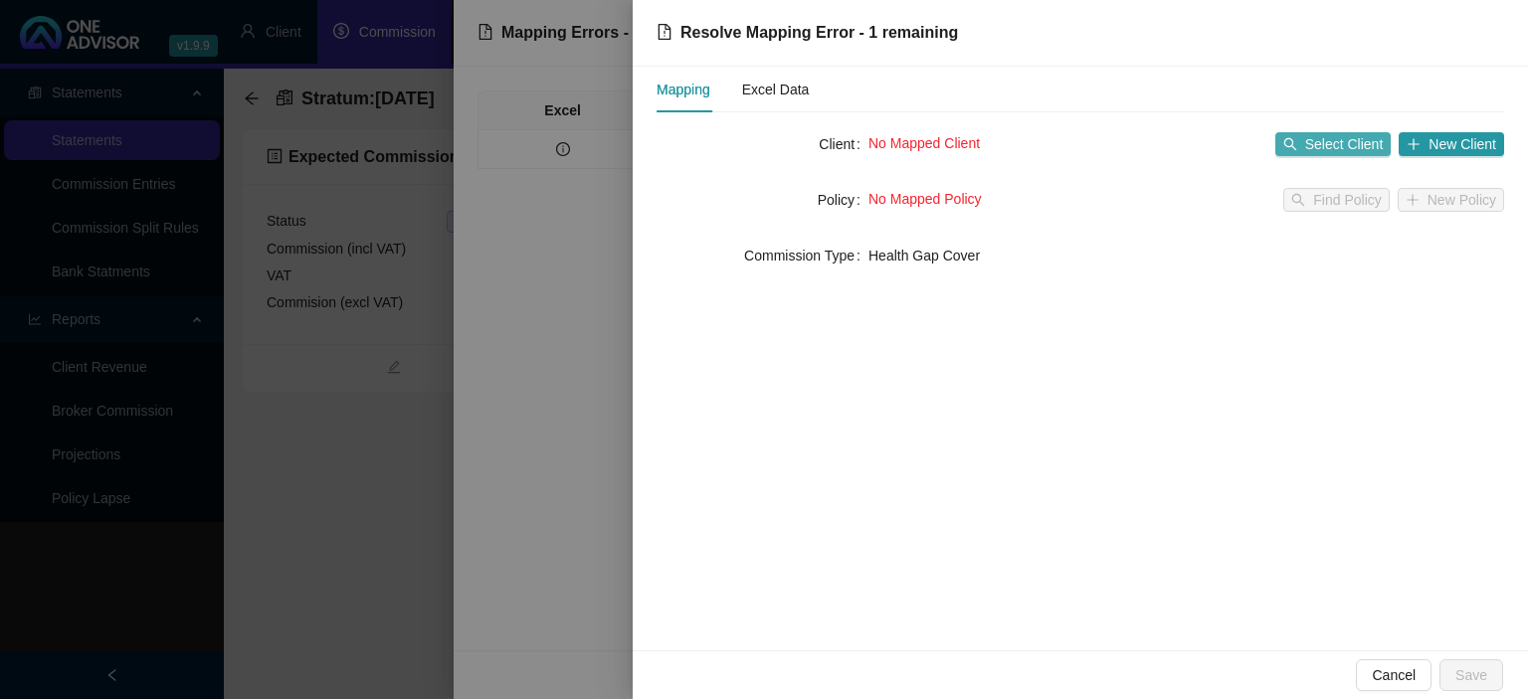
click at [1307, 150] on button "Select Client" at bounding box center [1333, 144] width 116 height 24
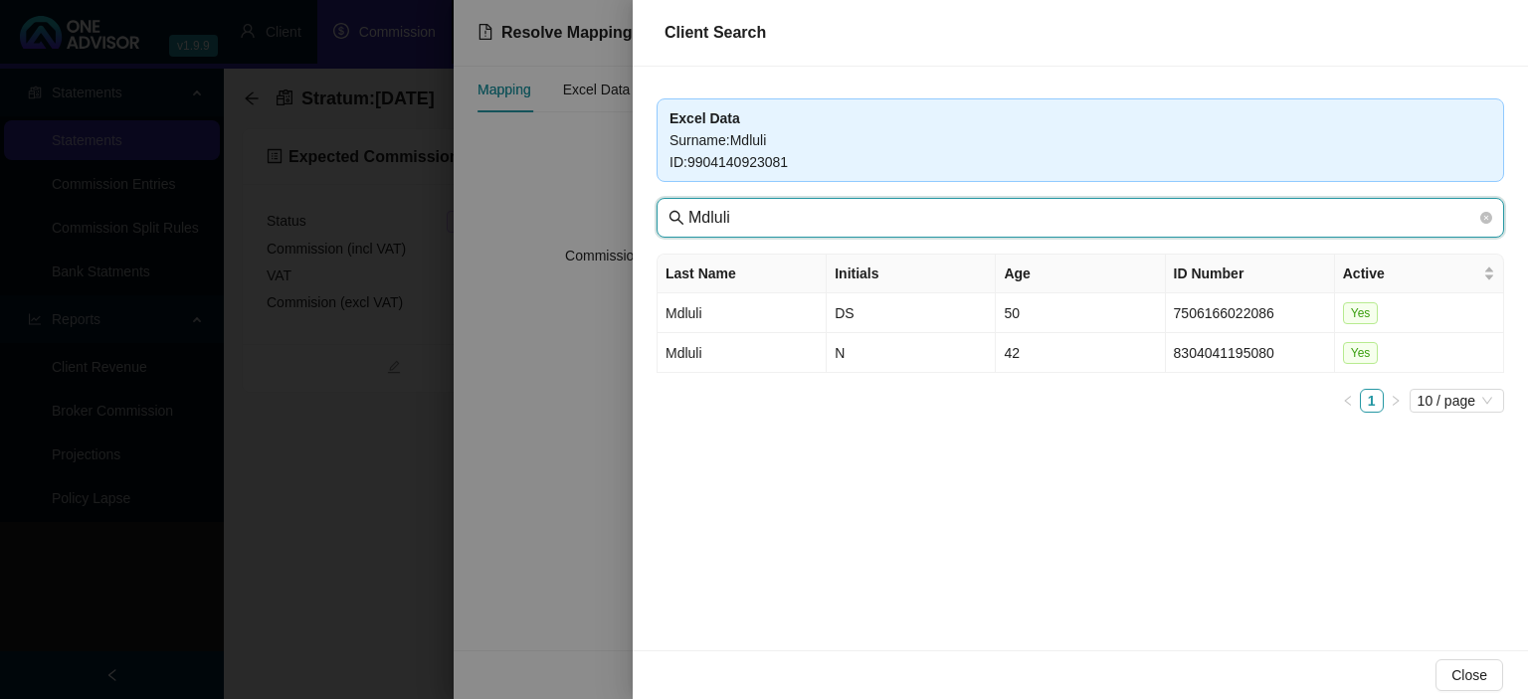
drag, startPoint x: 800, startPoint y: 223, endPoint x: 366, endPoint y: 165, distance: 437.5
click at [688, 206] on input "Mdluli" at bounding box center [1082, 218] width 788 height 24
paste input "asakhane"
type input "Masakhane"
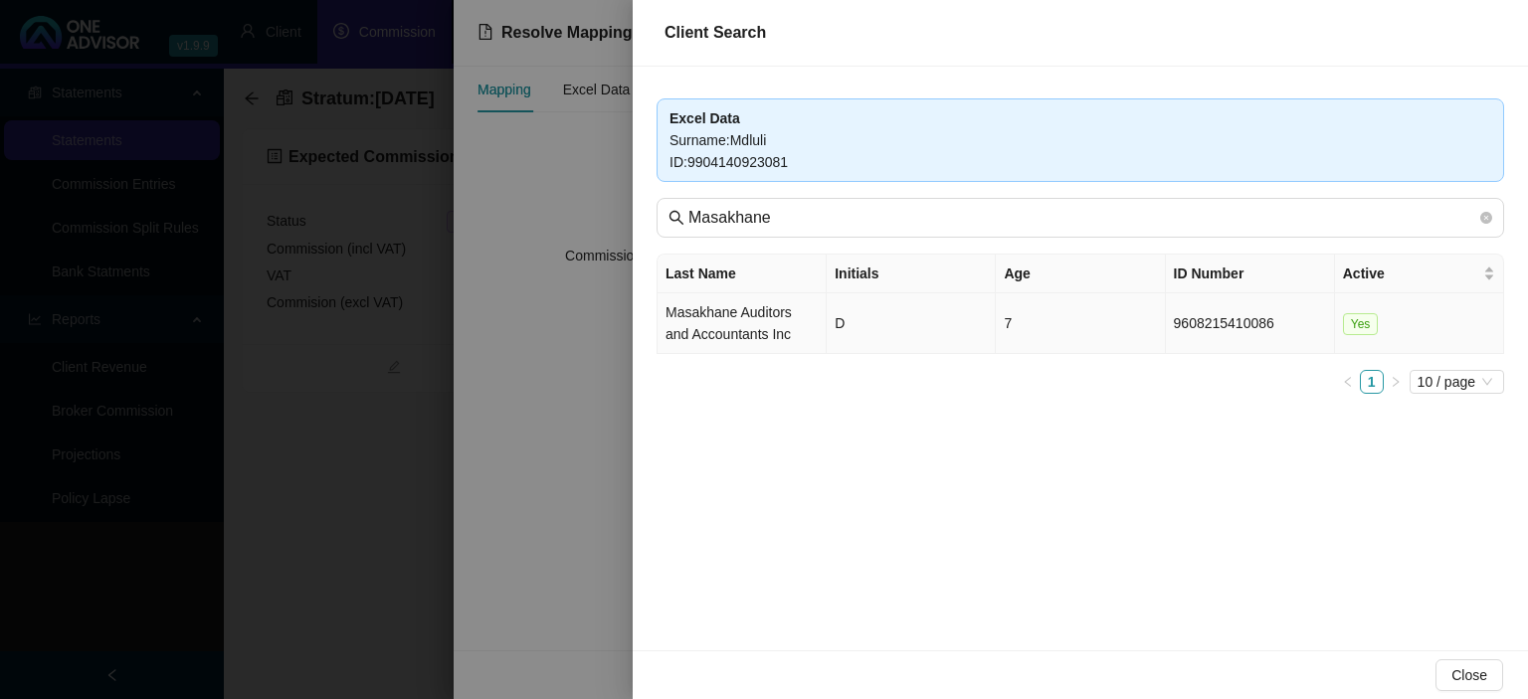
click at [754, 346] on td "Masakhane Auditors and Accountants Inc" at bounding box center [742, 323] width 169 height 61
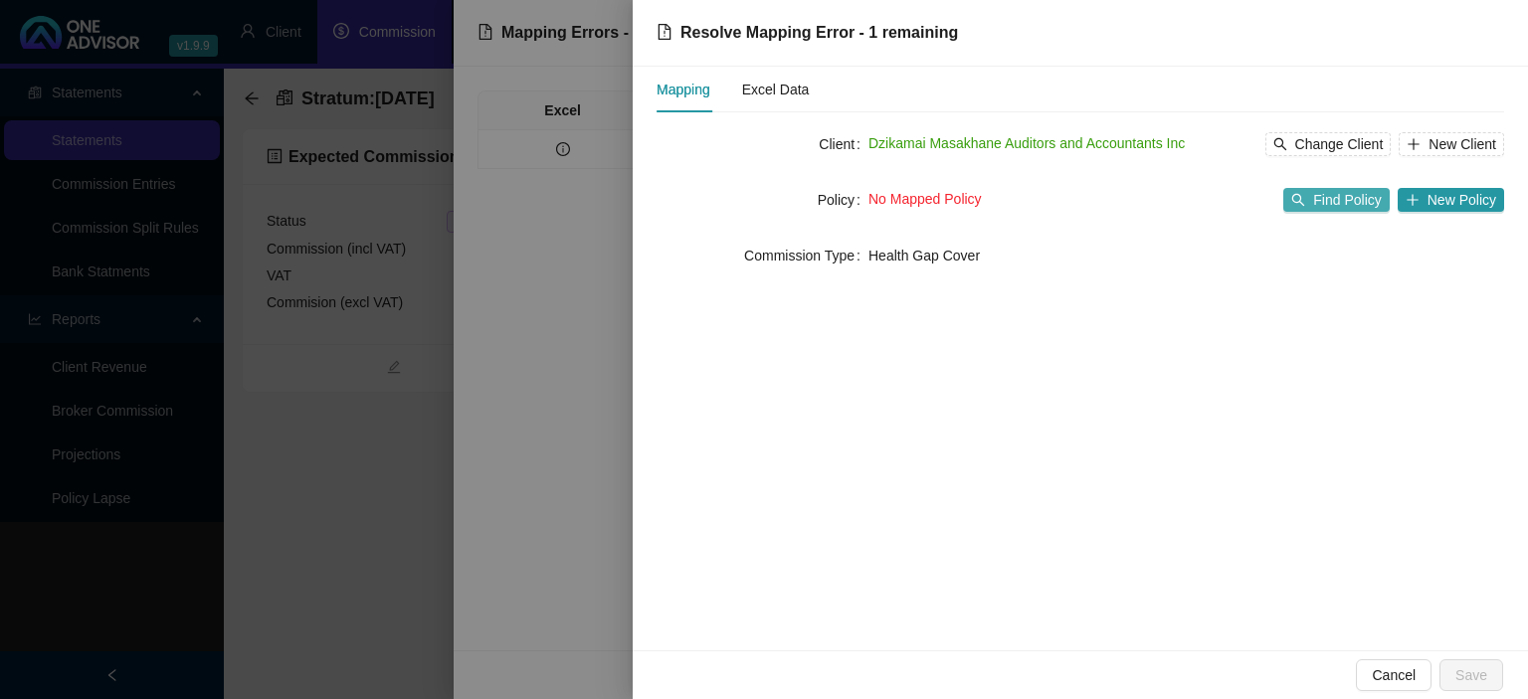
click at [1347, 204] on span "Find Policy" at bounding box center [1347, 200] width 68 height 22
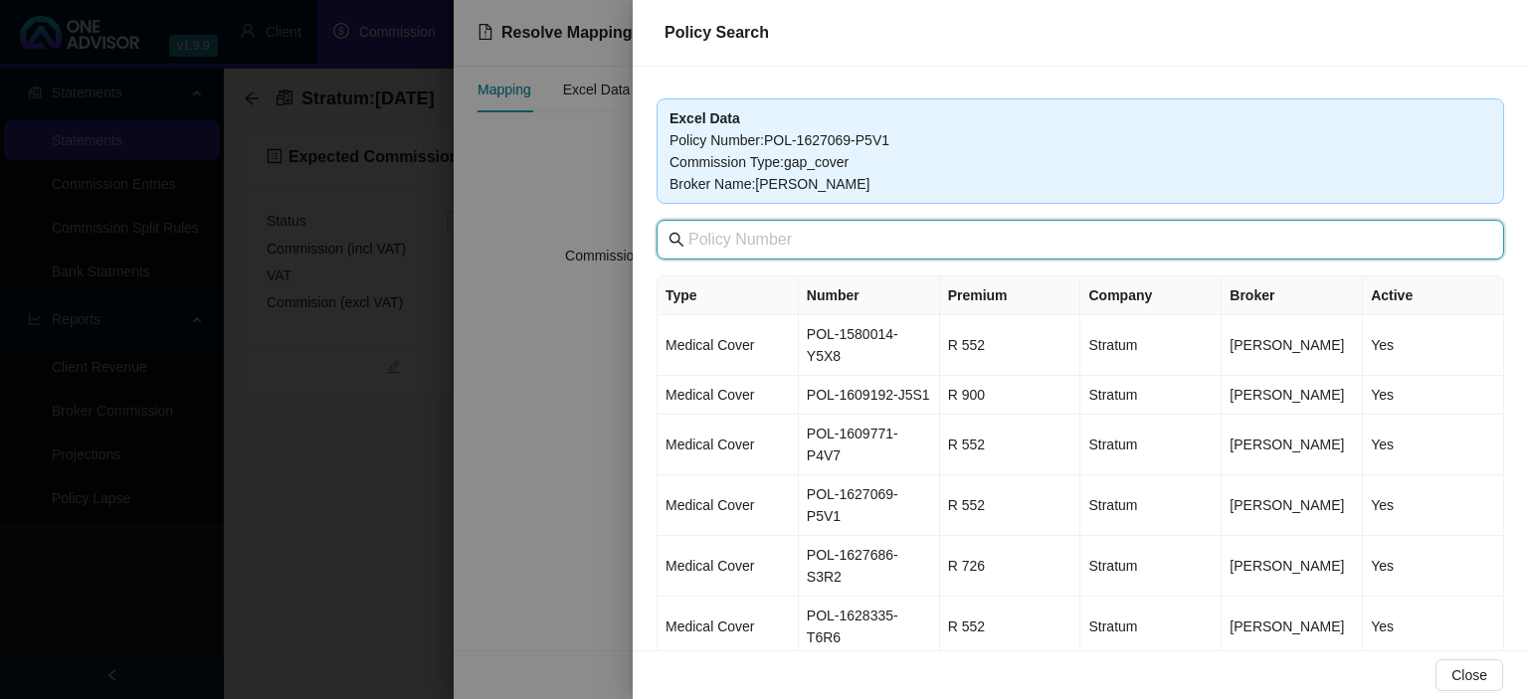
click at [845, 238] on input "text" at bounding box center [1082, 240] width 788 height 24
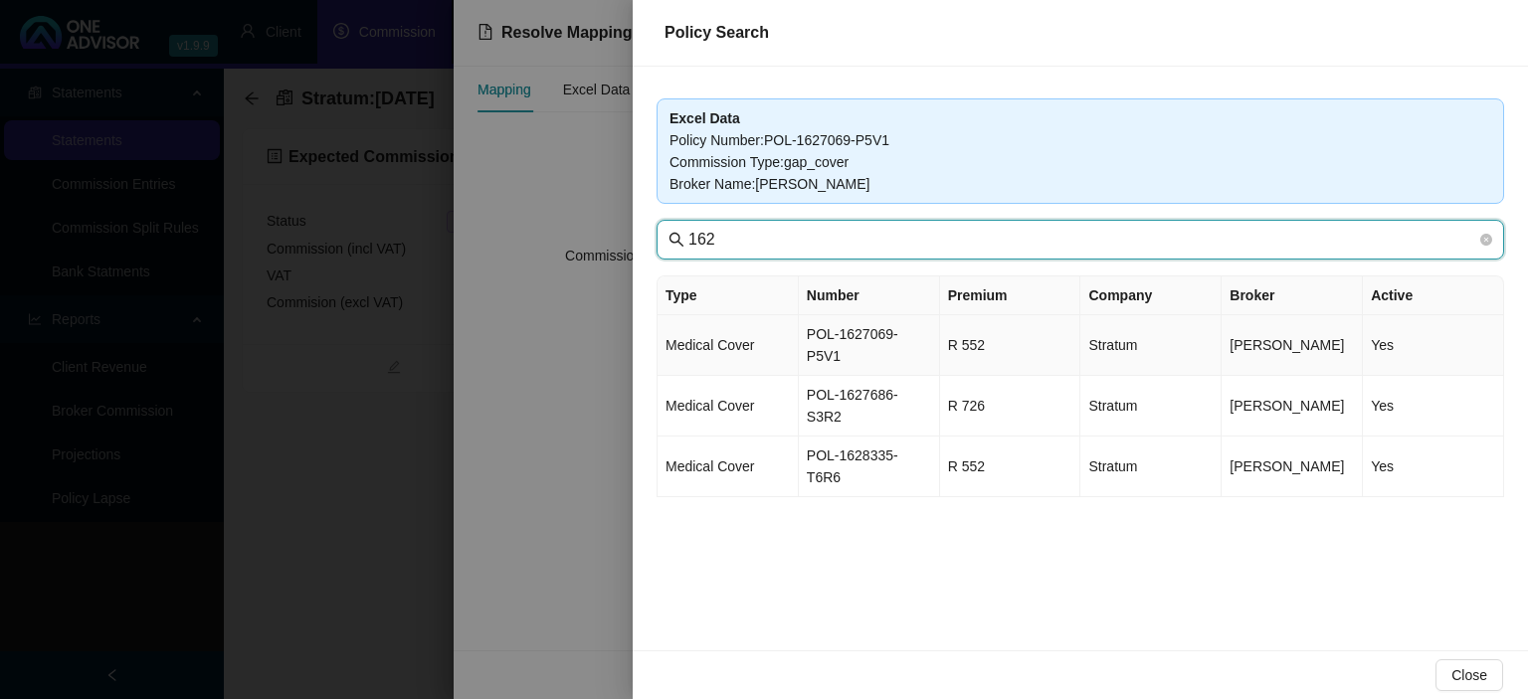
type input "162"
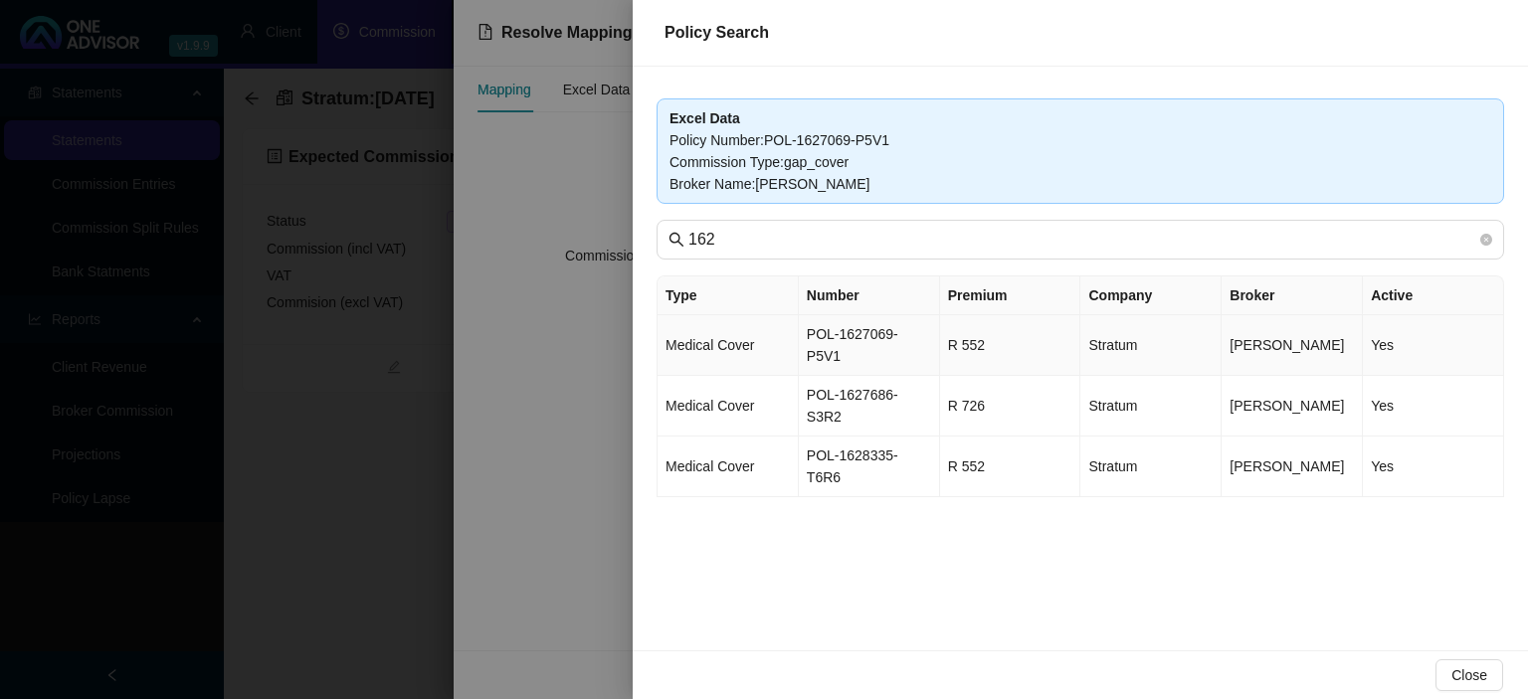
click at [845, 336] on td "POL-1627069-P5V1" at bounding box center [869, 345] width 141 height 61
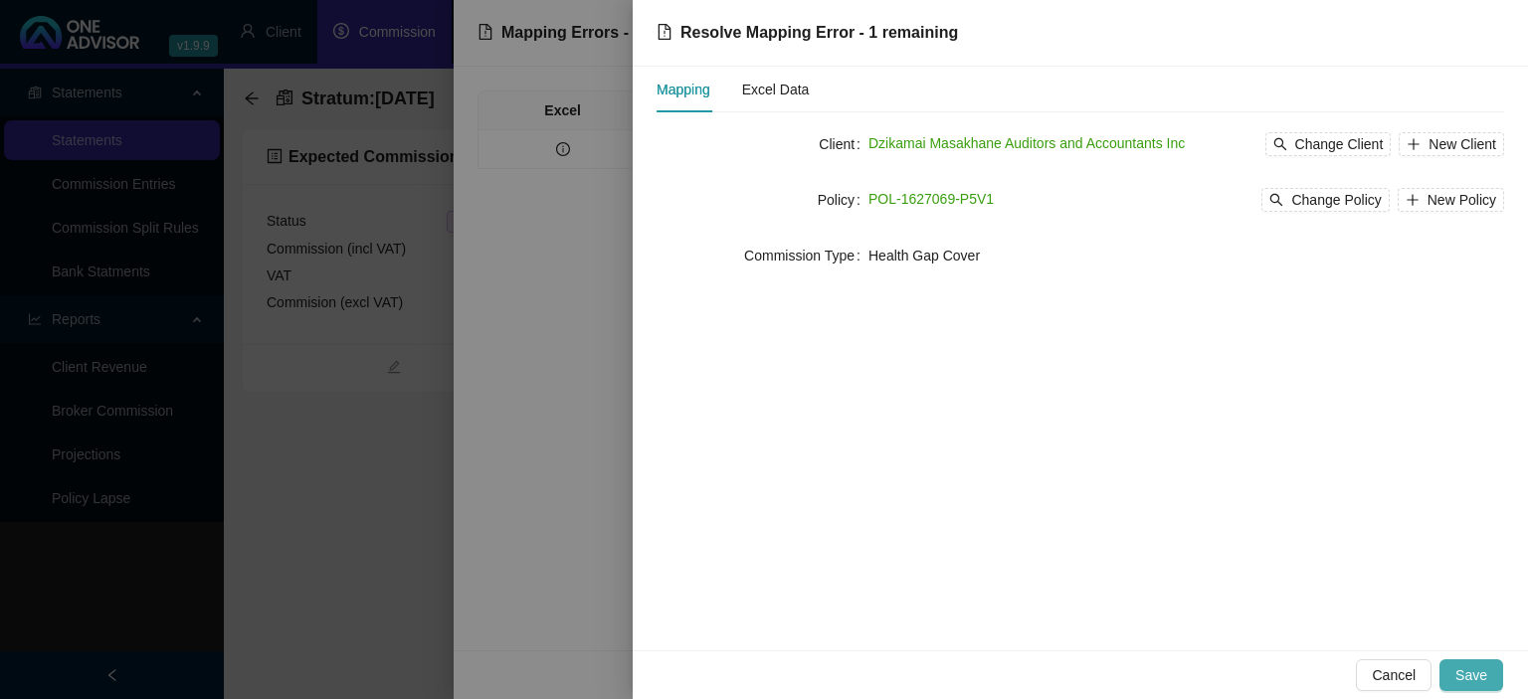
click at [1469, 662] on button "Save" at bounding box center [1471, 676] width 64 height 32
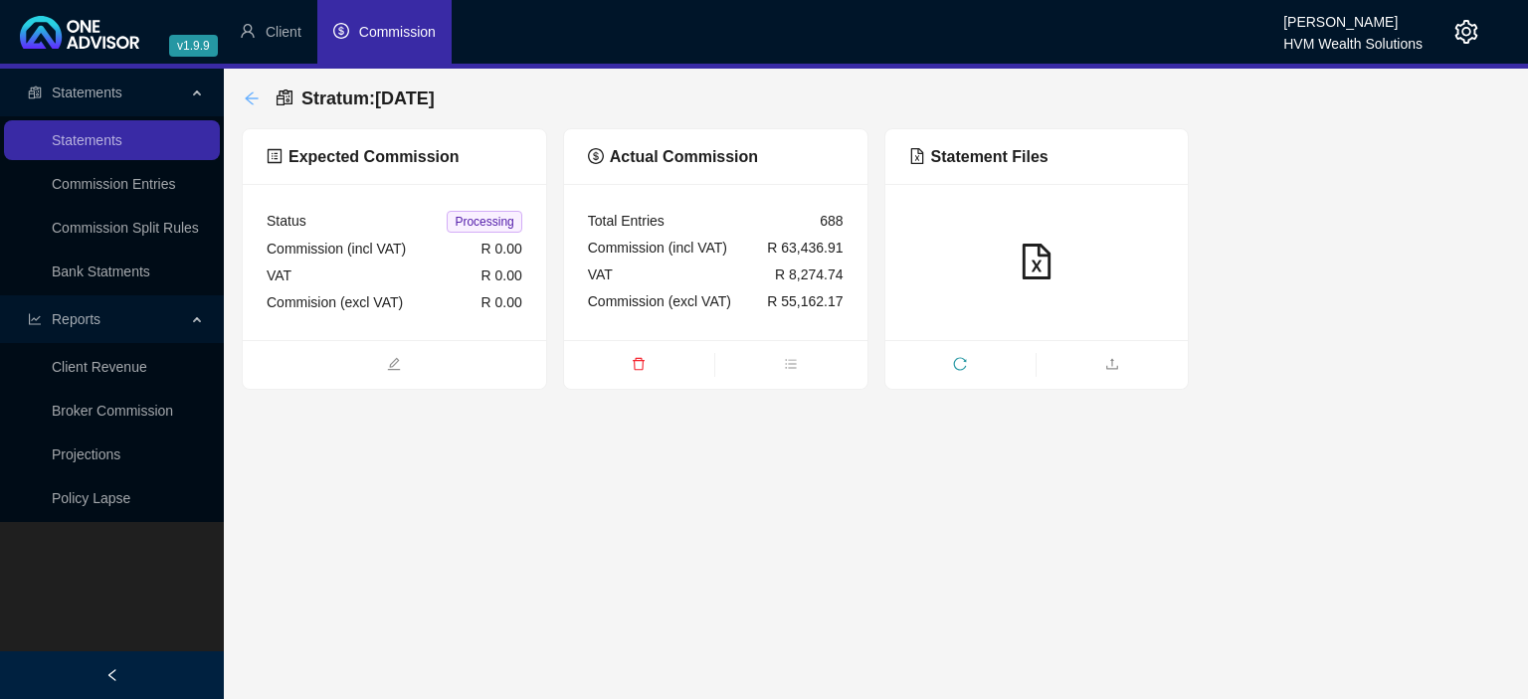
click at [249, 102] on icon "arrow-left" at bounding box center [252, 99] width 16 height 16
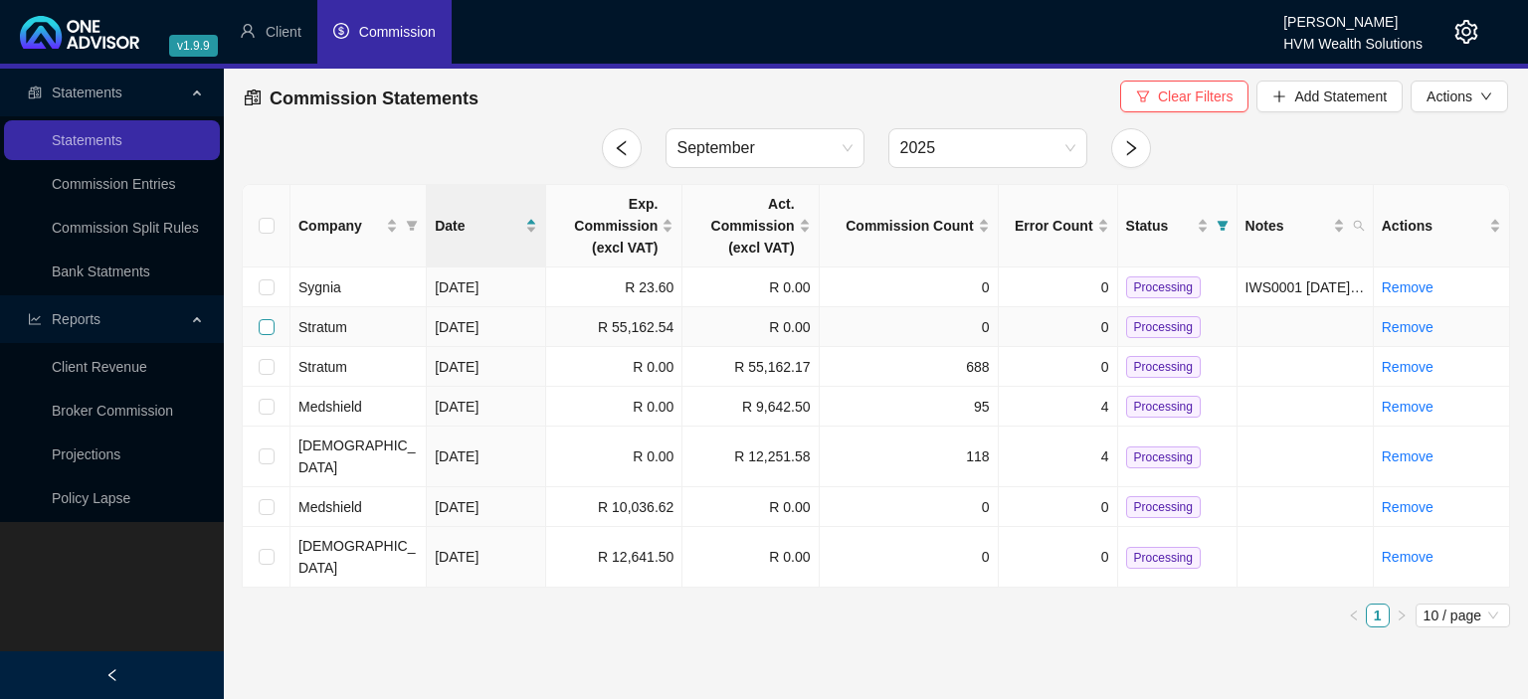
click at [269, 327] on input "checkbox" at bounding box center [267, 327] width 16 height 16
checkbox input "true"
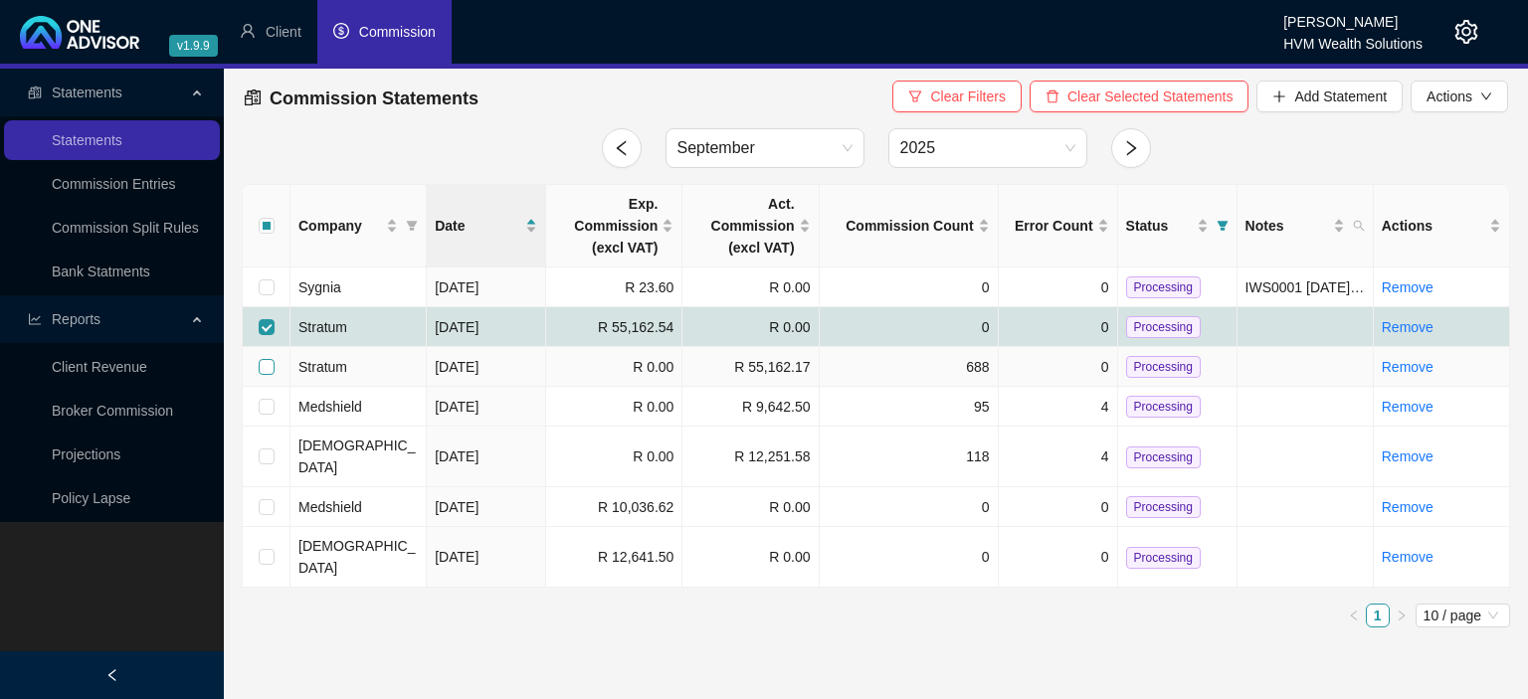
click at [267, 366] on input "checkbox" at bounding box center [267, 367] width 16 height 16
checkbox input "true"
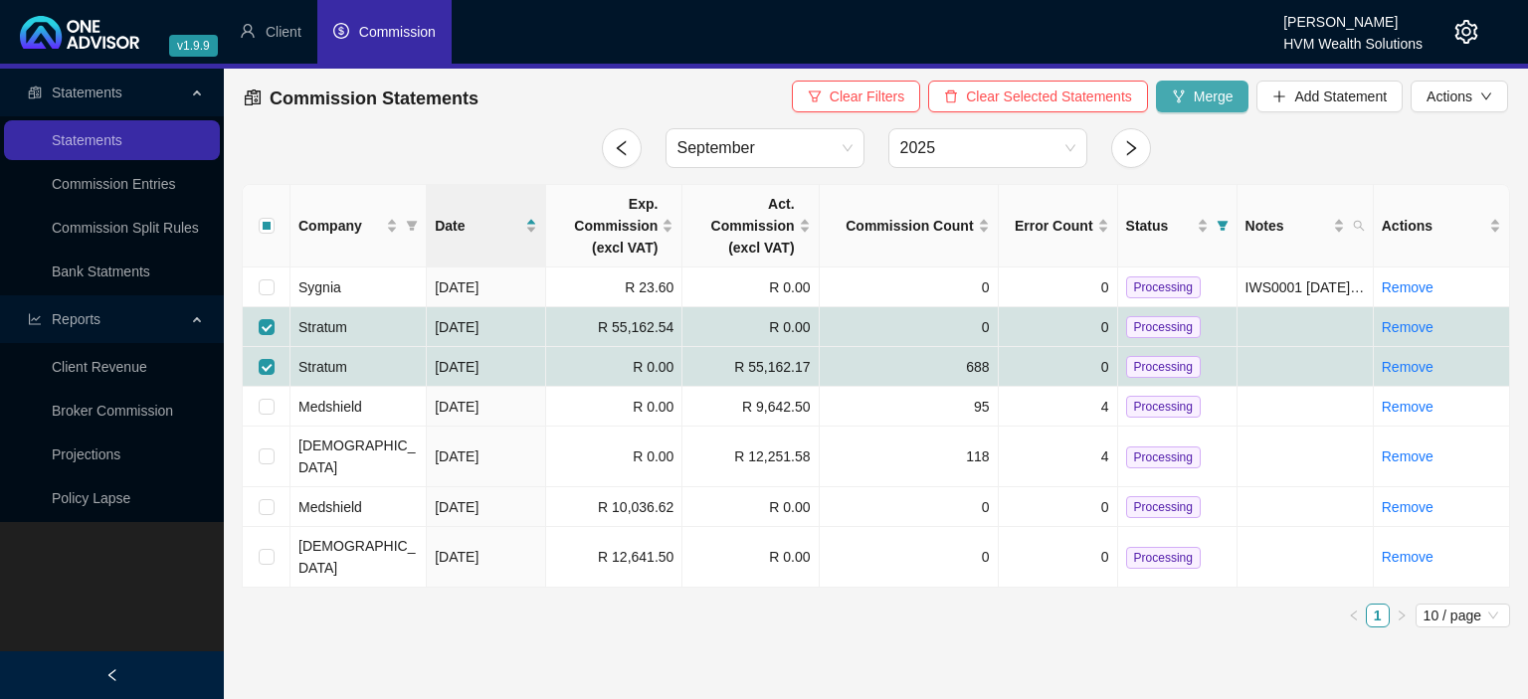
click at [1192, 101] on button "Merge" at bounding box center [1203, 97] width 94 height 32
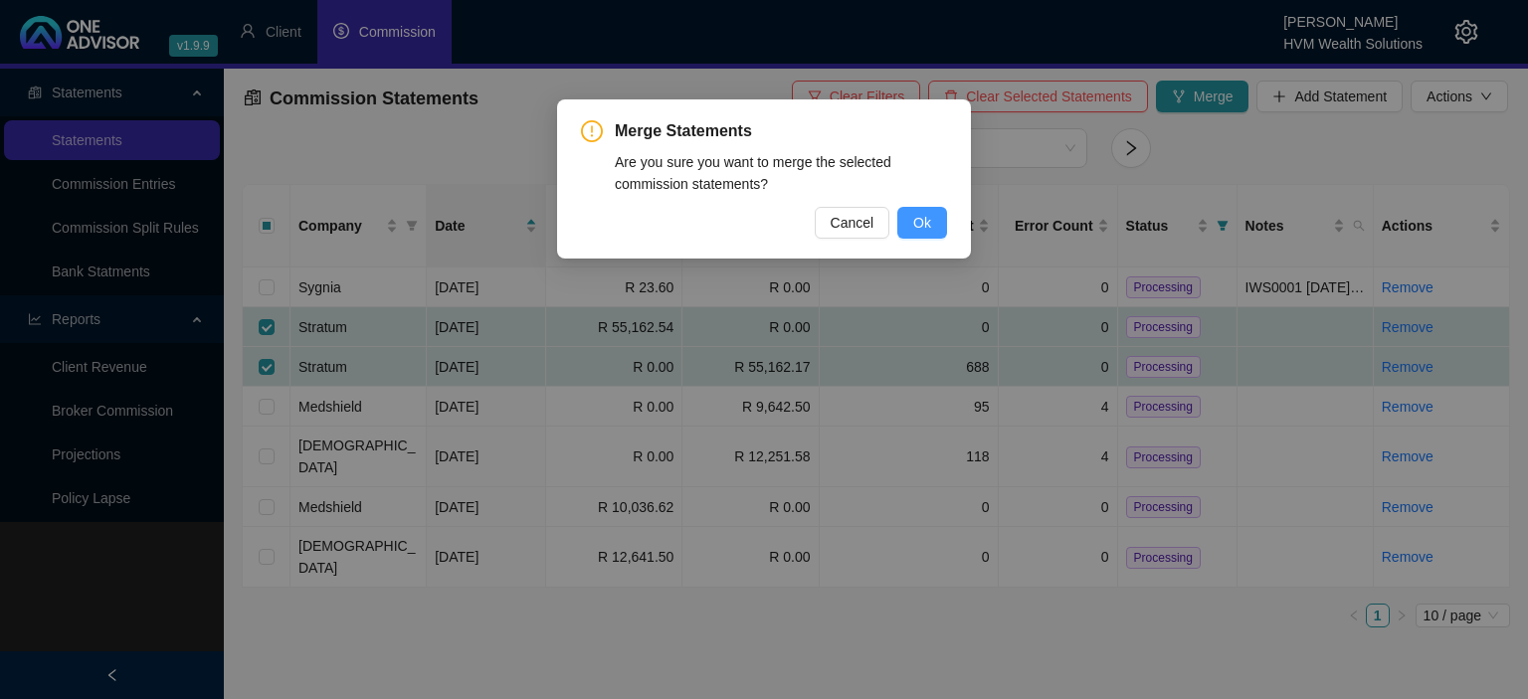
click at [913, 225] on button "Ok" at bounding box center [922, 223] width 50 height 32
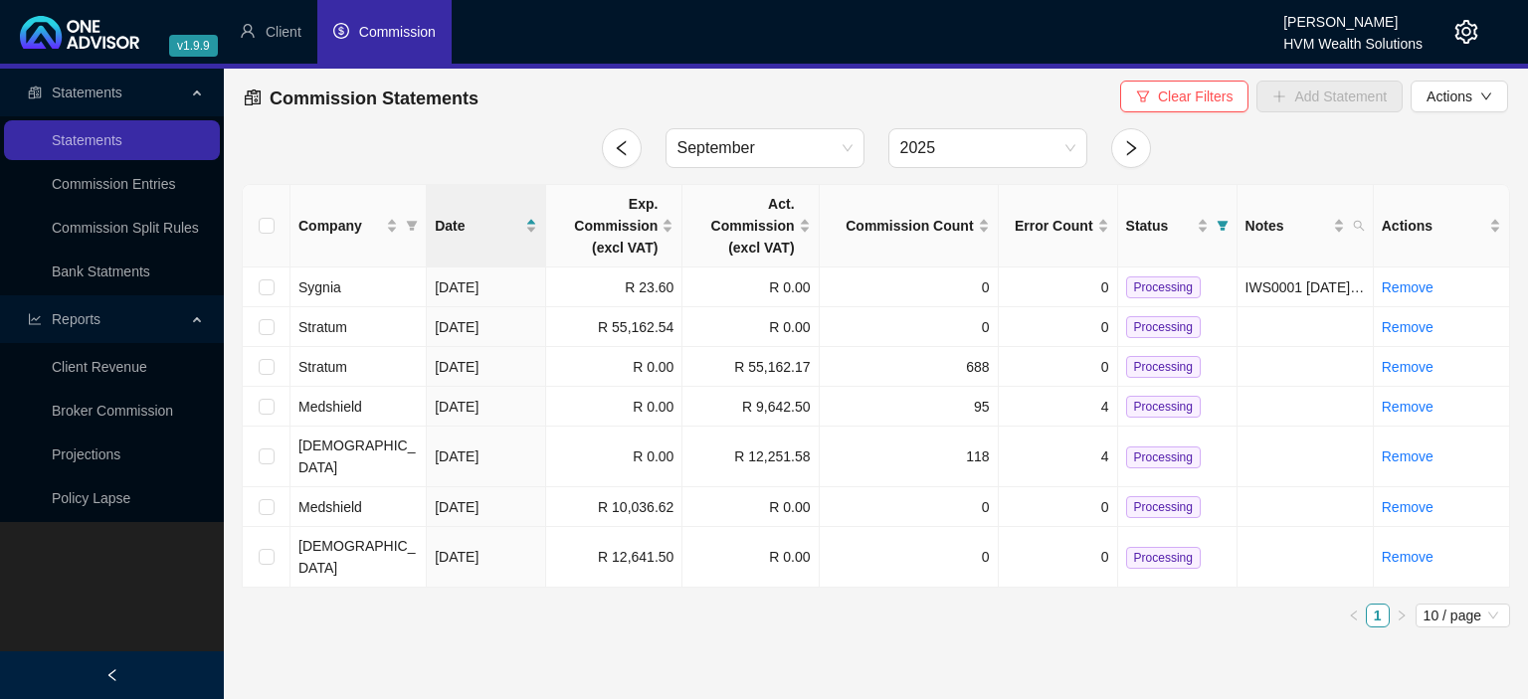
checkbox input "false"
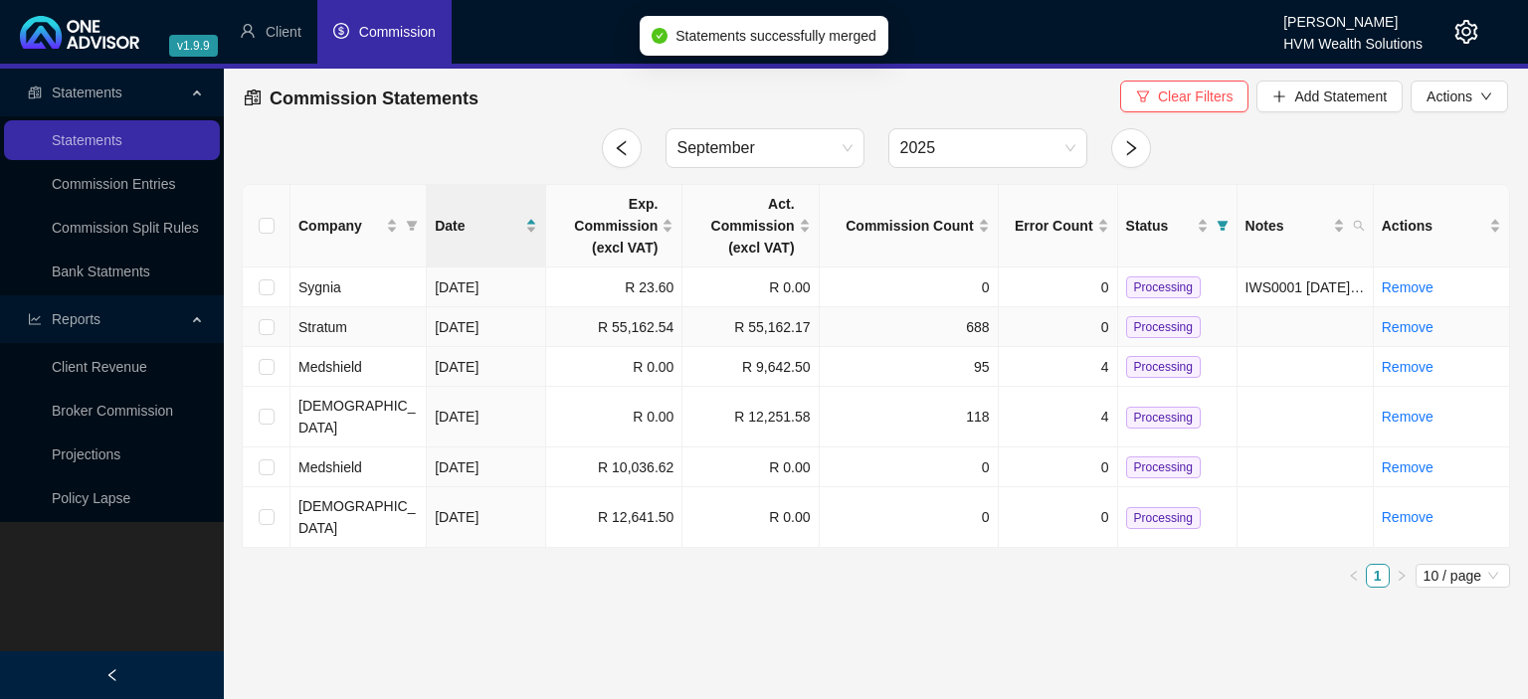
click at [1136, 331] on span "Processing" at bounding box center [1163, 327] width 75 height 22
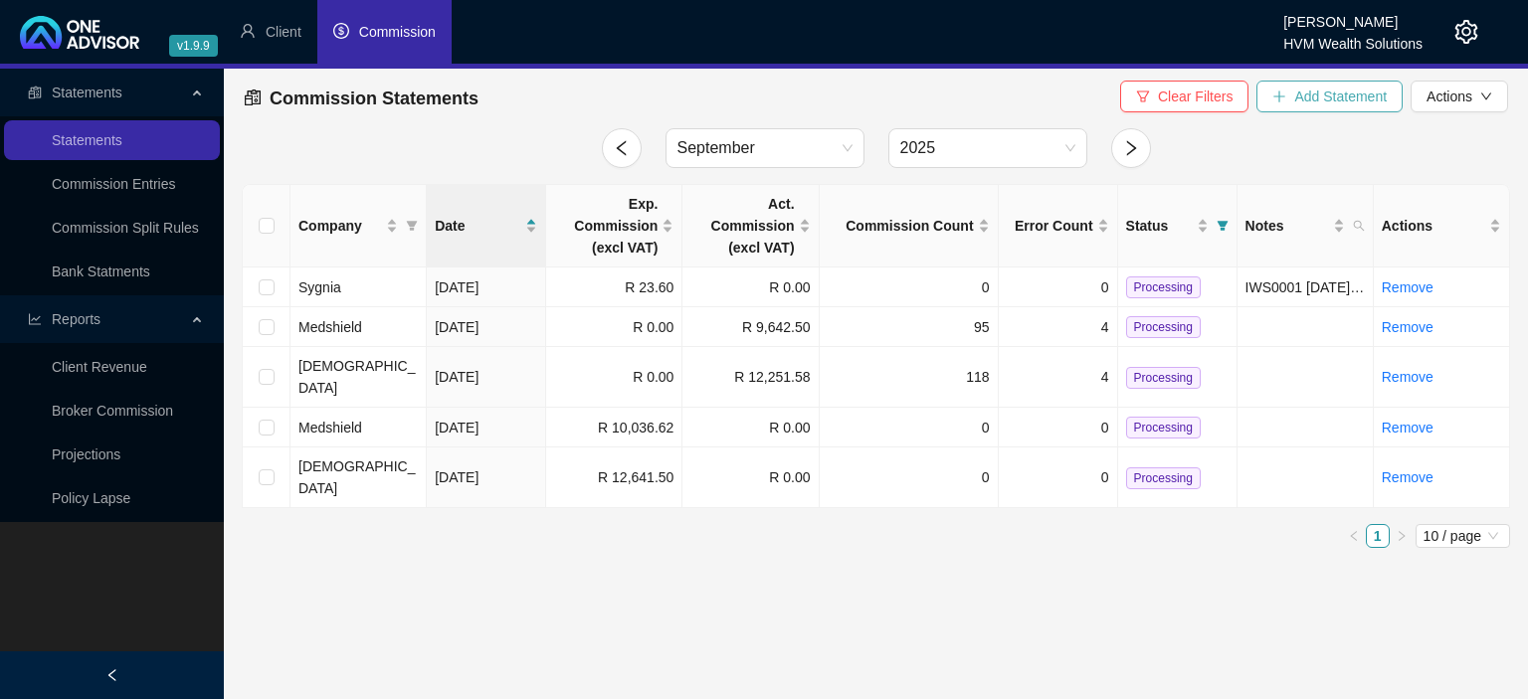
click at [1339, 96] on span "Add Statement" at bounding box center [1340, 97] width 93 height 22
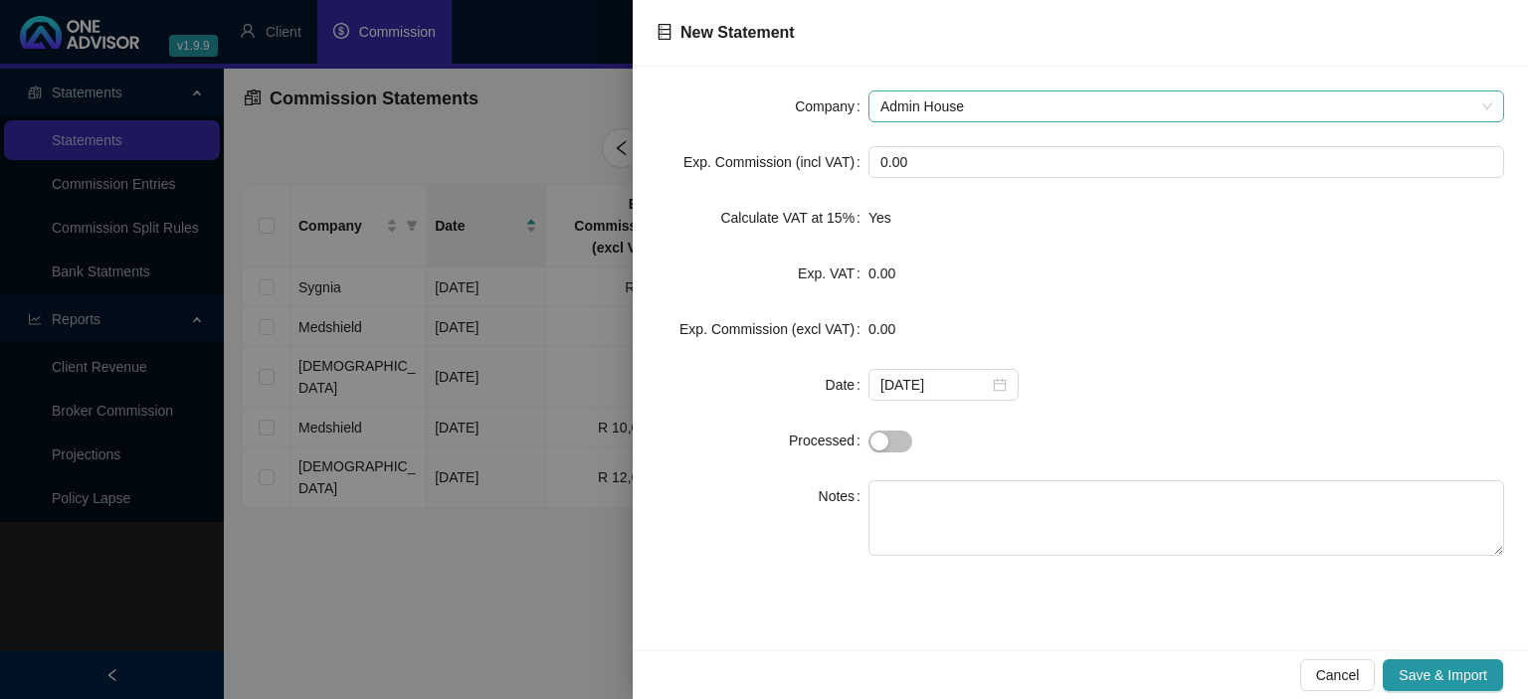
click at [1032, 97] on span "Admin House" at bounding box center [1186, 107] width 612 height 30
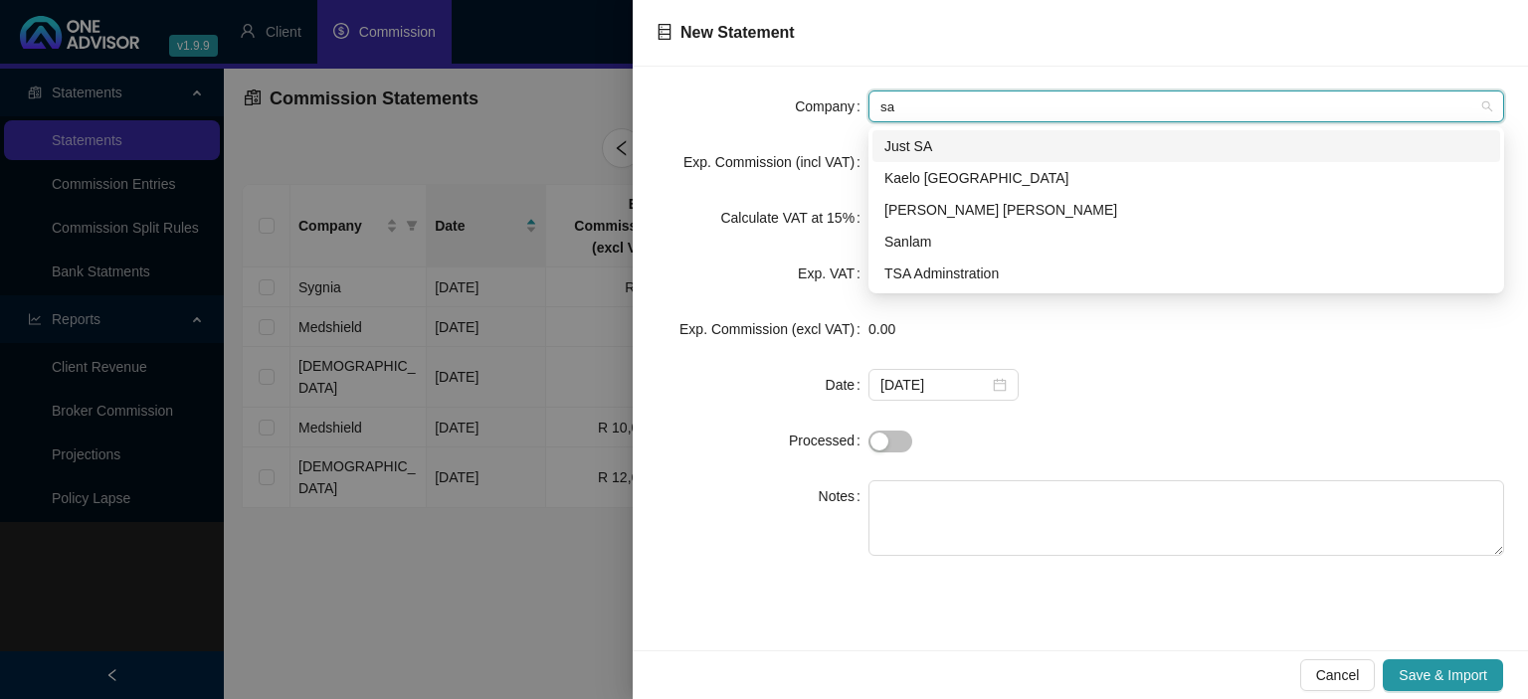
type input "san"
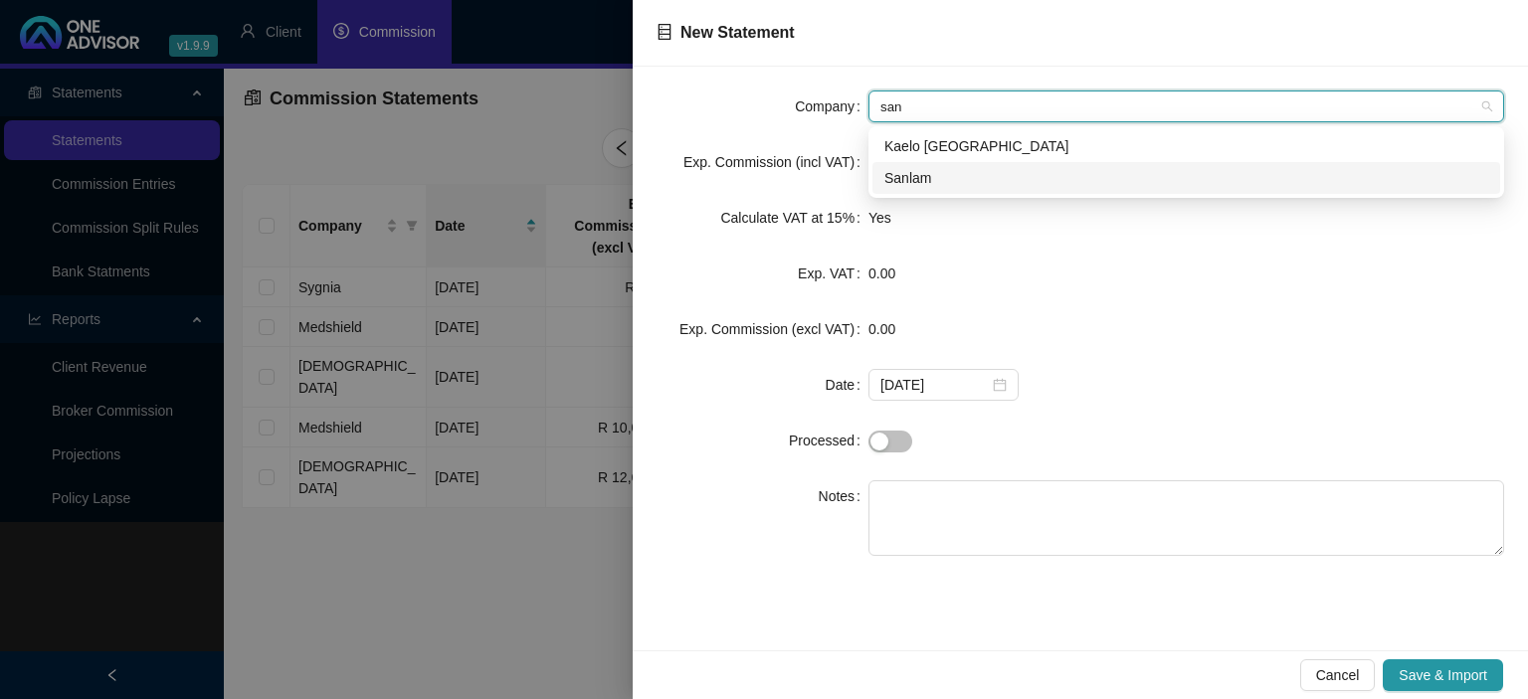
click at [938, 173] on div "Sanlam" at bounding box center [1186, 178] width 604 height 22
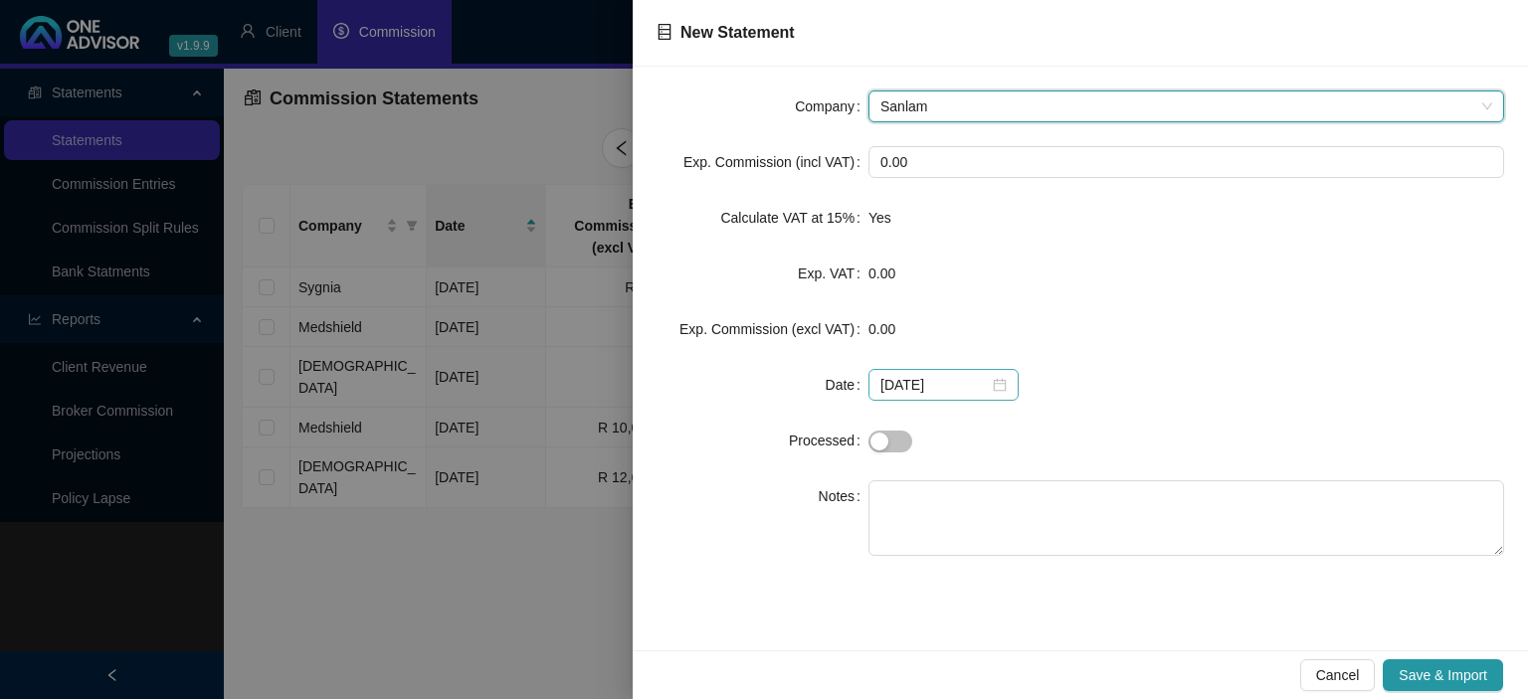
click at [991, 383] on div "[DATE]" at bounding box center [943, 385] width 126 height 22
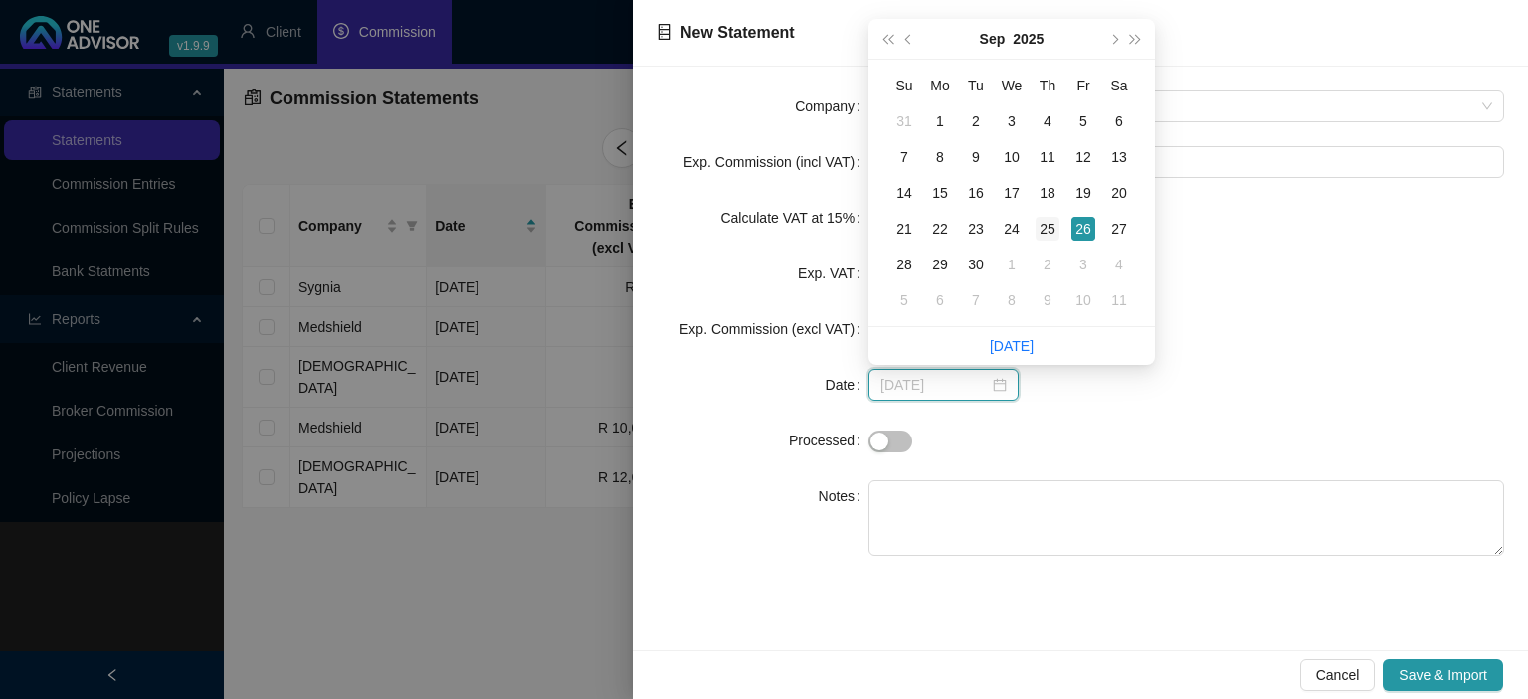
type input "[DATE]"
click at [1044, 233] on div "25" at bounding box center [1048, 229] width 24 height 24
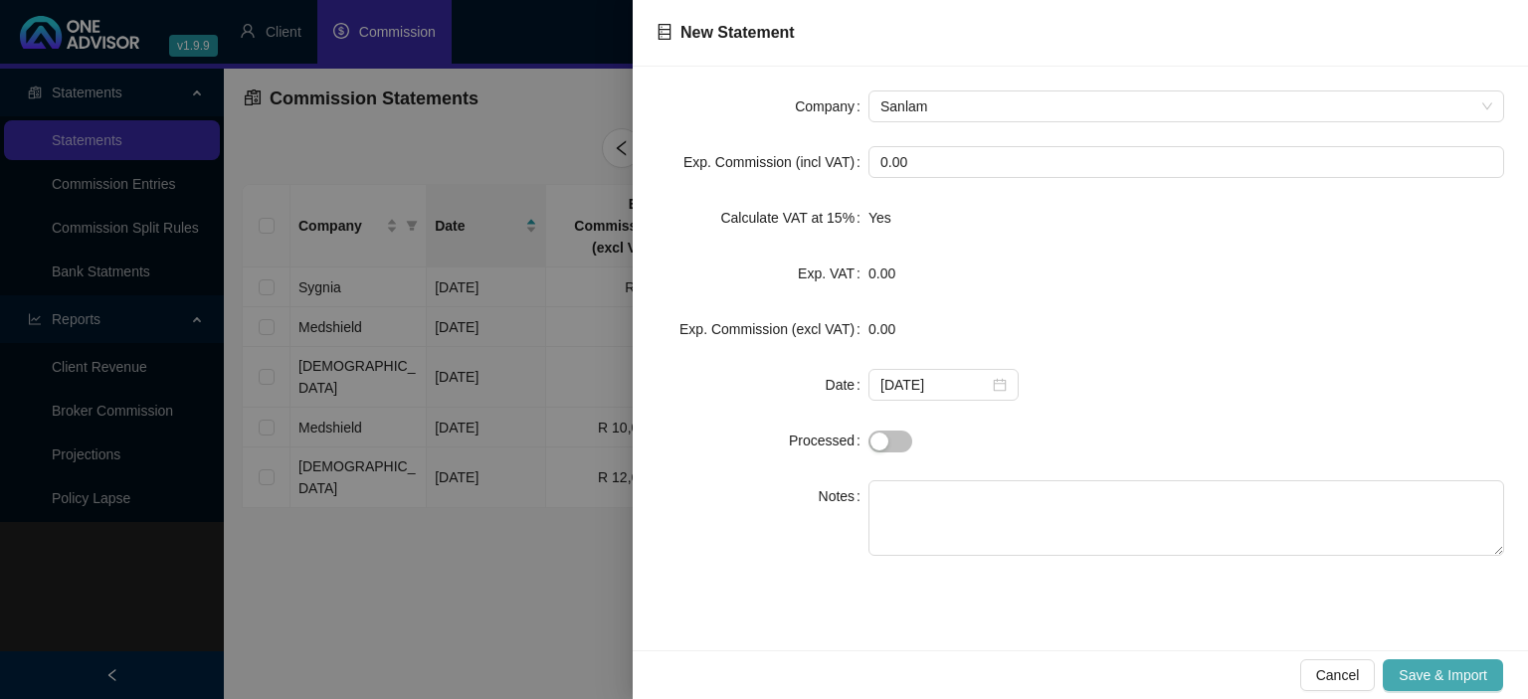
click at [1442, 679] on span "Save & Import" at bounding box center [1443, 676] width 89 height 22
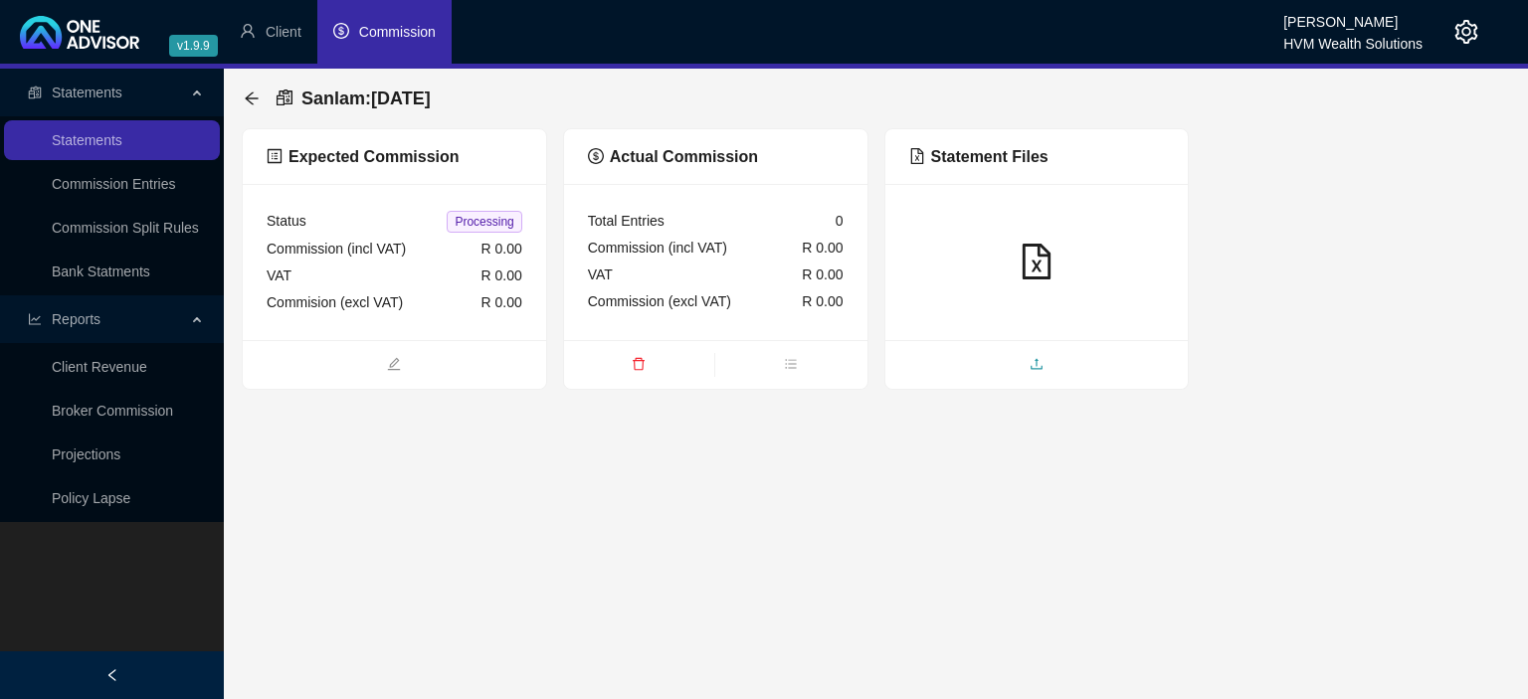
click at [1017, 355] on span "upload" at bounding box center [1036, 366] width 303 height 22
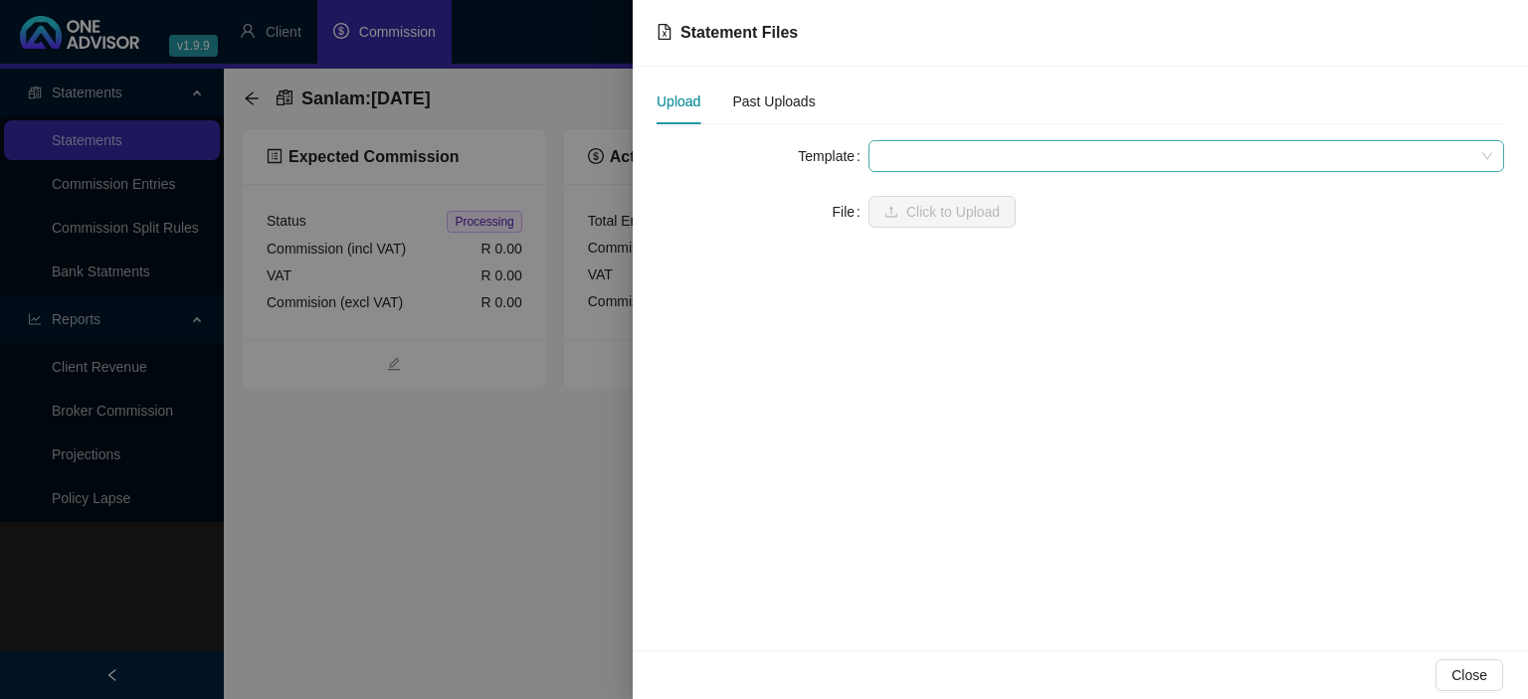
click at [913, 158] on span at bounding box center [1186, 156] width 612 height 30
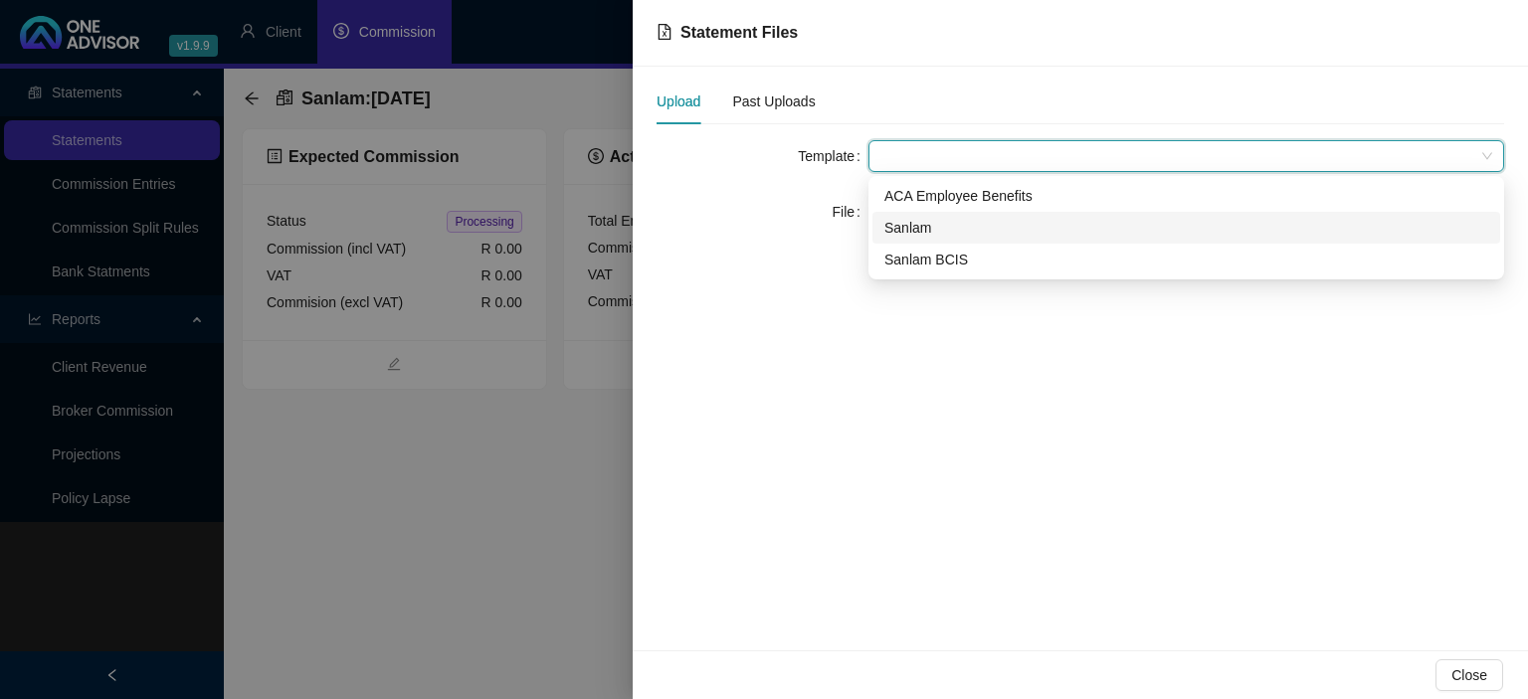
click at [916, 229] on div "Sanlam" at bounding box center [1186, 228] width 604 height 22
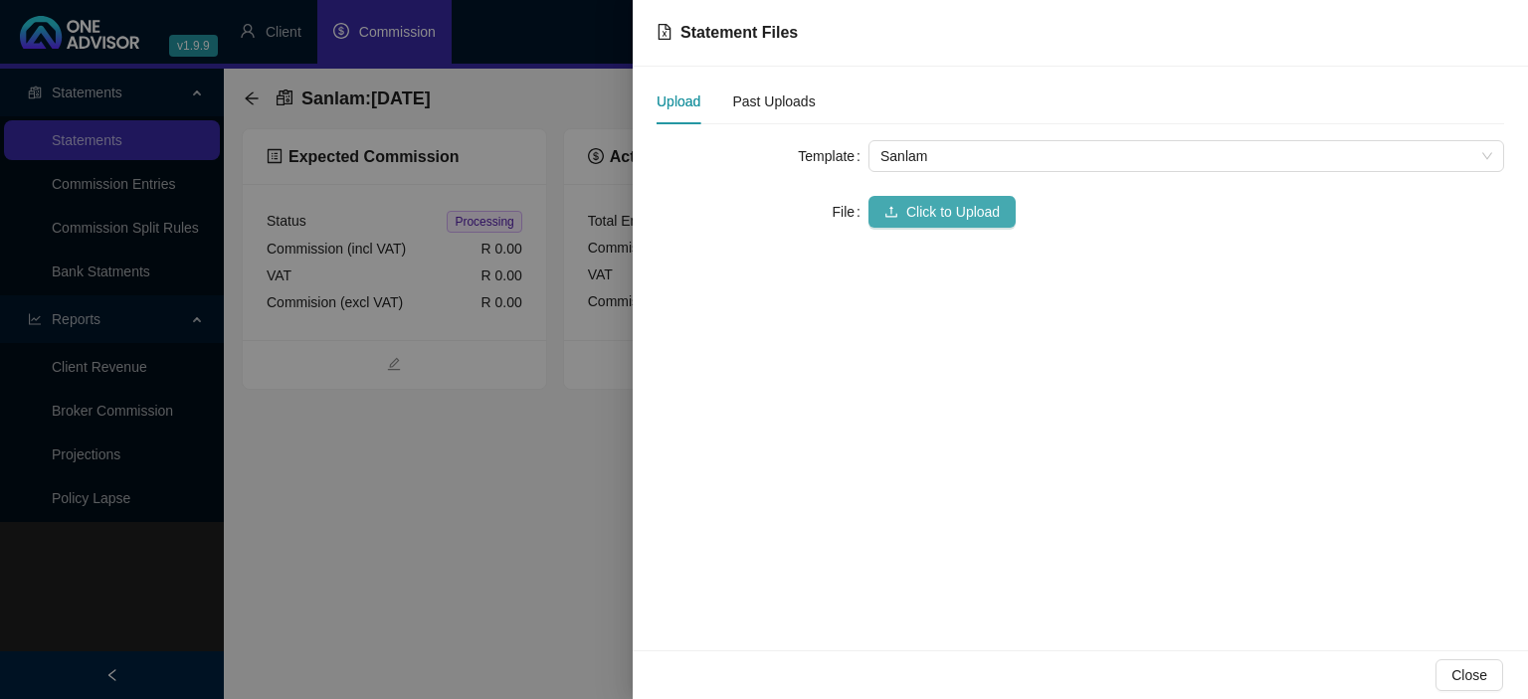
click at [915, 227] on button "Click to Upload" at bounding box center [941, 212] width 147 height 32
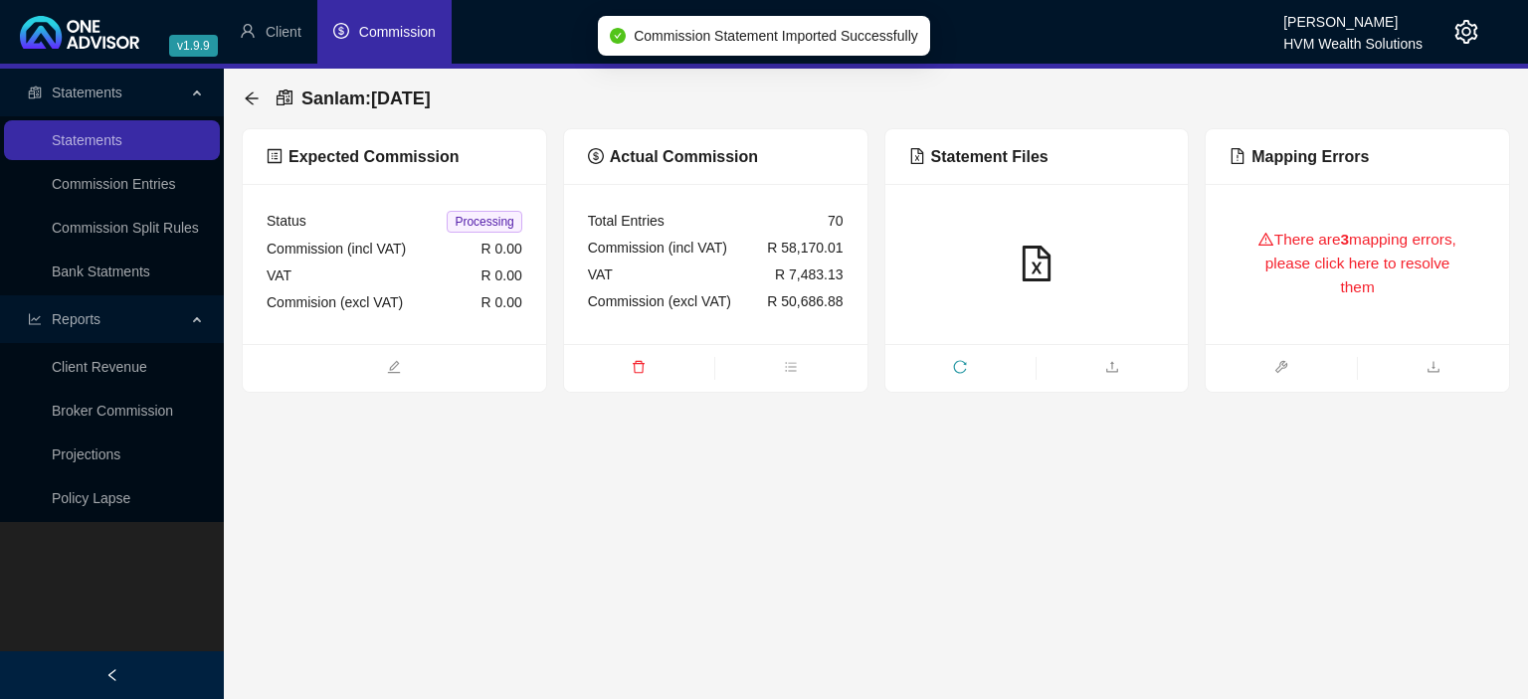
click at [1282, 304] on div "There are 3 mapping errors, please click here to resolve them" at bounding box center [1358, 264] width 256 height 112
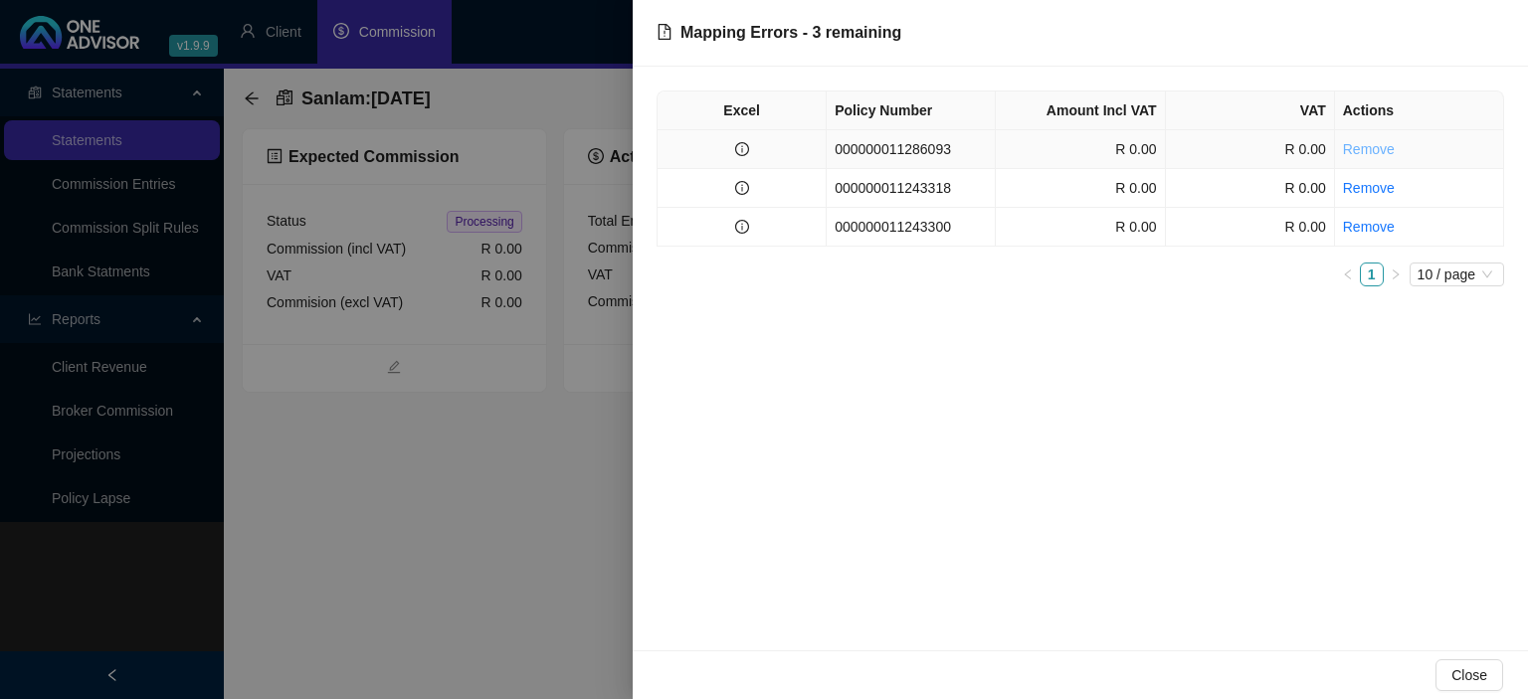
click at [1371, 154] on link "Remove" at bounding box center [1369, 149] width 52 height 16
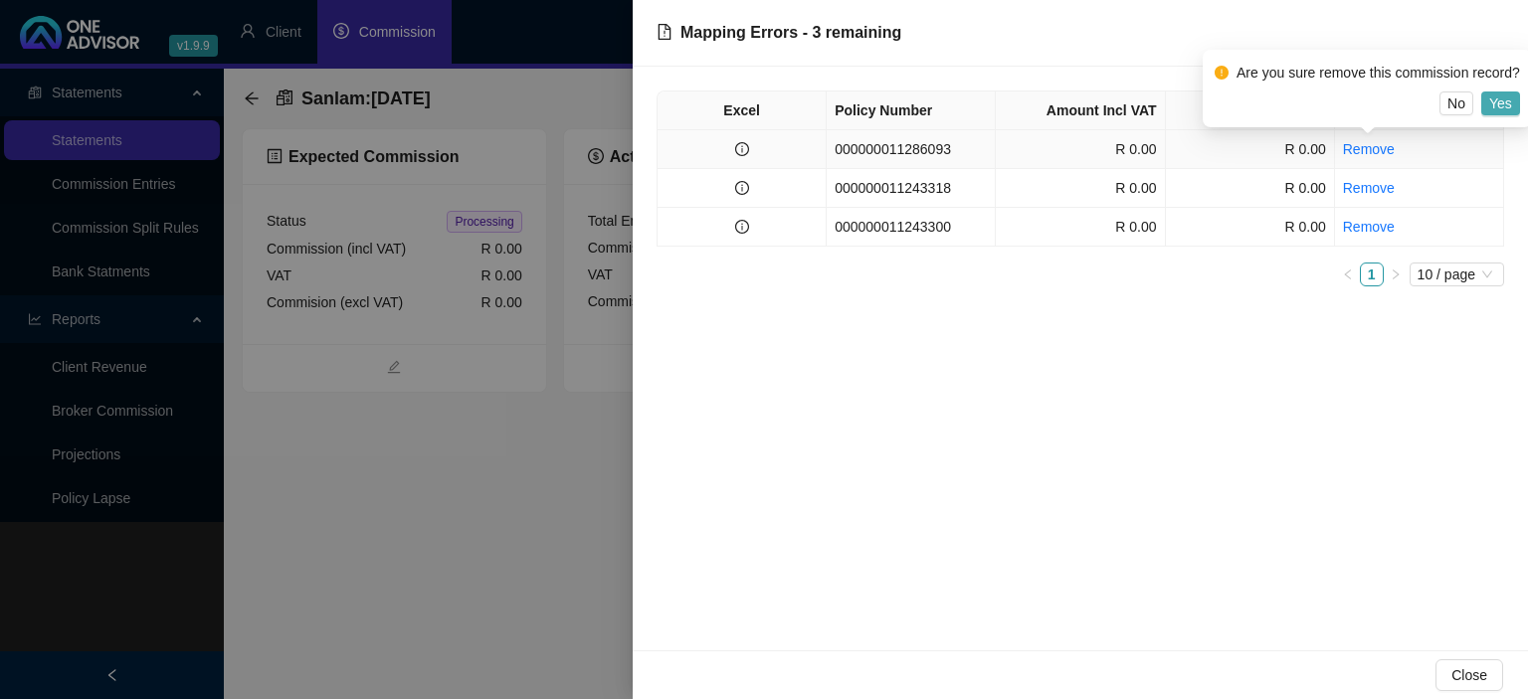
click at [1487, 108] on button "Yes" at bounding box center [1500, 104] width 39 height 24
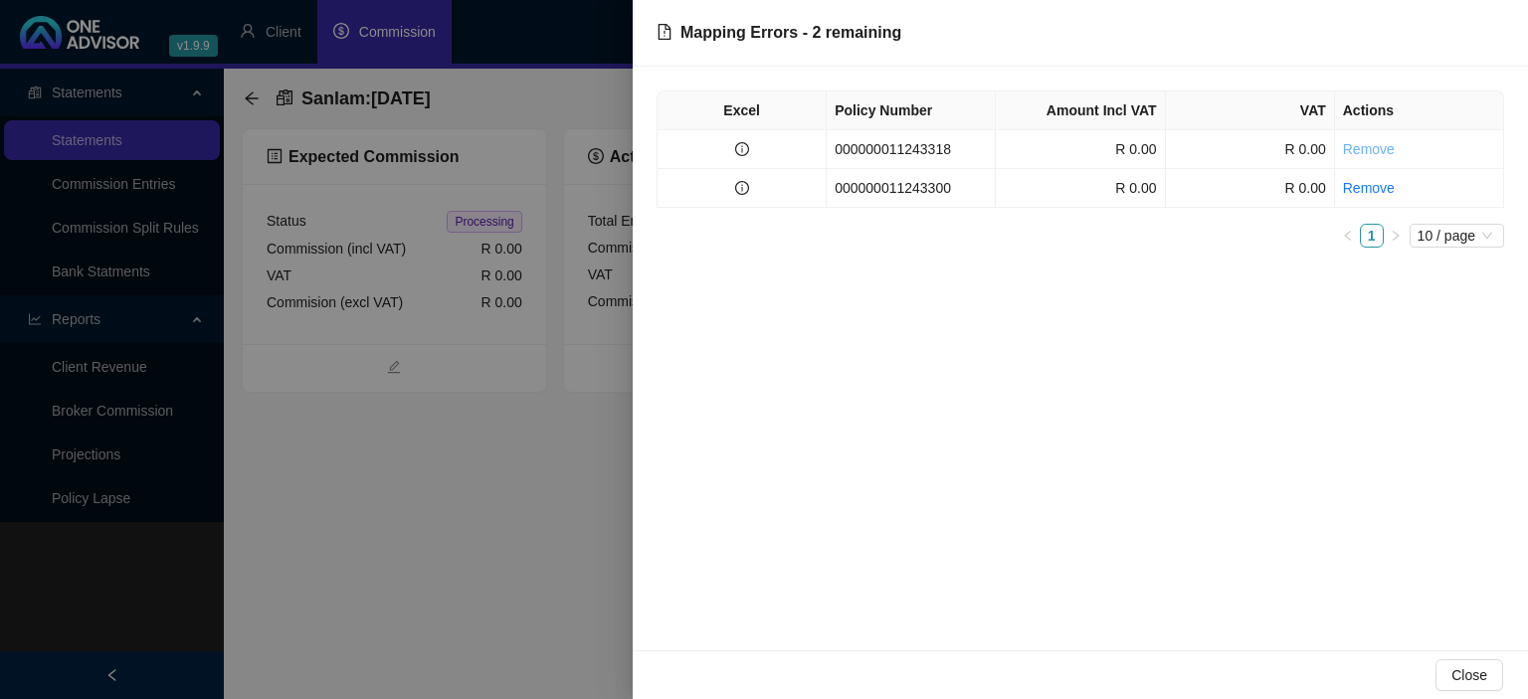
click at [1374, 147] on link "Remove" at bounding box center [1369, 149] width 52 height 16
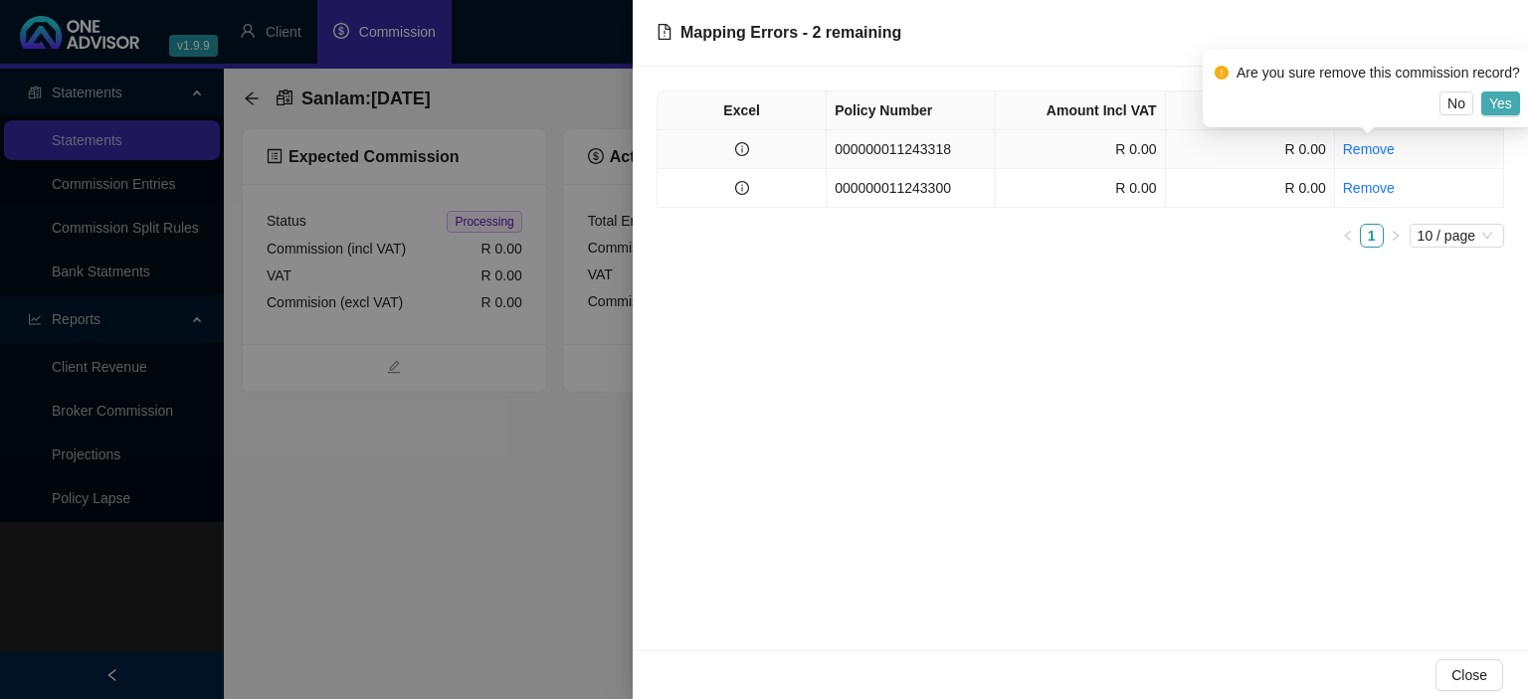
click at [1484, 104] on button "Yes" at bounding box center [1500, 104] width 39 height 24
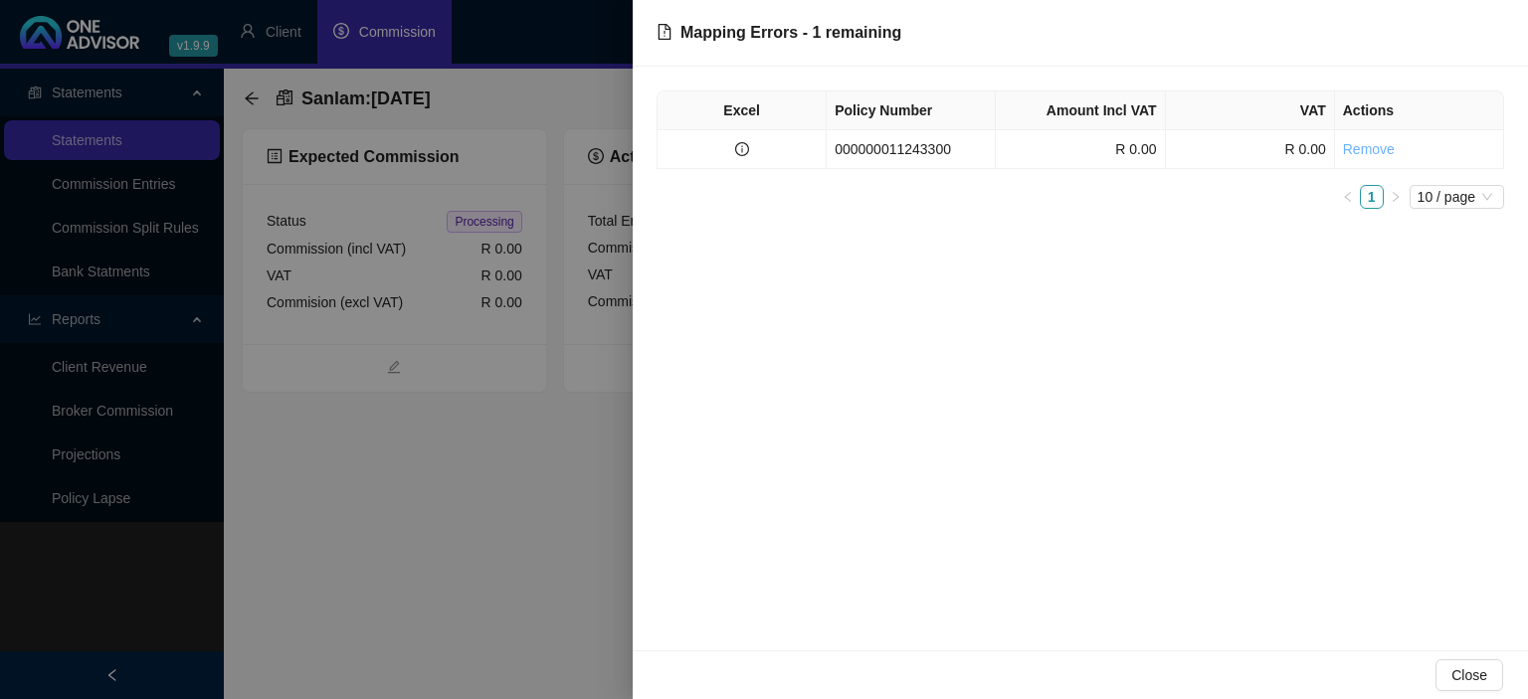
click at [1375, 145] on link "Remove" at bounding box center [1369, 149] width 52 height 16
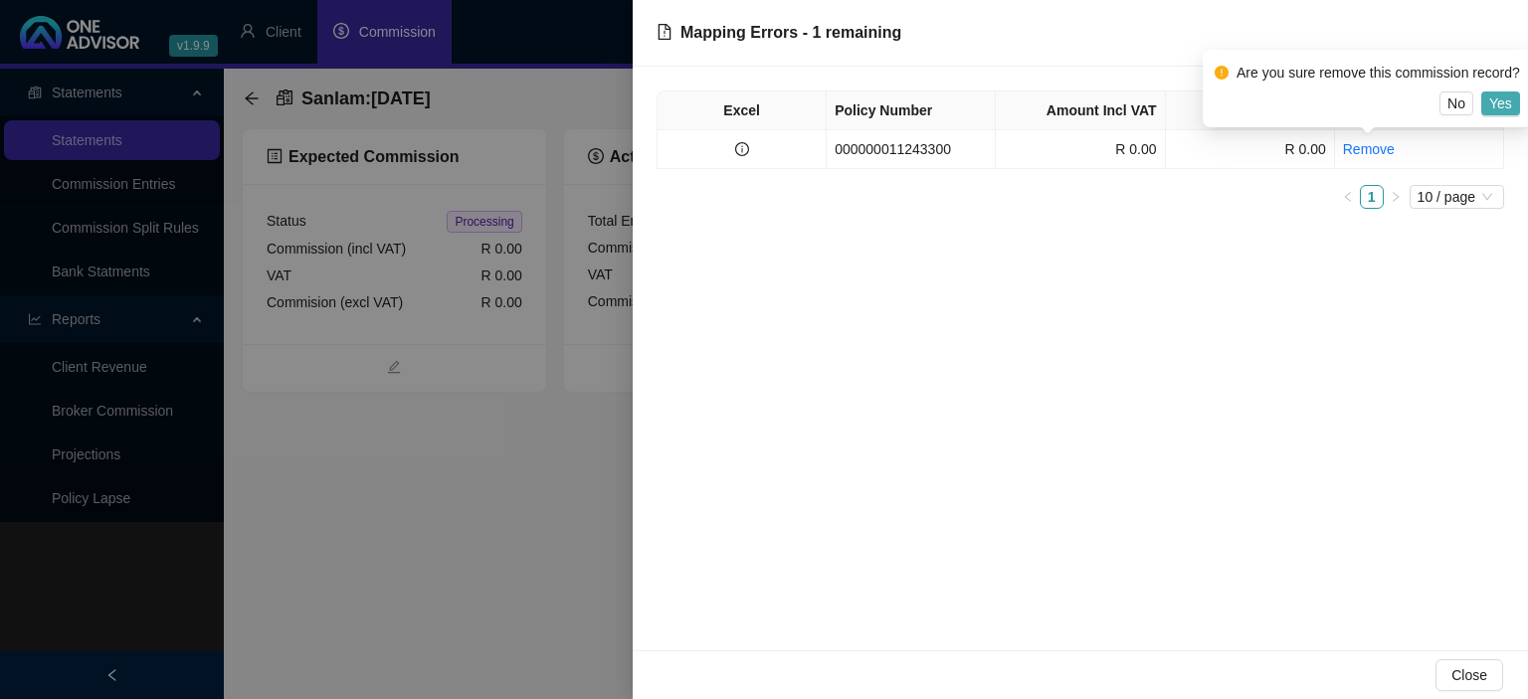
click at [1493, 101] on span "Yes" at bounding box center [1500, 104] width 23 height 22
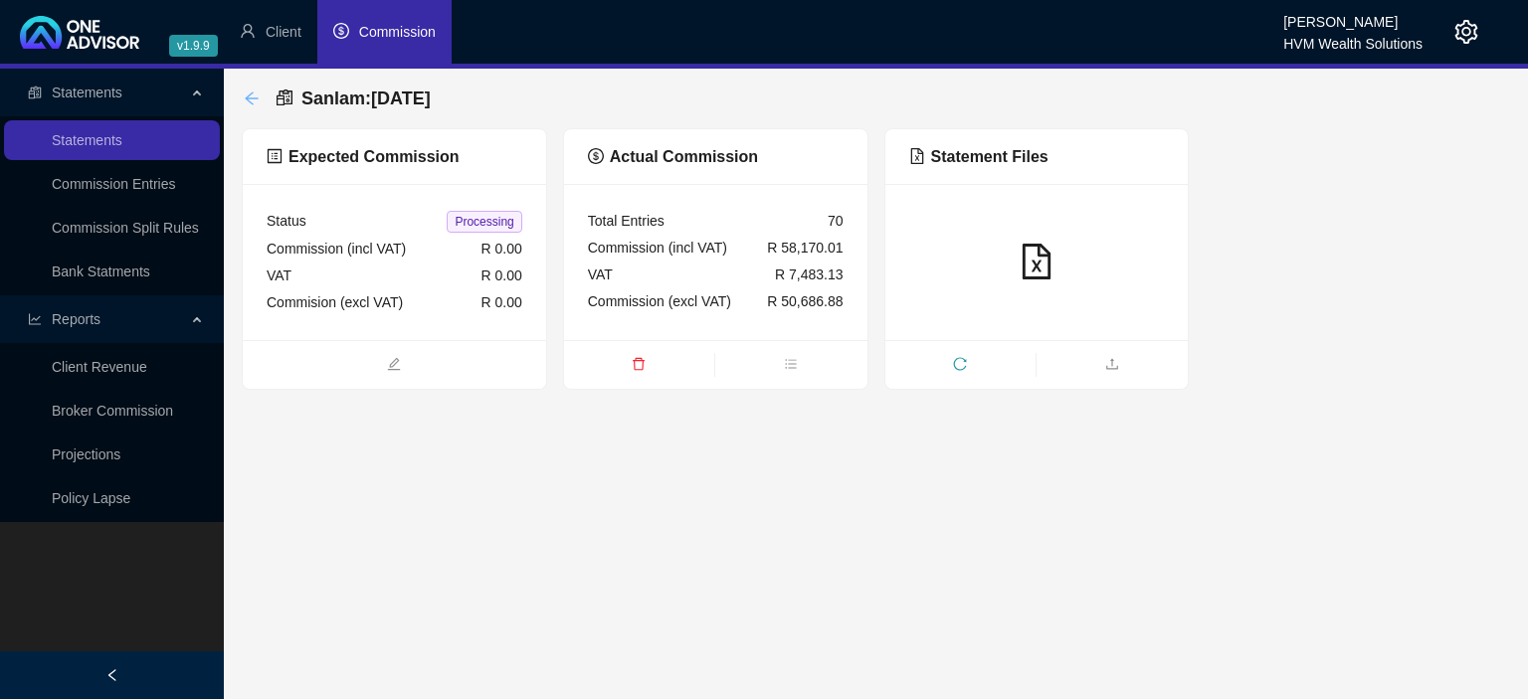
click at [251, 106] on icon "arrow-left" at bounding box center [252, 99] width 16 height 16
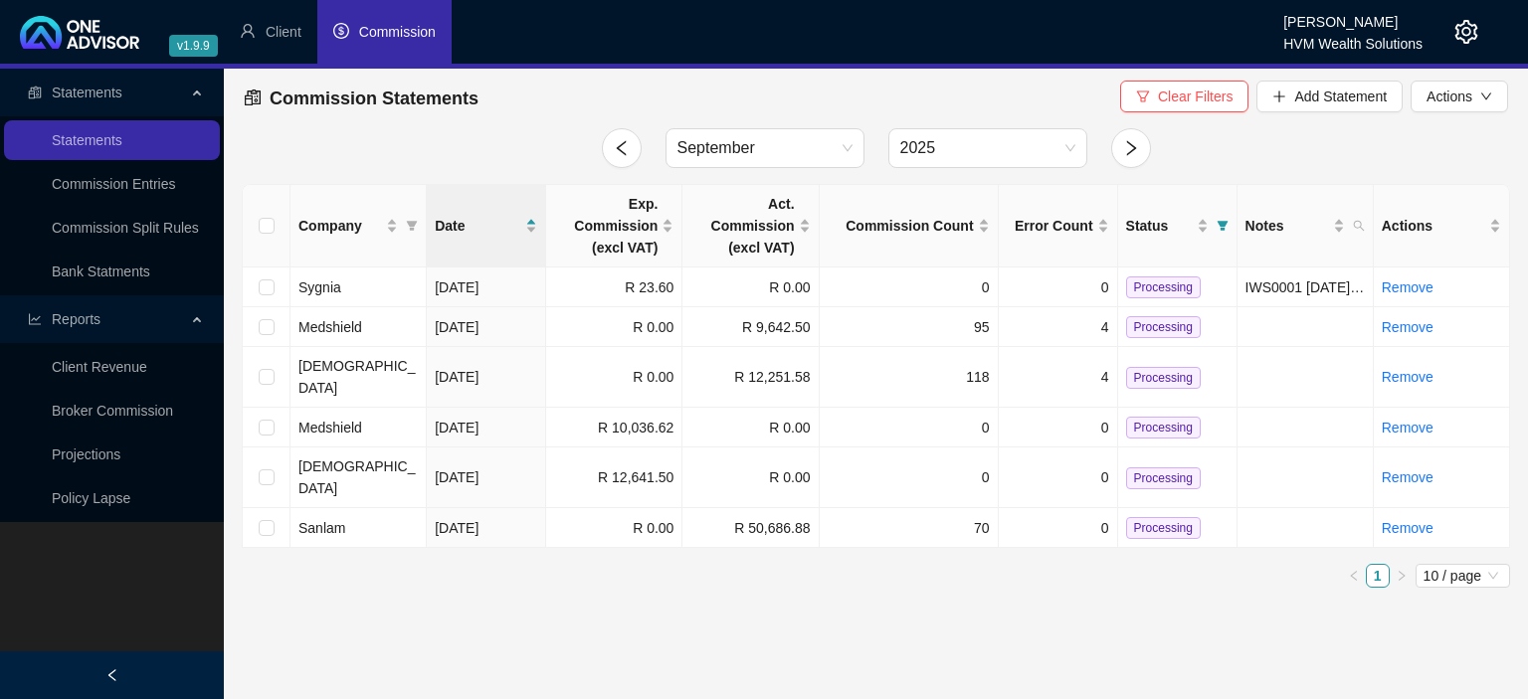
click at [1466, 33] on icon "setting" at bounding box center [1466, 32] width 24 height 24
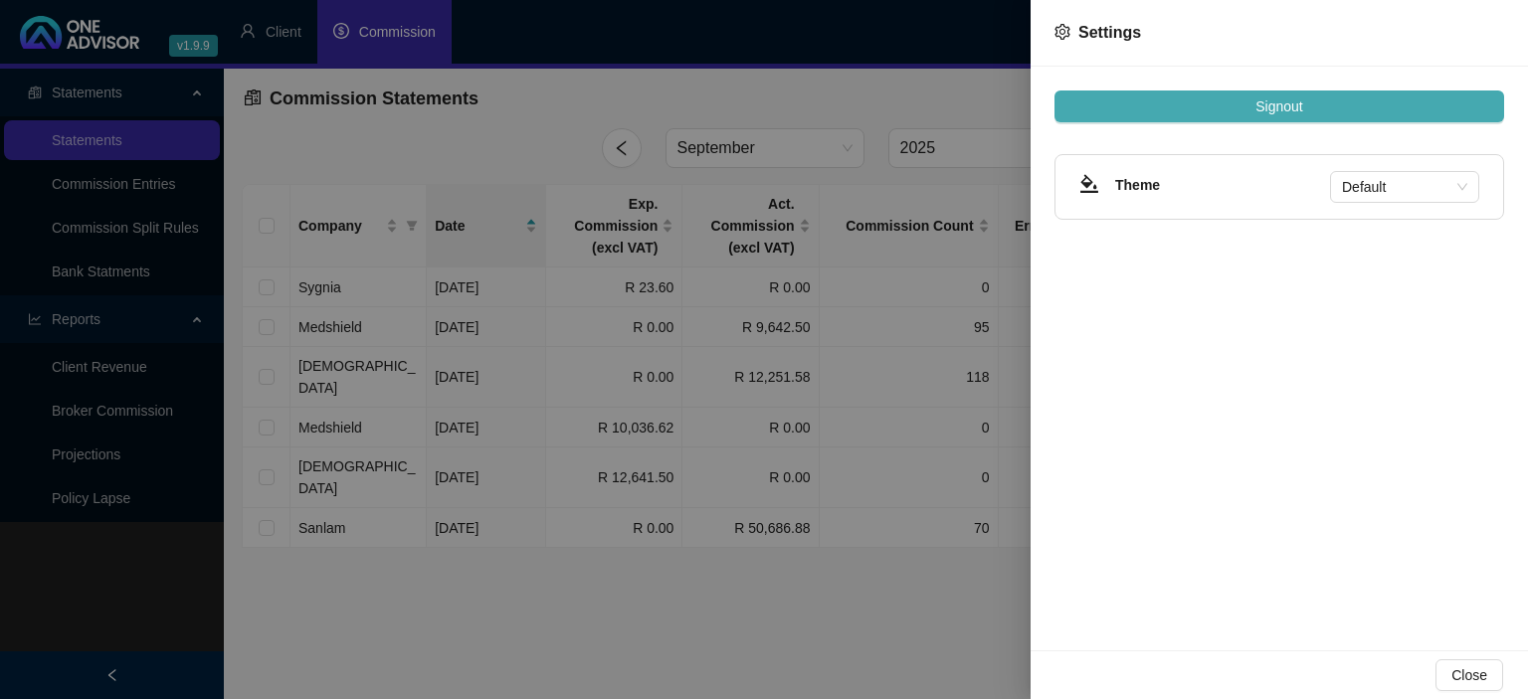
click at [1285, 101] on span "Signout" at bounding box center [1278, 106] width 47 height 22
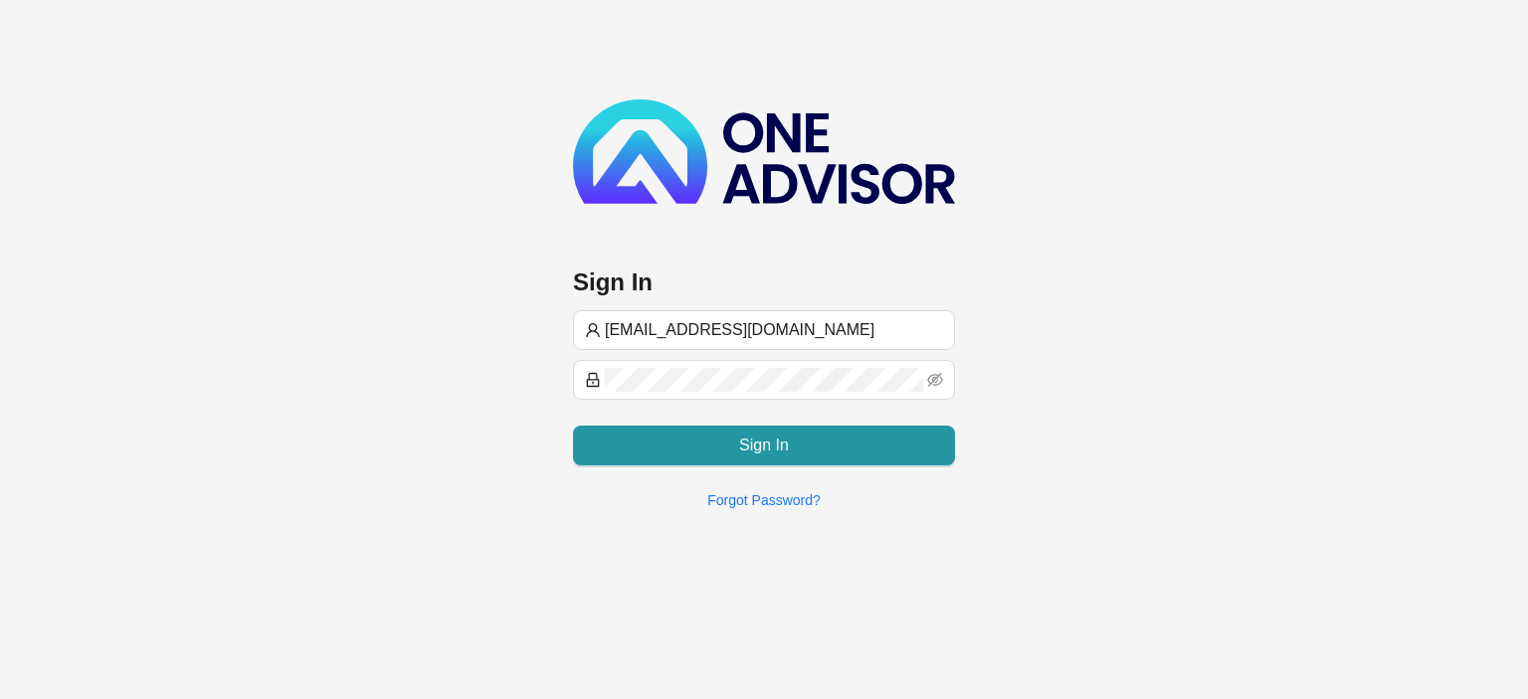
type input "[EMAIL_ADDRESS][DOMAIN_NAME]"
